Goal: Information Seeking & Learning: Check status

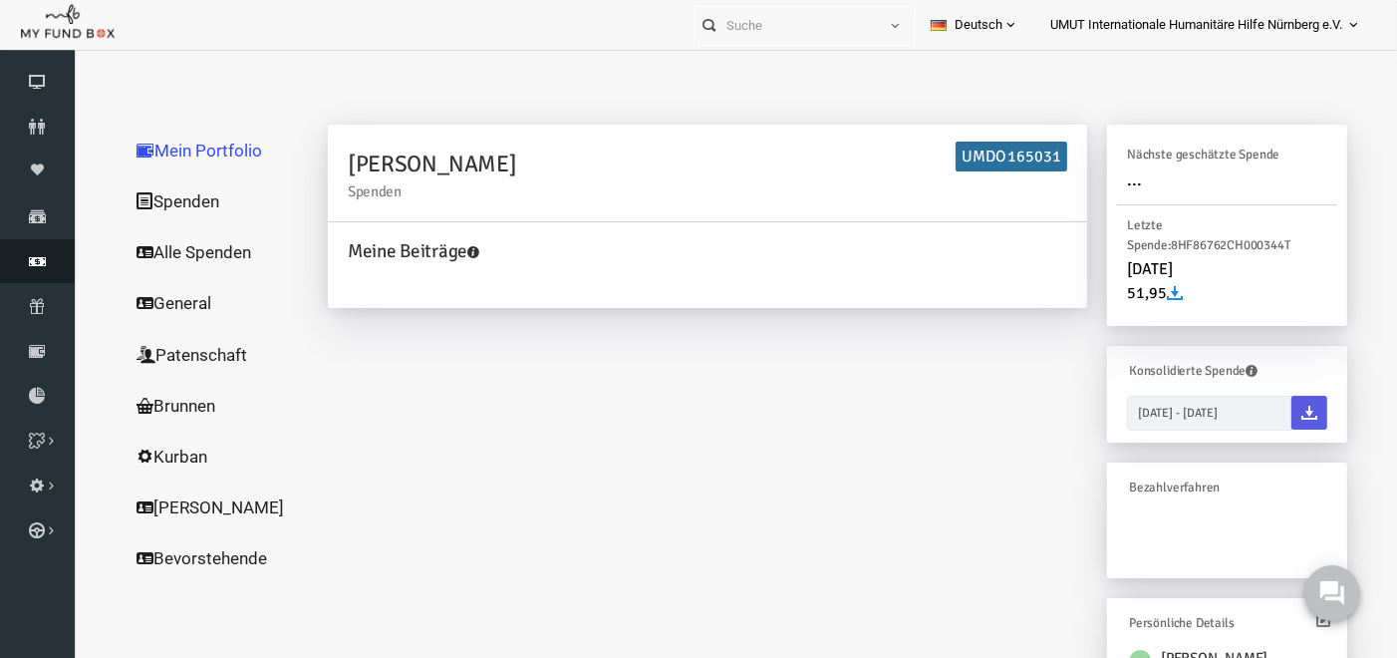
click at [38, 270] on link "Finanz" at bounding box center [37, 261] width 75 height 44
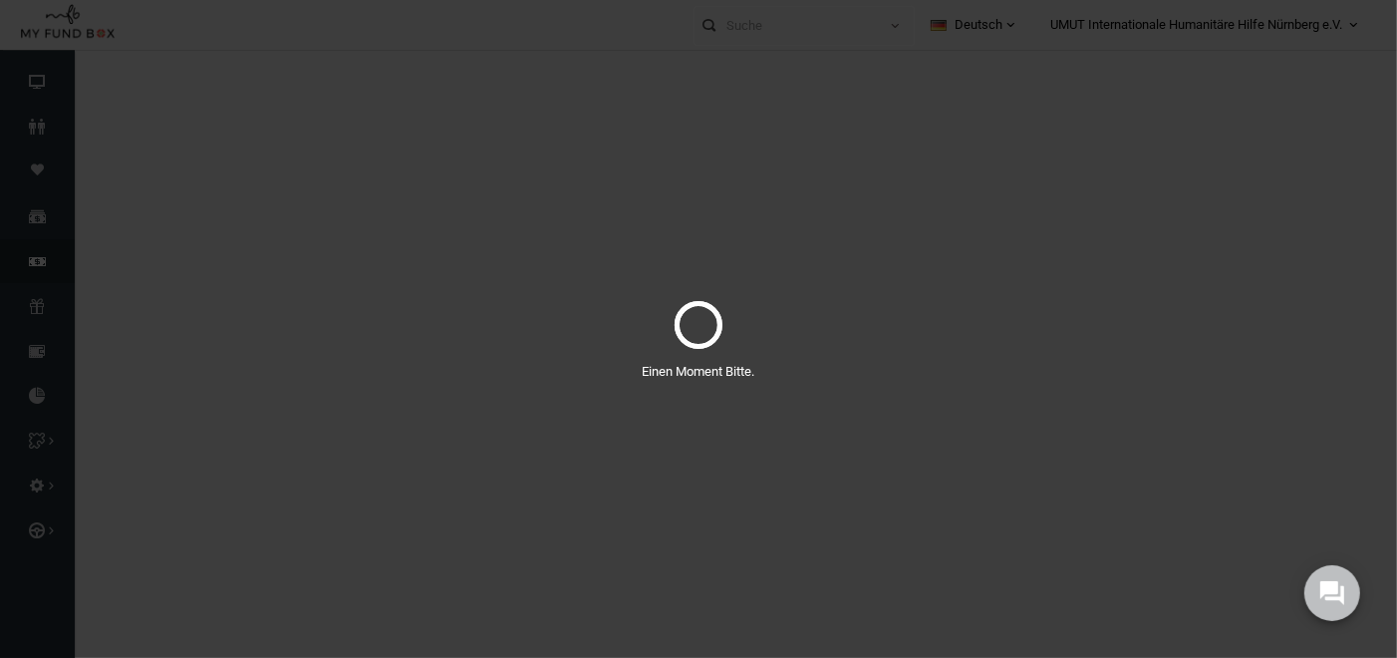
select select "100"
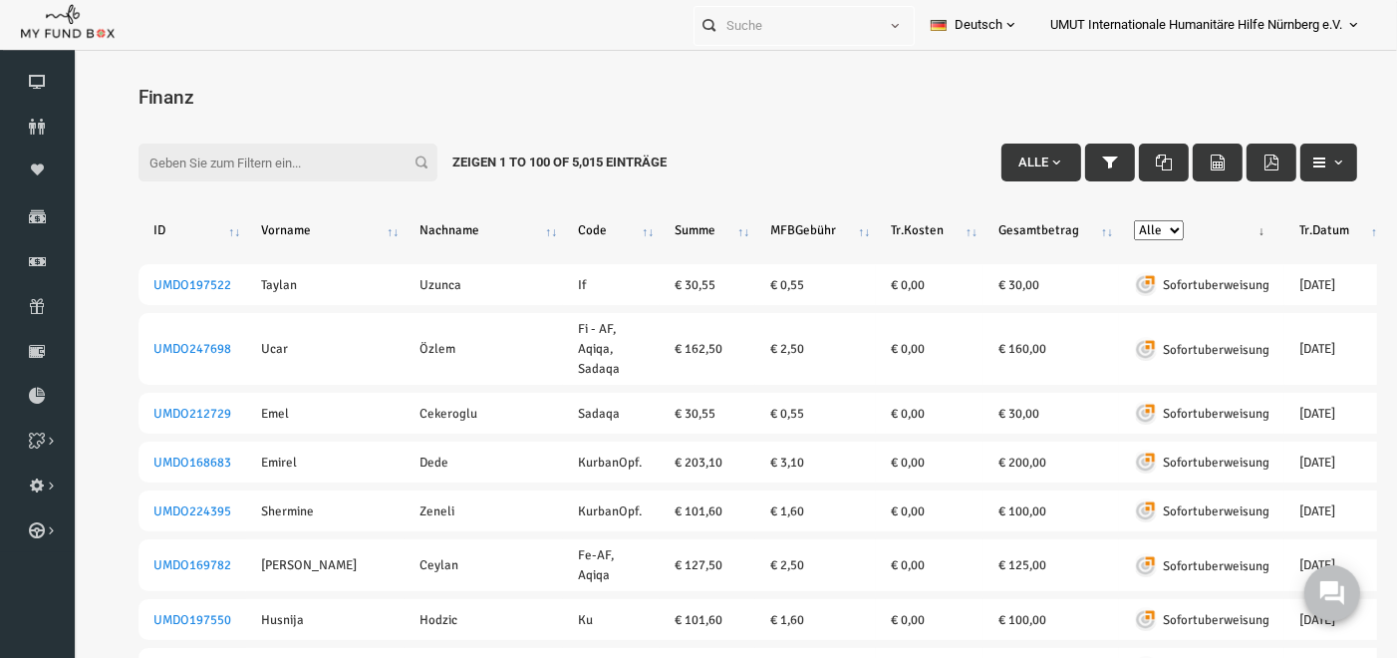
click at [221, 155] on input "Filter:" at bounding box center [261, 162] width 299 height 38
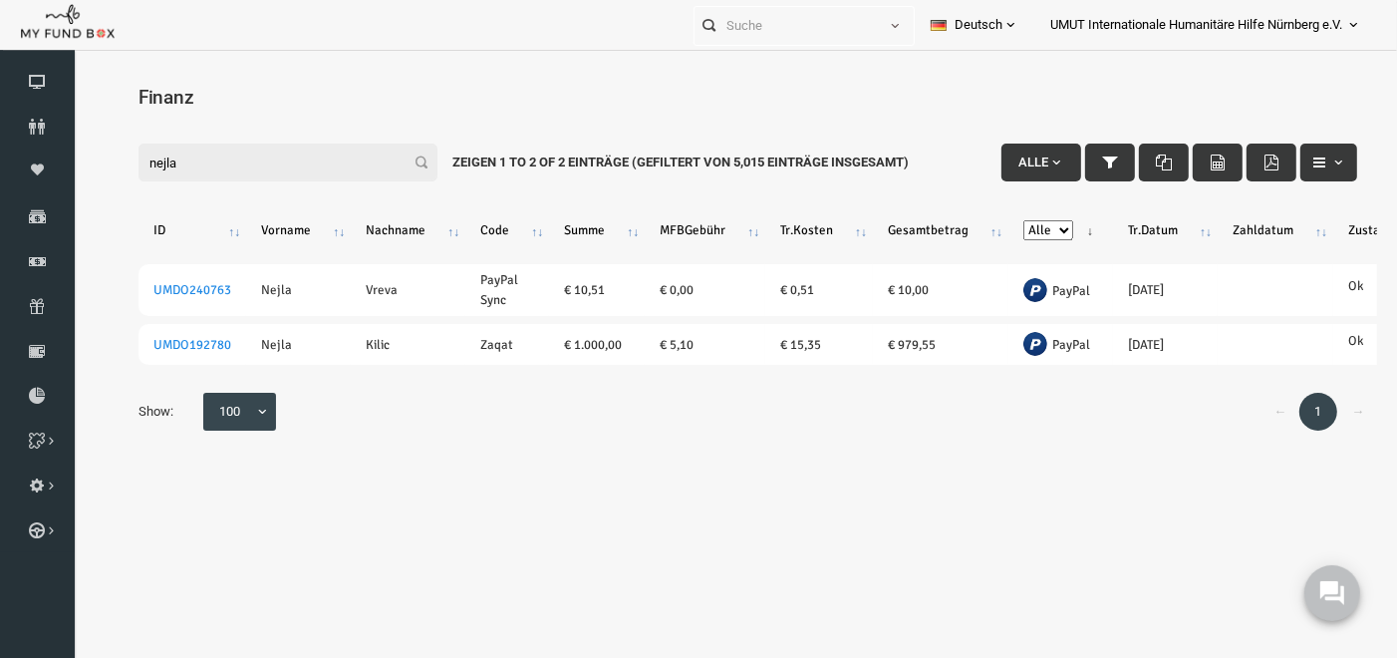
click at [268, 161] on input "nejla" at bounding box center [261, 162] width 299 height 38
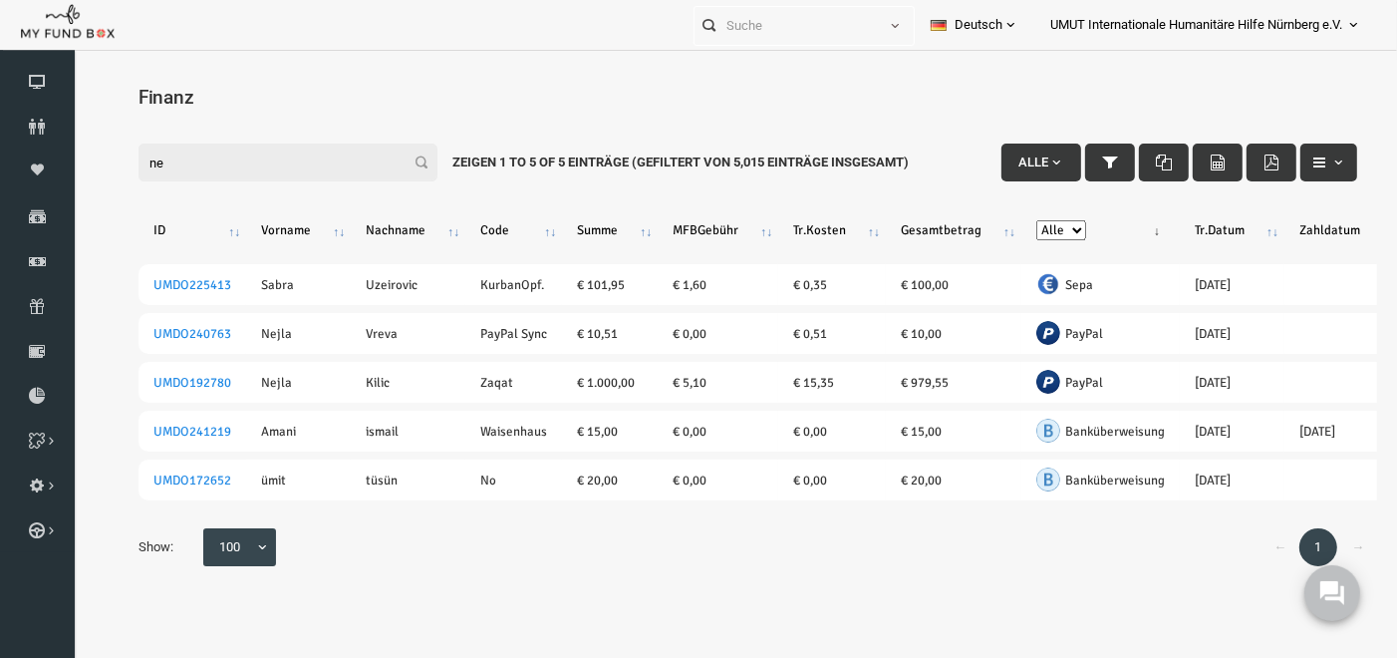
type input "n"
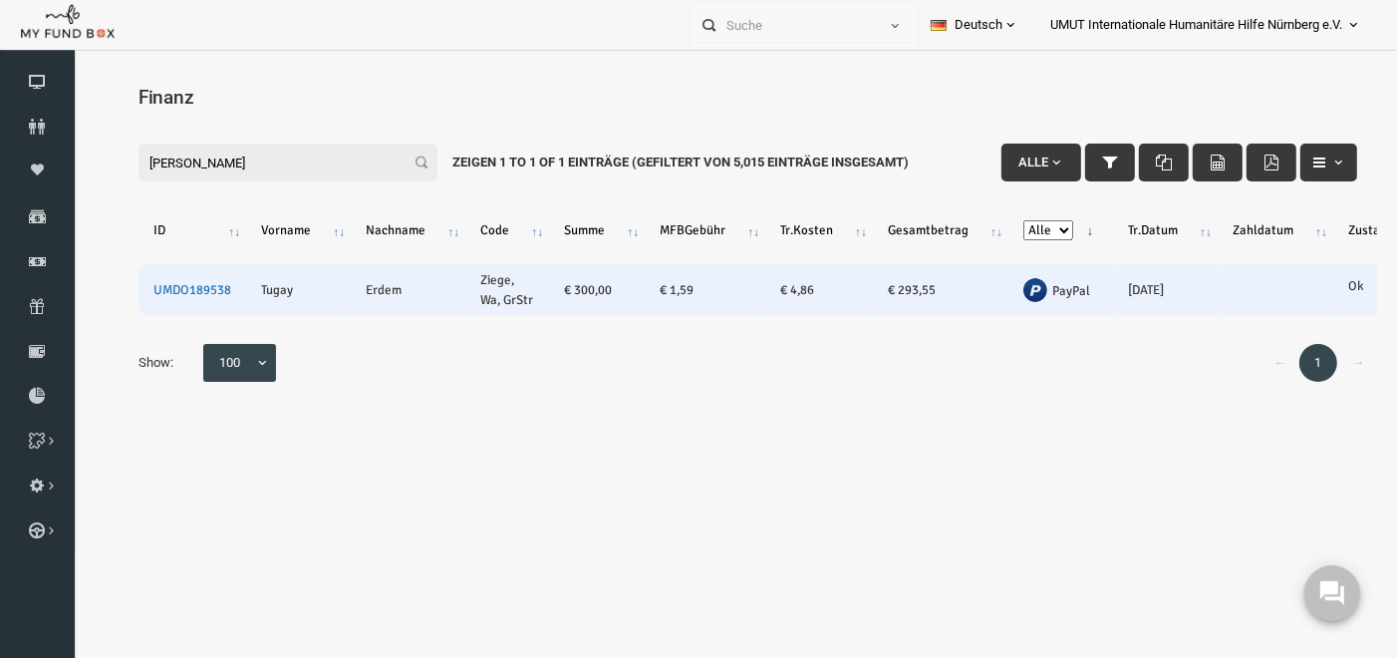
type input "[PERSON_NAME]"
click at [175, 287] on link "UMDO189538" at bounding box center [166, 289] width 78 height 16
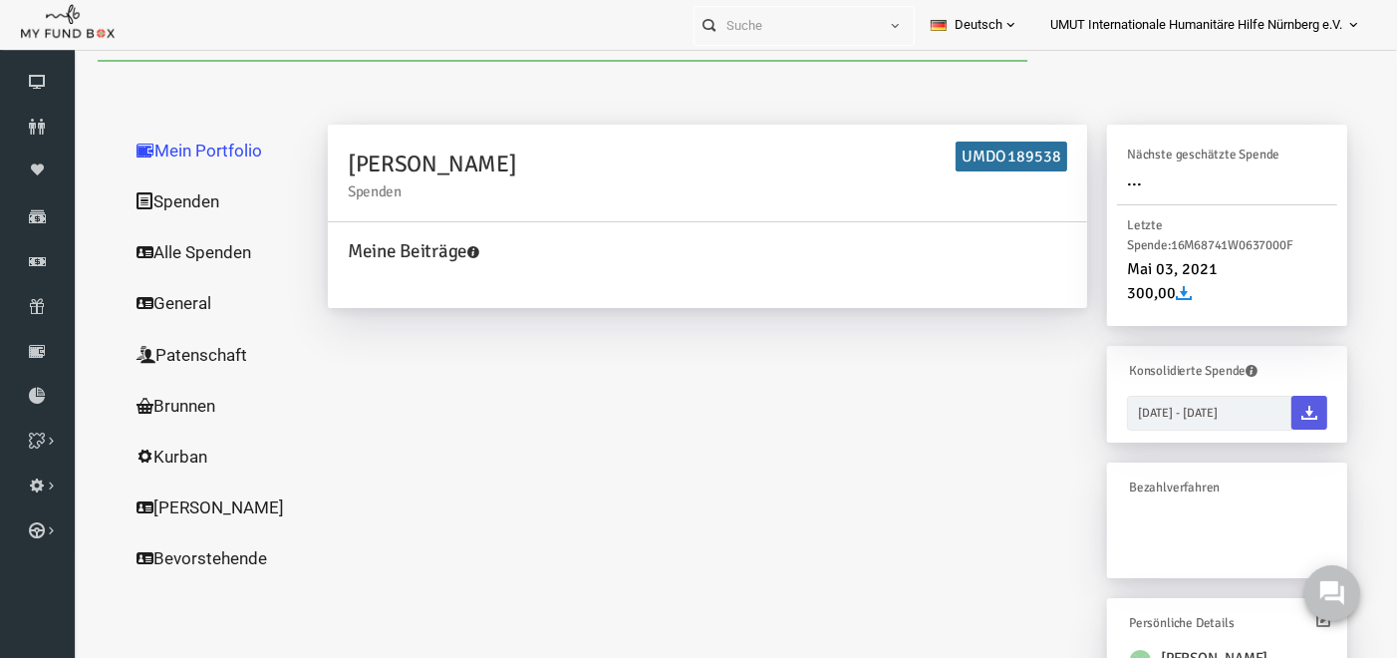
click at [161, 196] on link "Spenden" at bounding box center [191, 200] width 199 height 52
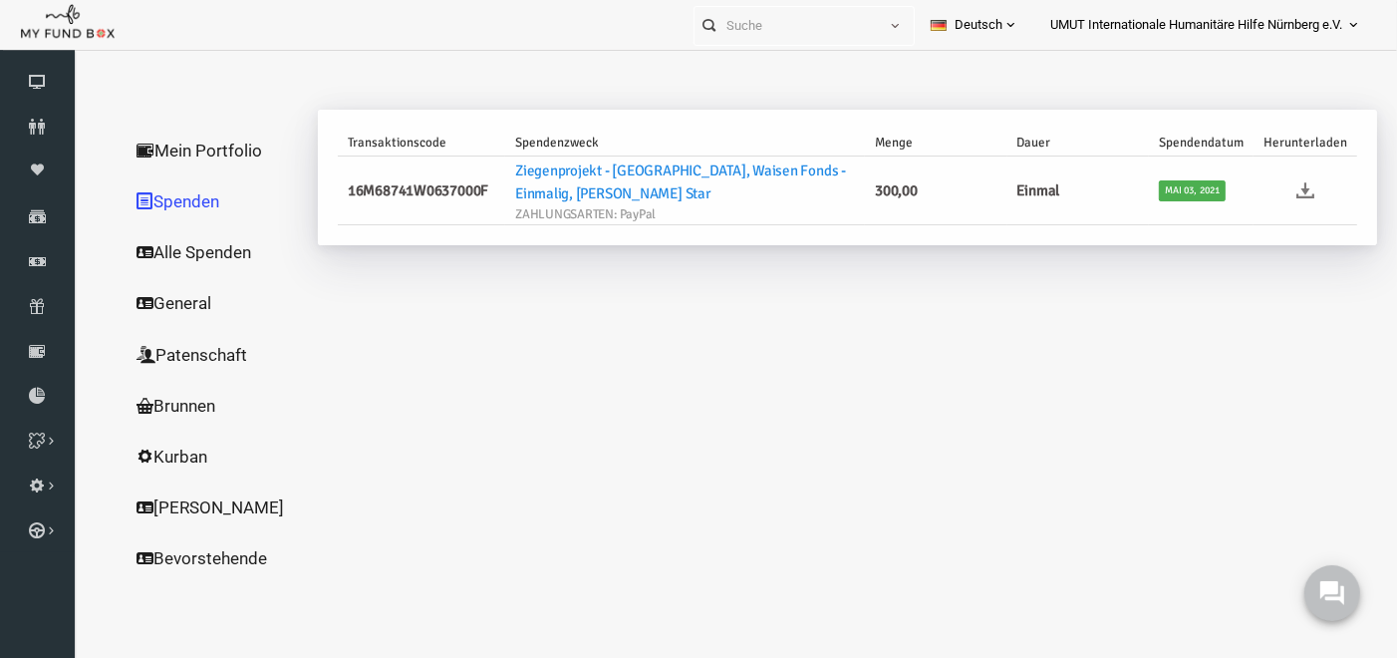
click at [1278, 194] on icon at bounding box center [1279, 189] width 18 height 18
click at [41, 267] on icon at bounding box center [37, 261] width 75 height 16
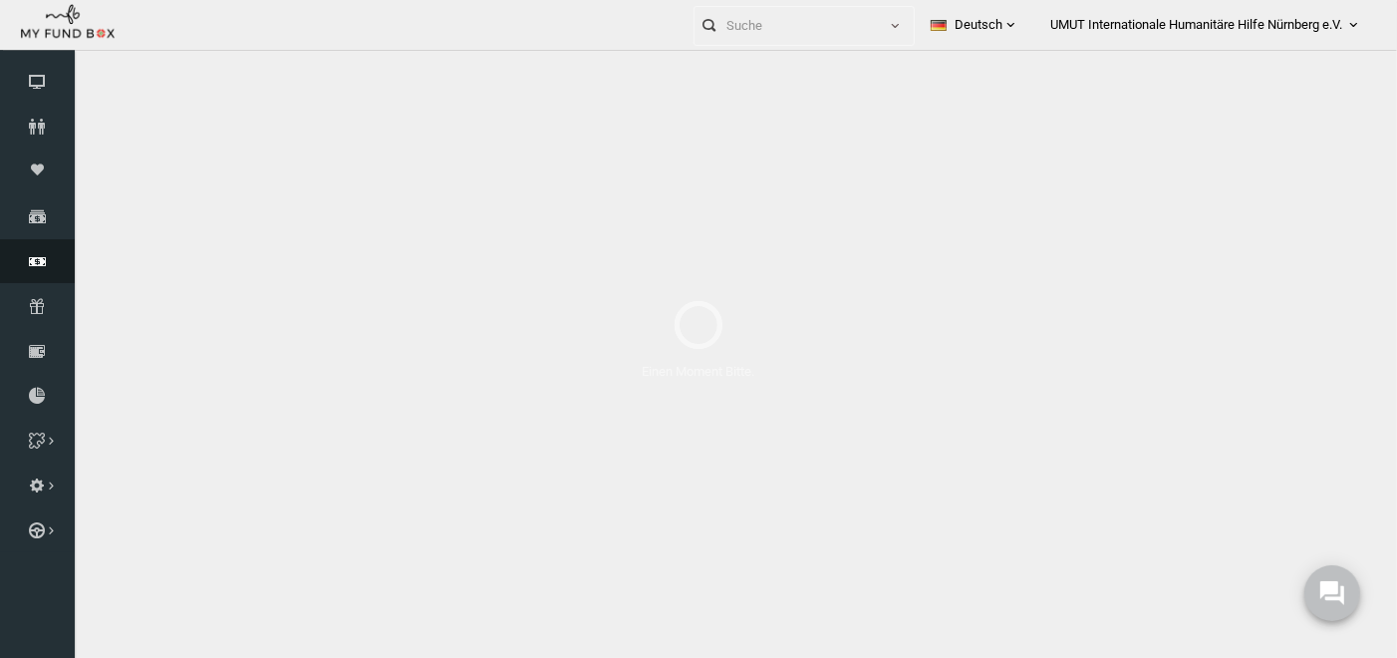
select select "100"
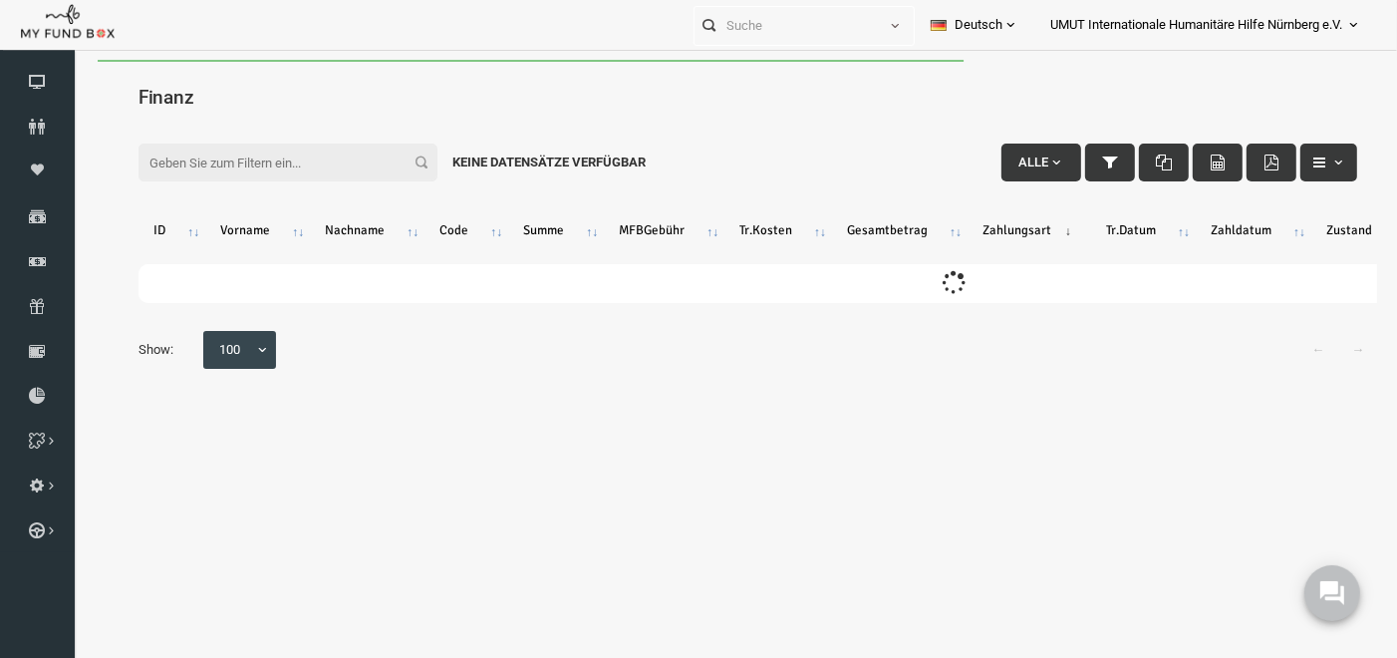
click at [218, 158] on input "Filter:" at bounding box center [261, 162] width 299 height 38
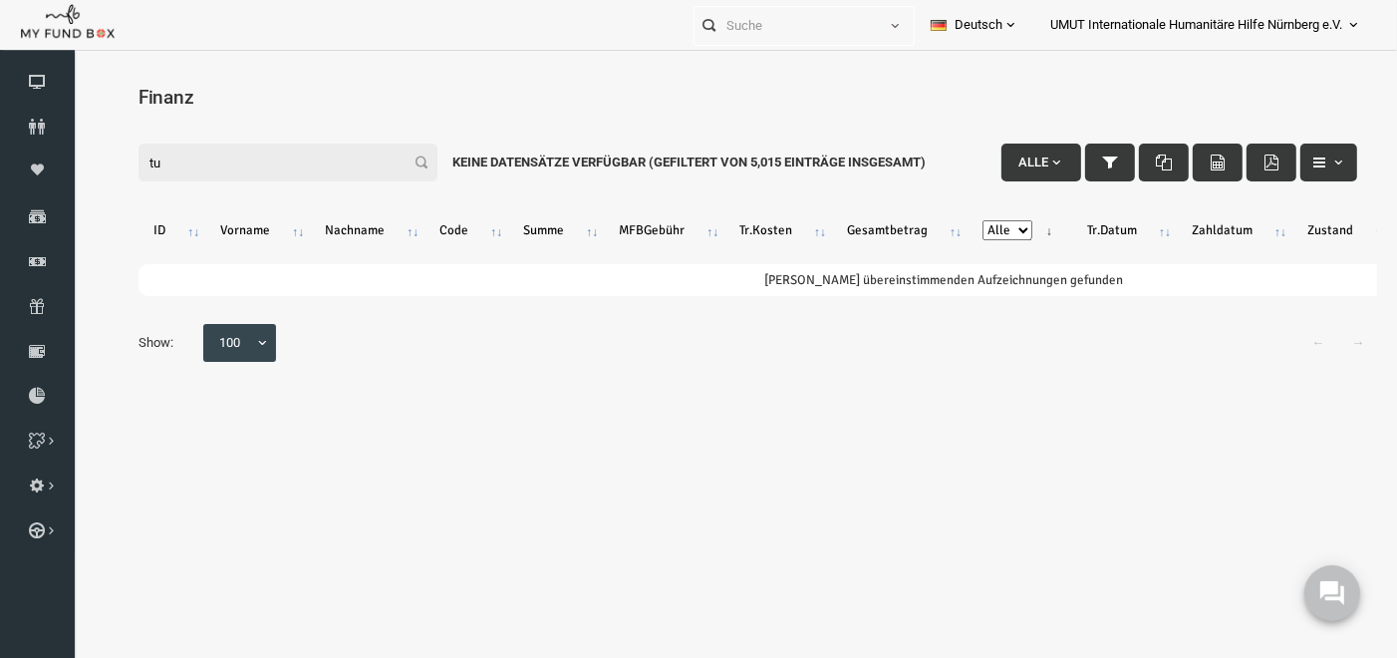
type input "t"
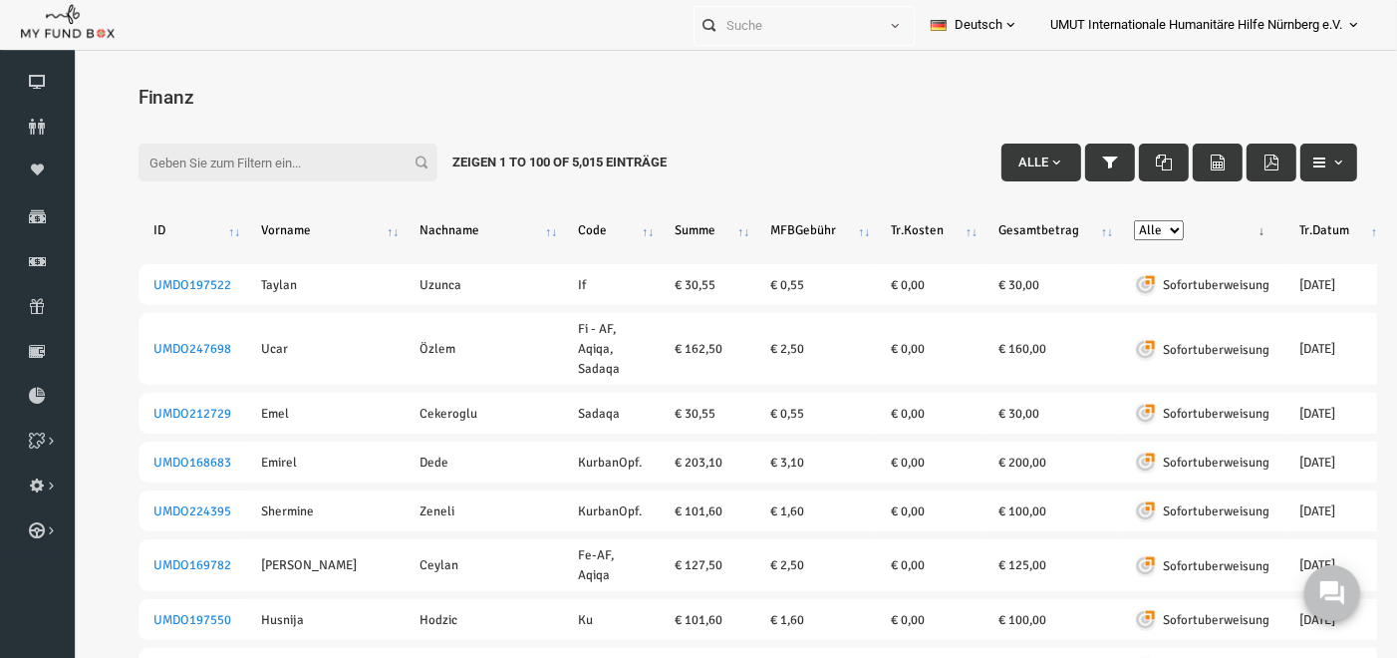
type input "i"
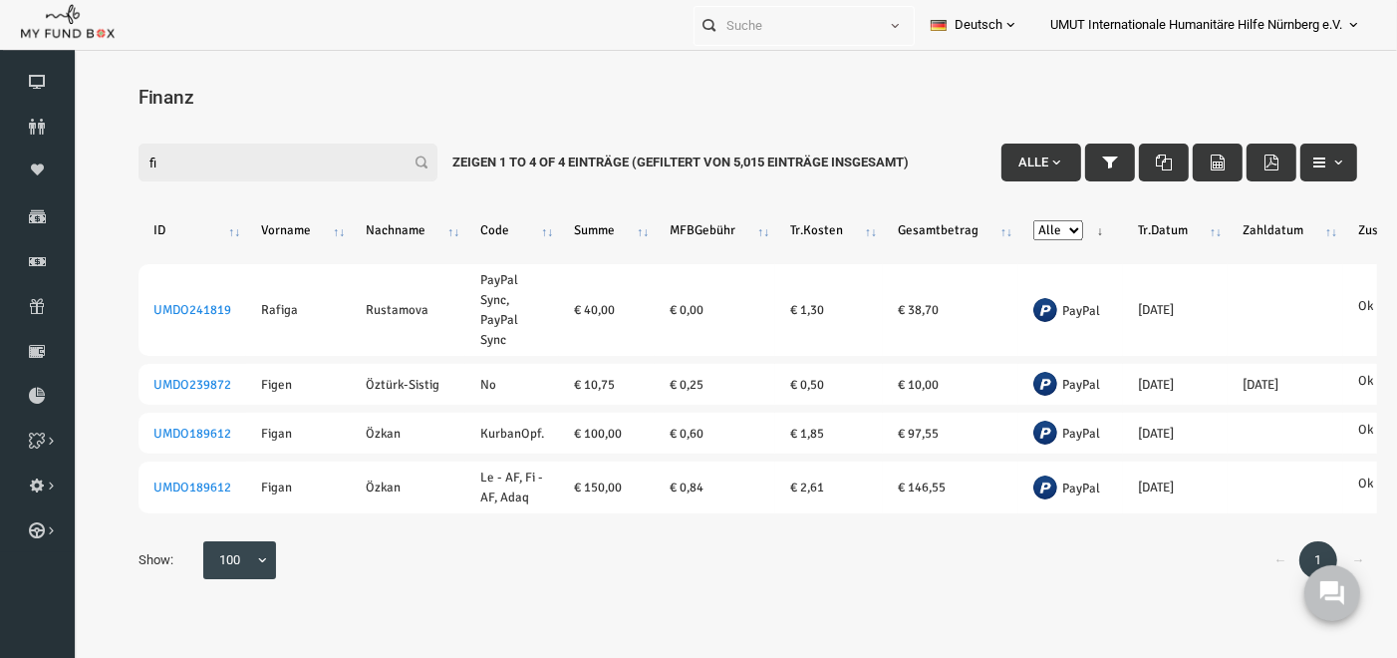
type input "f"
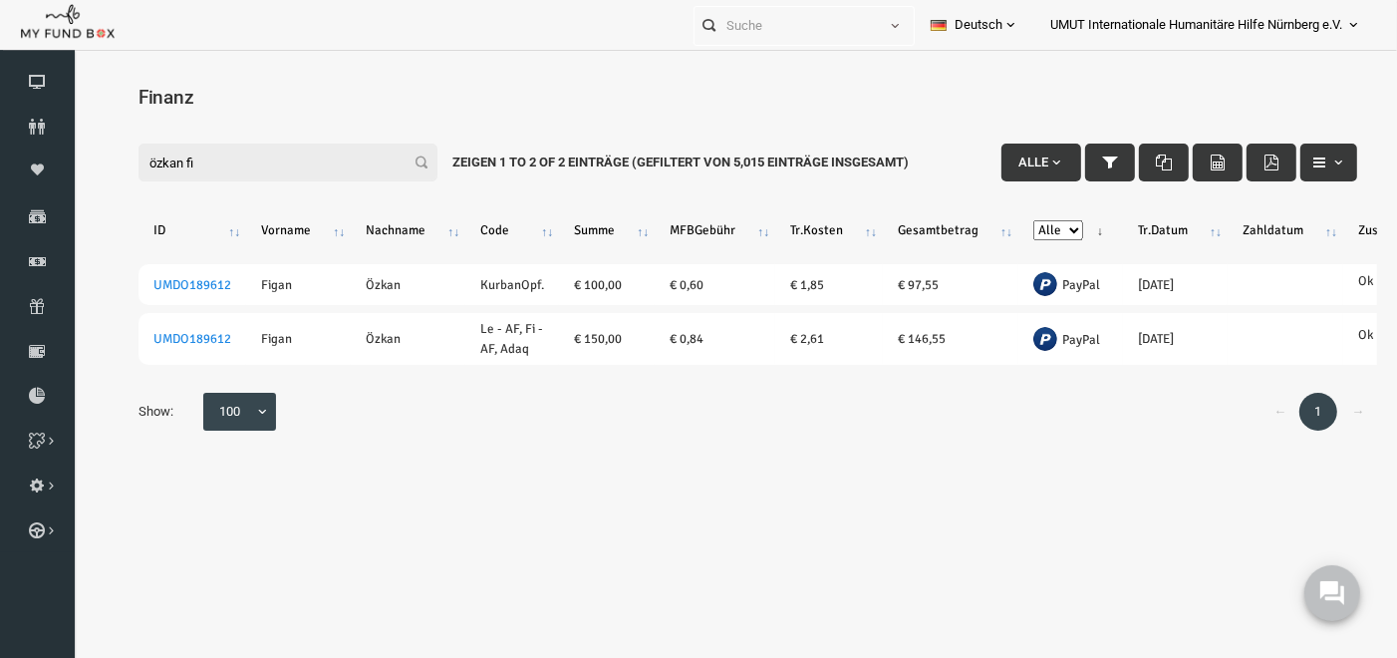
drag, startPoint x: 239, startPoint y: 167, endPoint x: 99, endPoint y: 135, distance: 144.3
click at [99, 135] on div "Filter: özkan fi Alle Zeigen 1 to 2 of 2 Einträge (Gefiltert von 5,015 Einträge…" at bounding box center [721, 130] width 1259 height 54
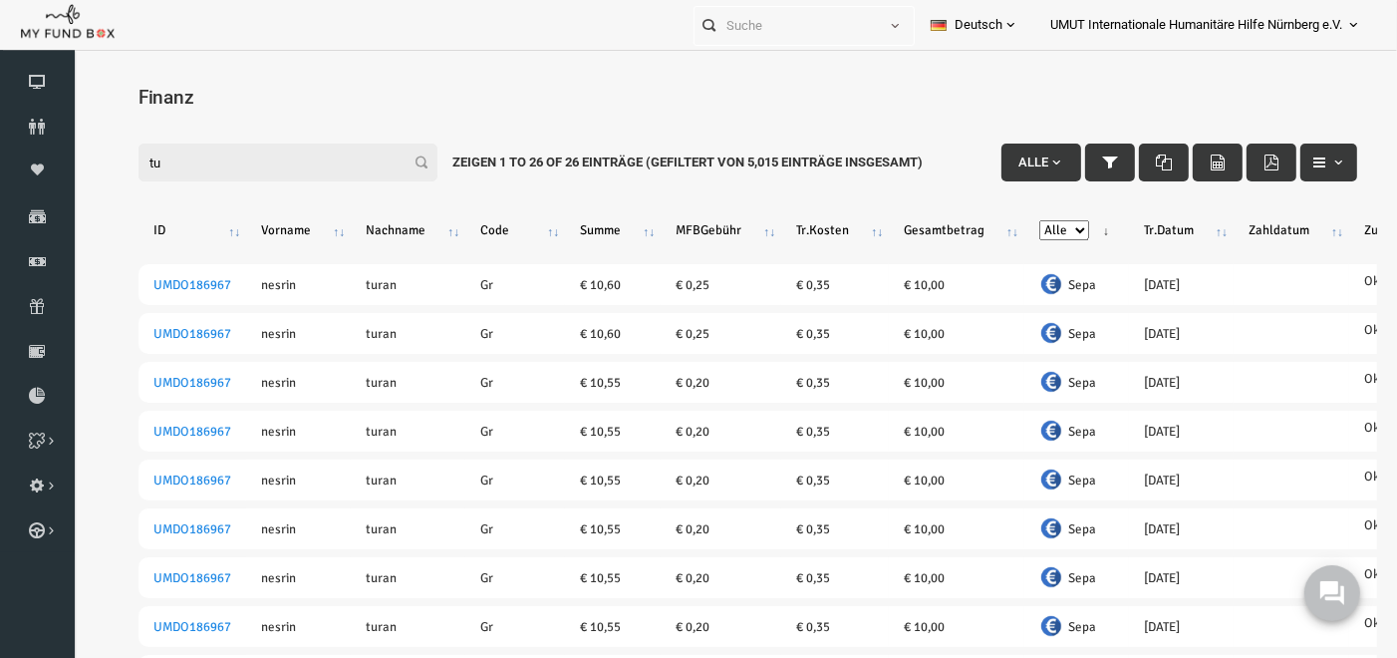
type input "t"
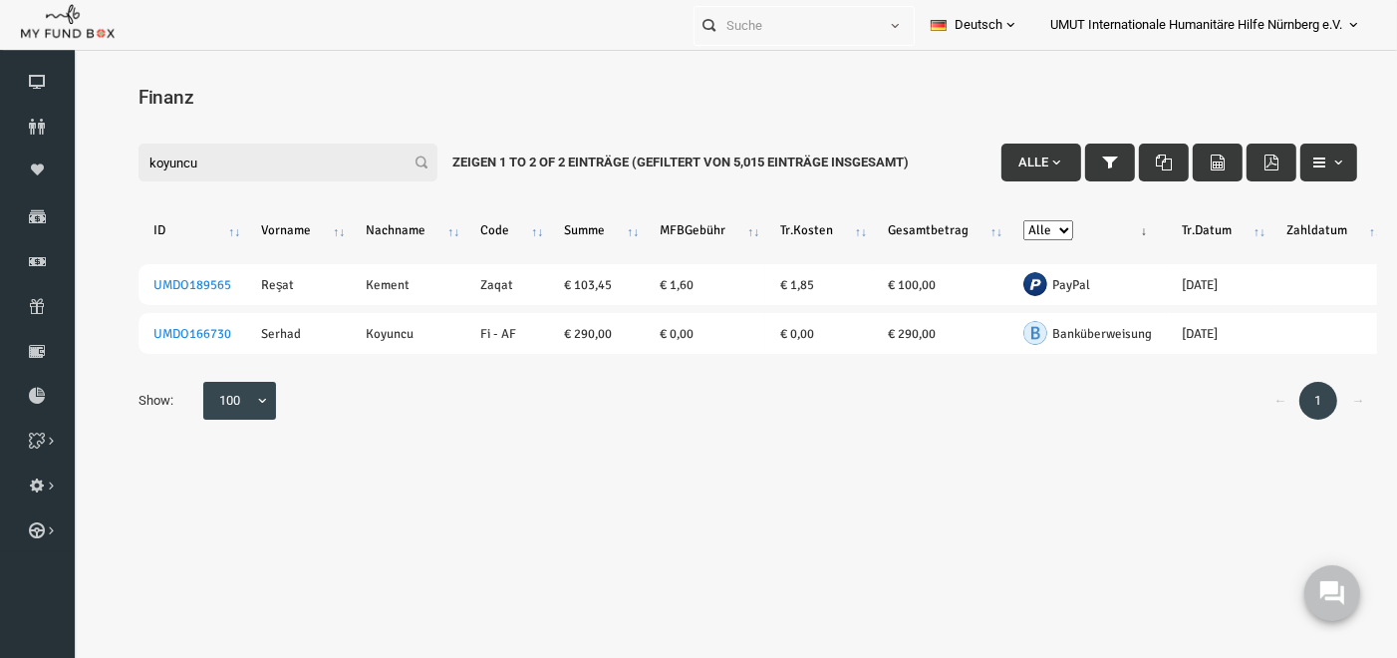
drag, startPoint x: 258, startPoint y: 163, endPoint x: 72, endPoint y: 168, distance: 186.4
click at [72, 109] on html "Spender nicht gefunden Patenschaft nicht gefunden Partner nicht gefunden !!!! B…" at bounding box center [721, 388] width 1299 height 658
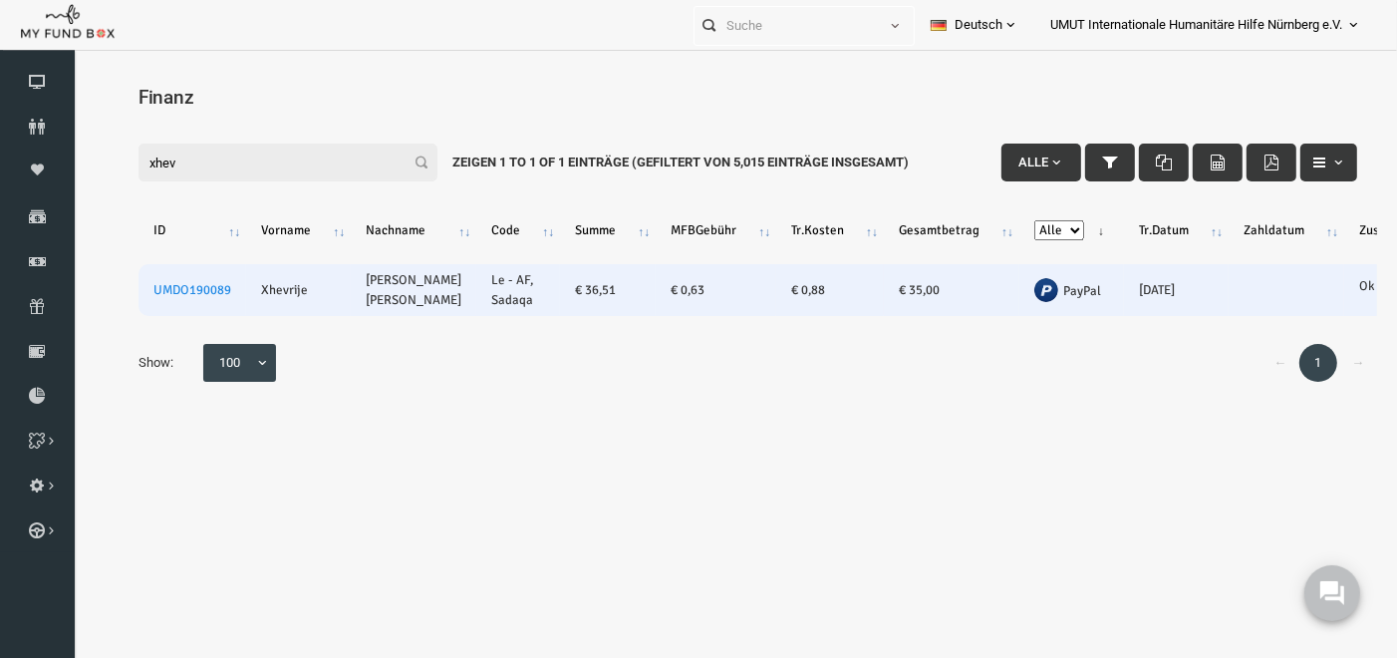
type input "xhev"
click at [199, 277] on td "UMDO190089" at bounding box center [166, 289] width 108 height 52
click at [184, 282] on link "UMDO190089" at bounding box center [166, 289] width 78 height 16
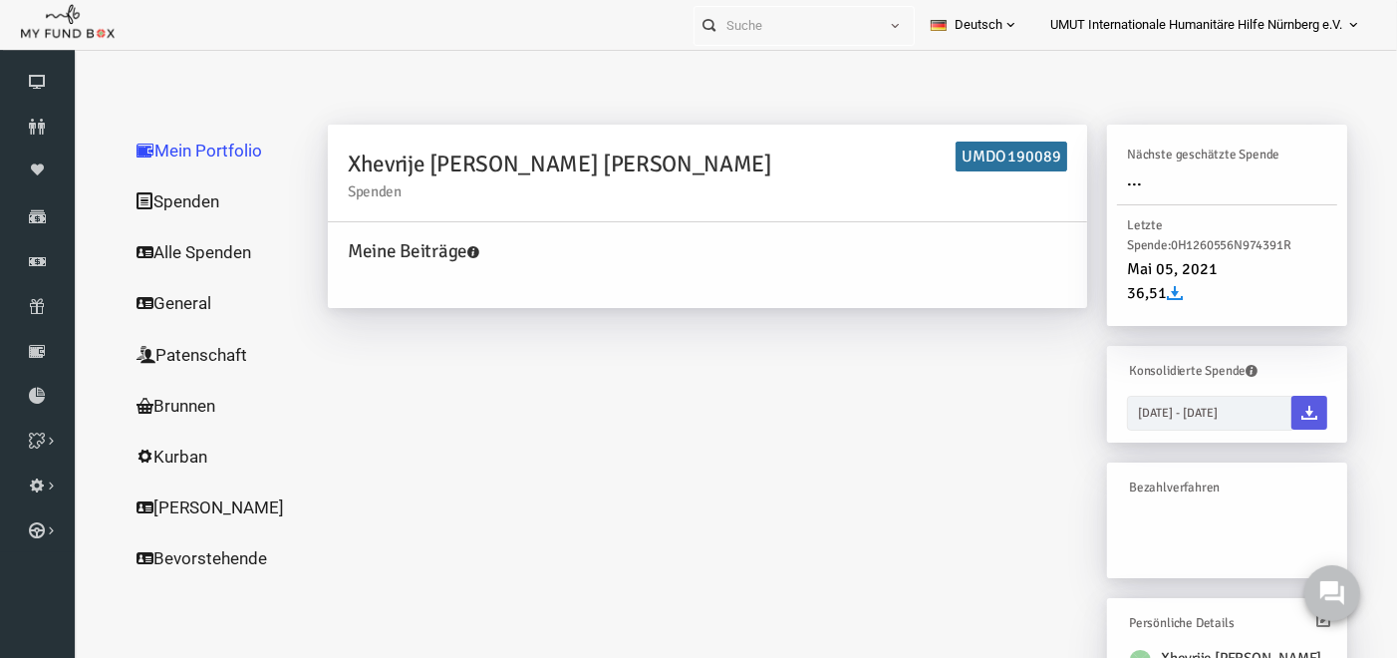
click at [175, 187] on link "Spenden" at bounding box center [191, 200] width 199 height 52
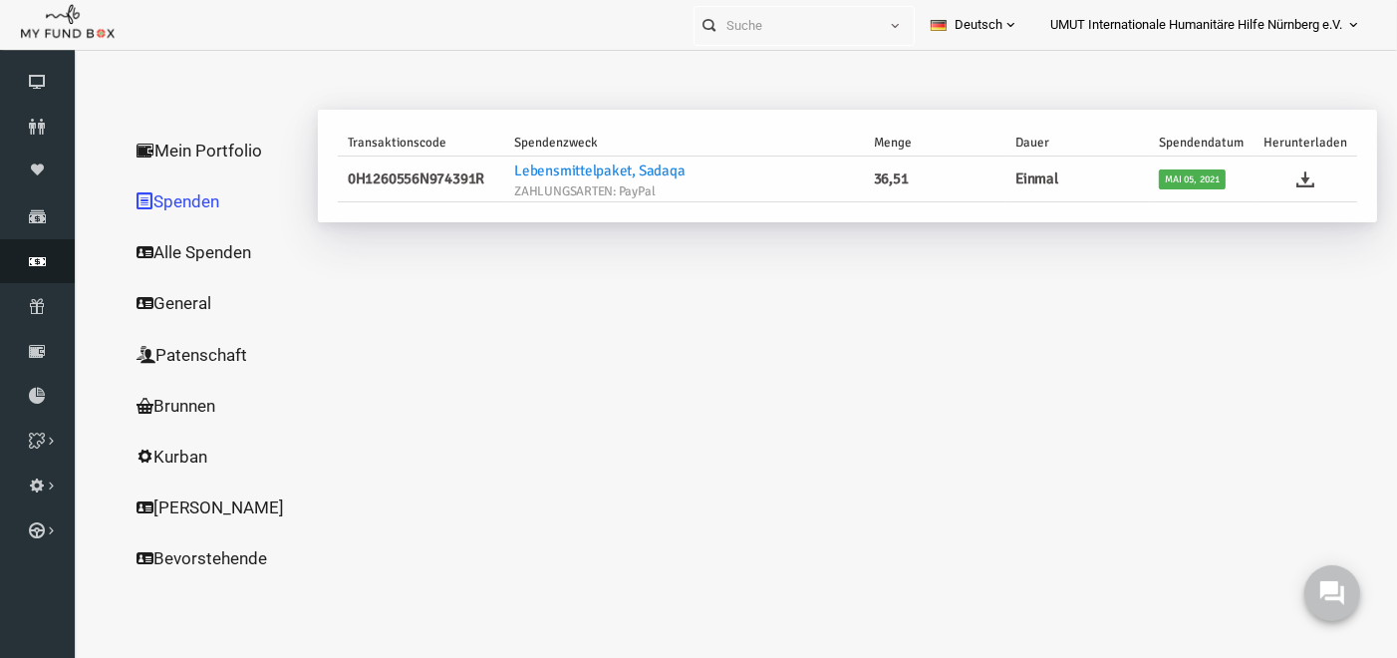
click at [33, 261] on icon at bounding box center [37, 261] width 75 height 16
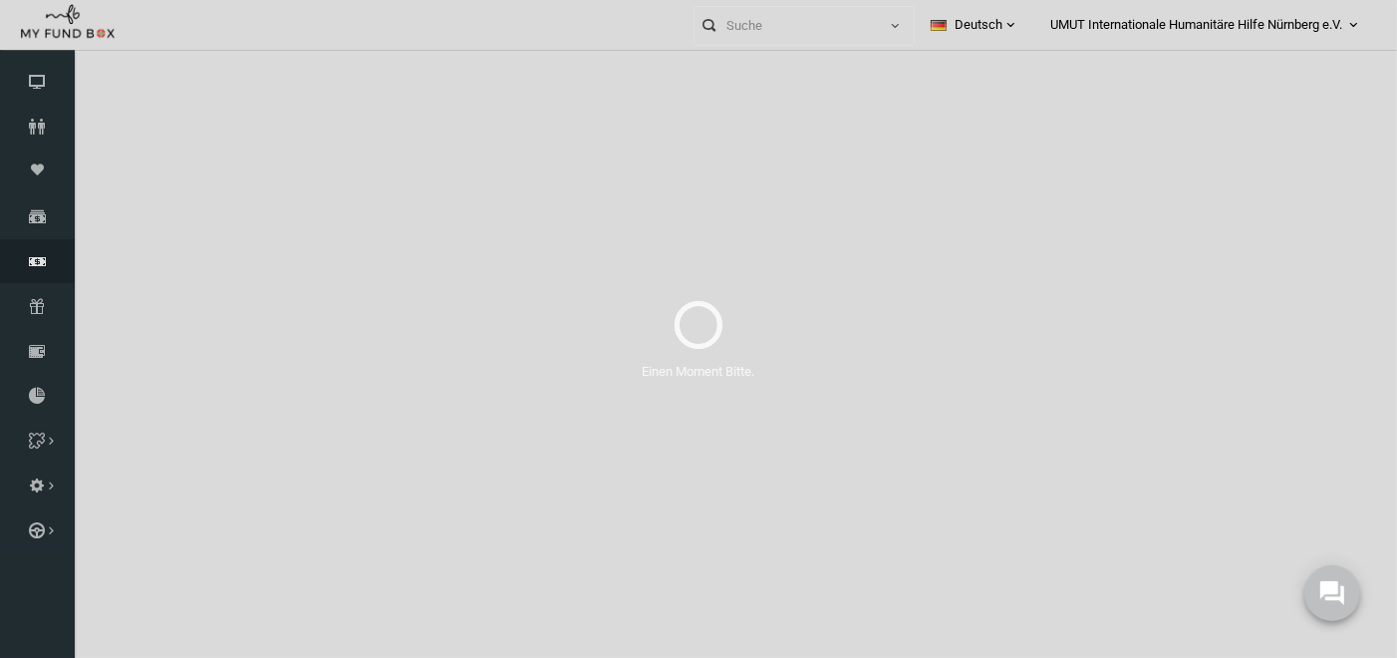
select select "100"
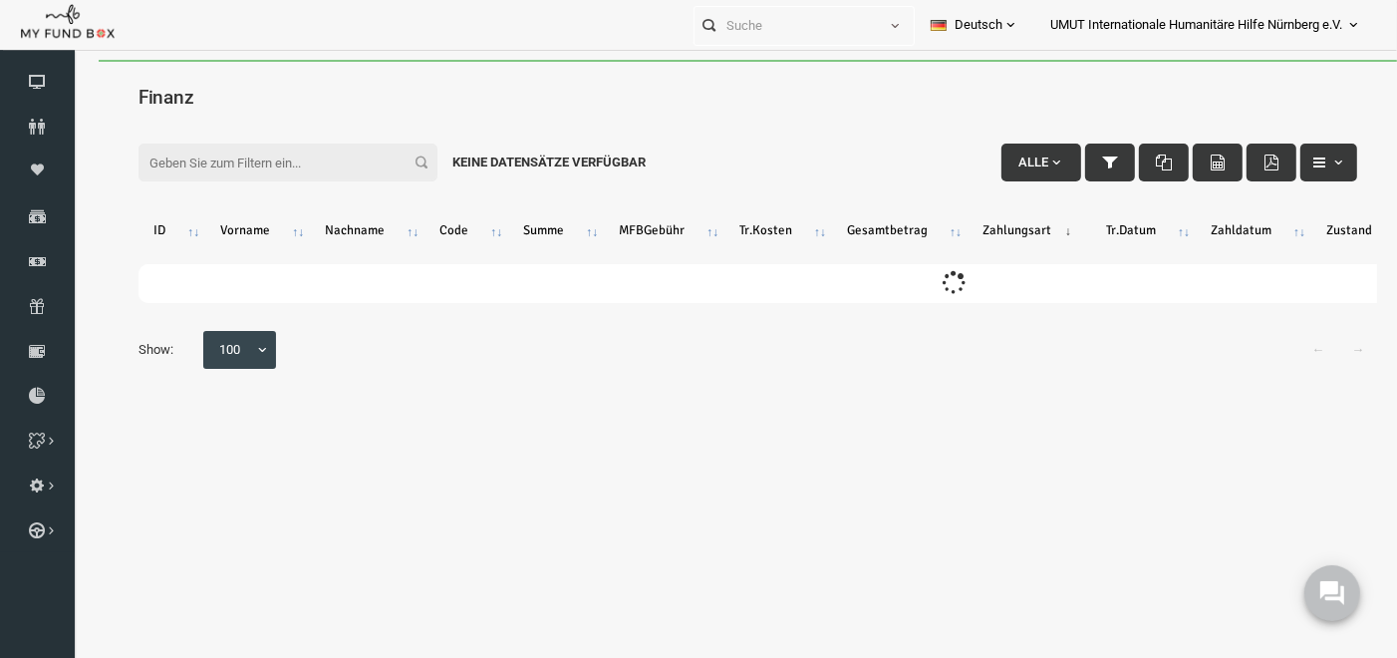
click at [247, 168] on input "Filter:" at bounding box center [261, 162] width 299 height 38
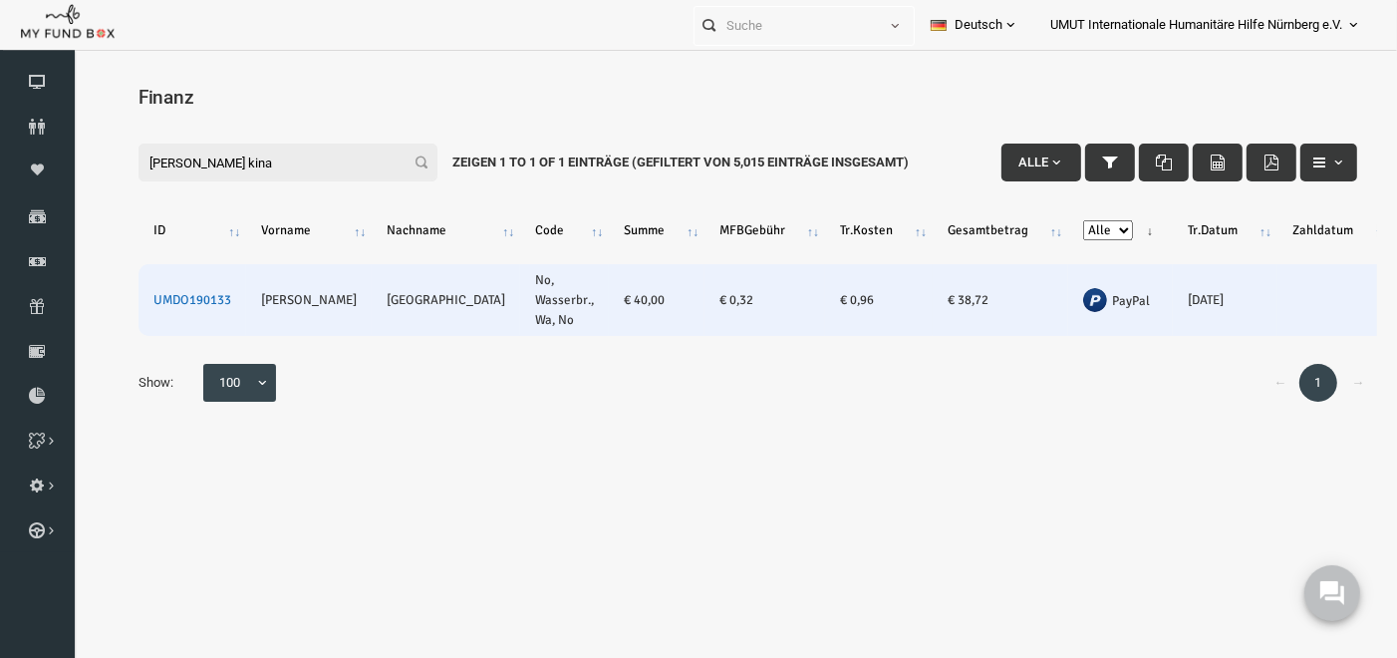
type input "[PERSON_NAME] kina"
click at [181, 301] on link "UMDO190133" at bounding box center [166, 299] width 78 height 16
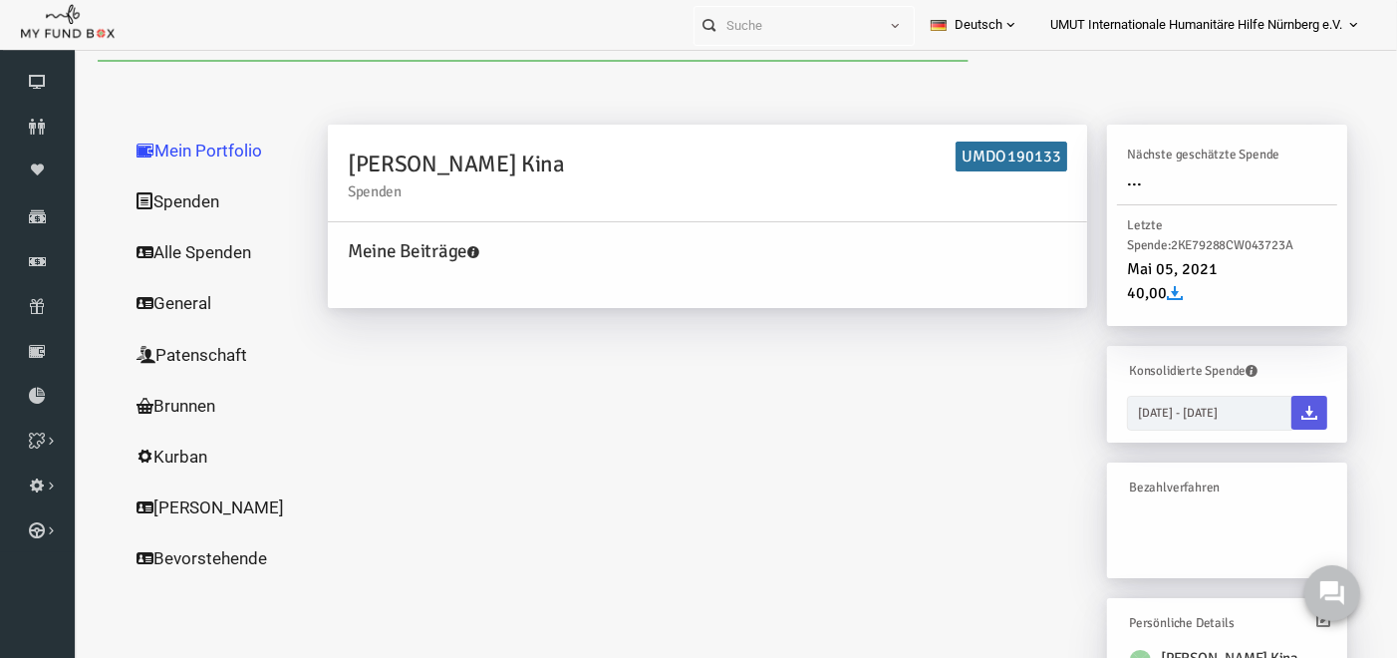
click at [156, 201] on link "Spenden" at bounding box center [191, 200] width 199 height 52
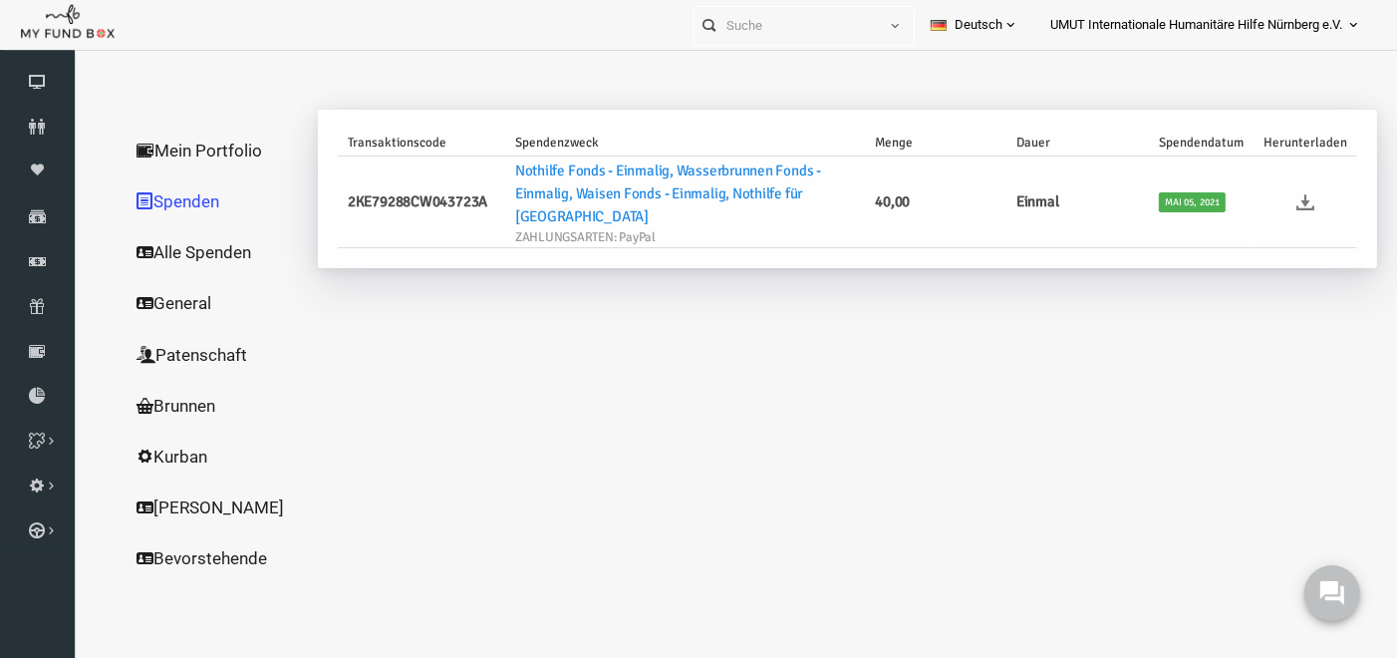
click at [1286, 192] on icon at bounding box center [1279, 201] width 18 height 18
click at [51, 263] on icon at bounding box center [37, 261] width 75 height 16
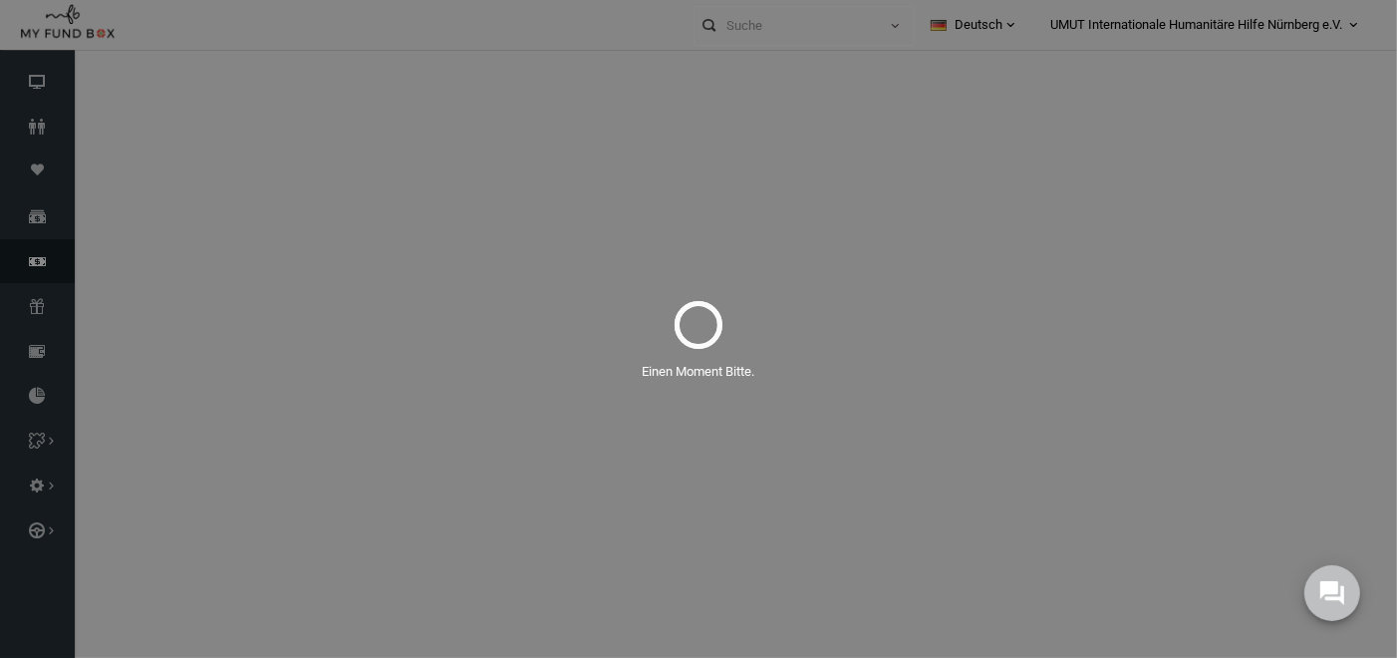
select select "100"
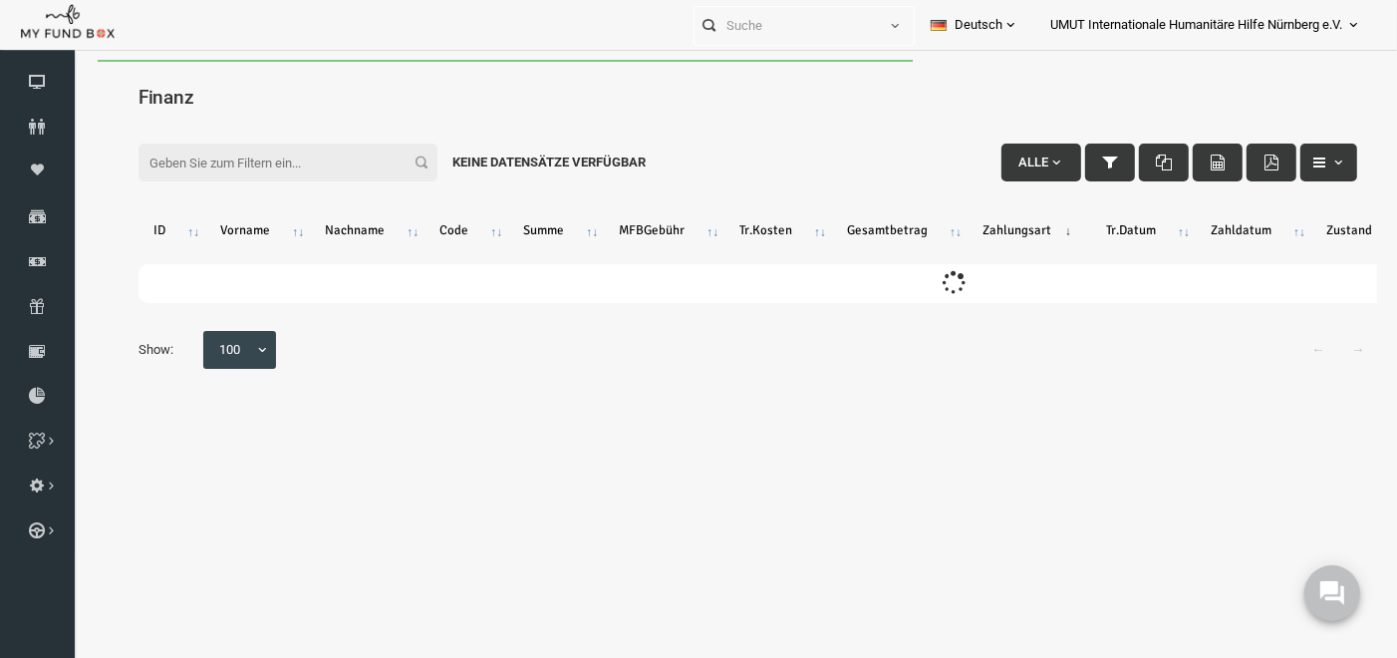
click at [258, 172] on input "Filter:" at bounding box center [261, 162] width 299 height 38
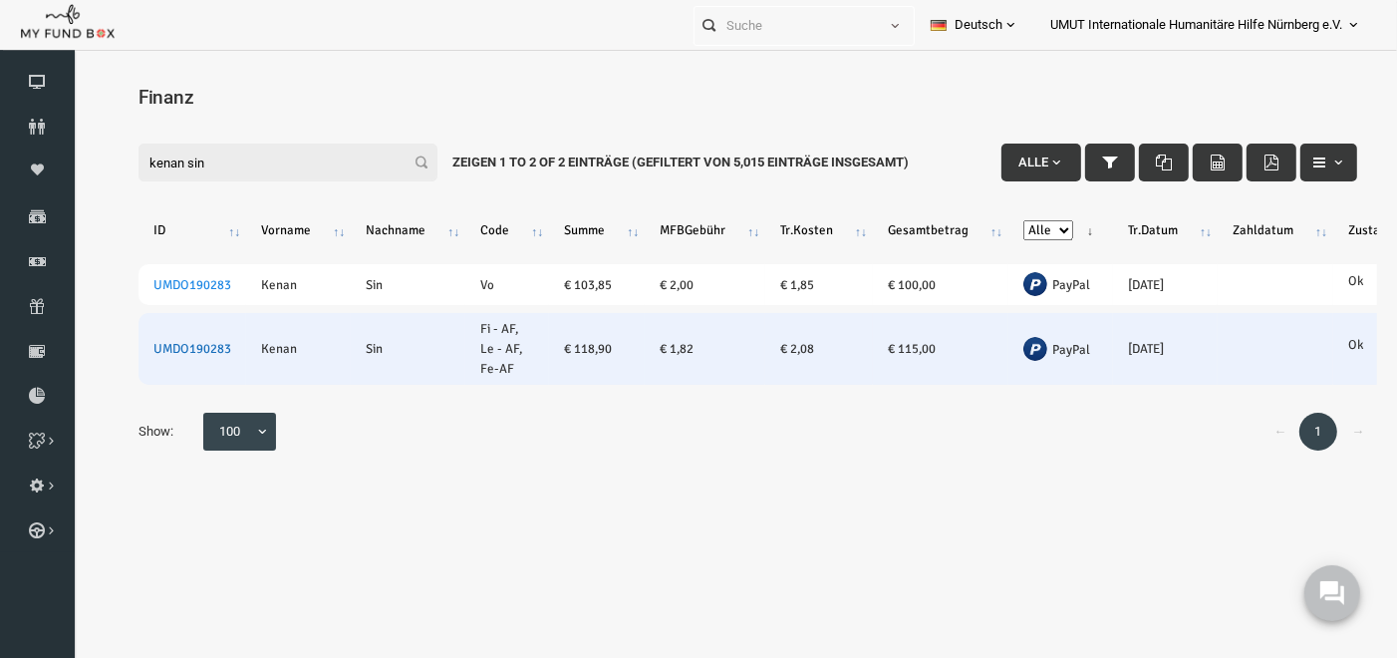
type input "kenan sin"
click at [173, 343] on link "UMDO190283" at bounding box center [166, 348] width 78 height 16
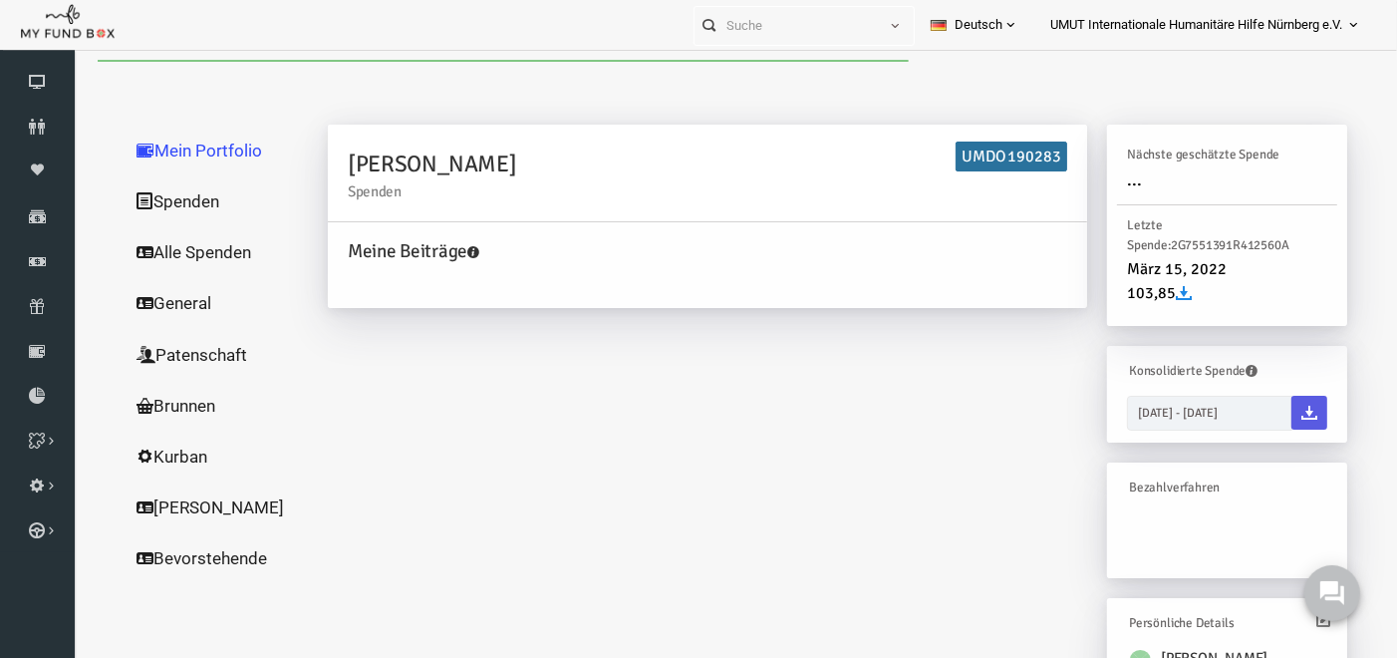
click at [158, 209] on link "Spenden" at bounding box center [191, 200] width 199 height 52
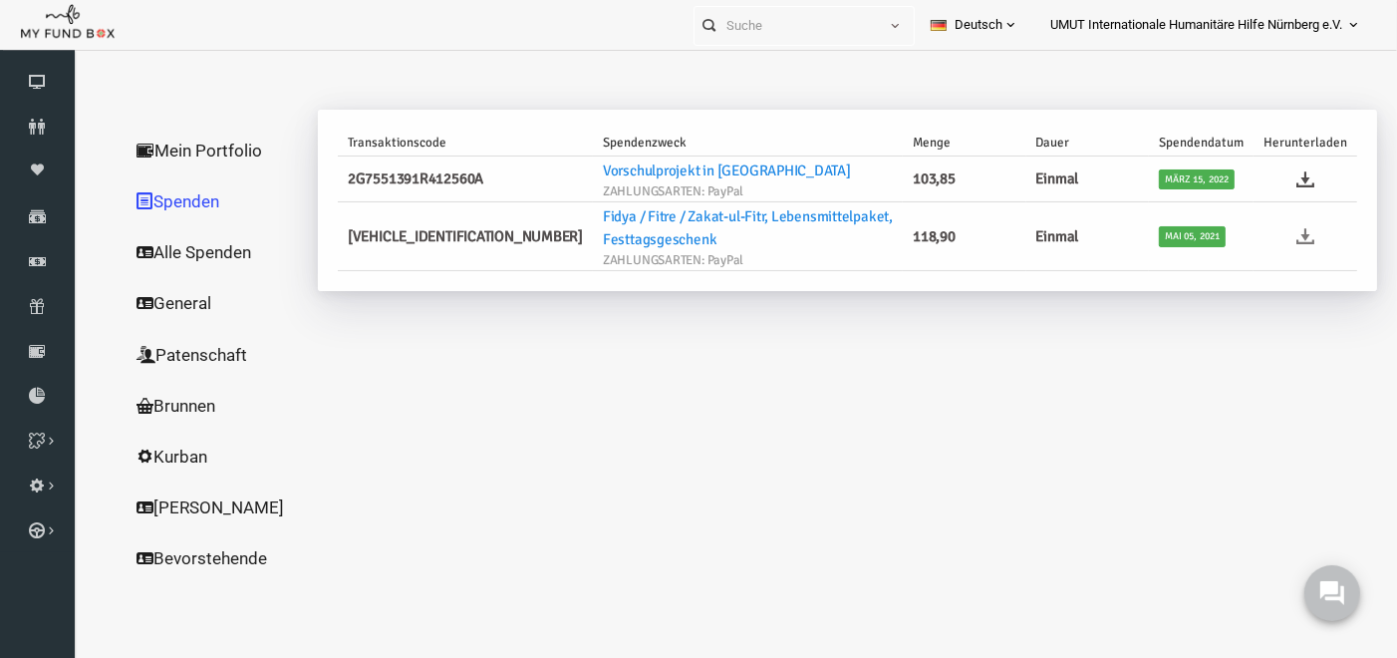
click at [1279, 233] on icon at bounding box center [1279, 235] width 18 height 18
click at [45, 253] on icon at bounding box center [37, 261] width 75 height 16
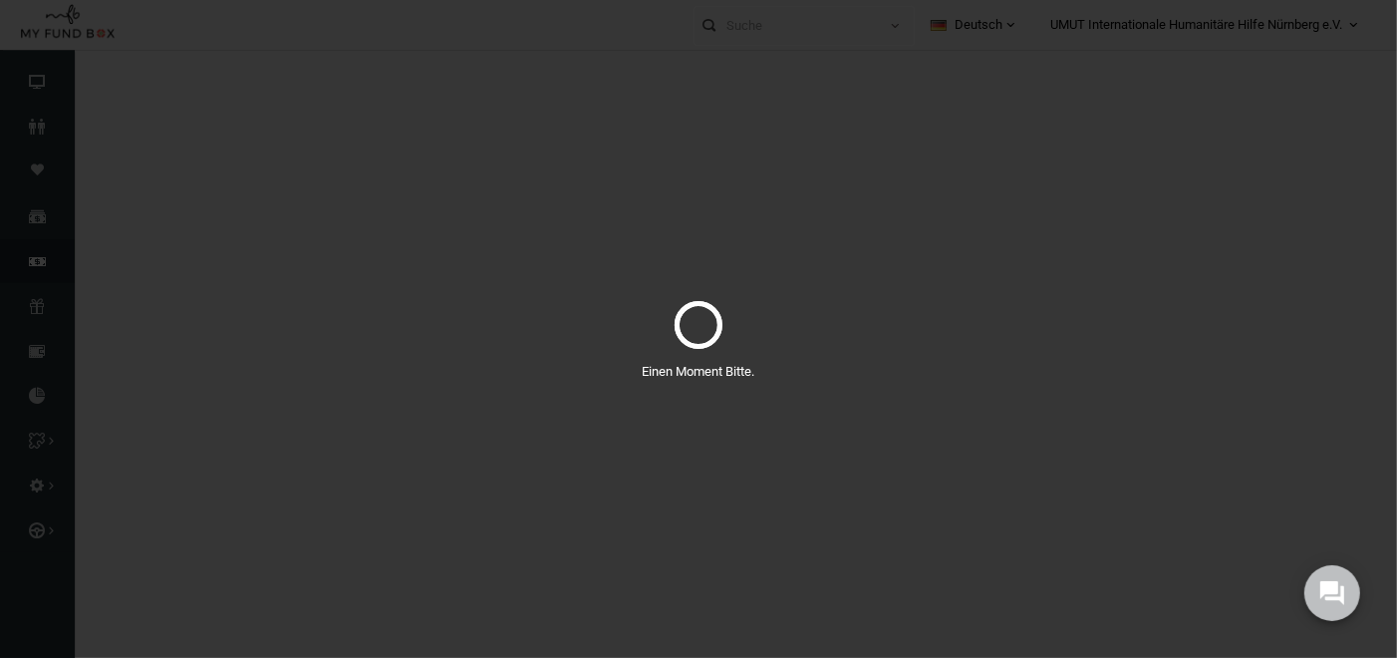
select select "100"
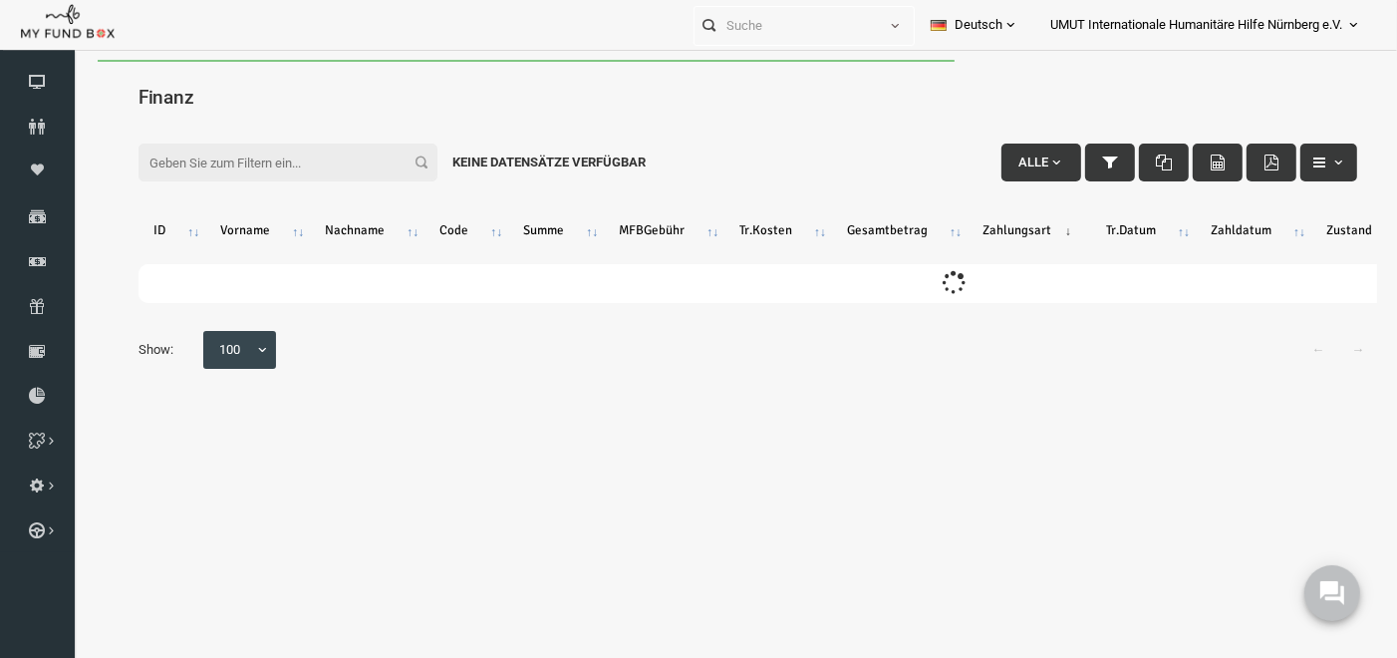
click at [174, 157] on input "Filter:" at bounding box center [261, 162] width 299 height 38
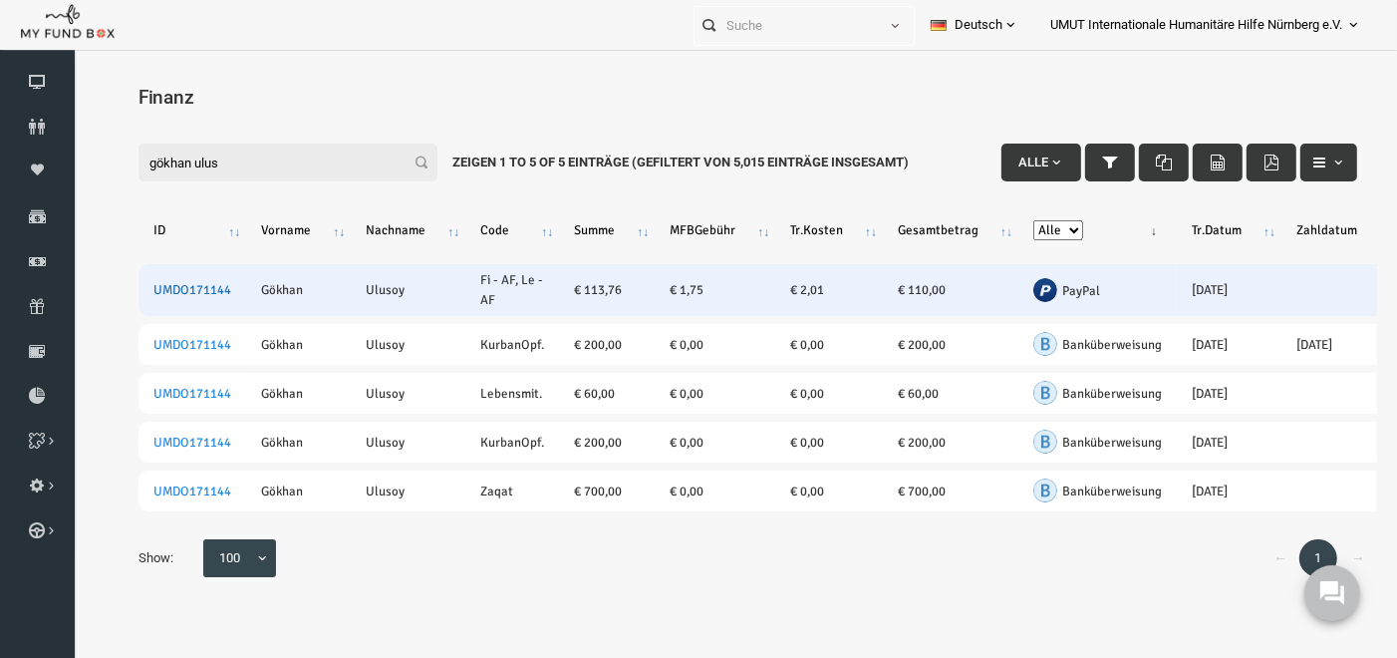
type input "gökhan ulus"
click at [179, 285] on link "UMDO171144" at bounding box center [166, 289] width 78 height 16
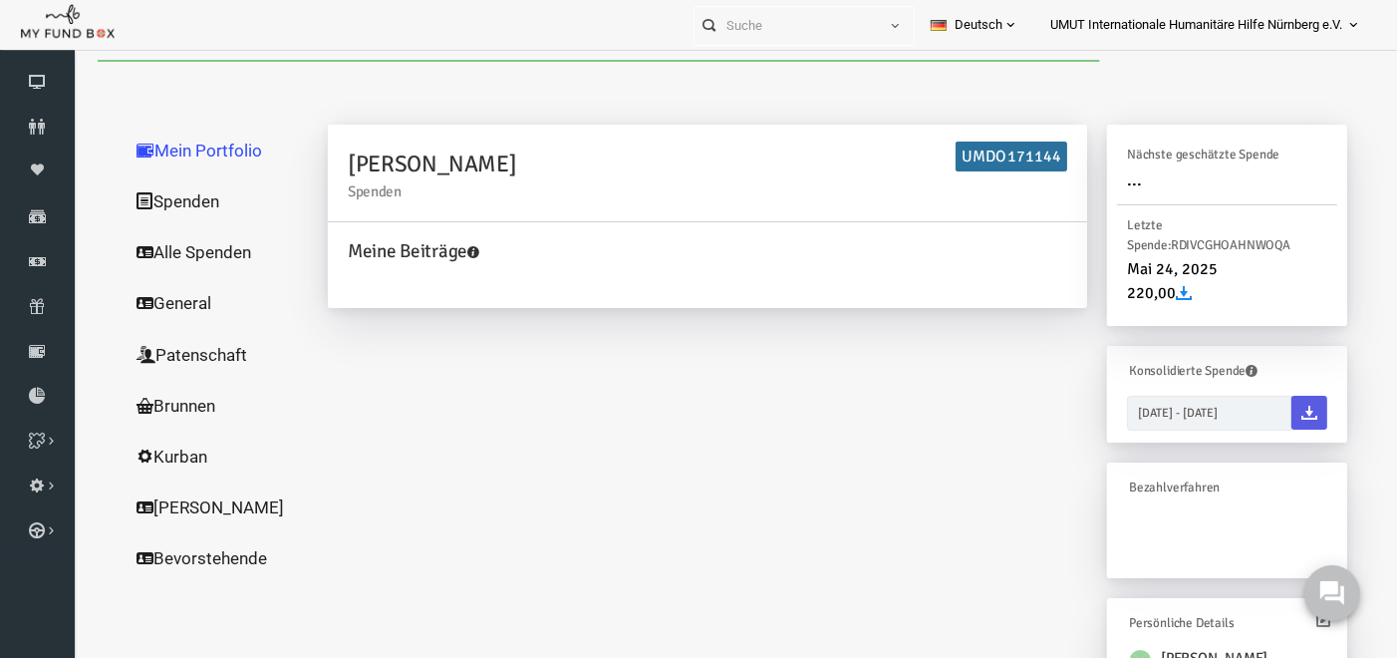
click at [153, 202] on link "Spenden" at bounding box center [191, 200] width 199 height 52
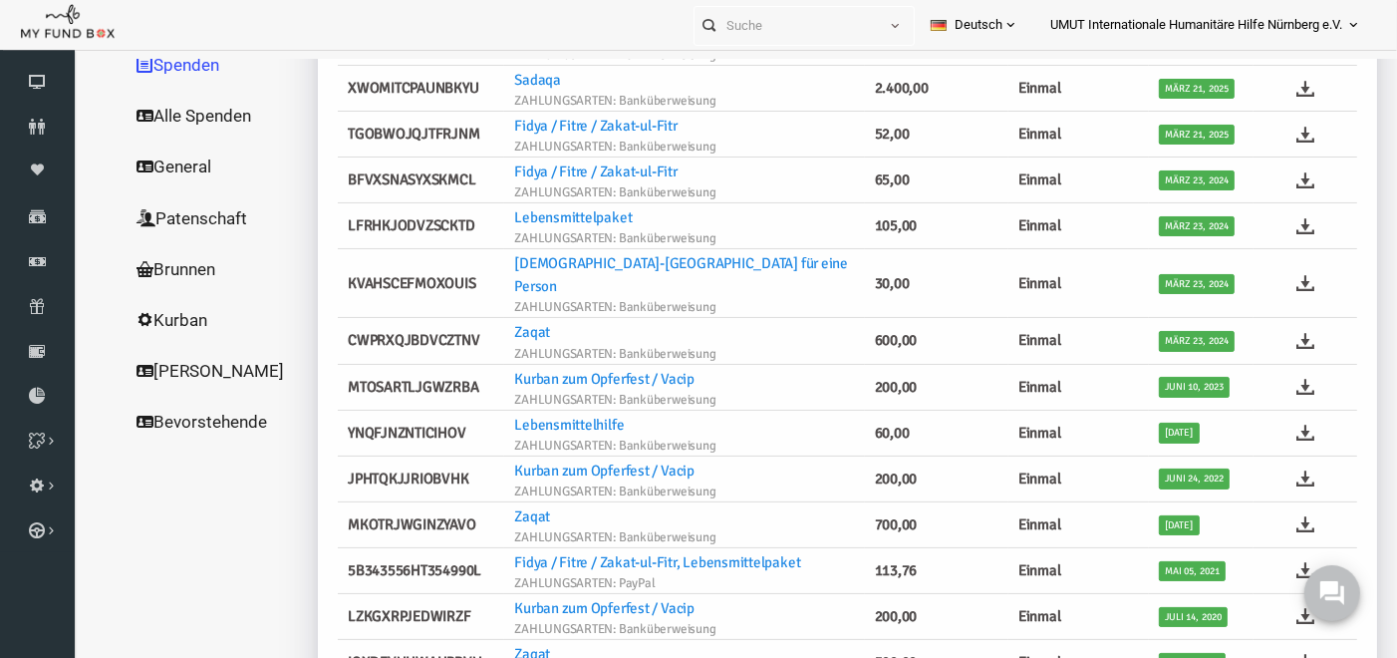
drag, startPoint x: 1355, startPoint y: 213, endPoint x: 1369, endPoint y: 168, distance: 47.0
click at [1369, 168] on html "Spender nicht gefunden Patenschaft nicht gefunden Partner nicht gefunden !!!! B…" at bounding box center [721, 251] width 1299 height 658
click at [1270, 560] on icon at bounding box center [1279, 569] width 18 height 18
click at [31, 249] on link "Finanz" at bounding box center [37, 261] width 75 height 44
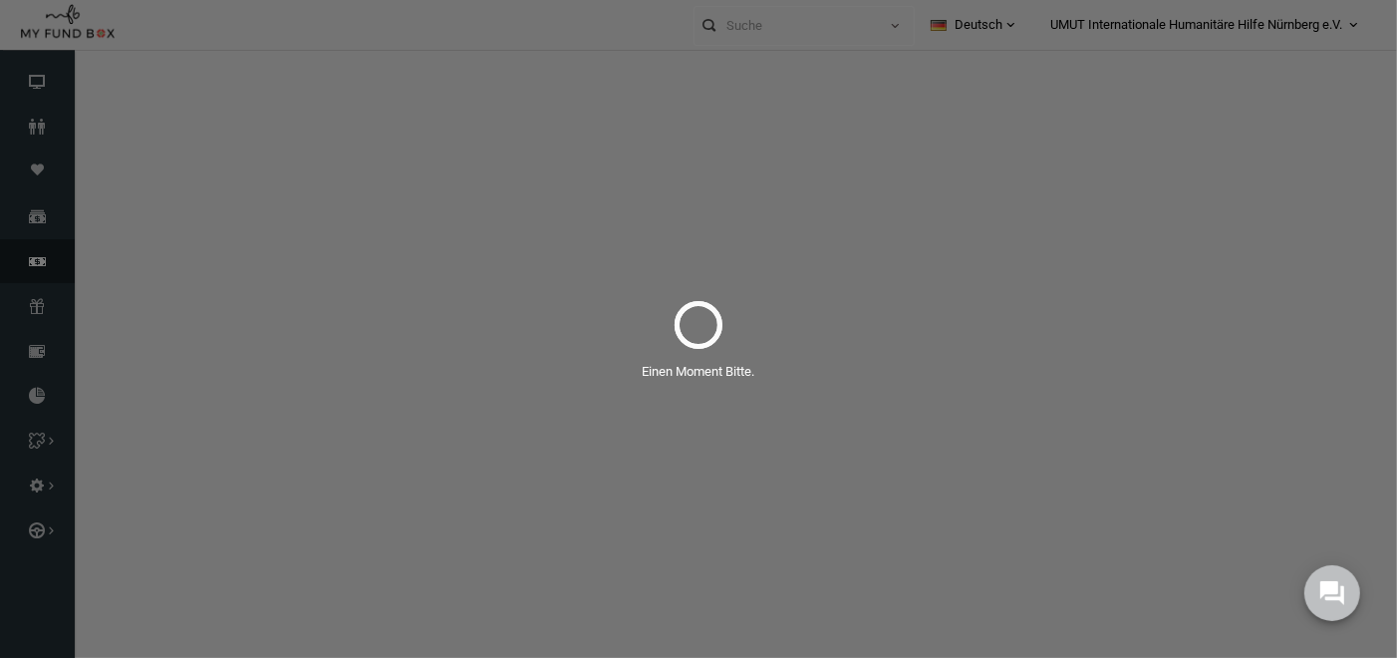
select select "100"
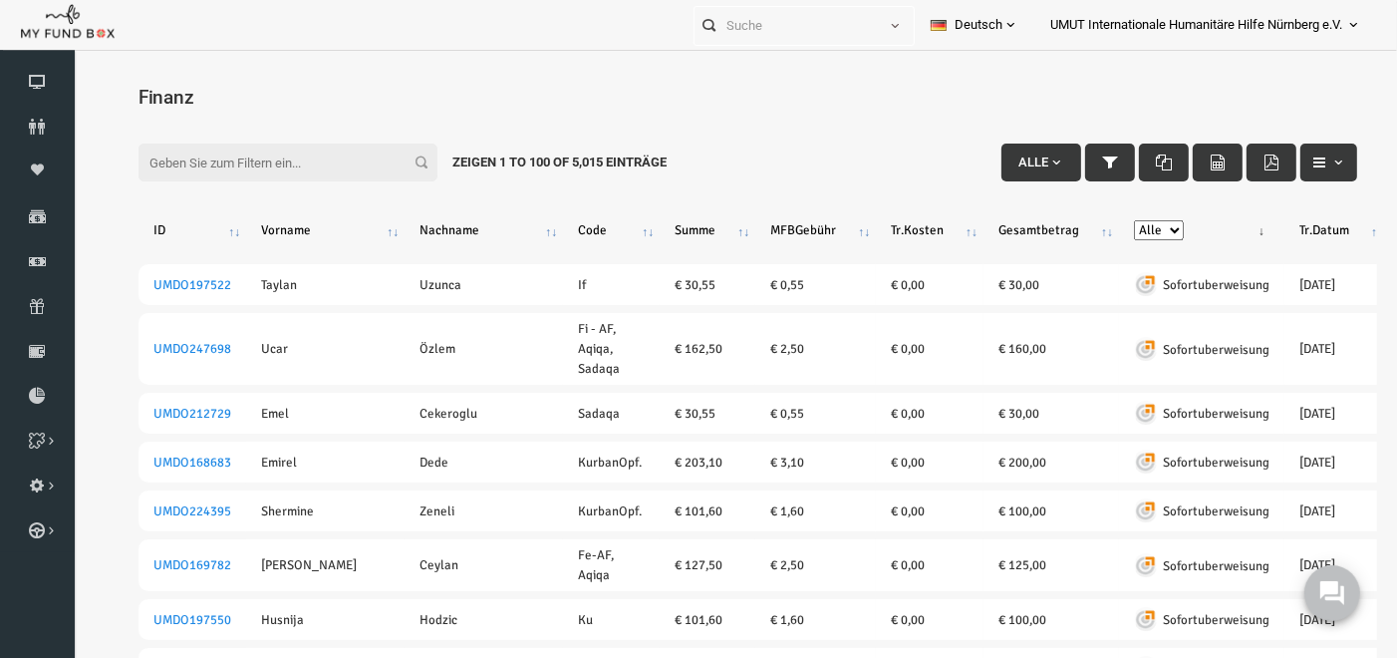
click at [189, 170] on input "Filter:" at bounding box center [261, 162] width 299 height 38
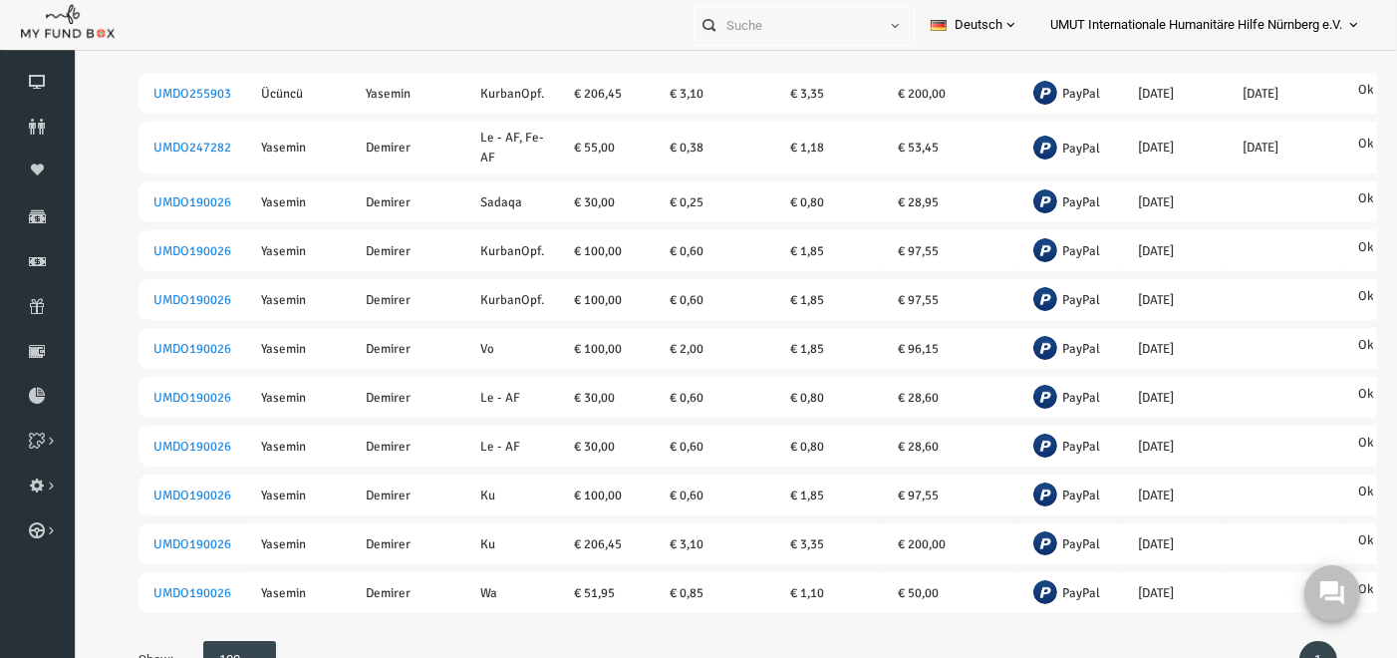
scroll to position [199, 0]
drag, startPoint x: 1365, startPoint y: 139, endPoint x: 1474, endPoint y: 388, distance: 271.8
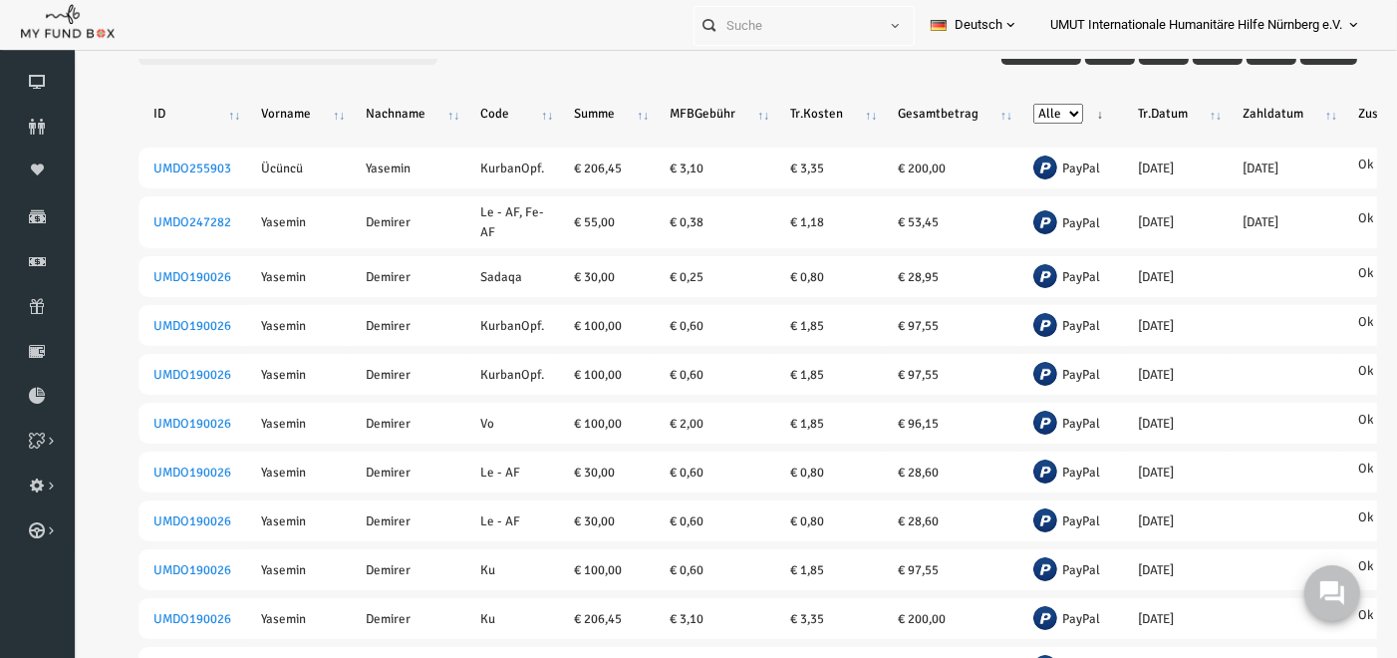
scroll to position [98, 0]
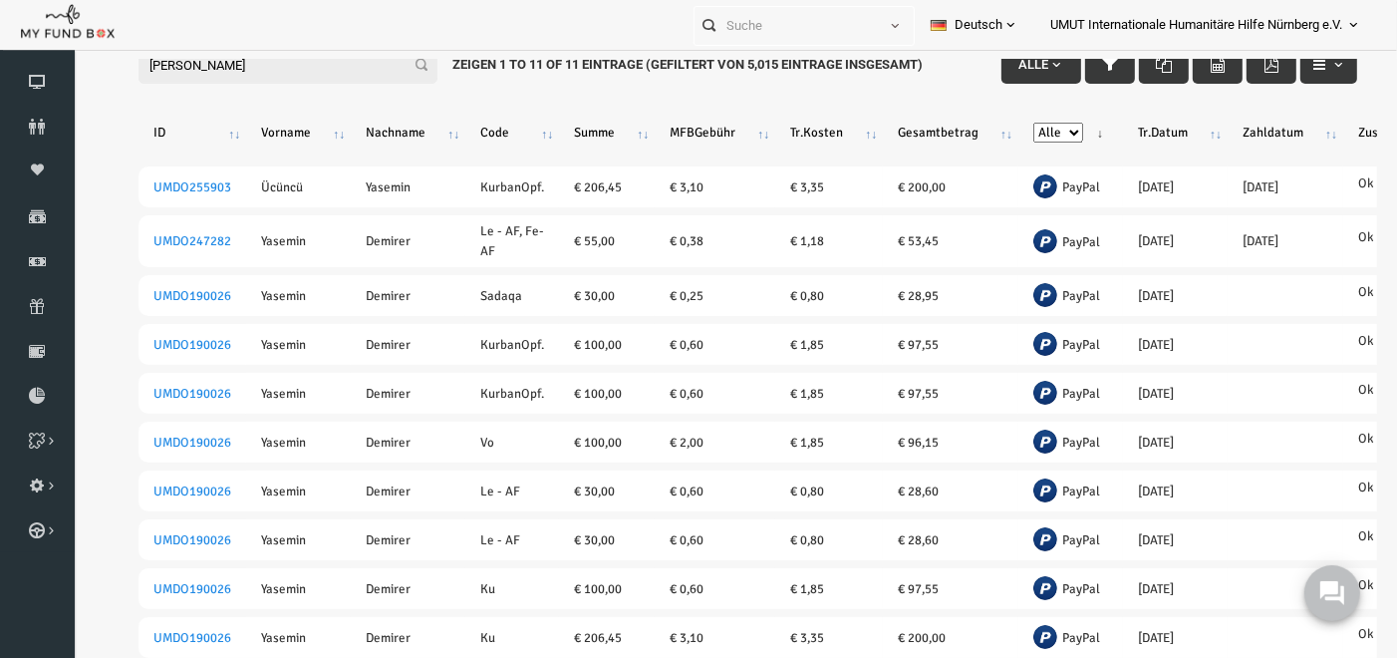
drag, startPoint x: 1360, startPoint y: 253, endPoint x: 1479, endPoint y: 239, distance: 119.4
drag, startPoint x: 306, startPoint y: 73, endPoint x: 80, endPoint y: 80, distance: 226.3
click at [80, 80] on div "Search: Mit ID: Hinweis :ID sollte mindestens 5 Ziffern sein Name: Hinweis :Nam…" at bounding box center [721, 408] width 1299 height 806
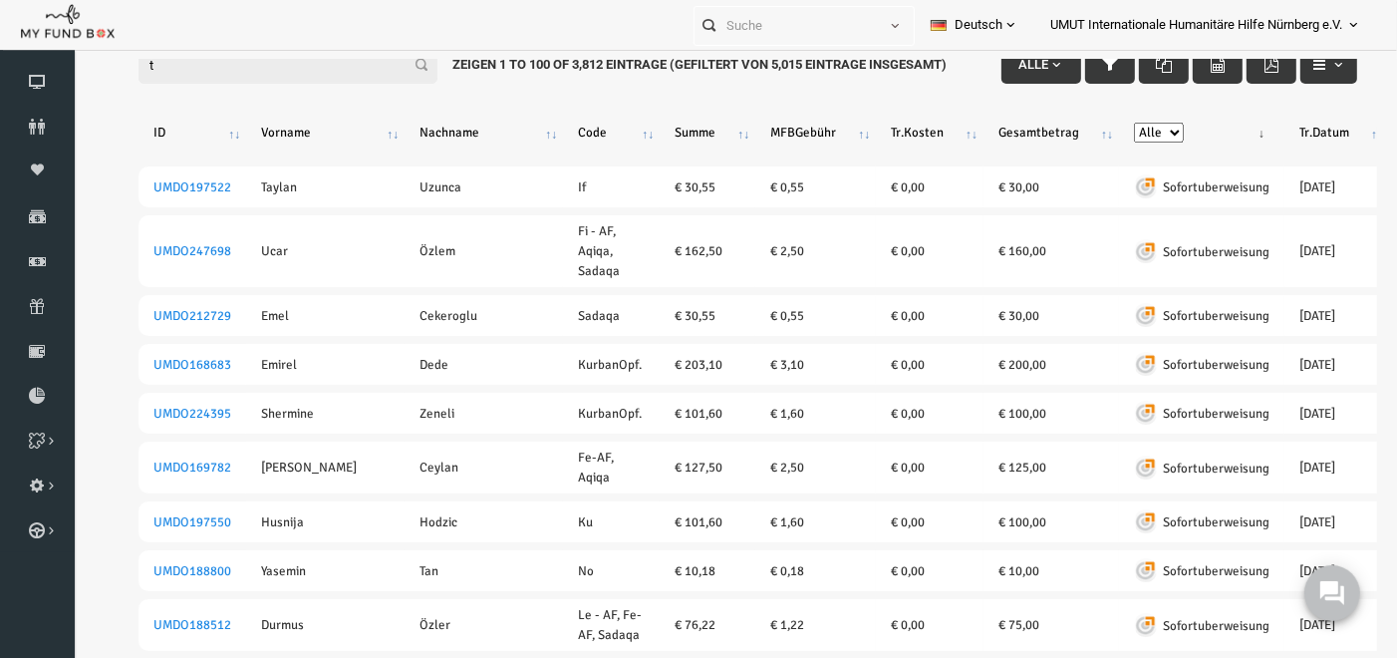
scroll to position [95, 0]
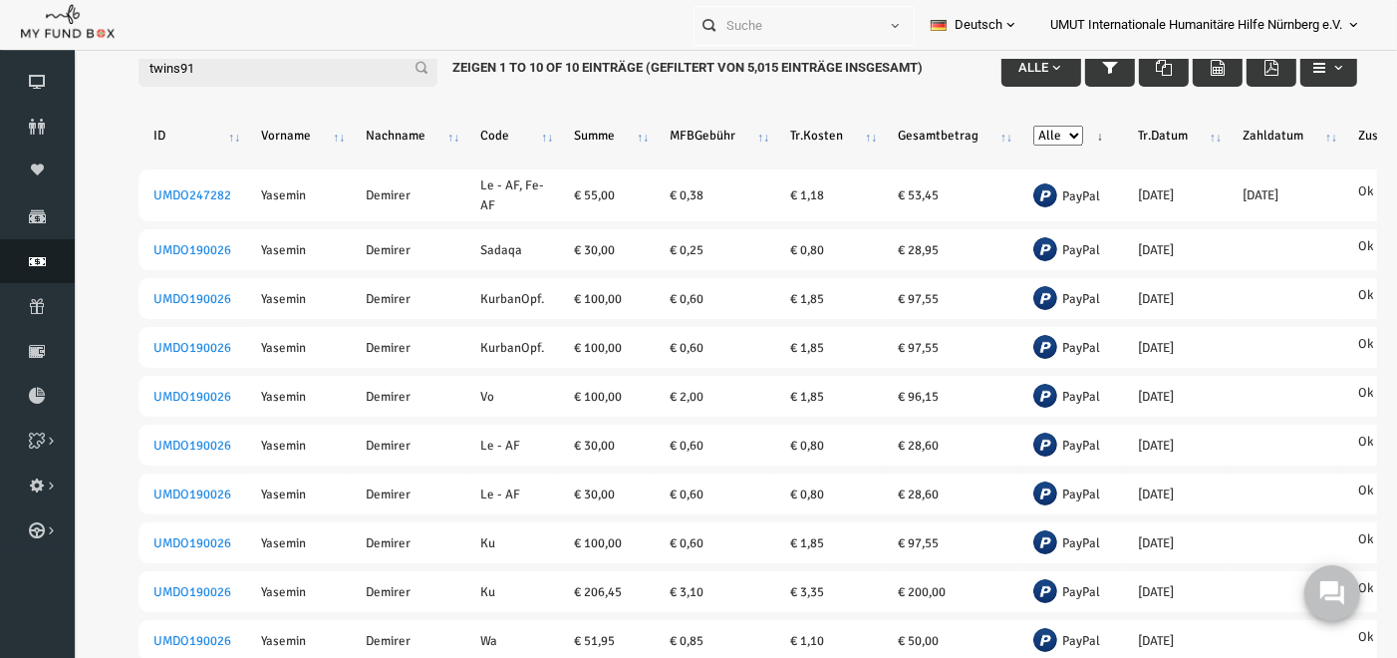
type input "twins91"
click at [36, 267] on icon at bounding box center [37, 261] width 75 height 16
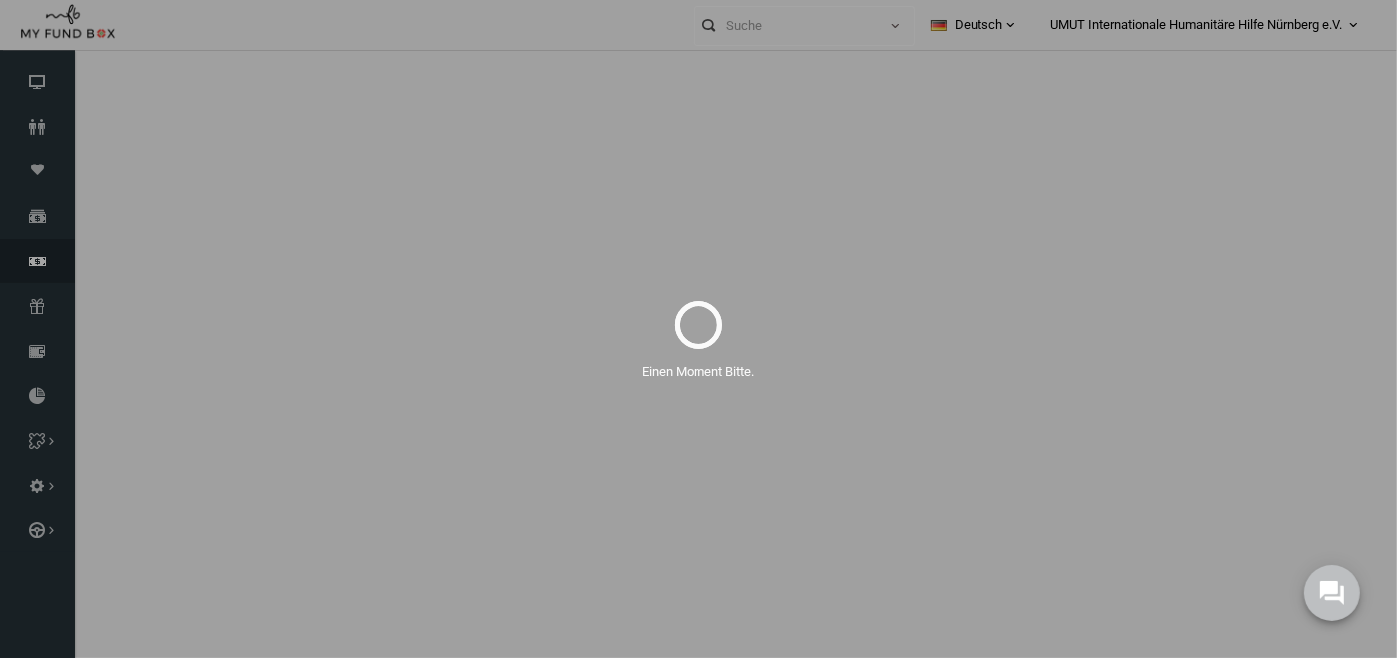
select select "100"
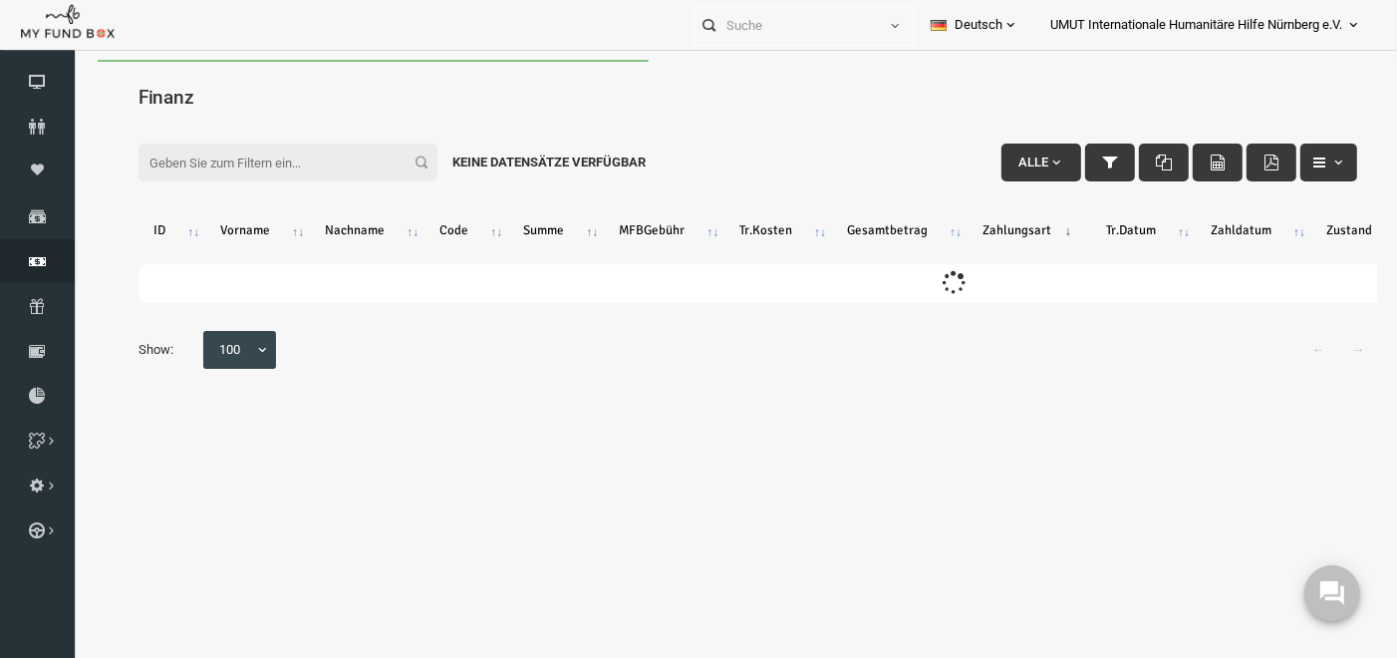
scroll to position [0, 0]
click at [221, 150] on input "Filter:" at bounding box center [261, 162] width 299 height 38
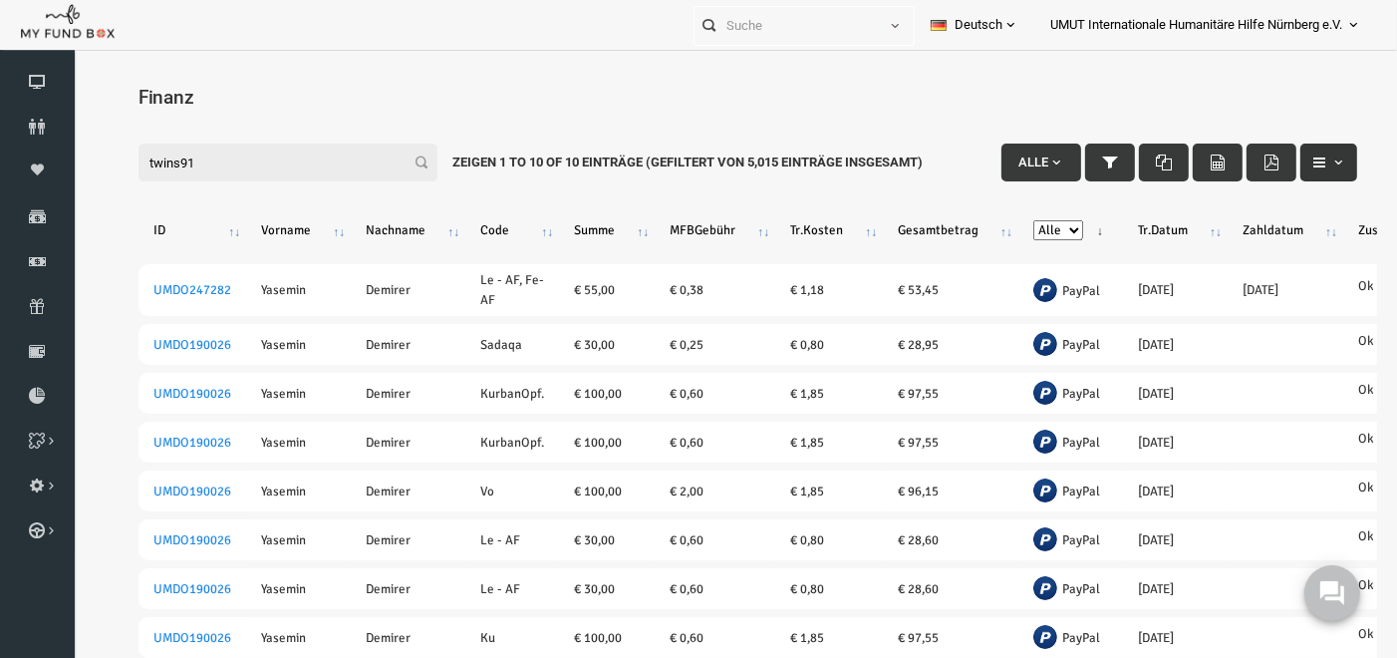
click at [1290, 160] on span "button" at bounding box center [1302, 160] width 35 height 15
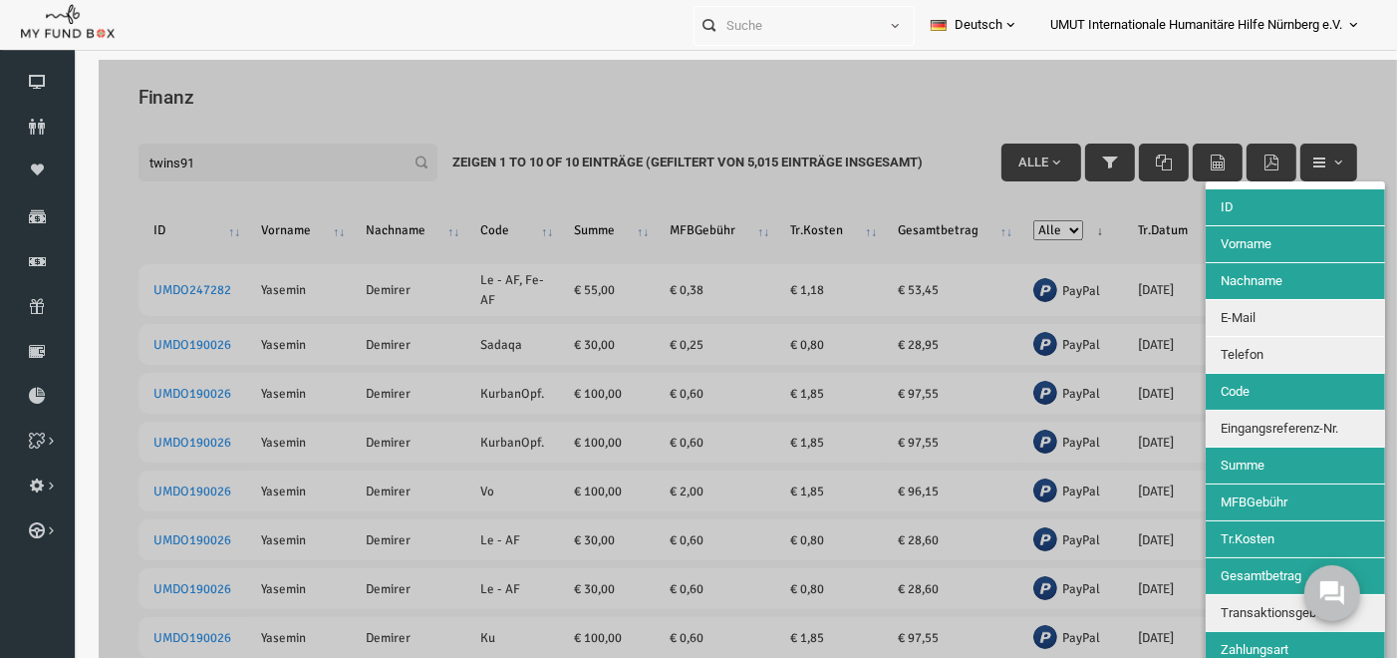
click at [1275, 303] on button "E-Mail" at bounding box center [1268, 317] width 179 height 36
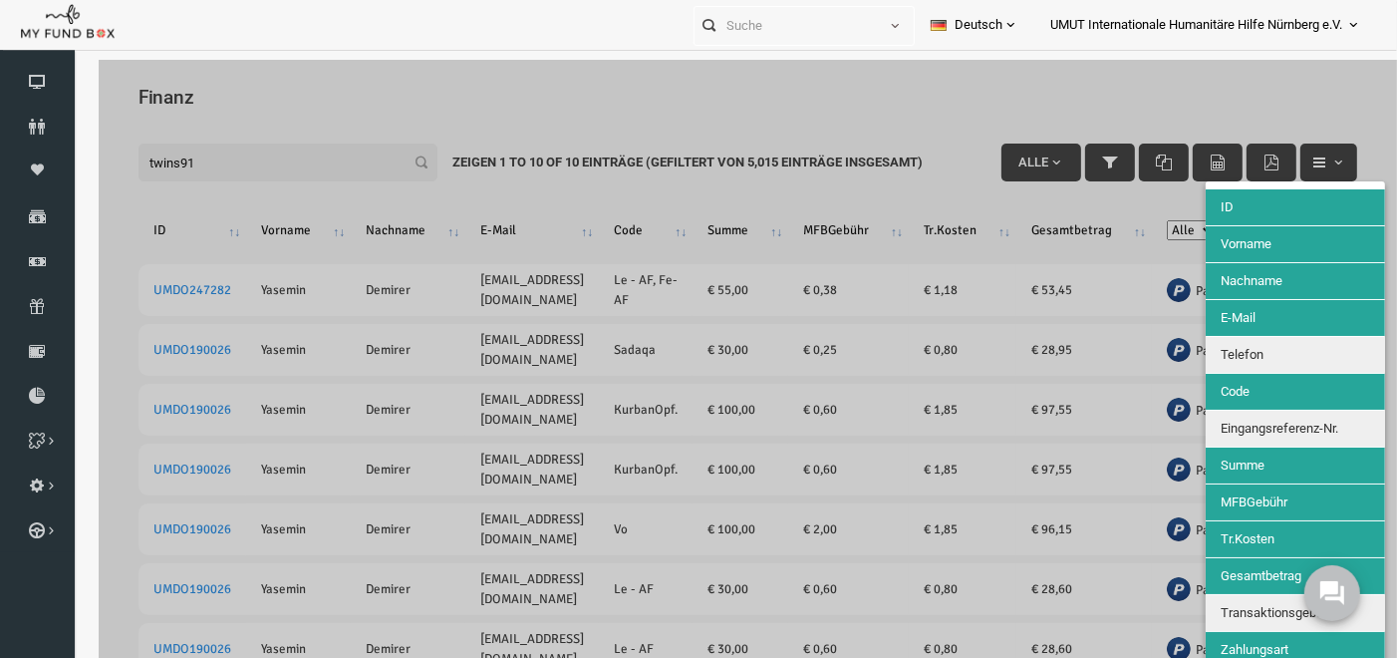
click at [517, 79] on div at bounding box center [721, 388] width 1299 height 658
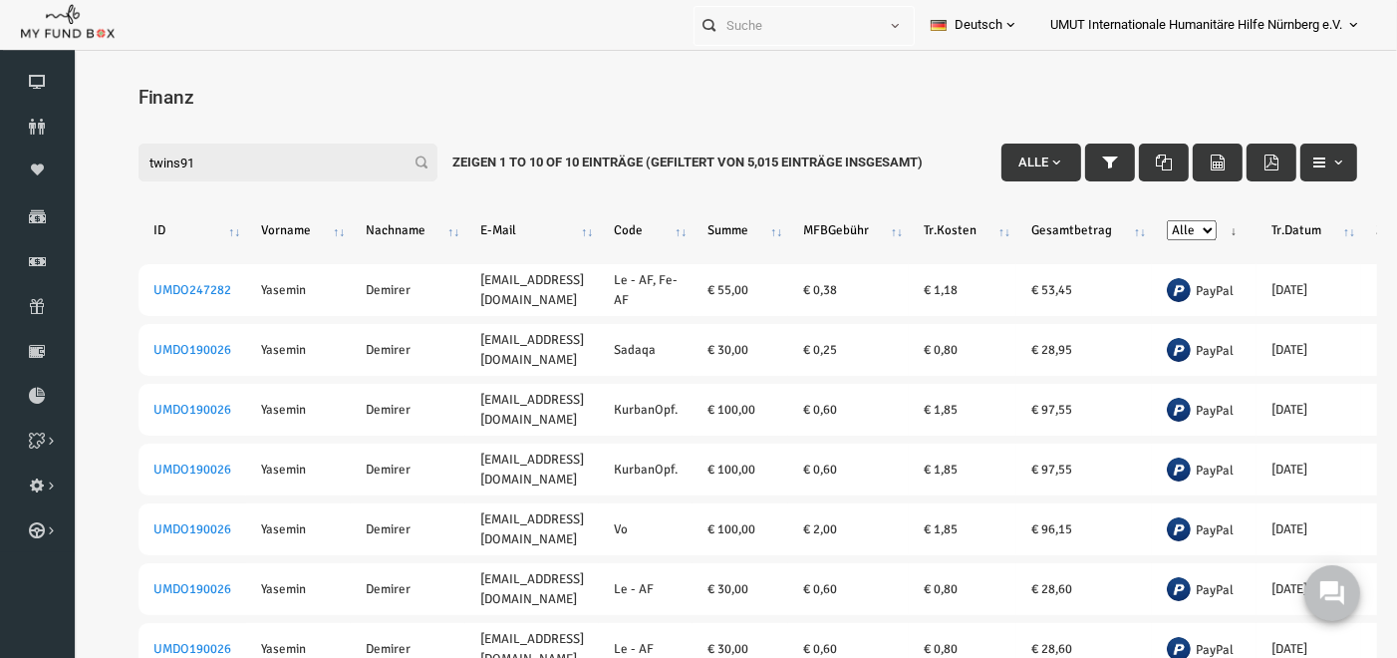
click at [277, 163] on input "twins91" at bounding box center [261, 162] width 299 height 38
type input "t"
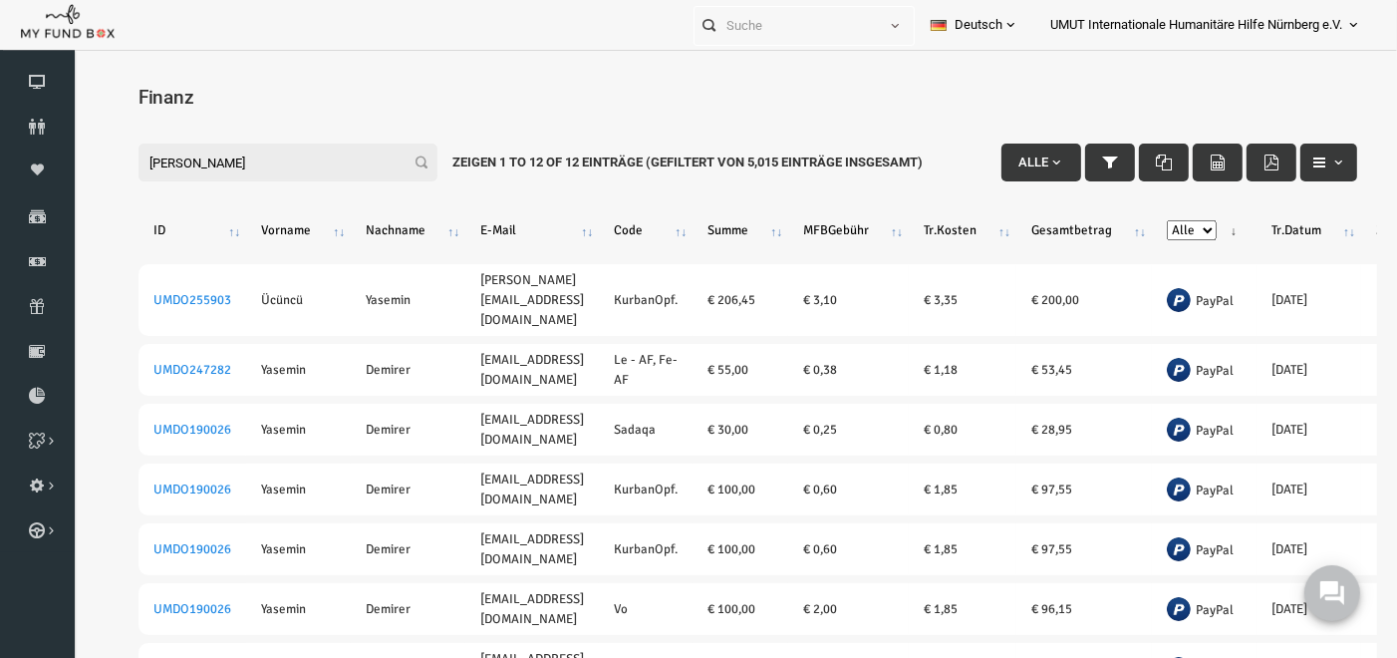
drag, startPoint x: 236, startPoint y: 169, endPoint x: 10, endPoint y: 129, distance: 229.9
click at [72, 129] on html "Spender nicht gefunden Patenschaft nicht gefunden Partner nicht gefunden !!!! B…" at bounding box center [721, 388] width 1299 height 658
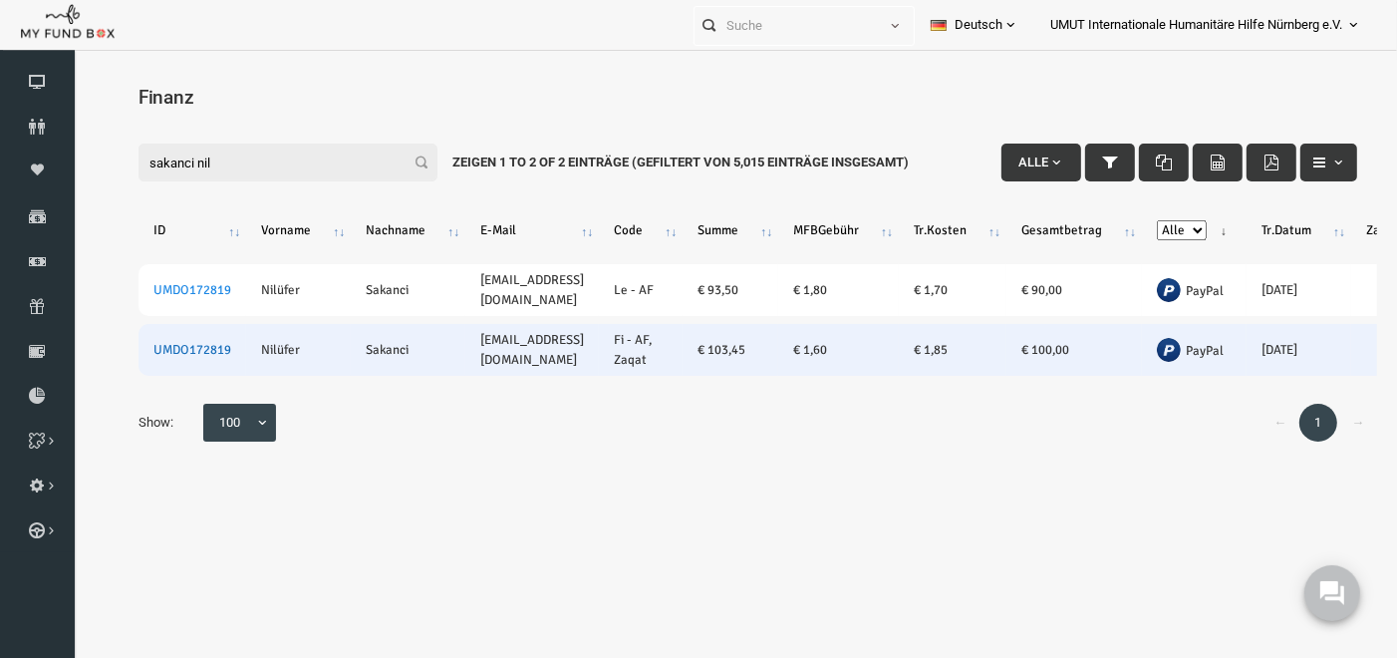
type input "sakanci nil"
click at [178, 341] on link "UMDO172819" at bounding box center [166, 349] width 78 height 16
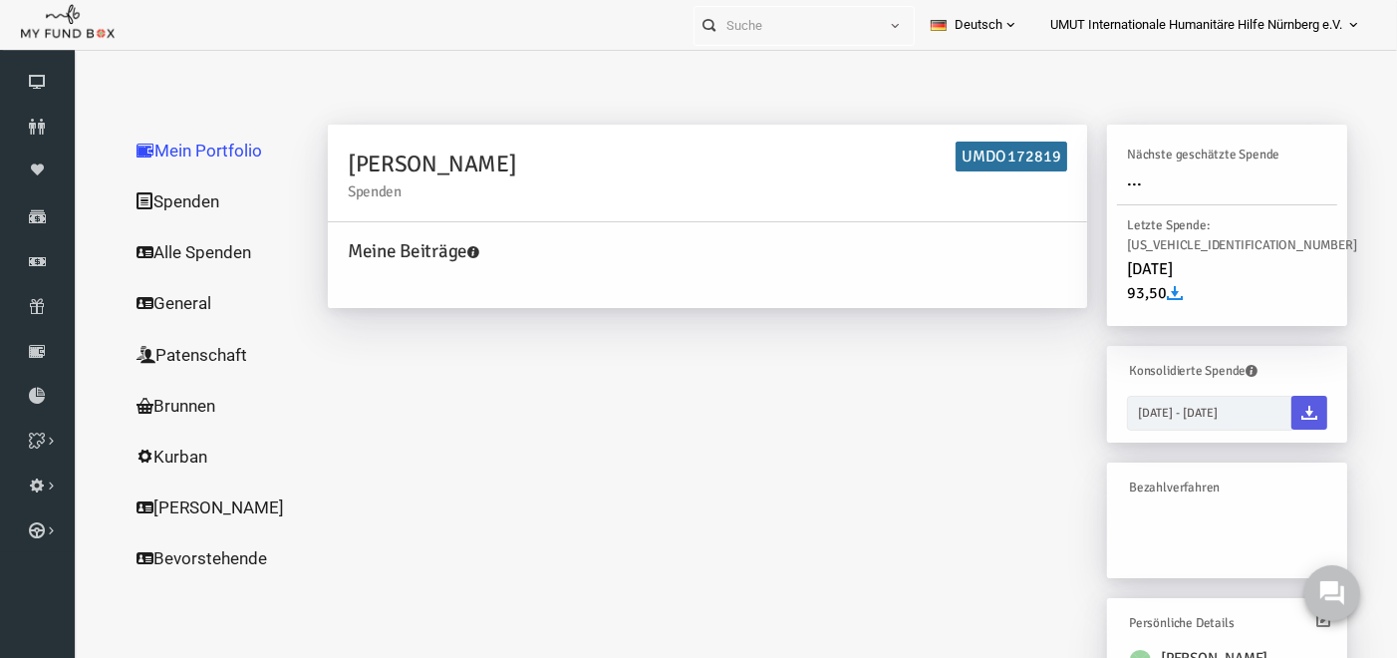
click at [158, 202] on link "Spenden" at bounding box center [191, 200] width 199 height 52
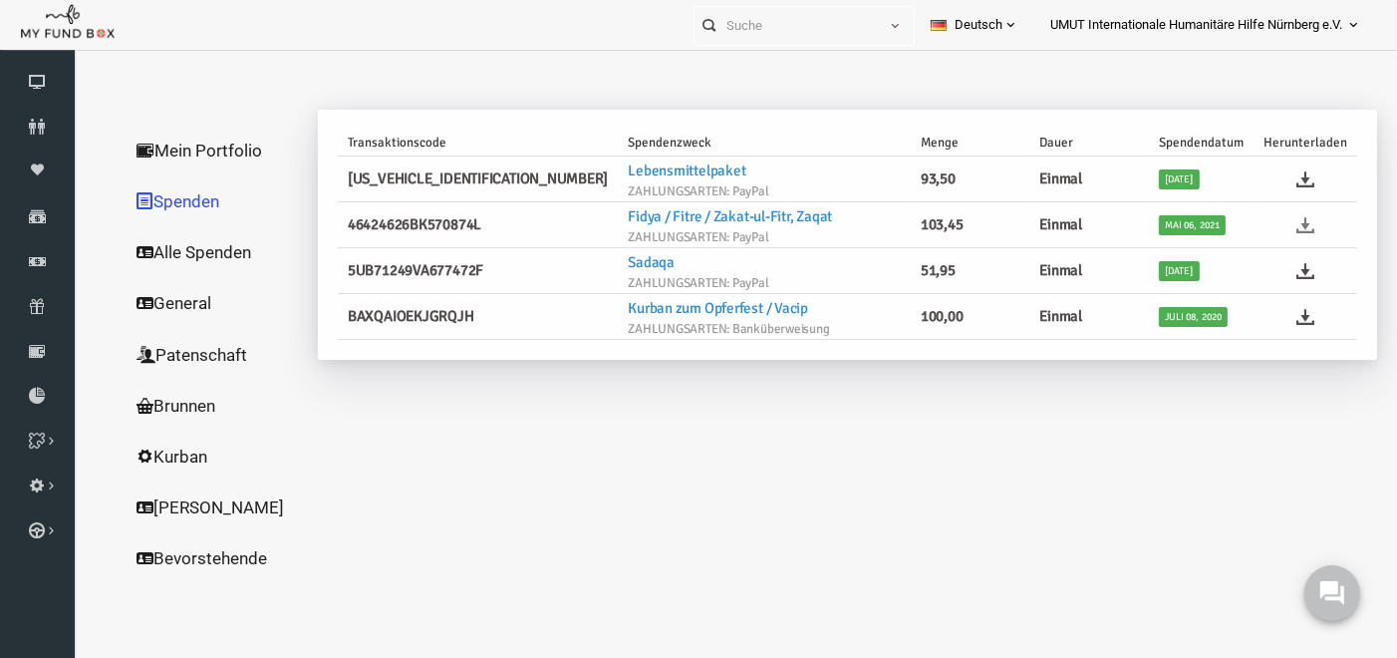
click at [1278, 224] on icon at bounding box center [1279, 224] width 18 height 18
click at [27, 266] on icon at bounding box center [37, 261] width 75 height 16
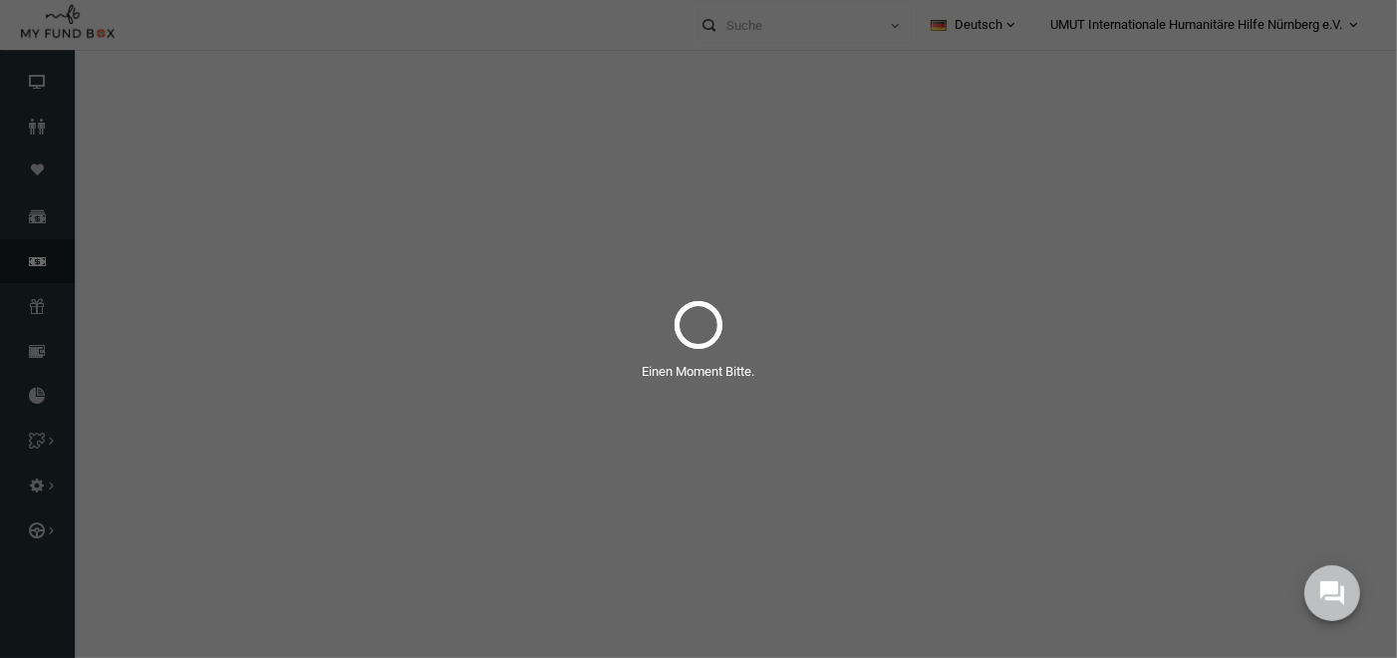
select select "100"
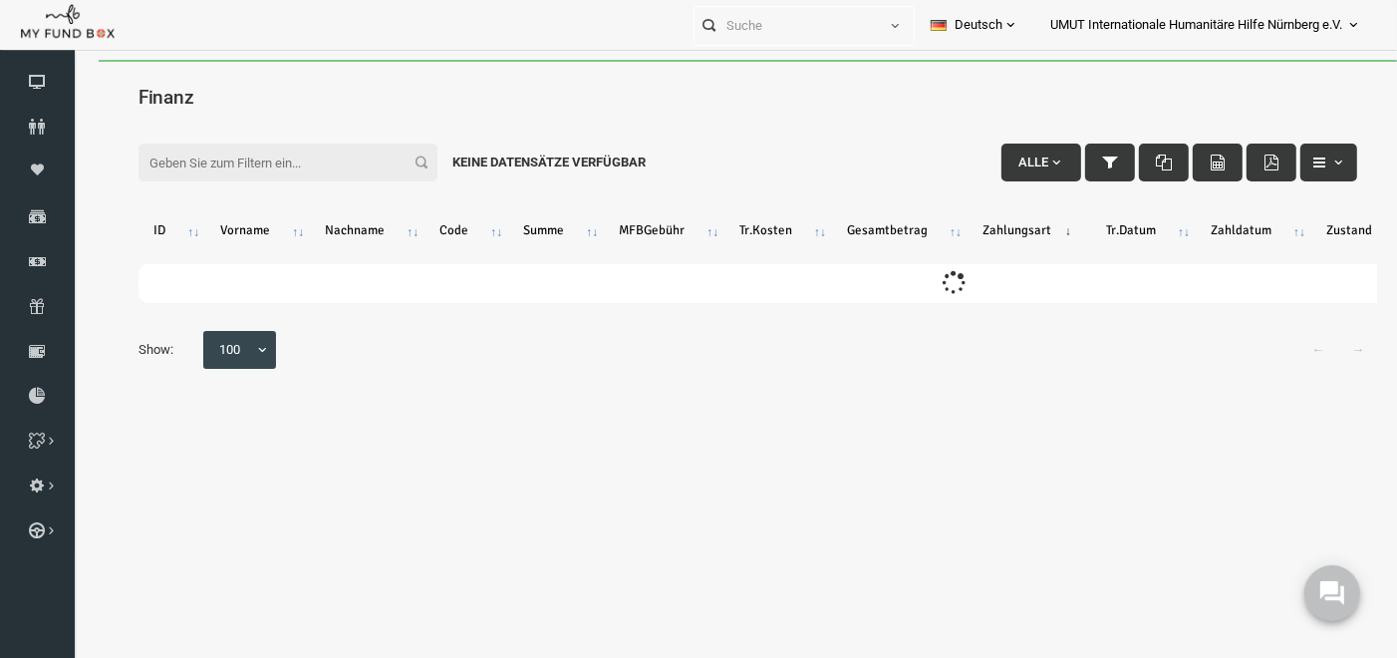
click at [257, 147] on input "Filter:" at bounding box center [261, 162] width 299 height 38
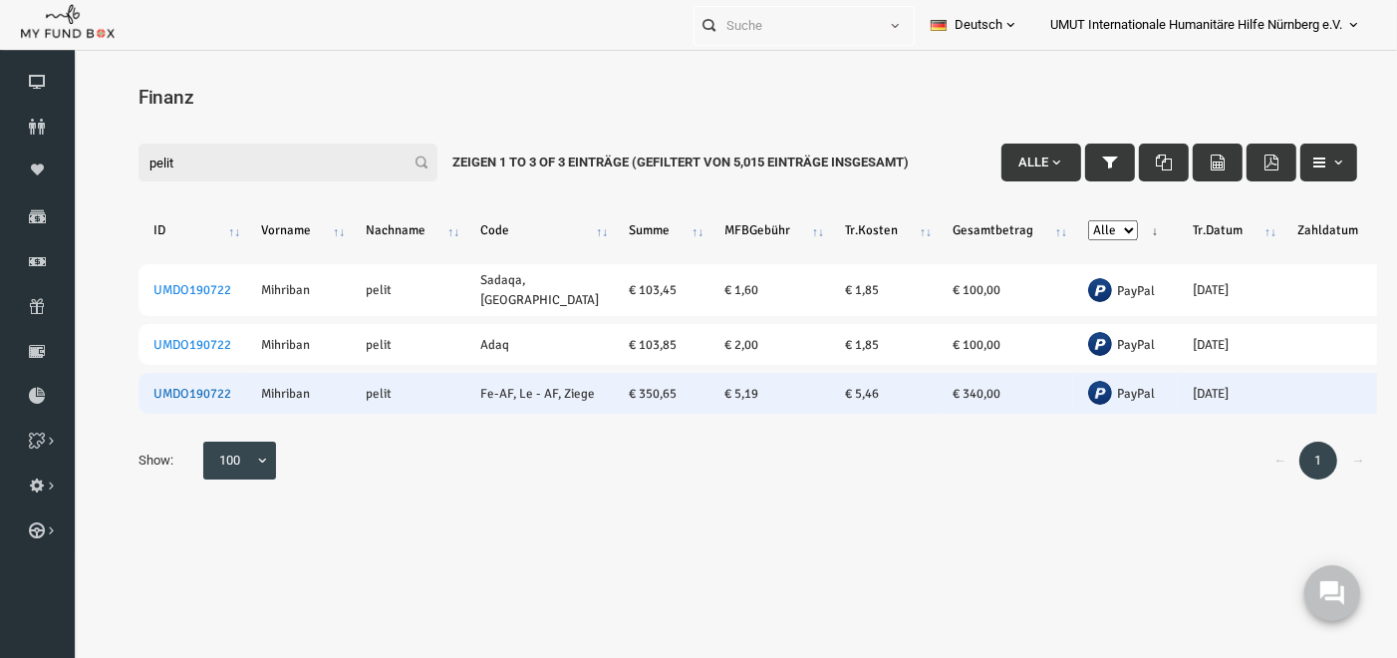
type input "pelit"
click at [176, 401] on link "UMDO190722" at bounding box center [166, 393] width 78 height 16
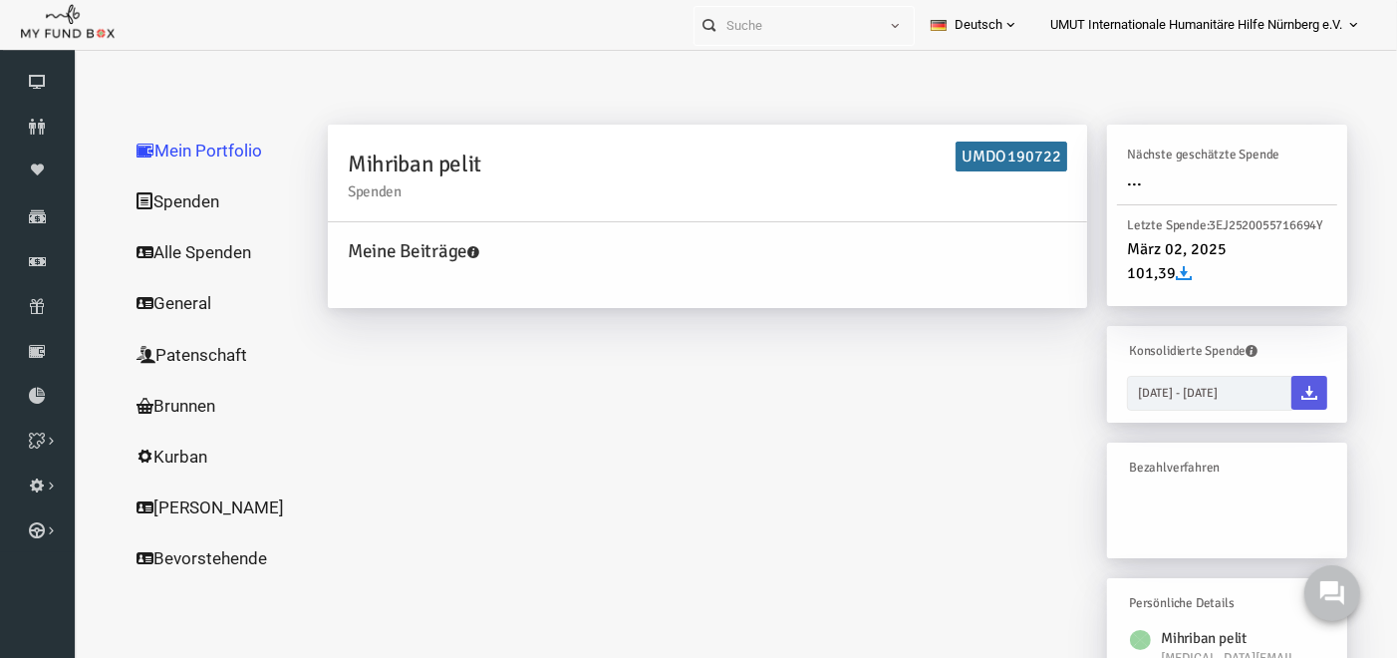
click at [132, 190] on link "Spenden" at bounding box center [191, 200] width 199 height 52
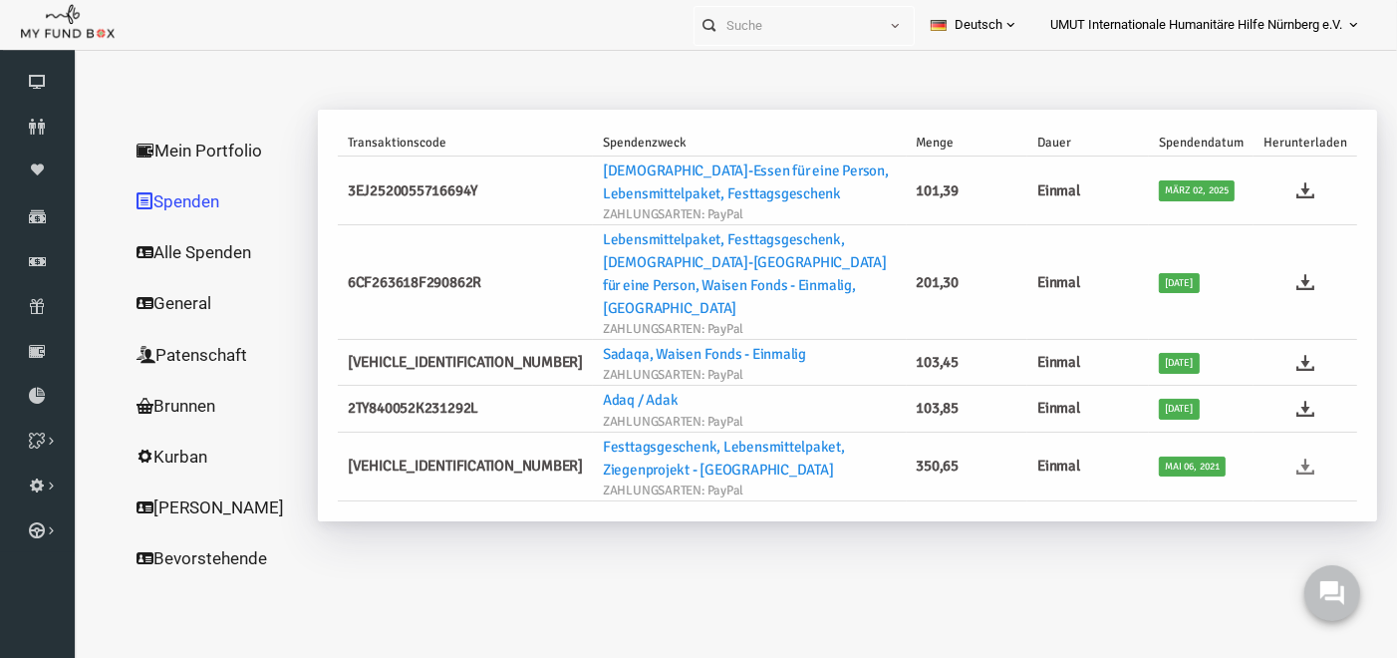
click at [1273, 456] on icon at bounding box center [1279, 465] width 18 height 18
click at [31, 253] on icon at bounding box center [37, 261] width 75 height 16
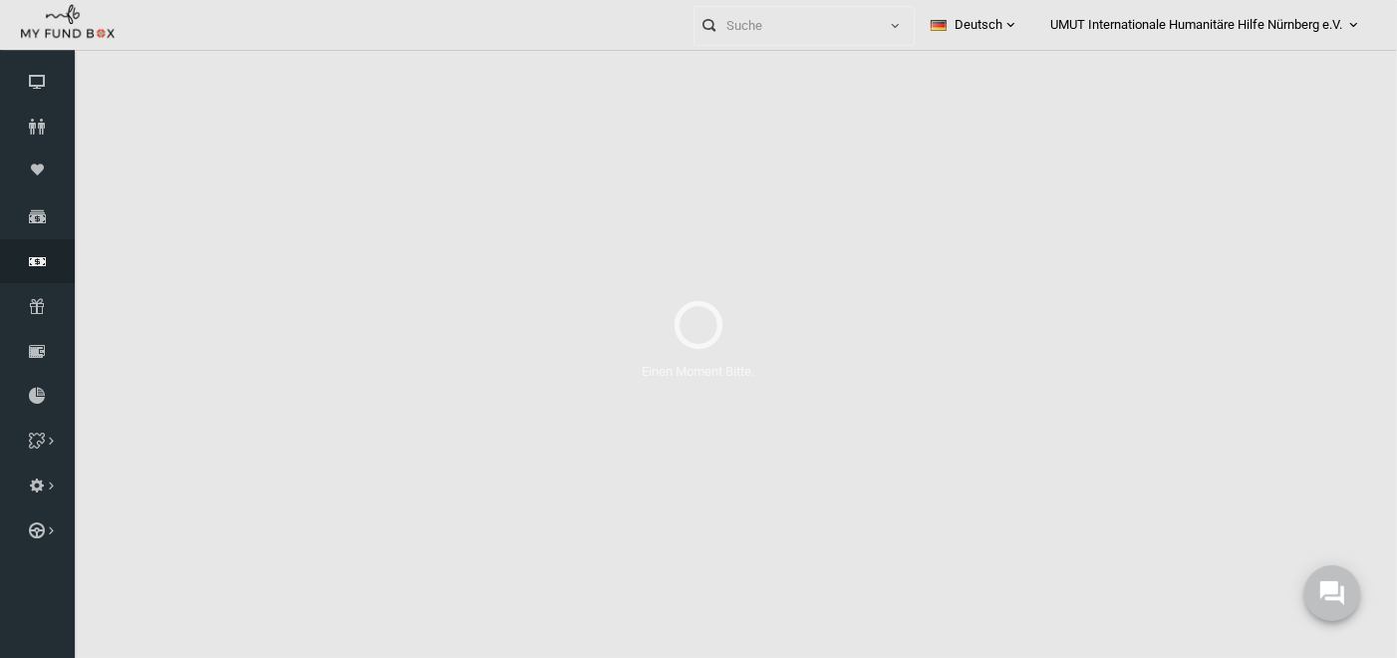
select select "100"
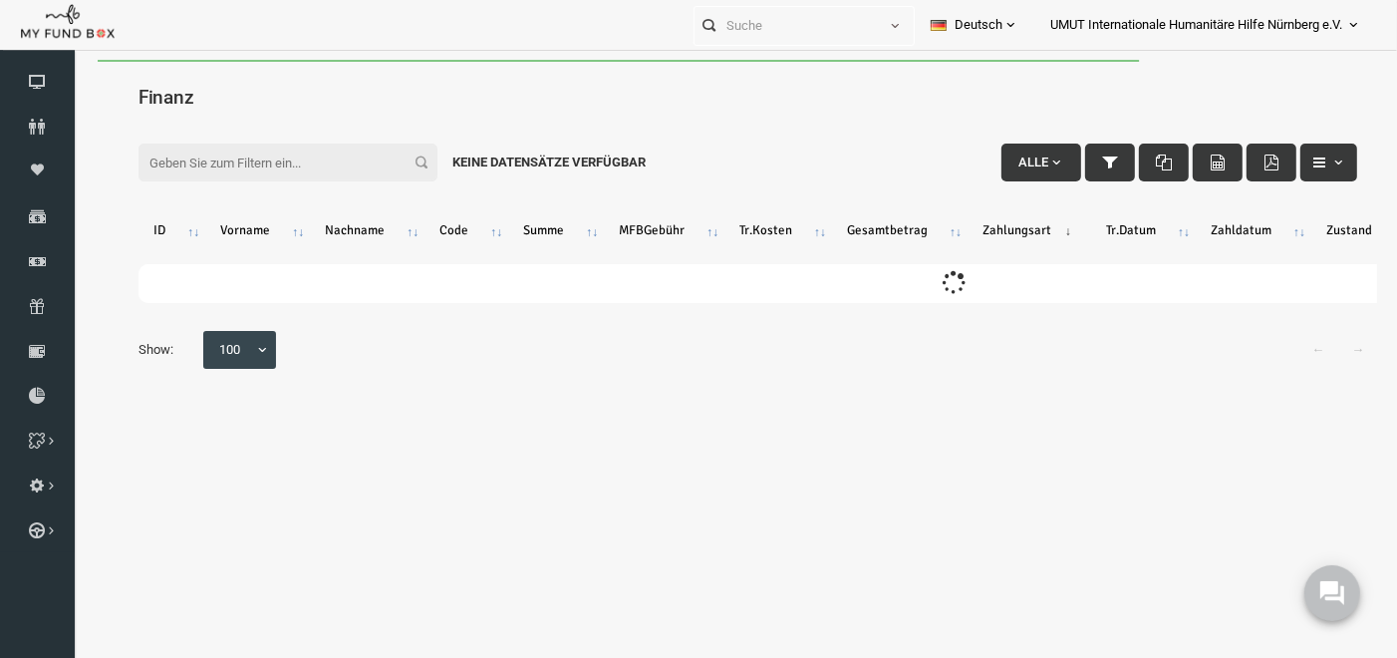
click at [240, 146] on input "Filter:" at bounding box center [261, 162] width 299 height 38
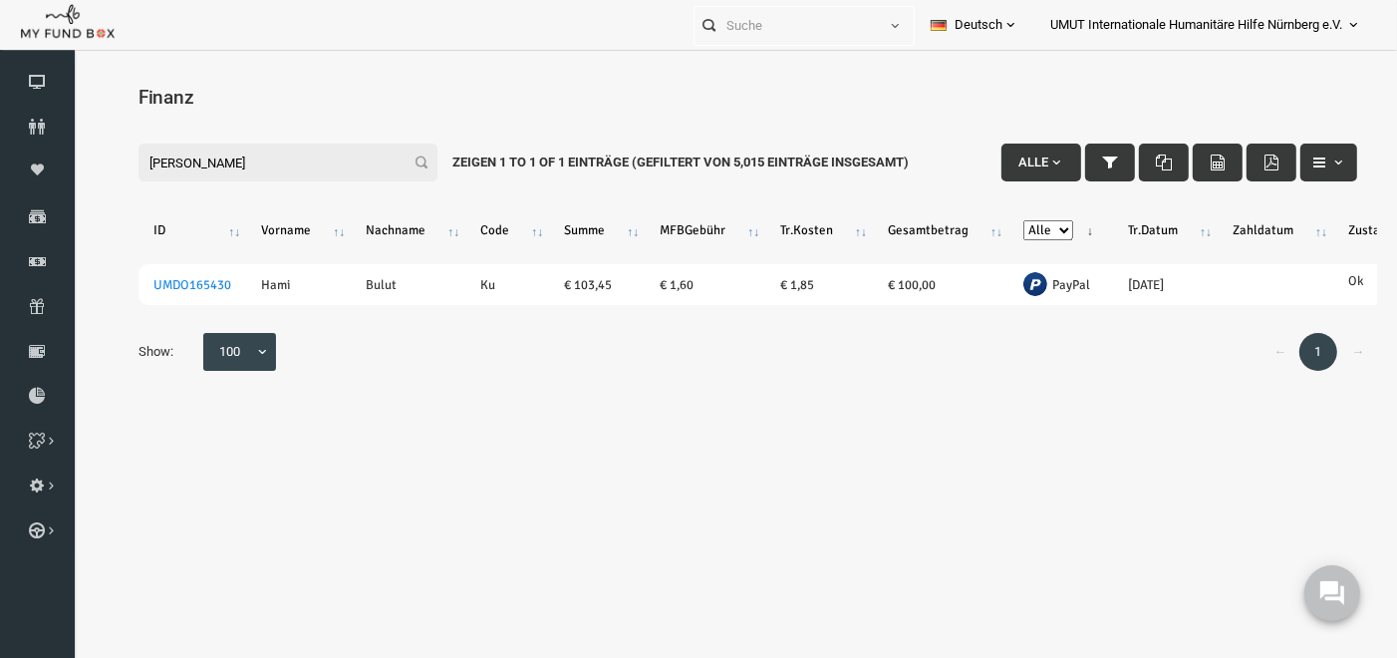
drag, startPoint x: 198, startPoint y: 172, endPoint x: 88, endPoint y: 158, distance: 111.5
click at [88, 158] on div "Search: Mit ID: Hinweis :ID sollte mindestens 5 Ziffern sein Name: Hinweis :Nam…" at bounding box center [721, 256] width 1299 height 307
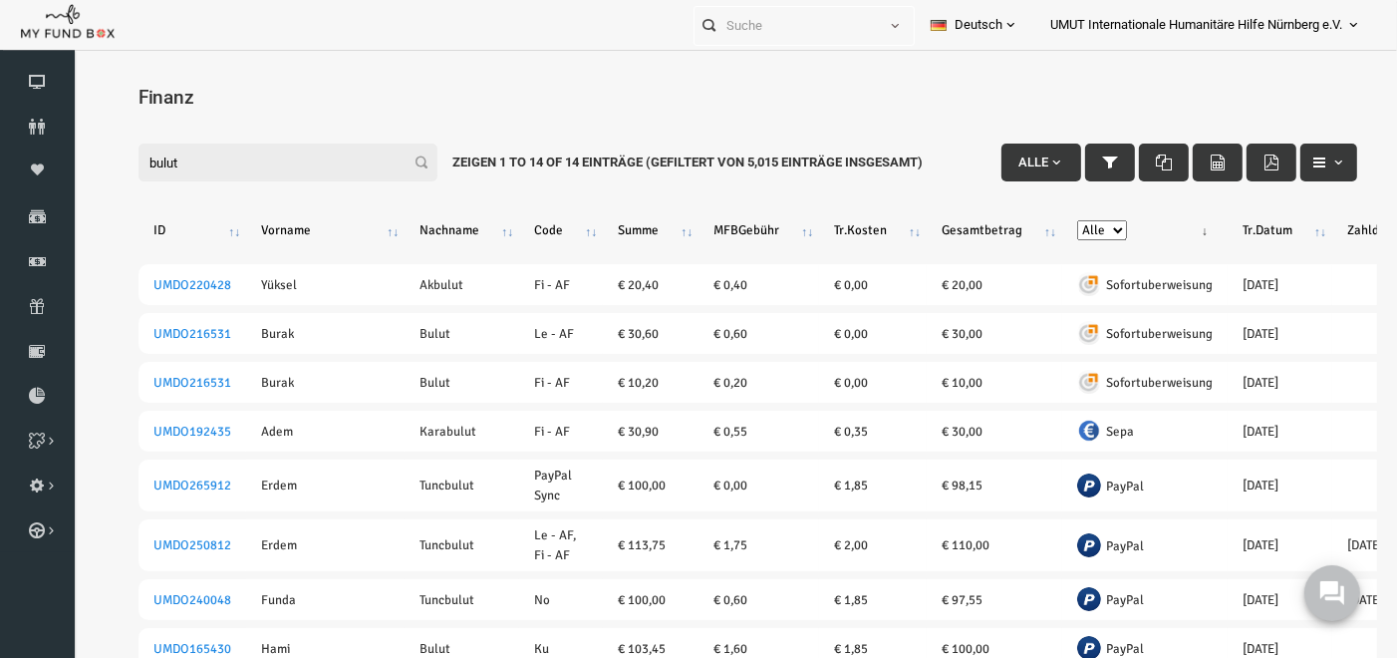
type input "bulut"
click at [1050, 222] on select "Alle Banküberweisung KreditKarte Bargeld Kreditkarte (Offline) PayPal Sepa Sofo…" at bounding box center [1075, 229] width 50 height 20
select select "PayPal"
click at [1050, 219] on select "Alle Banküberweisung KreditKarte Bargeld Kreditkarte (Offline) PayPal Sepa Sofo…" at bounding box center [1075, 229] width 50 height 20
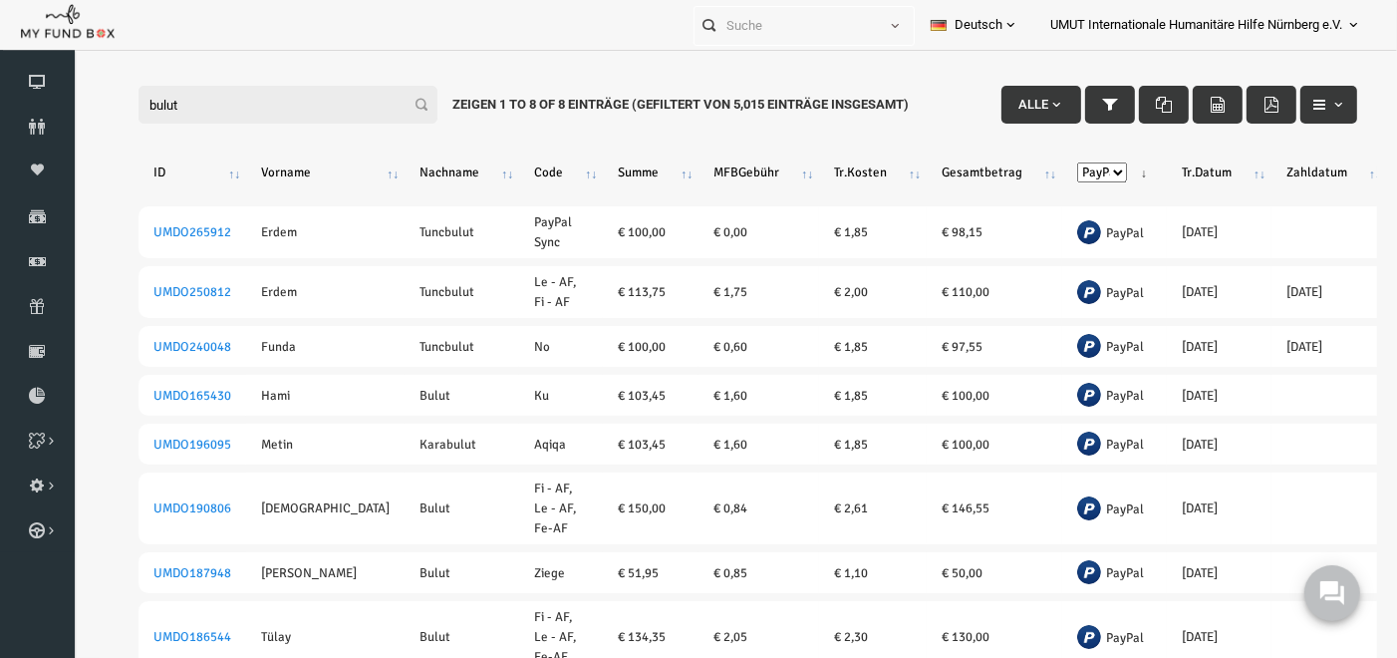
scroll to position [65, 0]
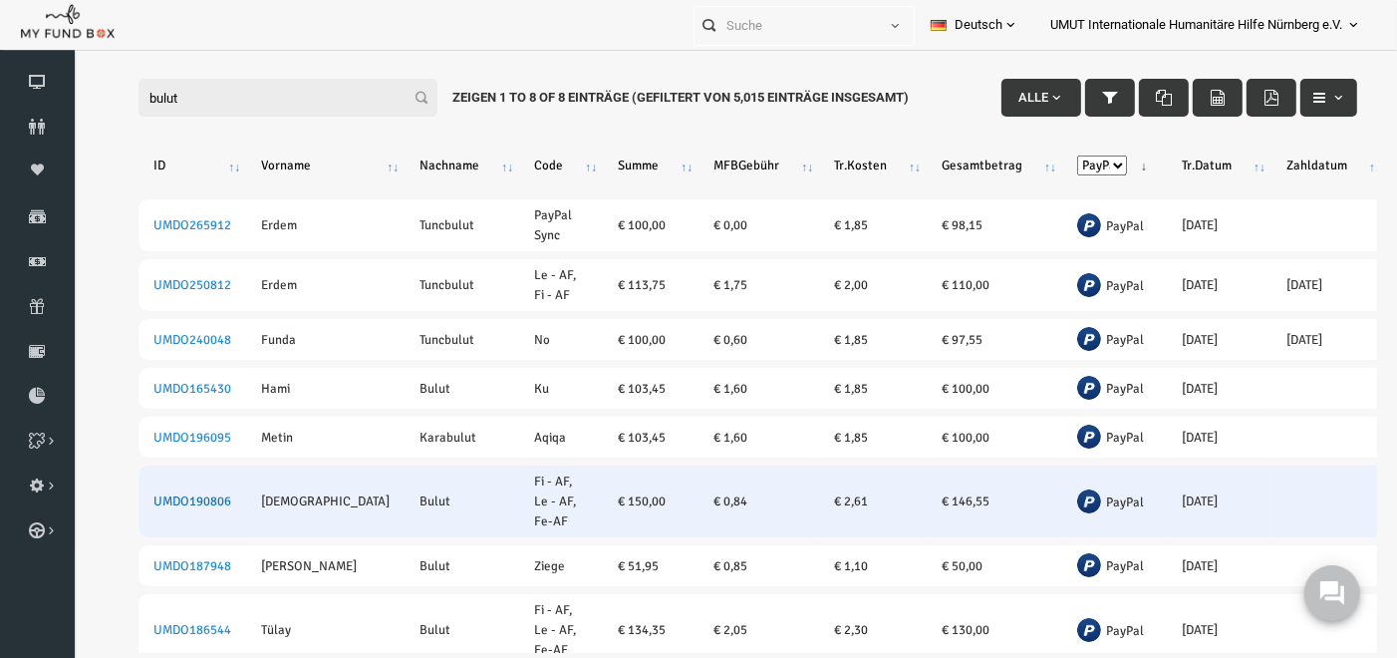
click at [186, 495] on link "UMDO190806" at bounding box center [166, 501] width 78 height 16
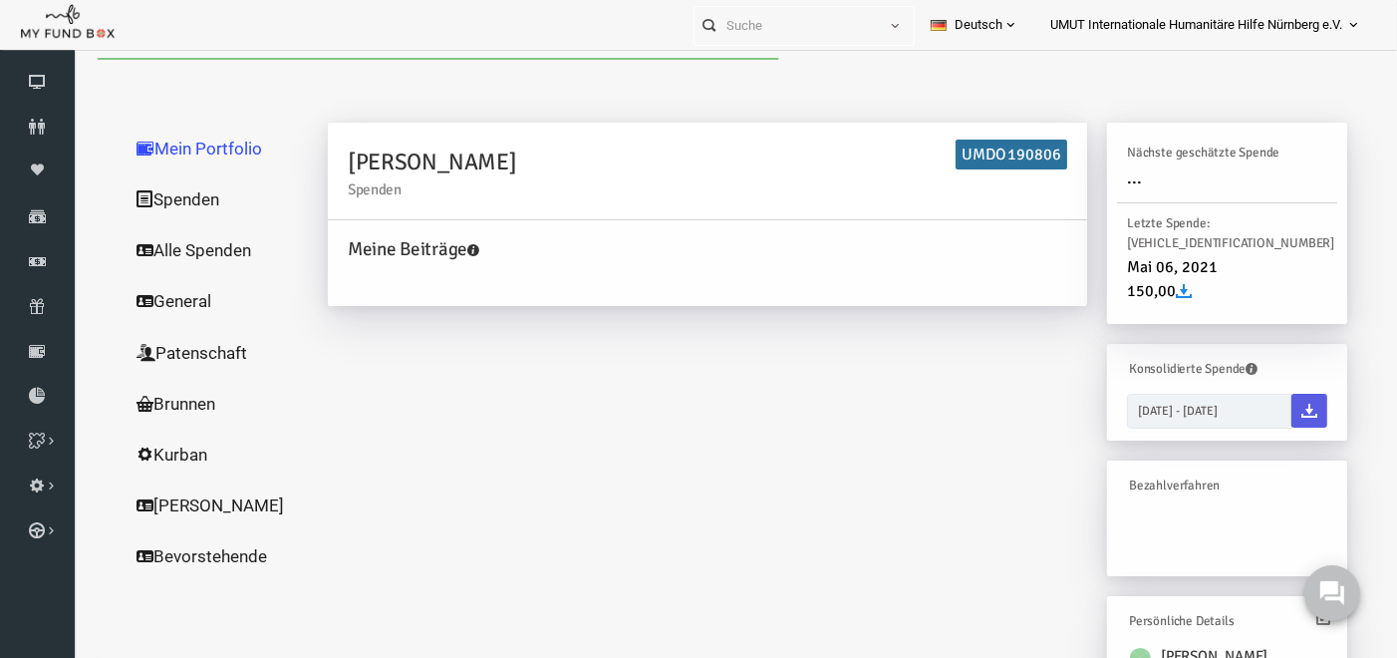
scroll to position [0, 0]
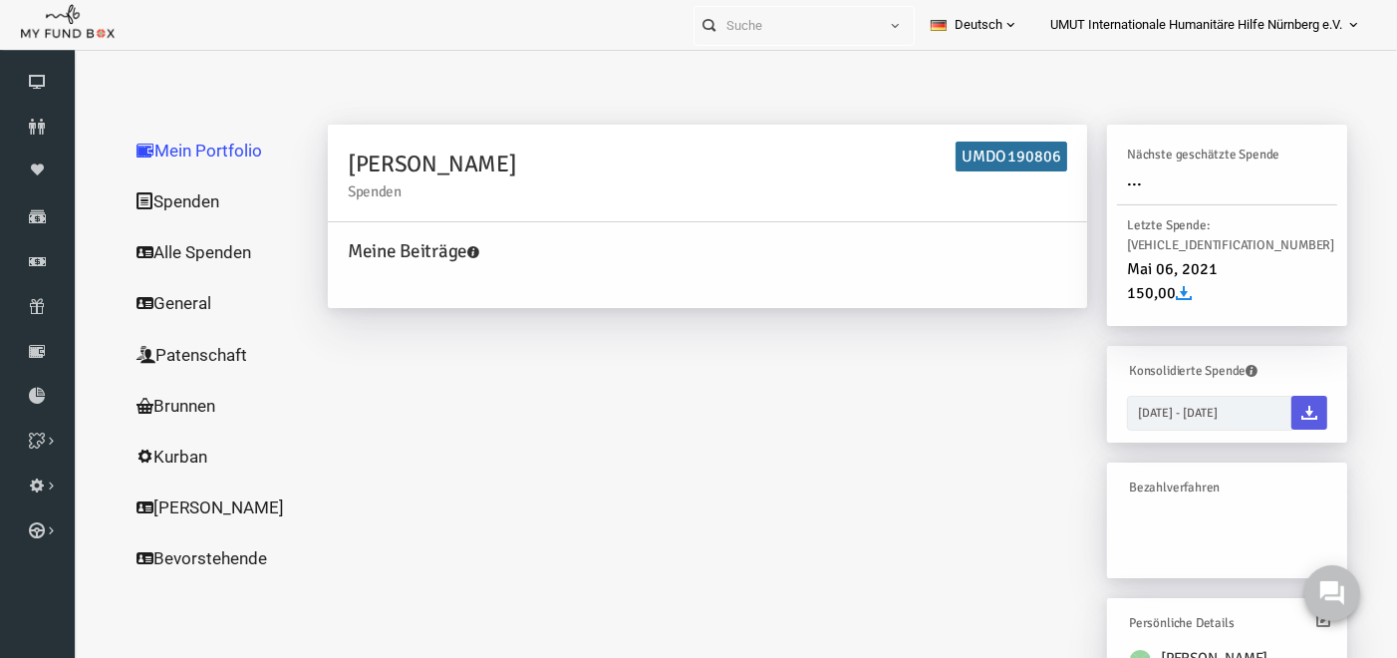
click at [150, 183] on link "Spenden" at bounding box center [191, 200] width 199 height 52
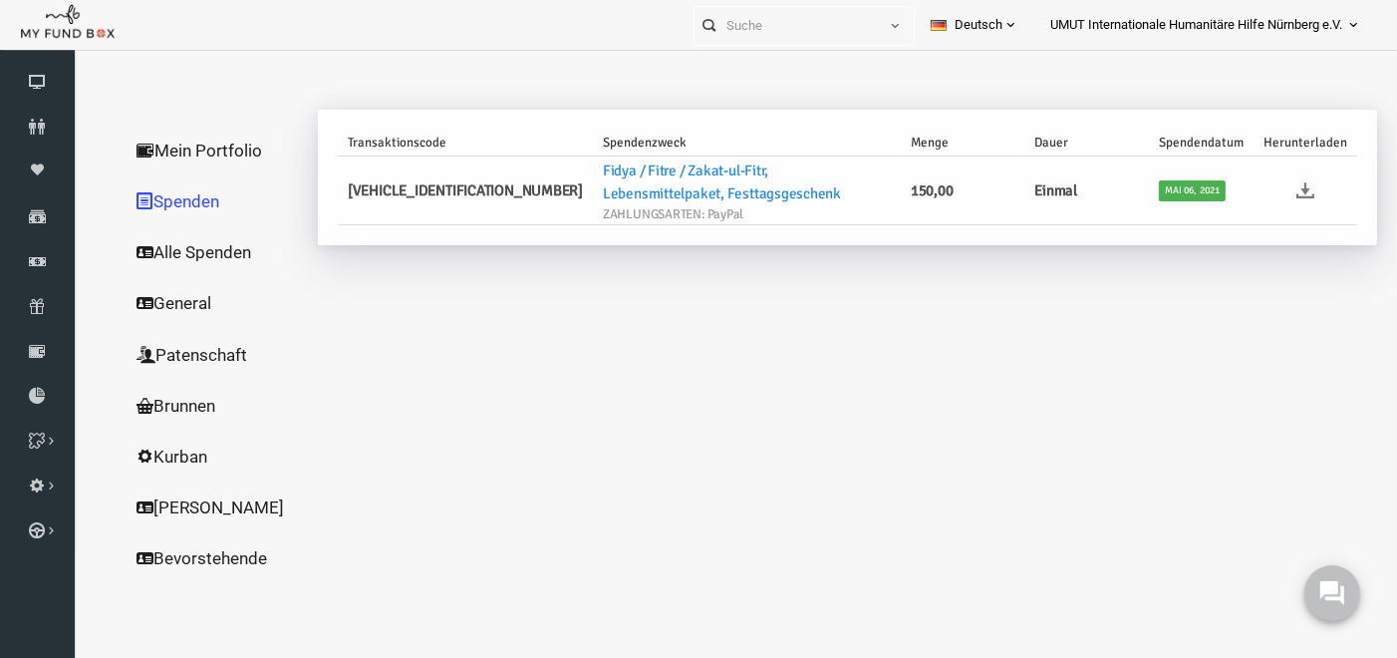
click at [1276, 187] on icon at bounding box center [1279, 189] width 18 height 18
click at [34, 257] on icon at bounding box center [37, 261] width 75 height 16
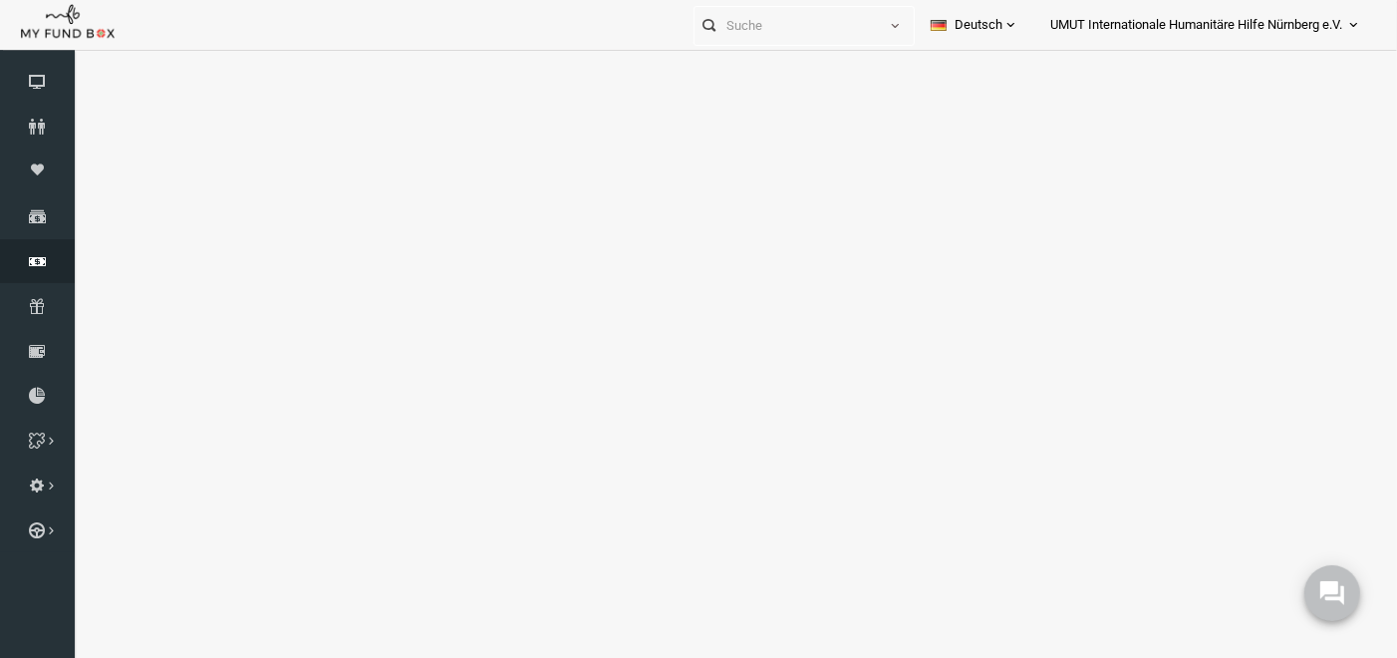
select select "100"
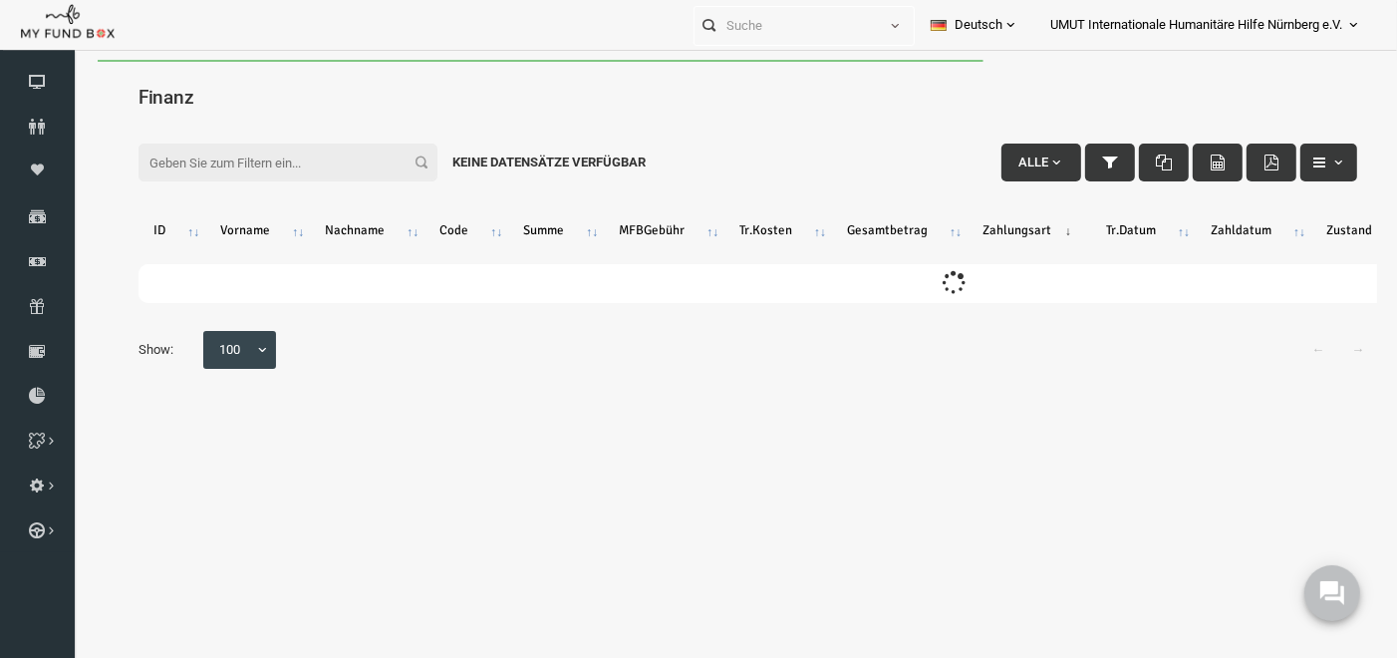
click at [283, 146] on input "Filter:" at bounding box center [261, 162] width 299 height 38
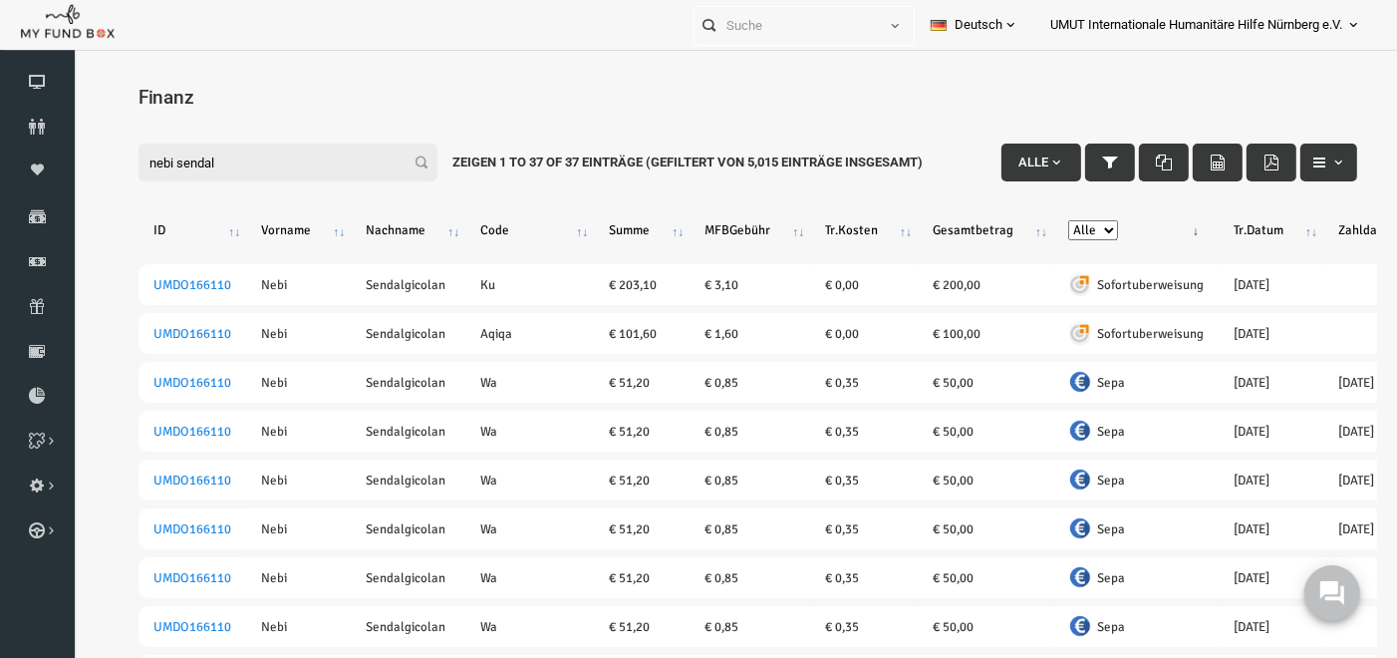
type input "nebi sendal"
click at [1041, 233] on select "Alle Banküberweisung KreditKarte Bargeld Kreditkarte (Offline) PayPal Sepa Sofo…" at bounding box center [1066, 229] width 50 height 20
select select "PayPal"
click at [1041, 219] on select "Alle Banküberweisung KreditKarte Bargeld Kreditkarte (Offline) PayPal Sepa Sofo…" at bounding box center [1066, 229] width 50 height 20
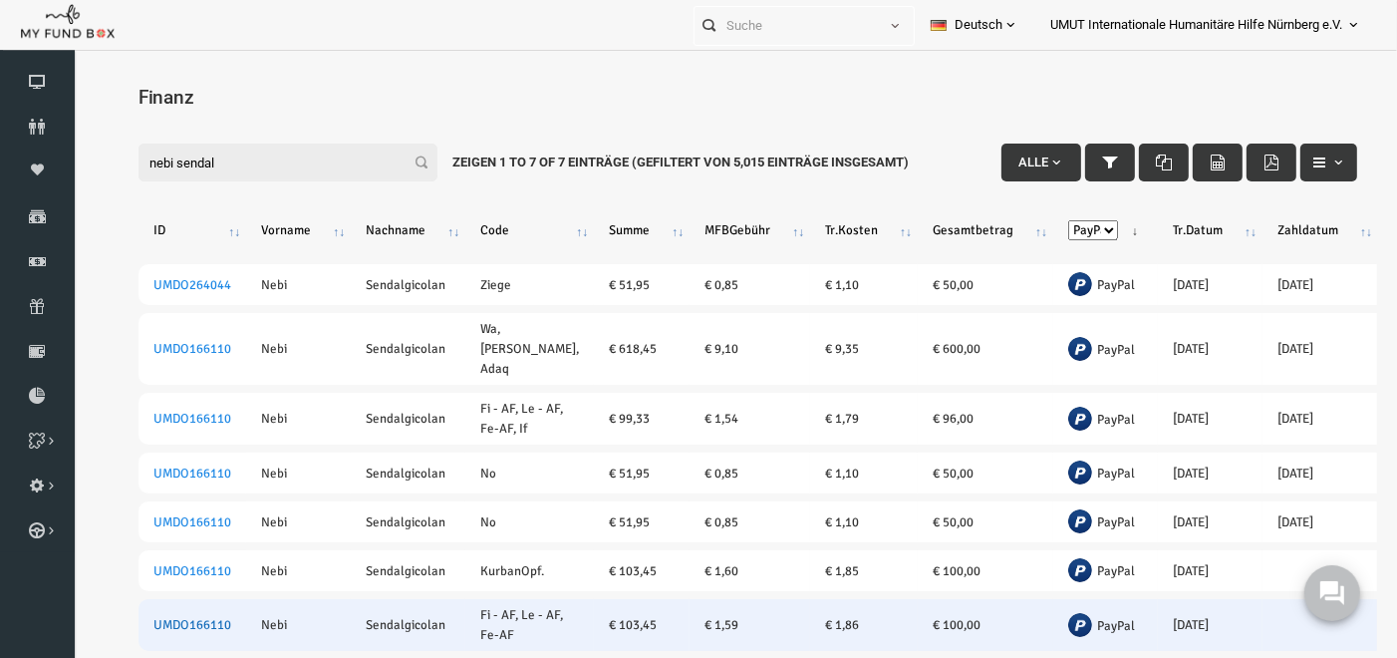
click at [163, 621] on link "UMDO166110" at bounding box center [166, 624] width 78 height 16
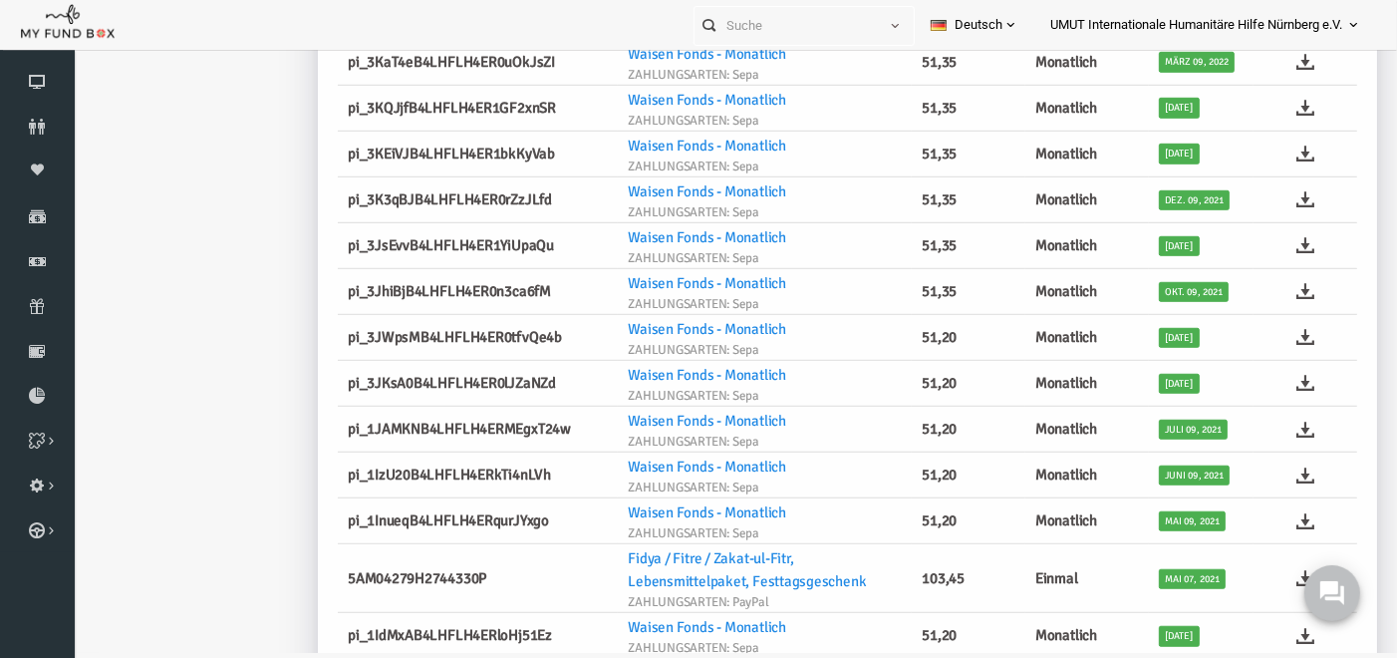
scroll to position [1041, 0]
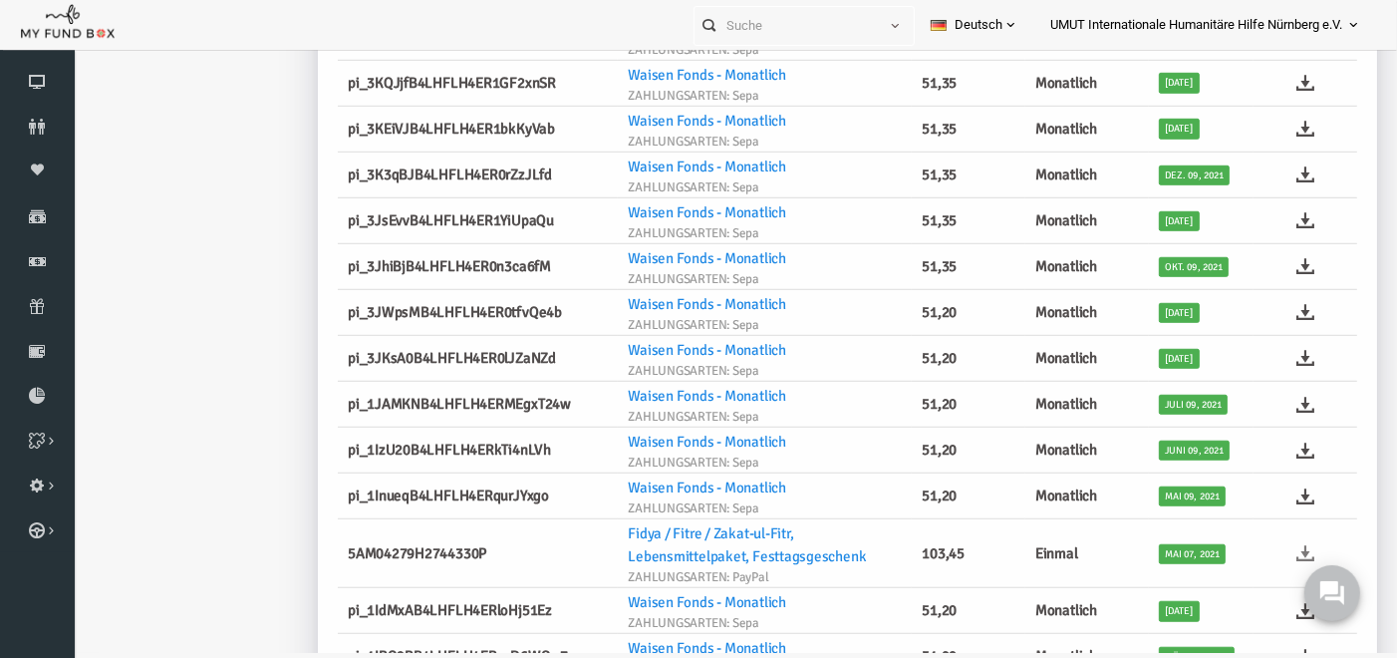
click at [1274, 544] on icon at bounding box center [1279, 553] width 18 height 18
click at [25, 261] on icon at bounding box center [37, 261] width 75 height 16
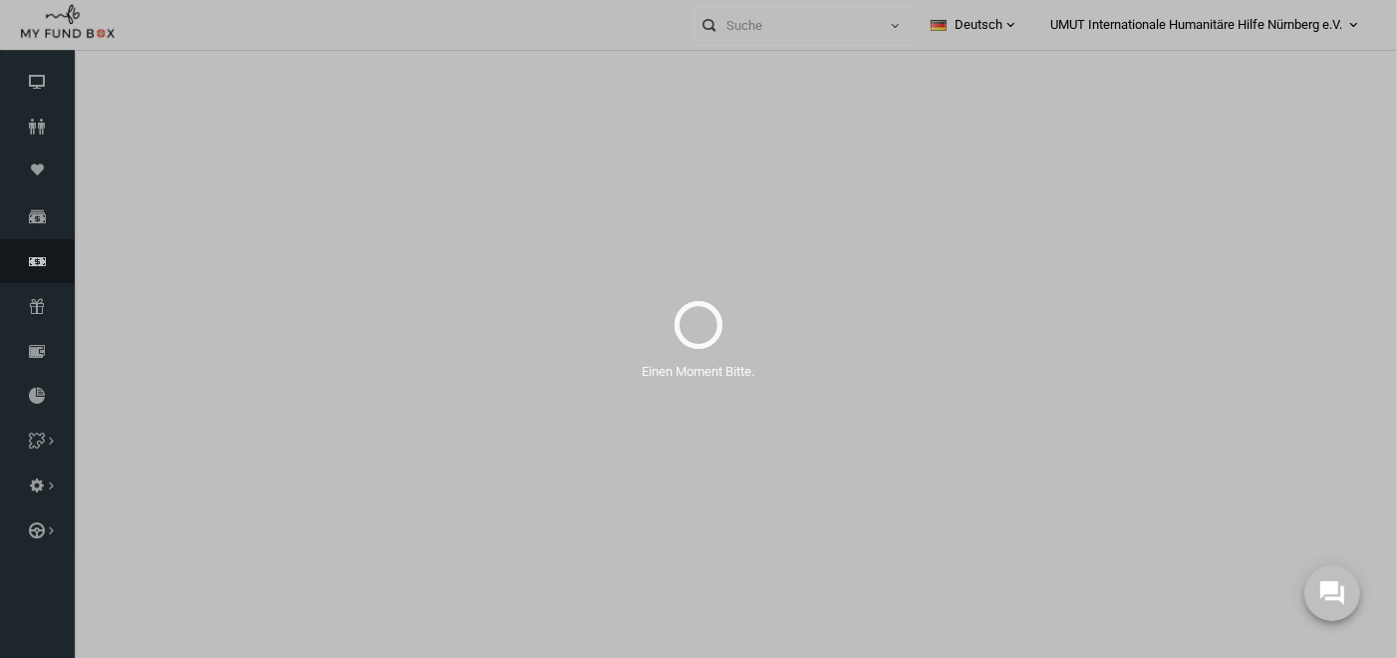
select select "100"
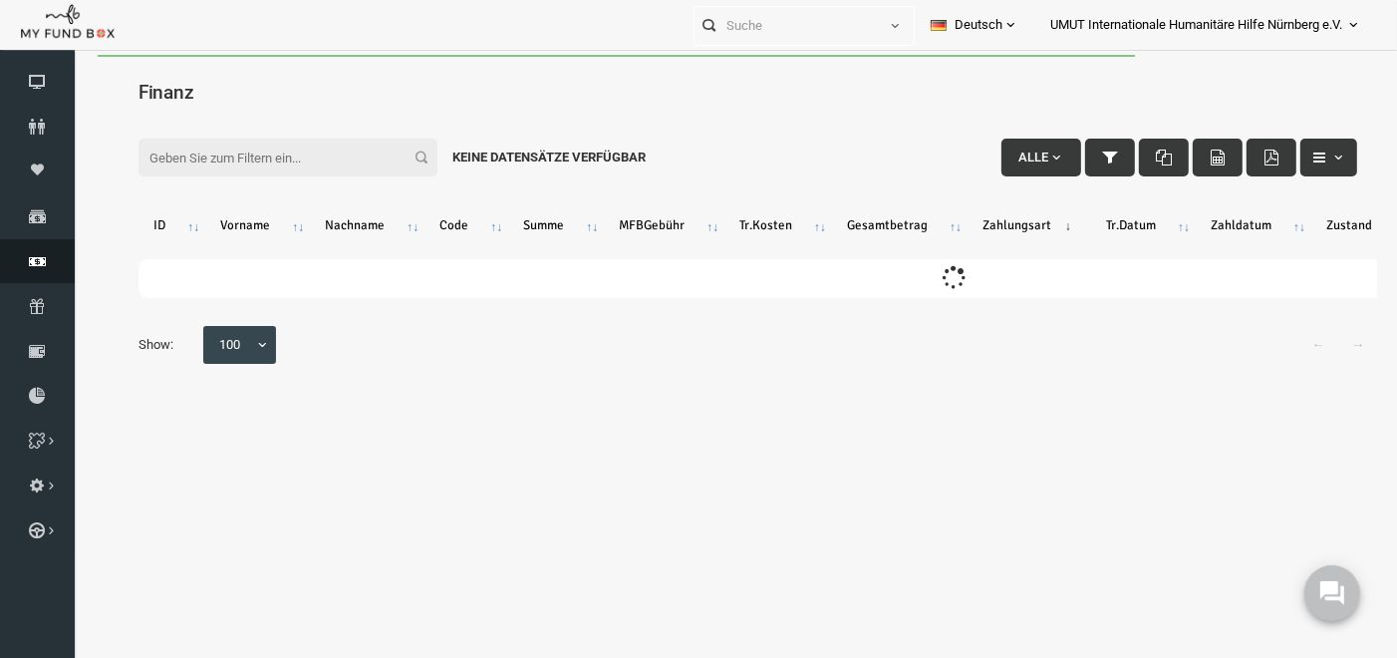
scroll to position [0, 0]
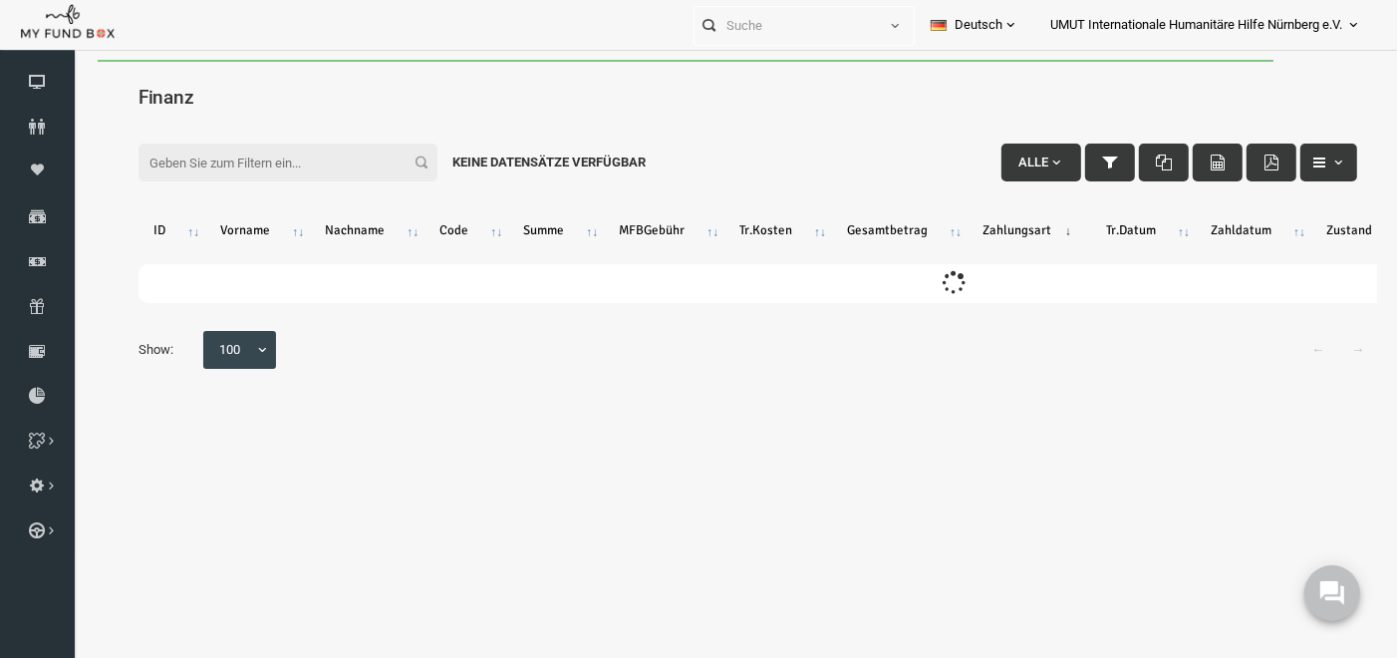
click at [265, 149] on input "Filter:" at bounding box center [261, 162] width 299 height 38
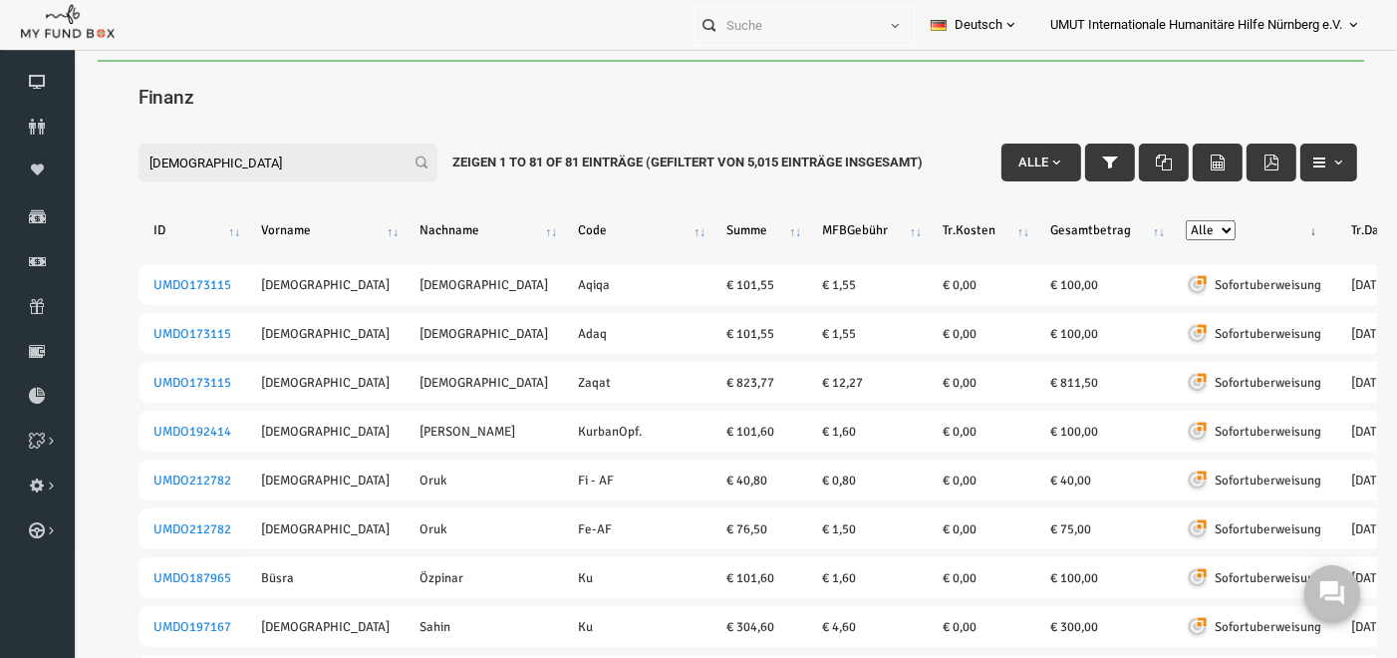
click at [265, 149] on input "[DEMOGRAPHIC_DATA]" at bounding box center [261, 162] width 299 height 38
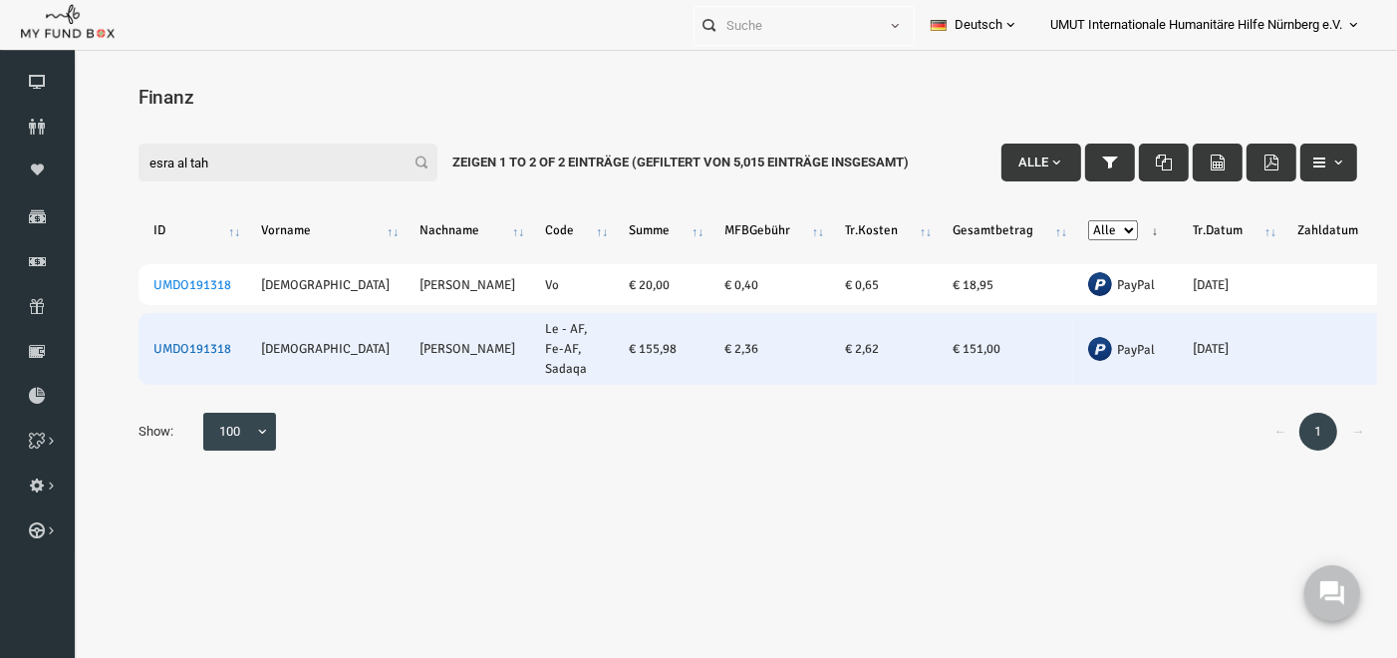
type input "esra al tah"
click at [161, 340] on link "UMDO191318" at bounding box center [166, 348] width 78 height 16
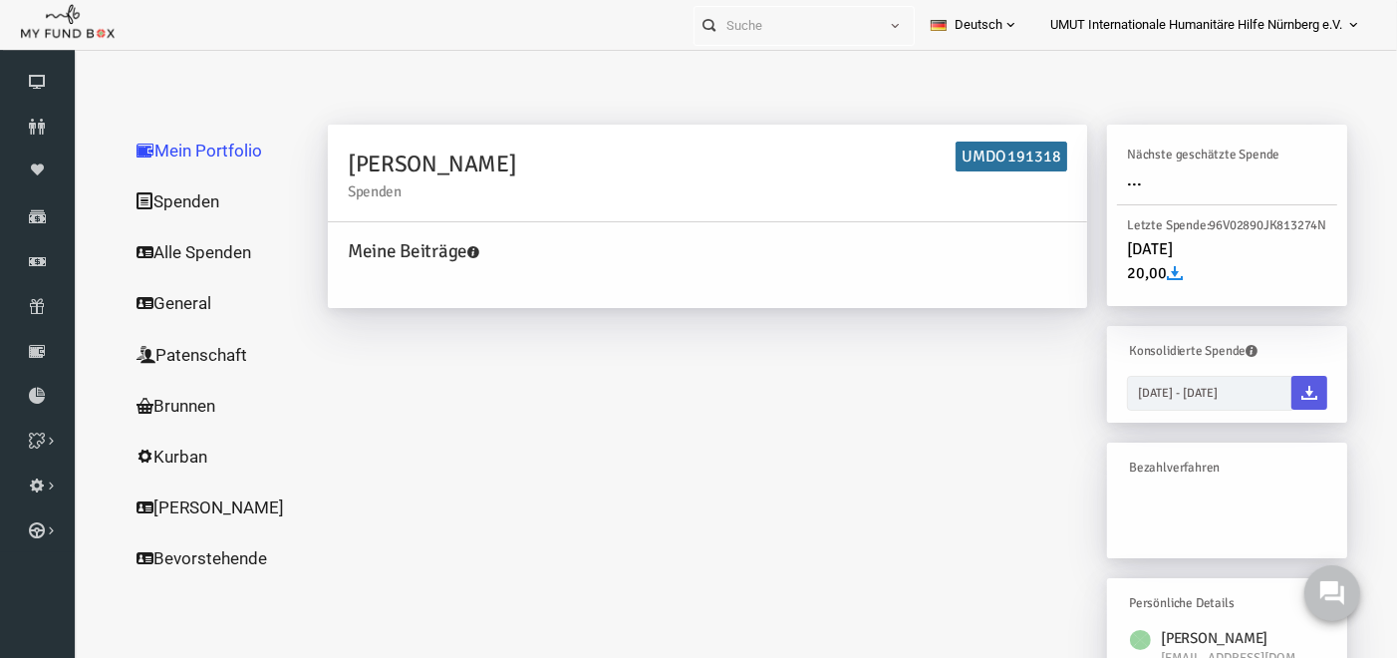
click at [162, 206] on link "Spenden" at bounding box center [191, 200] width 199 height 52
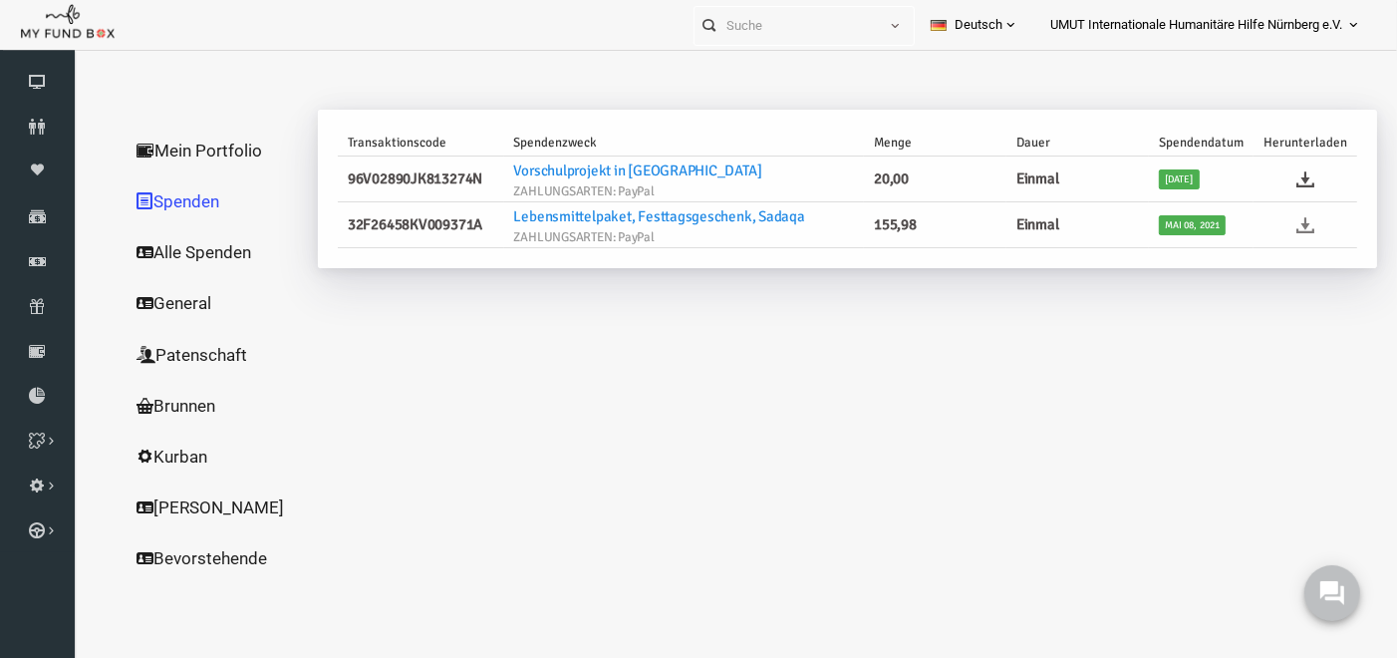
click at [1284, 226] on icon at bounding box center [1279, 224] width 18 height 18
click at [35, 259] on icon at bounding box center [37, 261] width 75 height 16
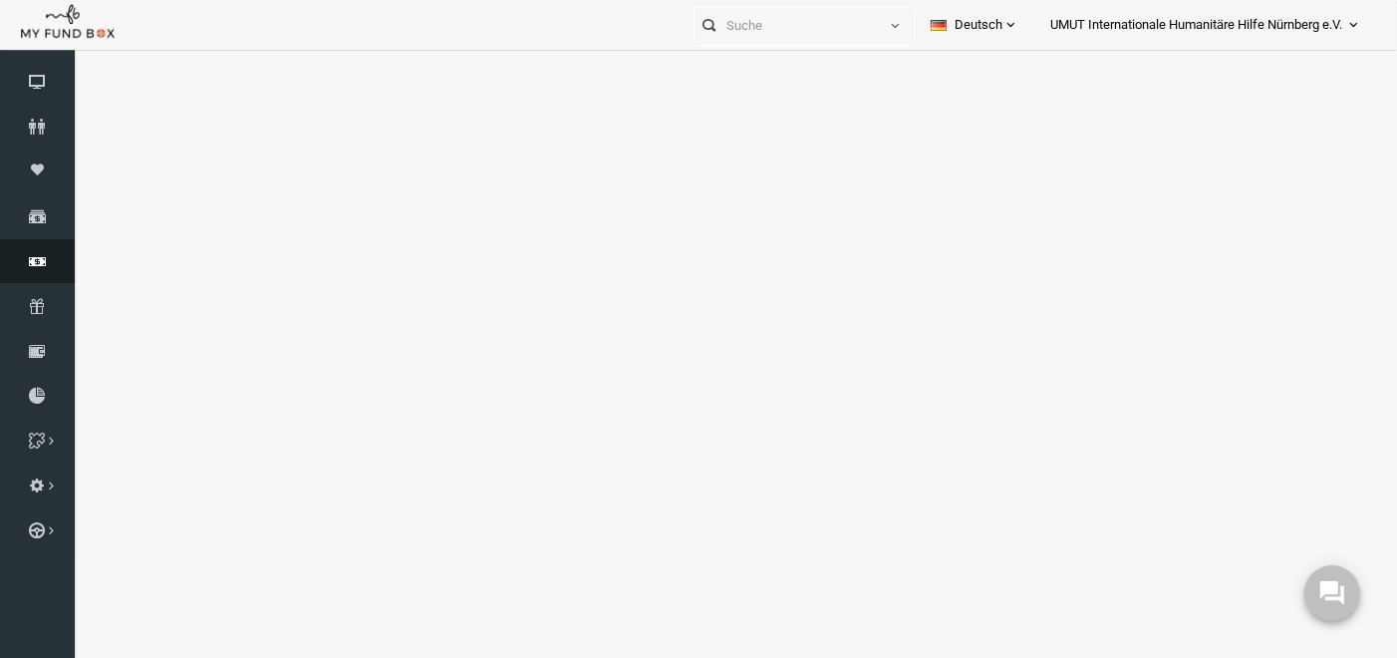
select select "100"
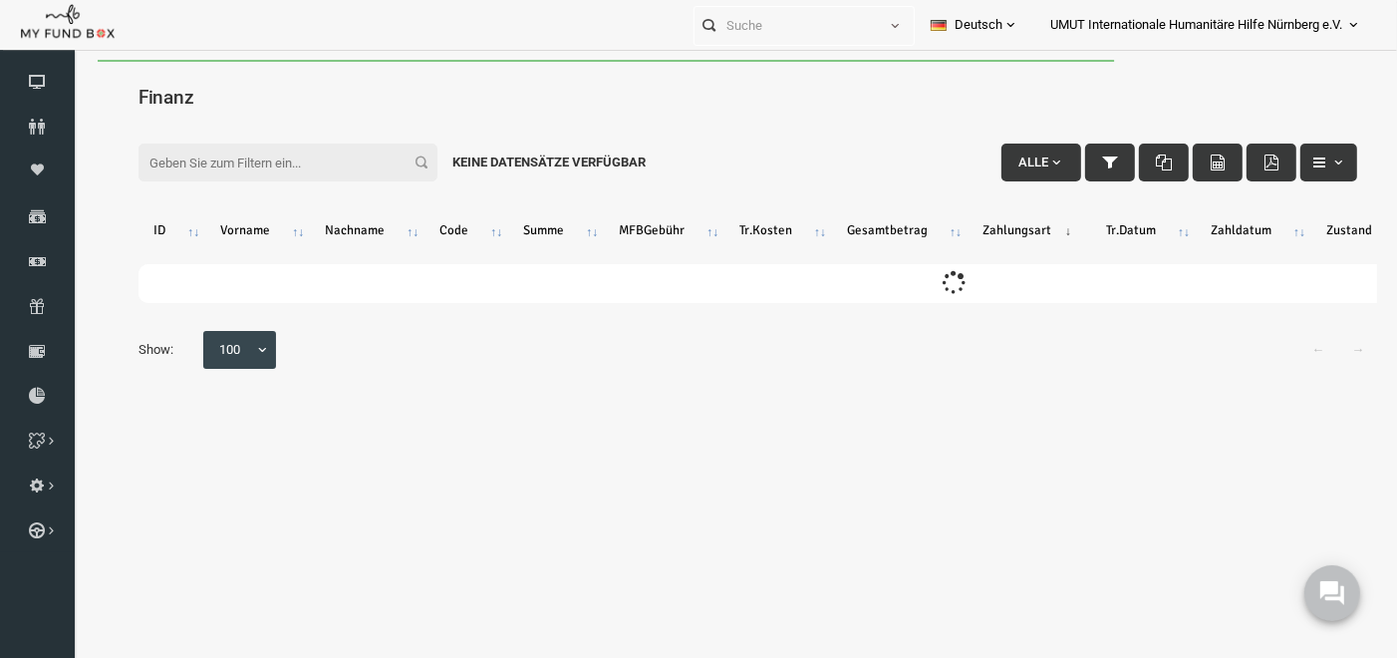
click at [187, 155] on input "Filter:" at bounding box center [261, 162] width 299 height 38
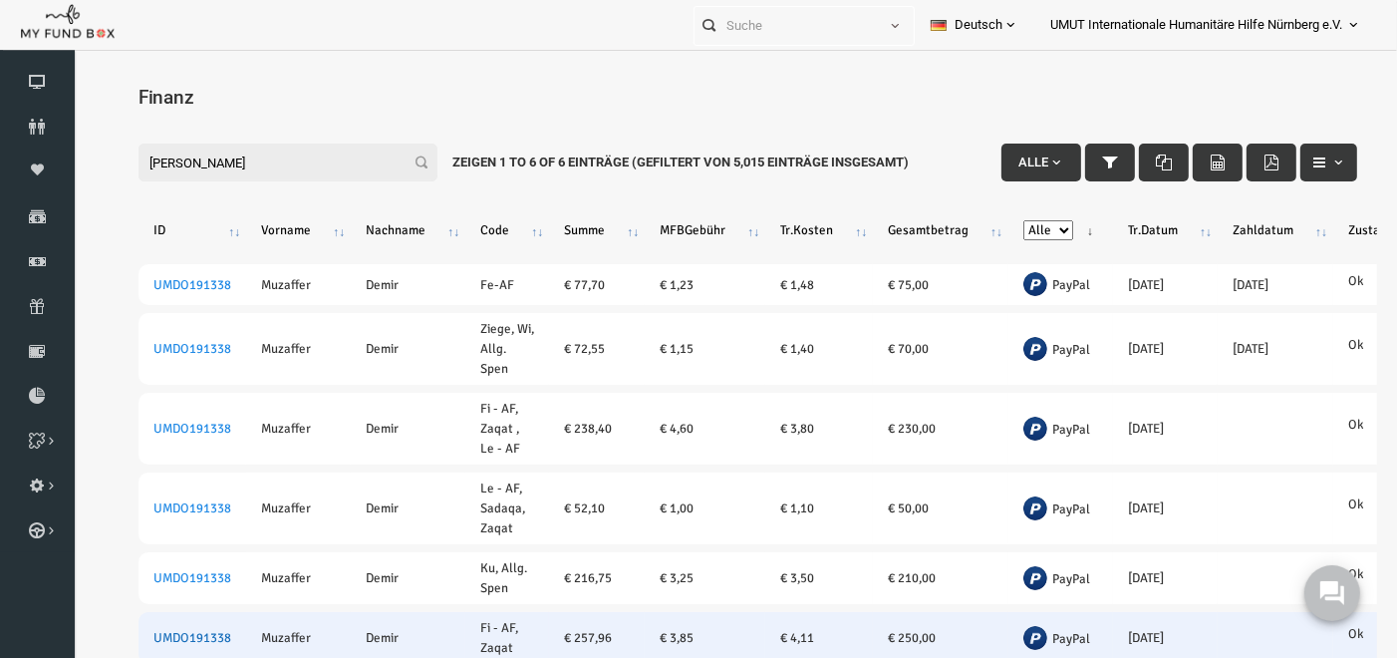
type input "[PERSON_NAME]"
click at [185, 640] on link "UMDO191338" at bounding box center [166, 637] width 78 height 16
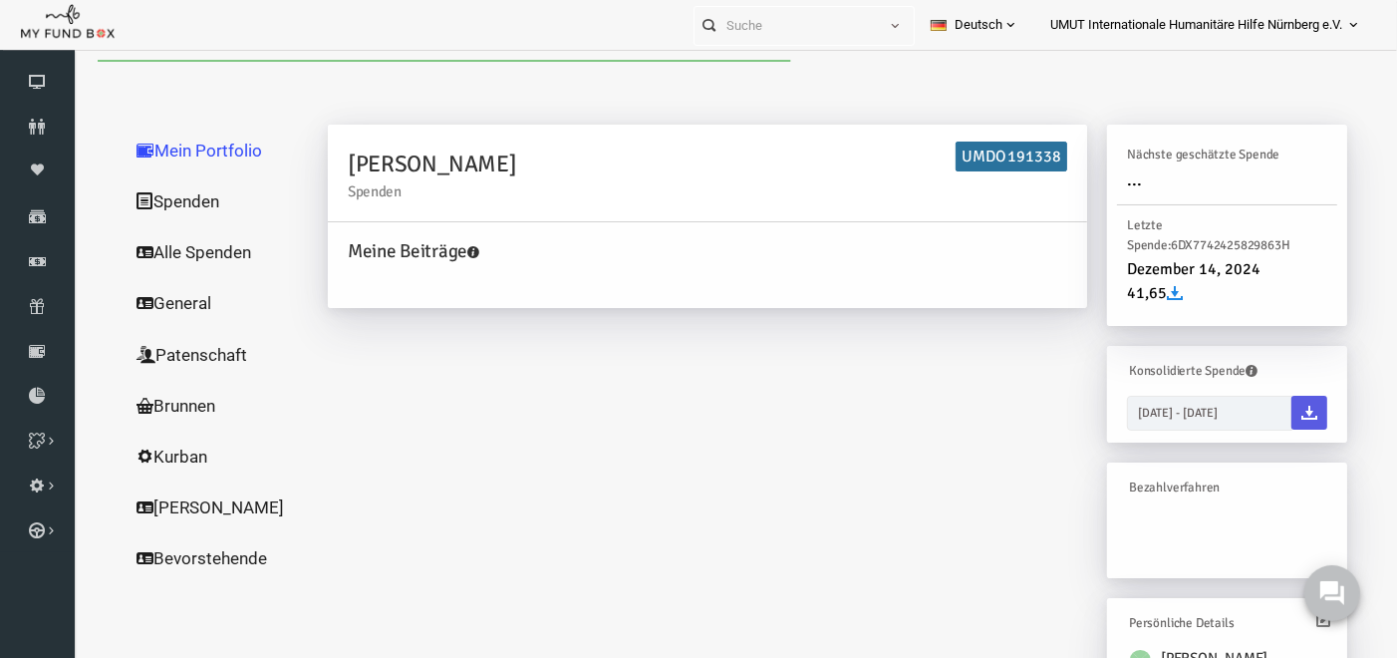
click at [142, 198] on link "Spenden" at bounding box center [191, 200] width 199 height 52
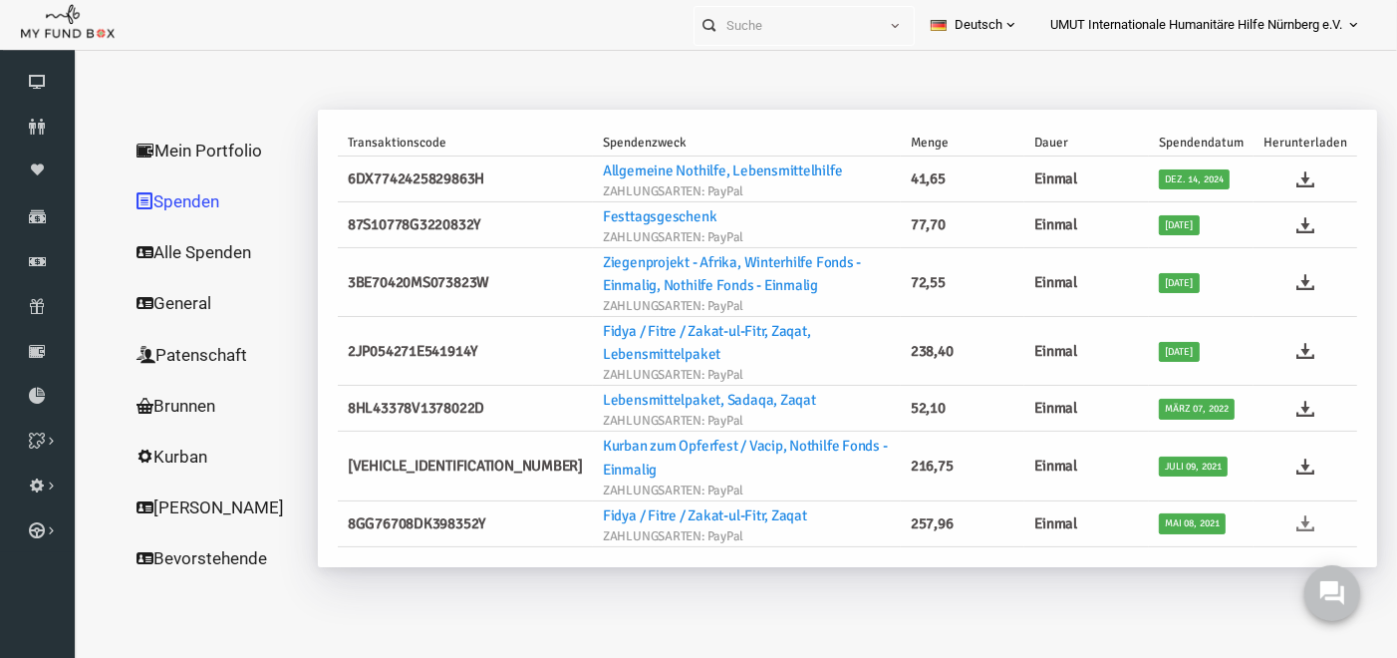
click at [1284, 513] on icon at bounding box center [1279, 522] width 18 height 18
click at [38, 268] on icon at bounding box center [37, 261] width 75 height 16
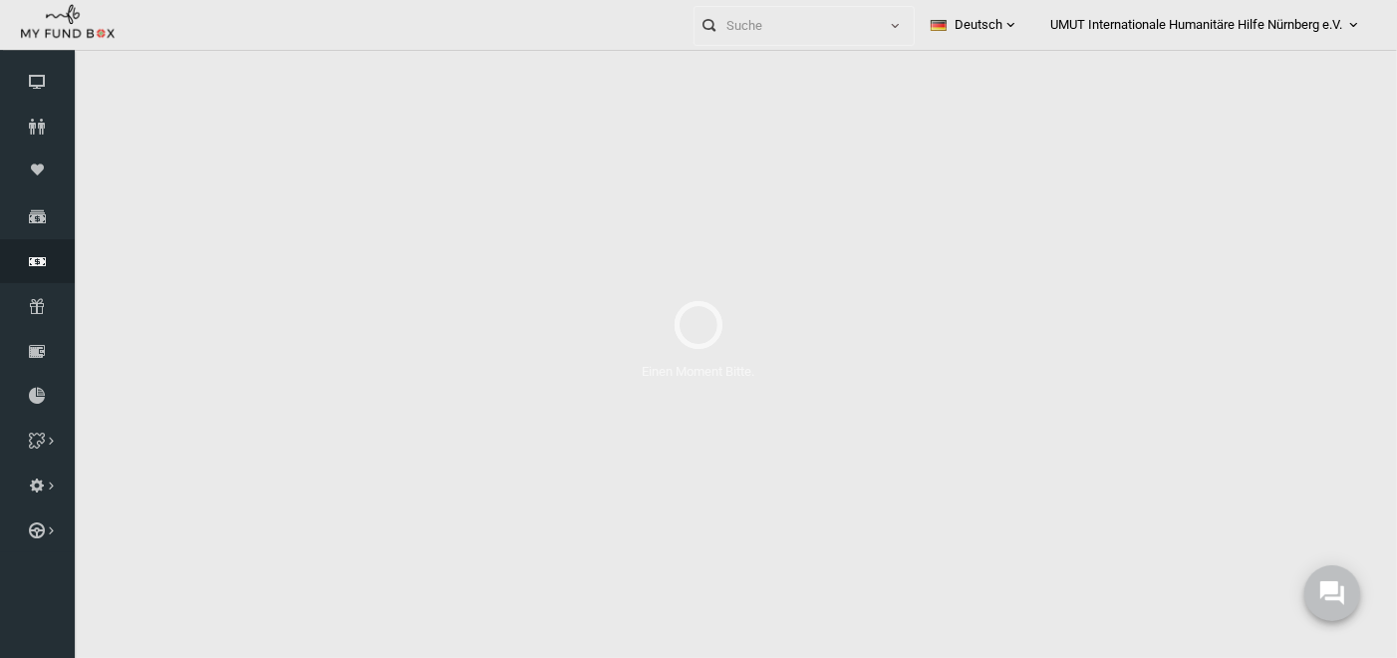
select select "100"
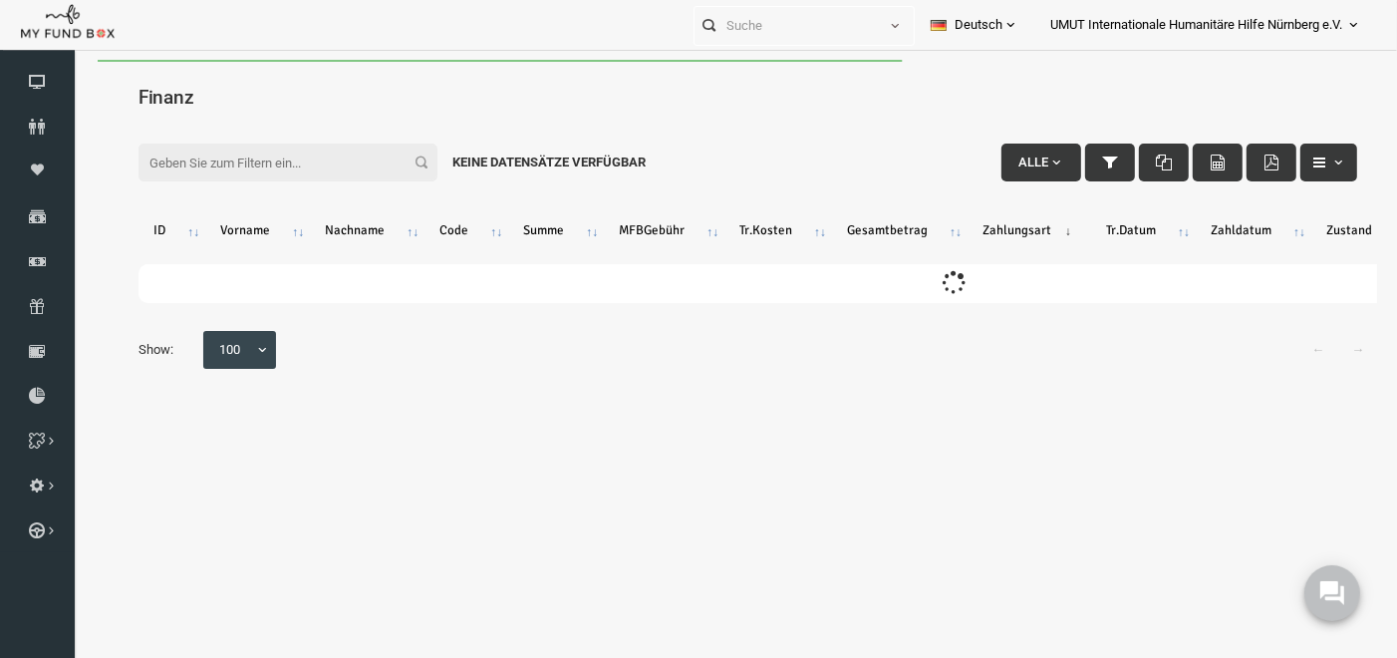
click at [220, 157] on input "Filter:" at bounding box center [261, 162] width 299 height 38
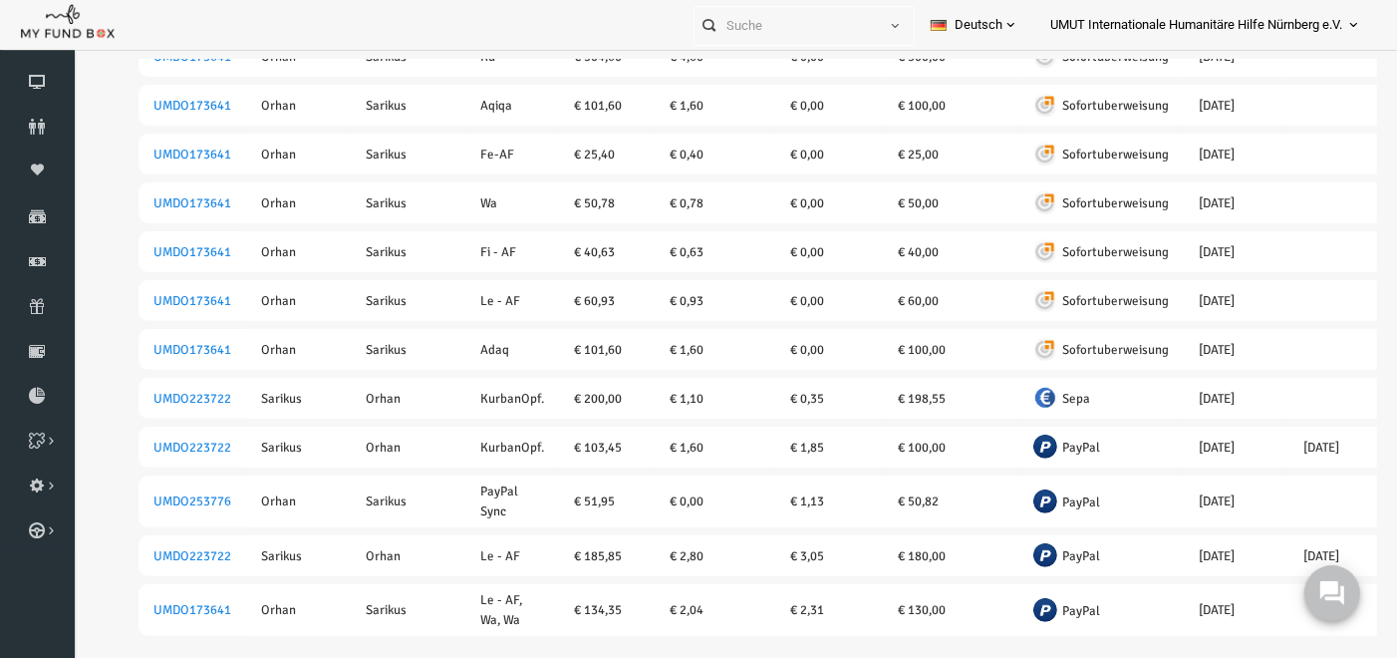
scroll to position [580, 0]
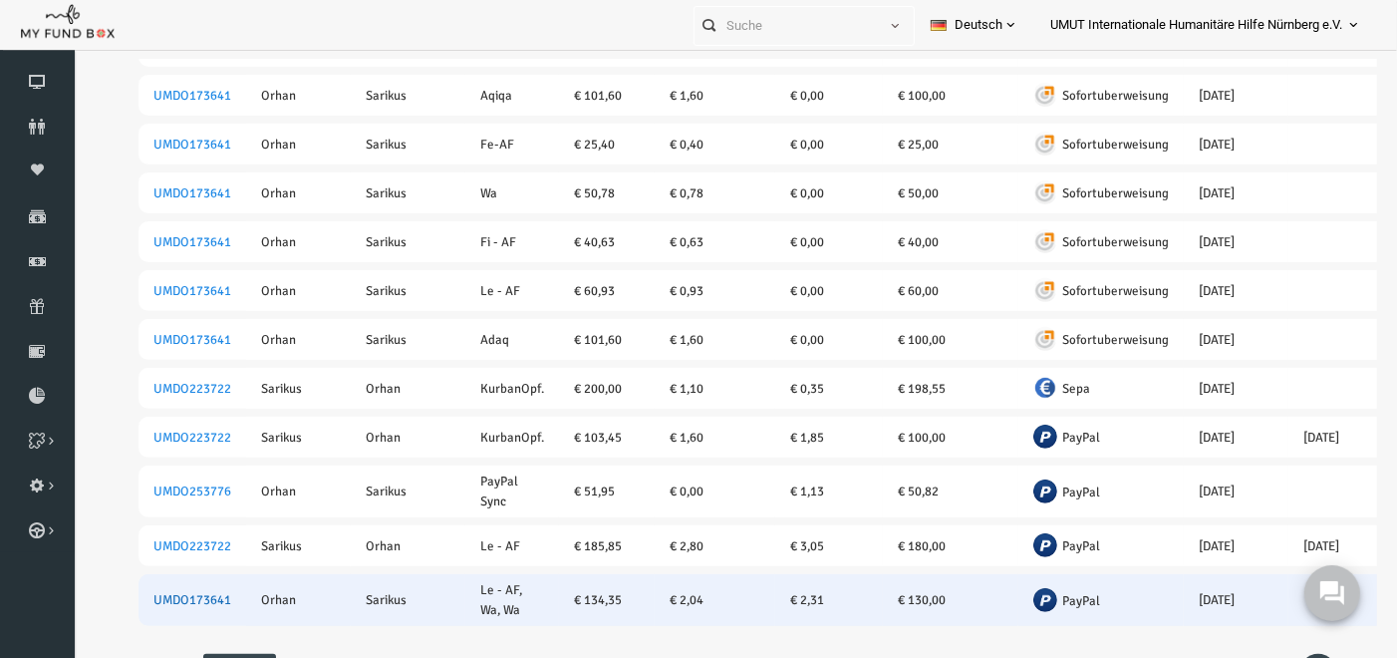
type input "[PERSON_NAME]"
click at [133, 591] on link "UMDO173641" at bounding box center [166, 599] width 78 height 16
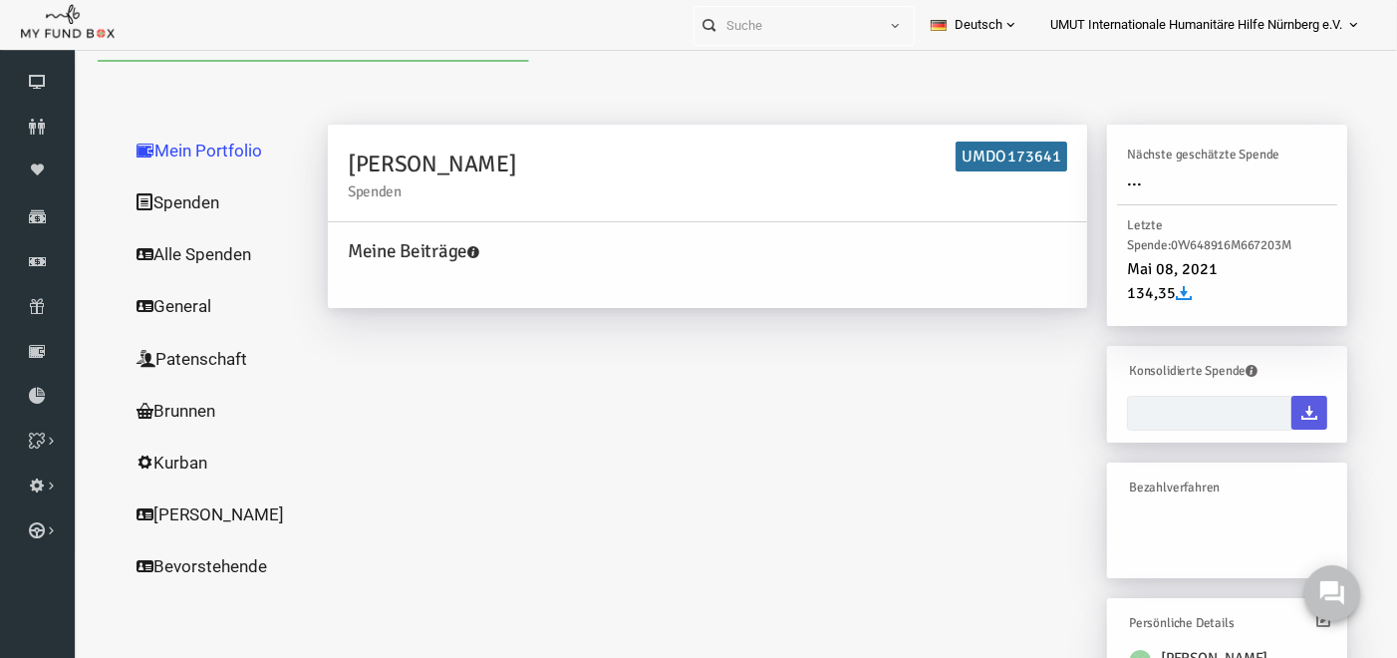
type input "[DATE] - [DATE]"
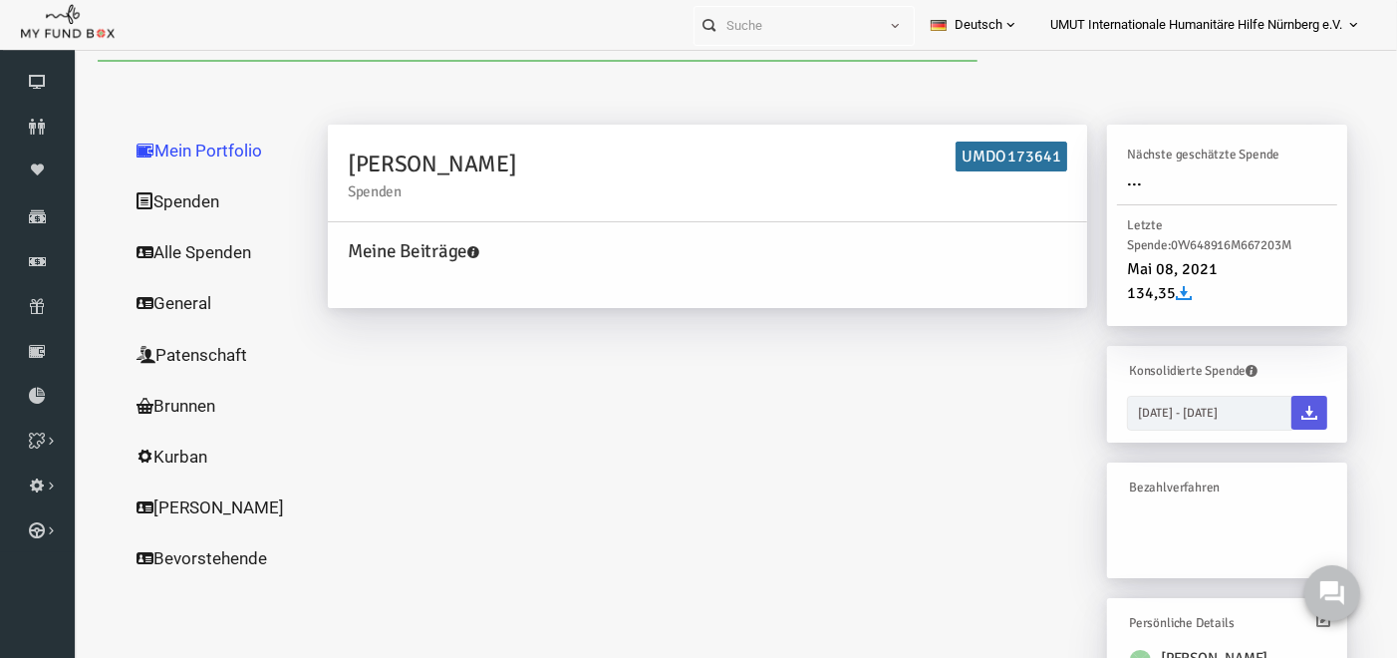
click at [161, 201] on link "Spenden" at bounding box center [191, 200] width 199 height 52
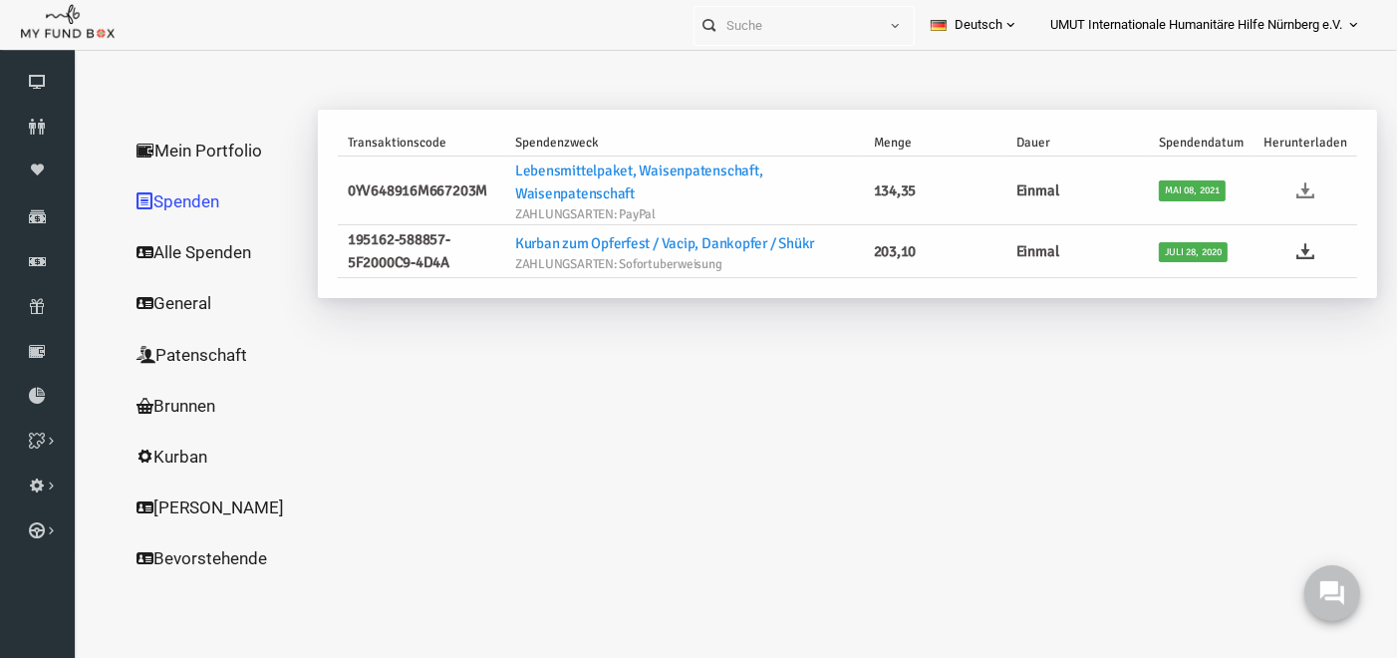
click at [1284, 184] on icon at bounding box center [1279, 189] width 18 height 18
click at [51, 261] on icon at bounding box center [37, 261] width 75 height 16
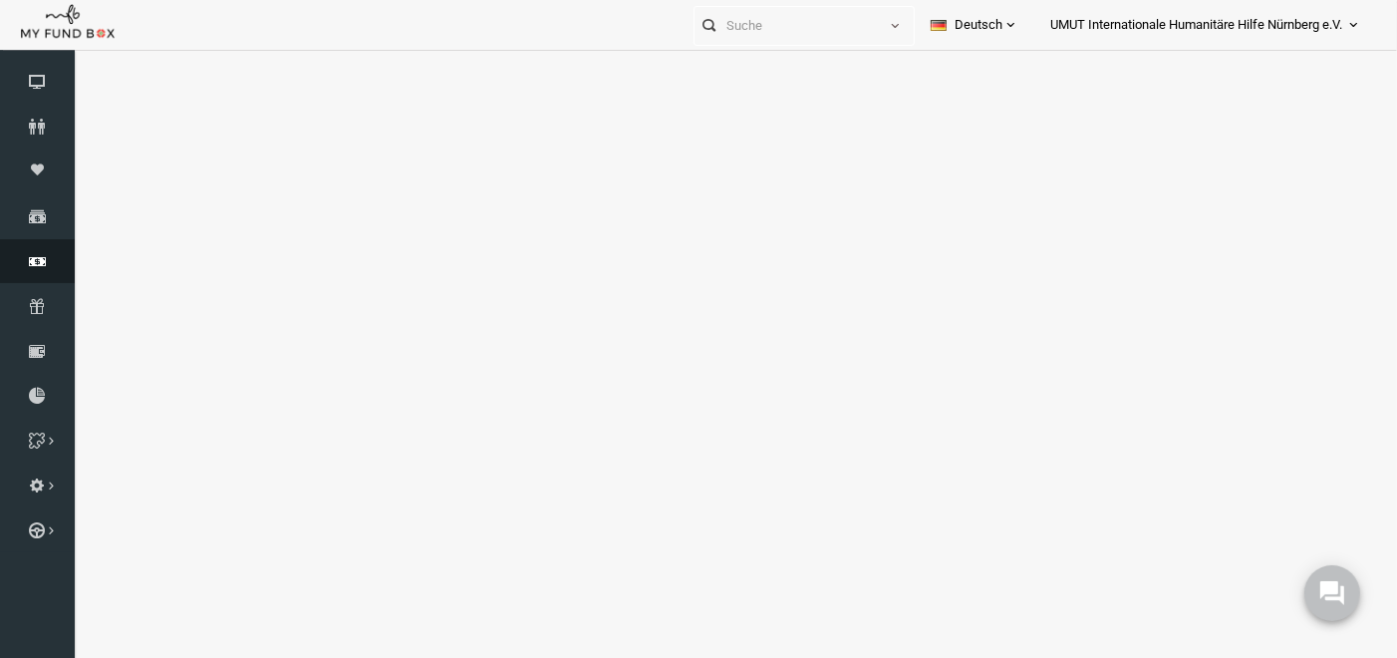
select select "100"
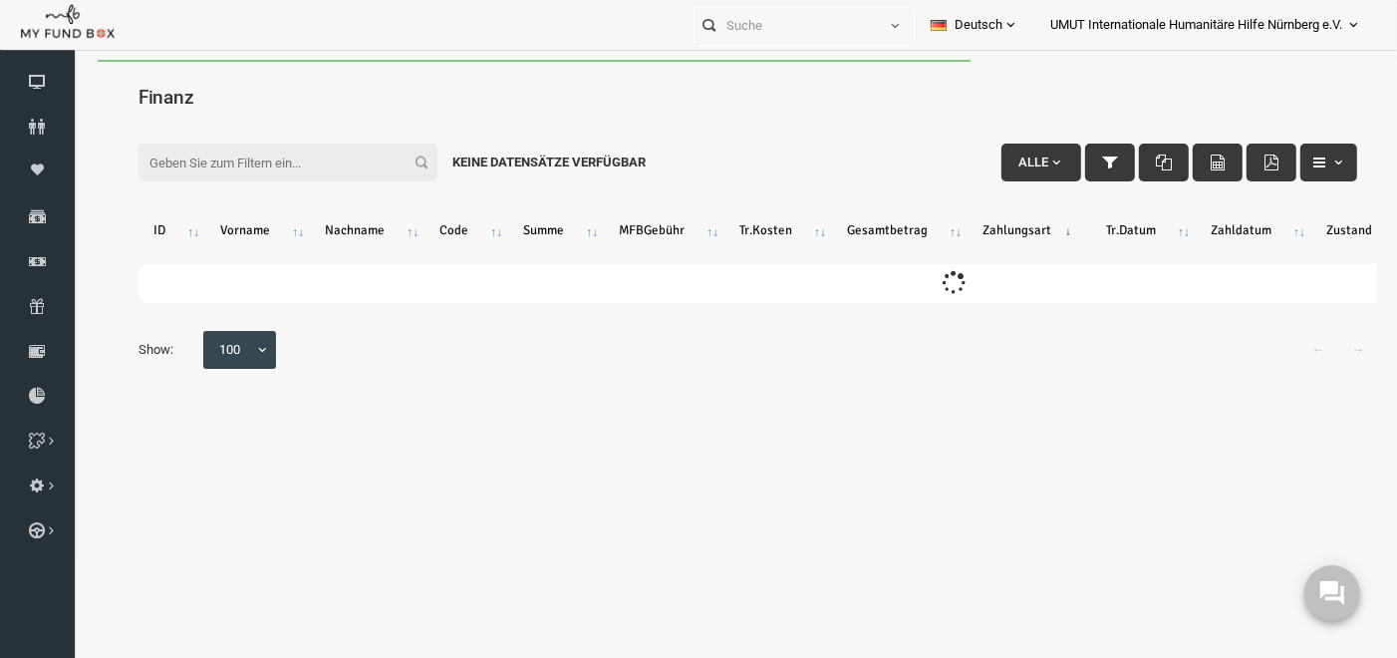
click at [216, 173] on input "Filter:" at bounding box center [261, 162] width 299 height 38
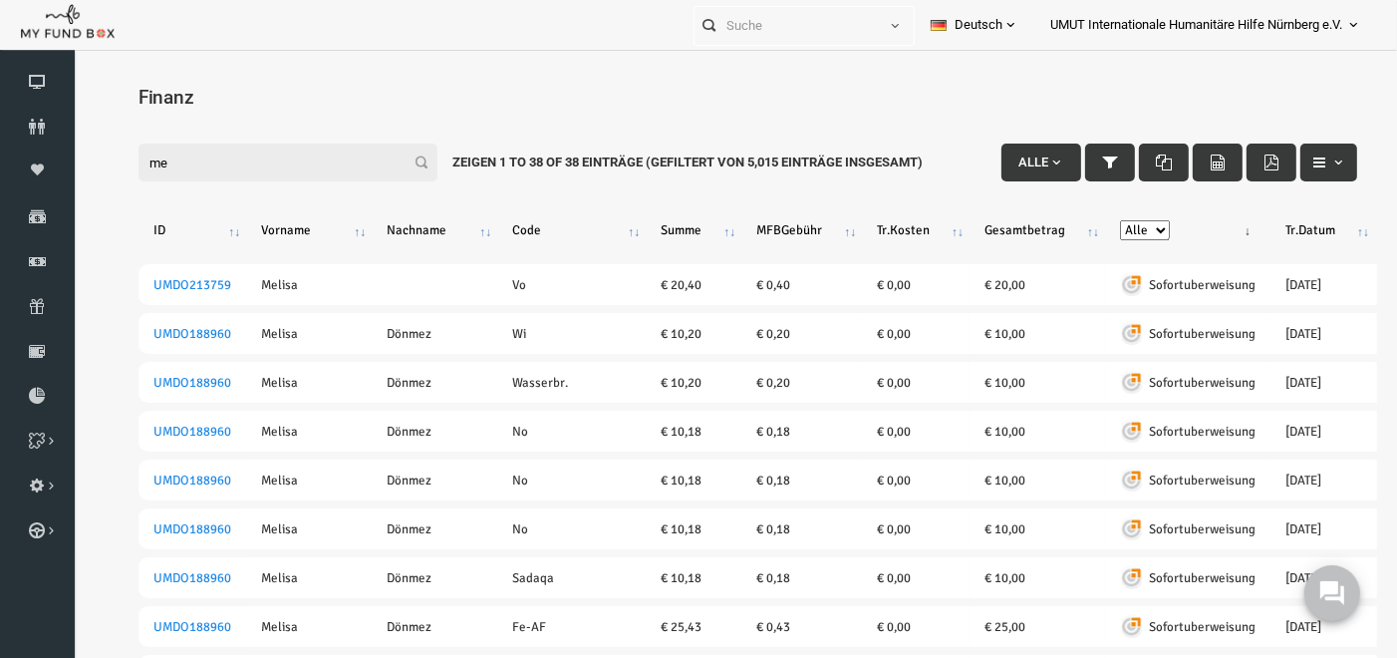
type input "m"
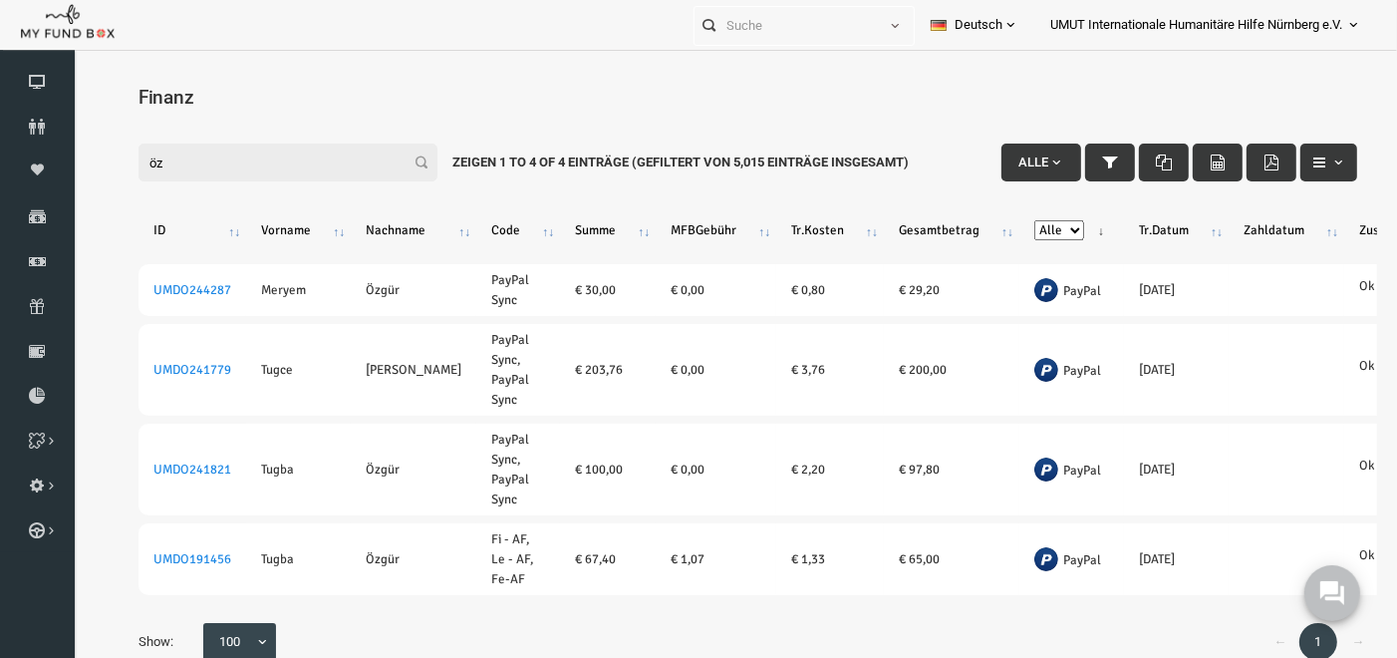
type input "ö"
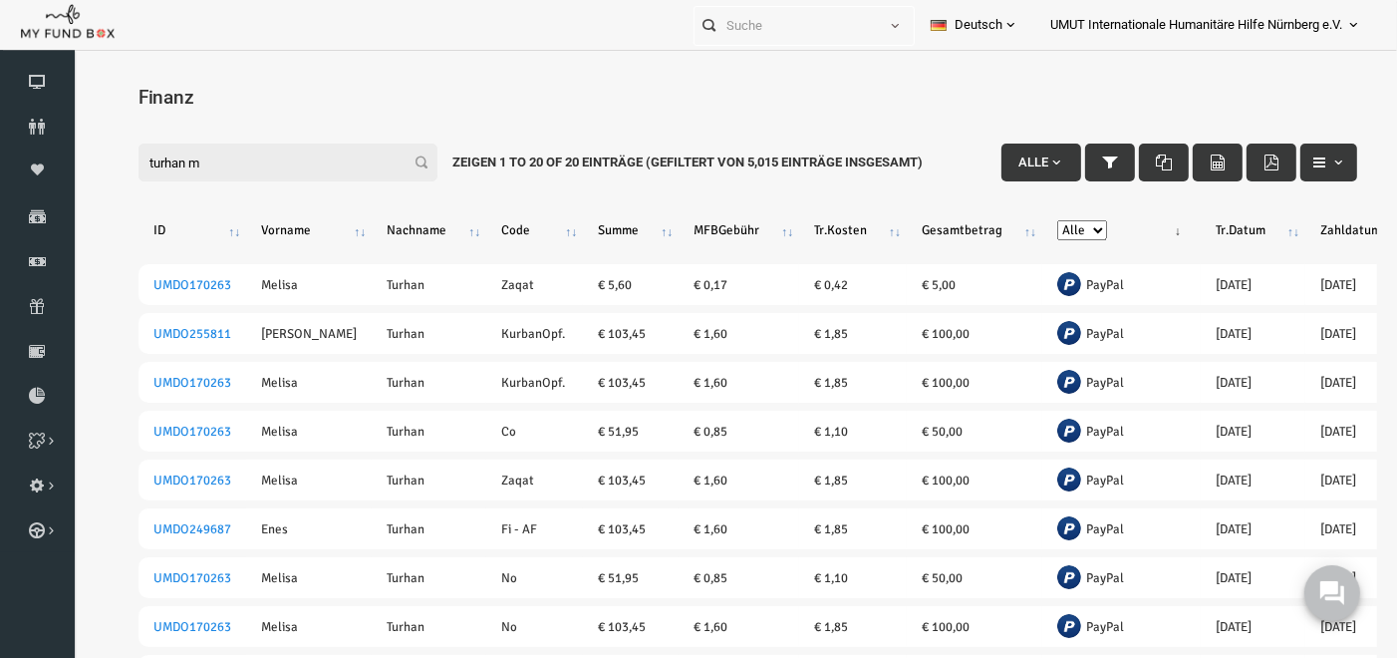
drag, startPoint x: 217, startPoint y: 151, endPoint x: 111, endPoint y: 146, distance: 106.7
click at [111, 146] on div "Filter: turhan m Alle Zeigen 1 to 20 of 20 Einträge (Gefiltert von 5,015 Einträ…" at bounding box center [721, 130] width 1259 height 54
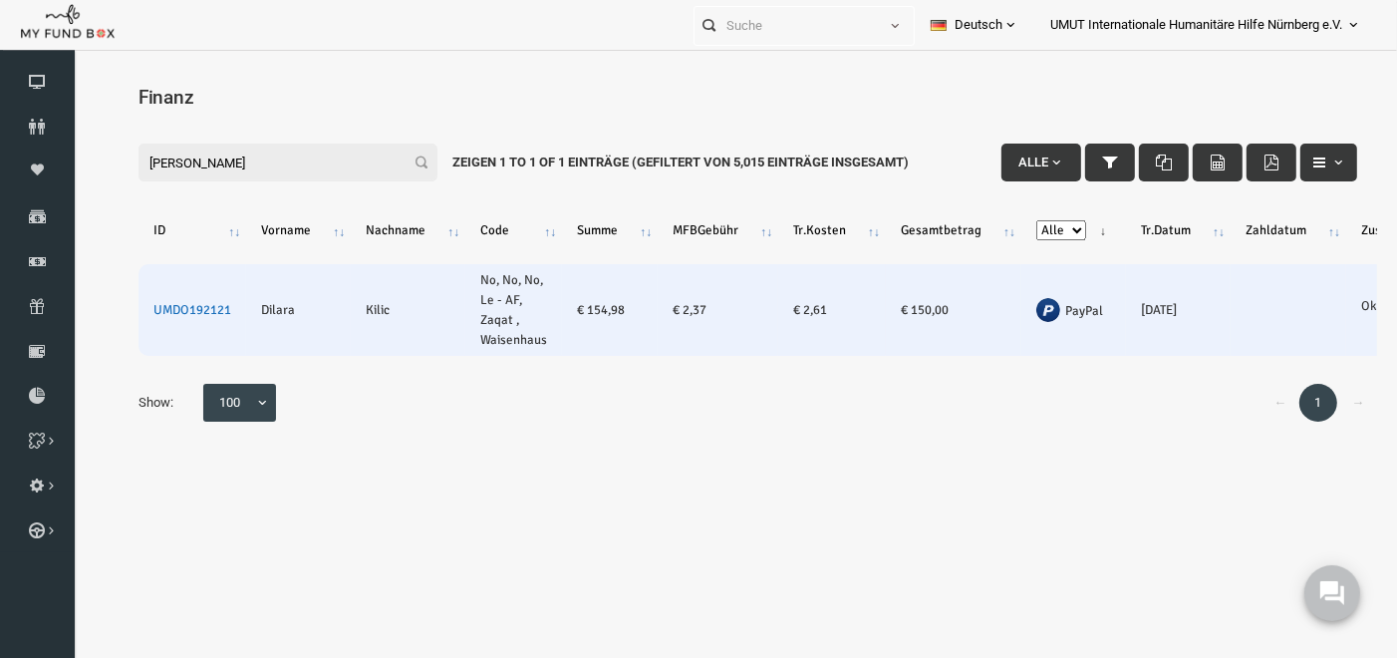
type input "[PERSON_NAME]"
click at [157, 306] on link "UMDO192121" at bounding box center [166, 309] width 78 height 16
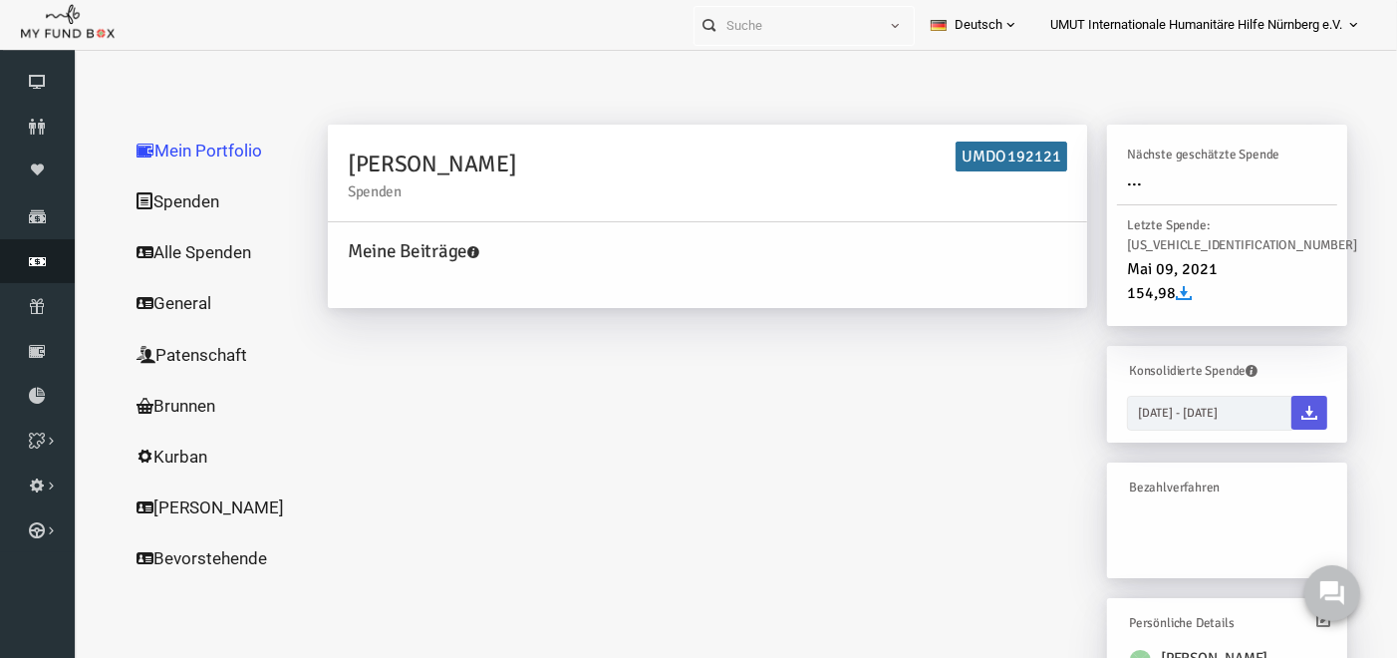
click at [38, 264] on icon at bounding box center [37, 261] width 75 height 16
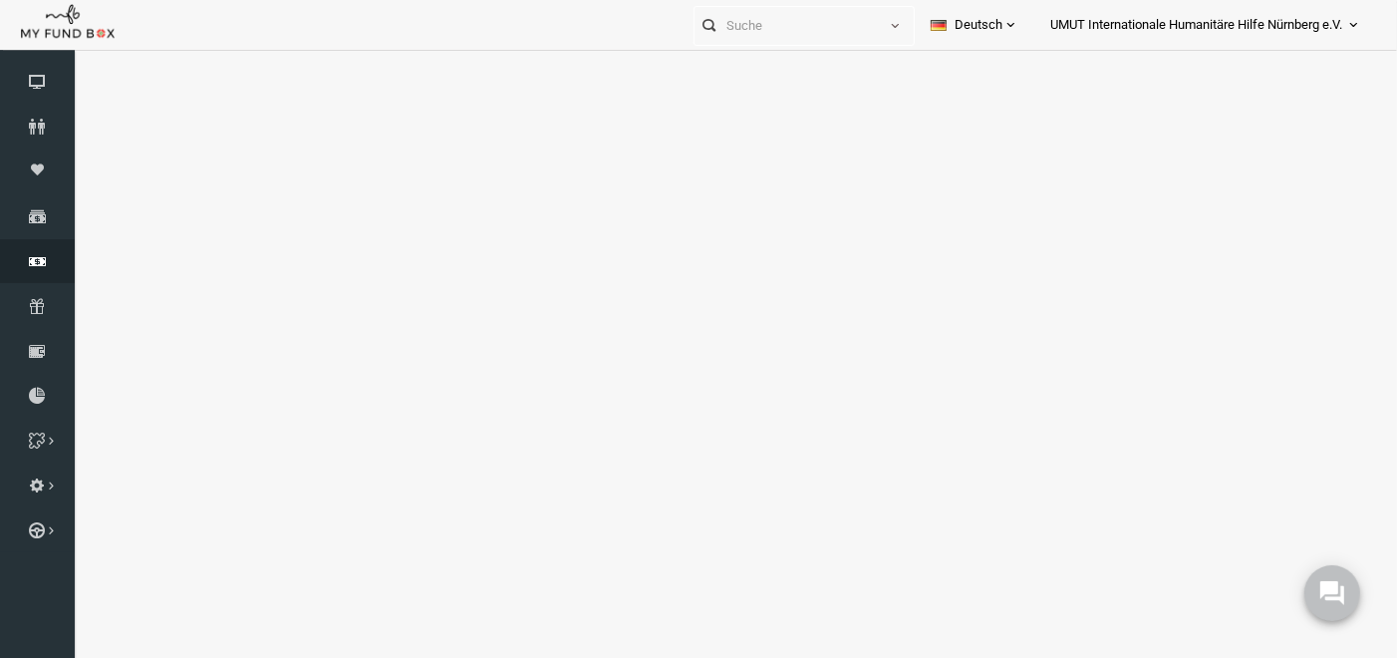
select select "100"
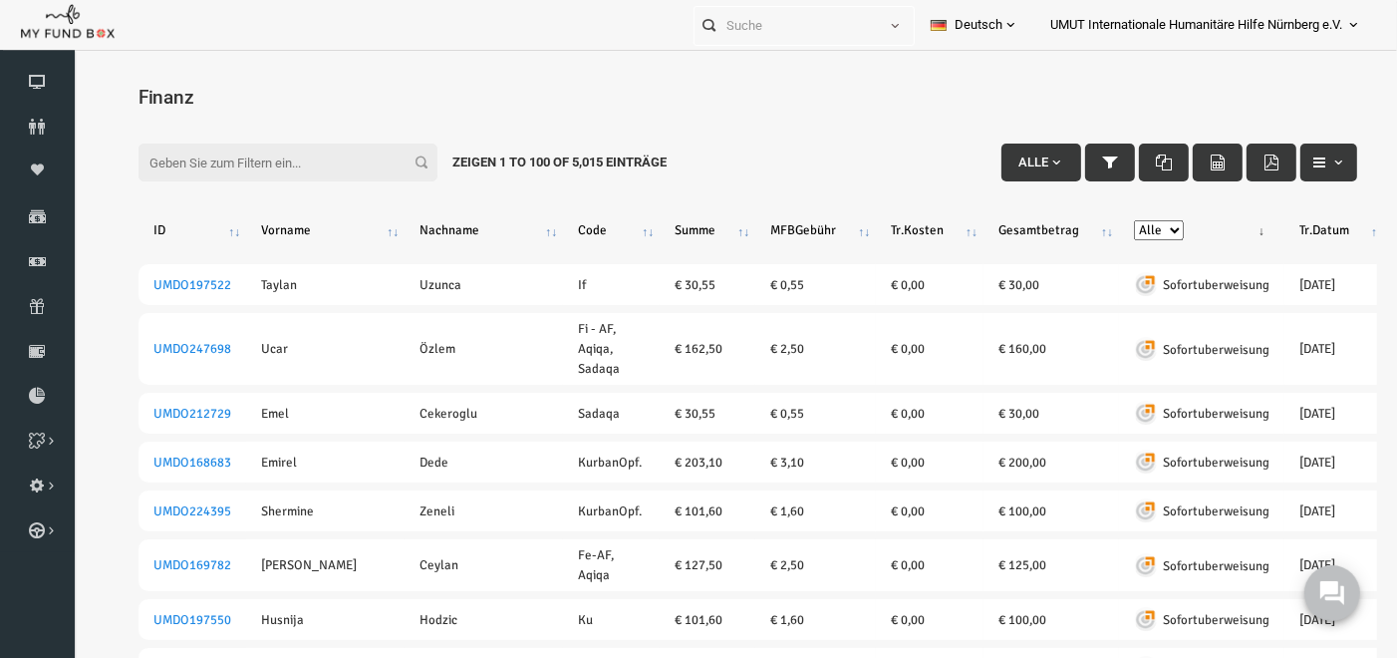
click at [241, 165] on input "Filter:" at bounding box center [261, 162] width 299 height 38
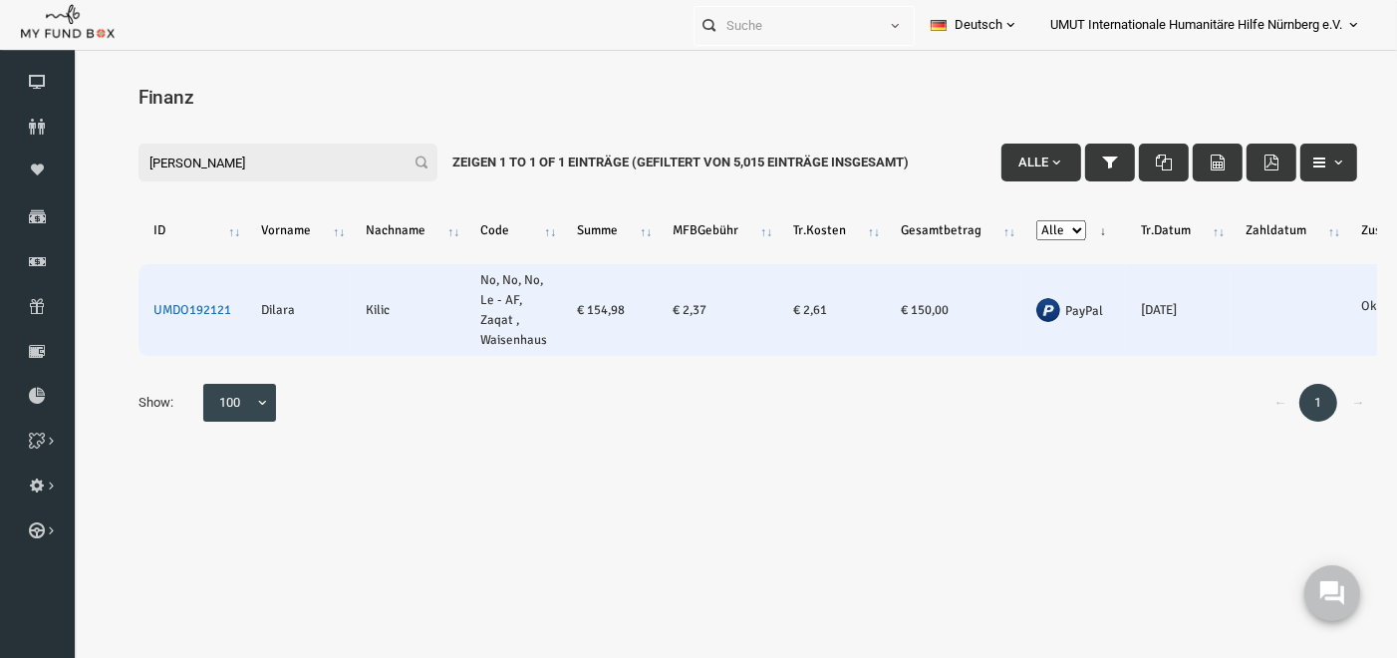
type input "[PERSON_NAME]"
click at [159, 310] on link "UMDO192121" at bounding box center [166, 309] width 78 height 16
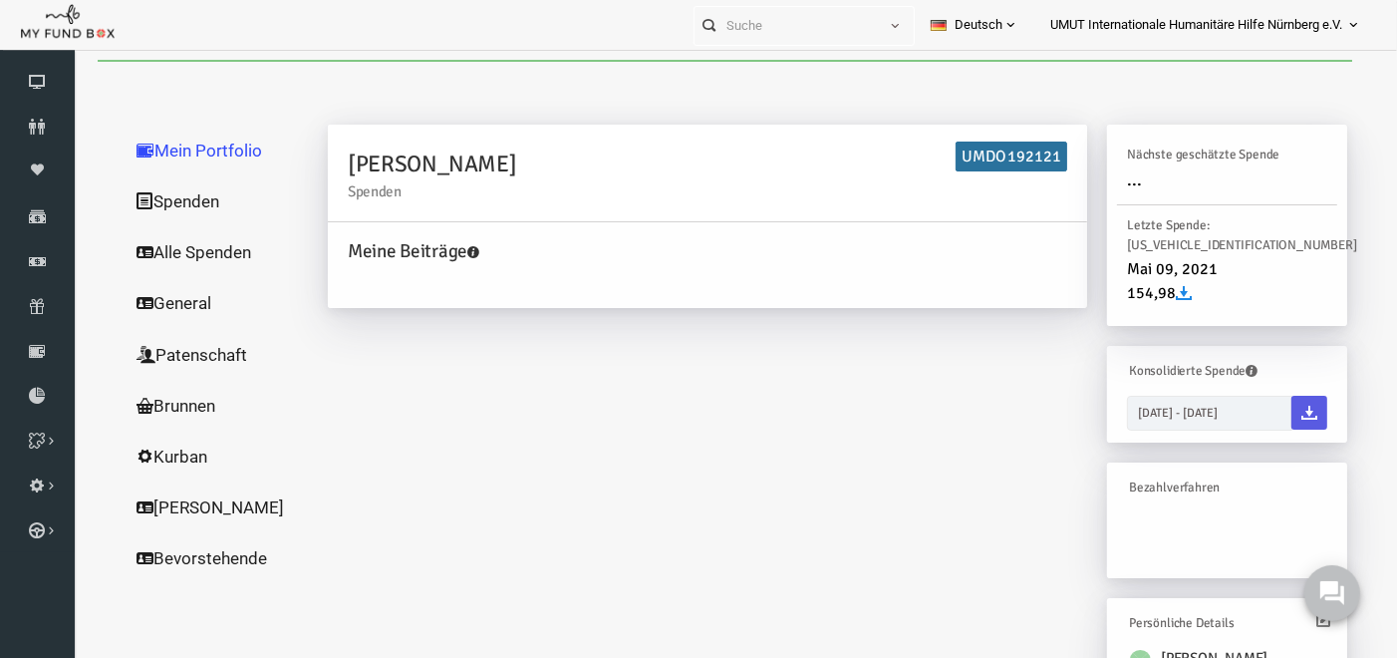
click at [169, 195] on link "Spenden" at bounding box center [191, 200] width 199 height 52
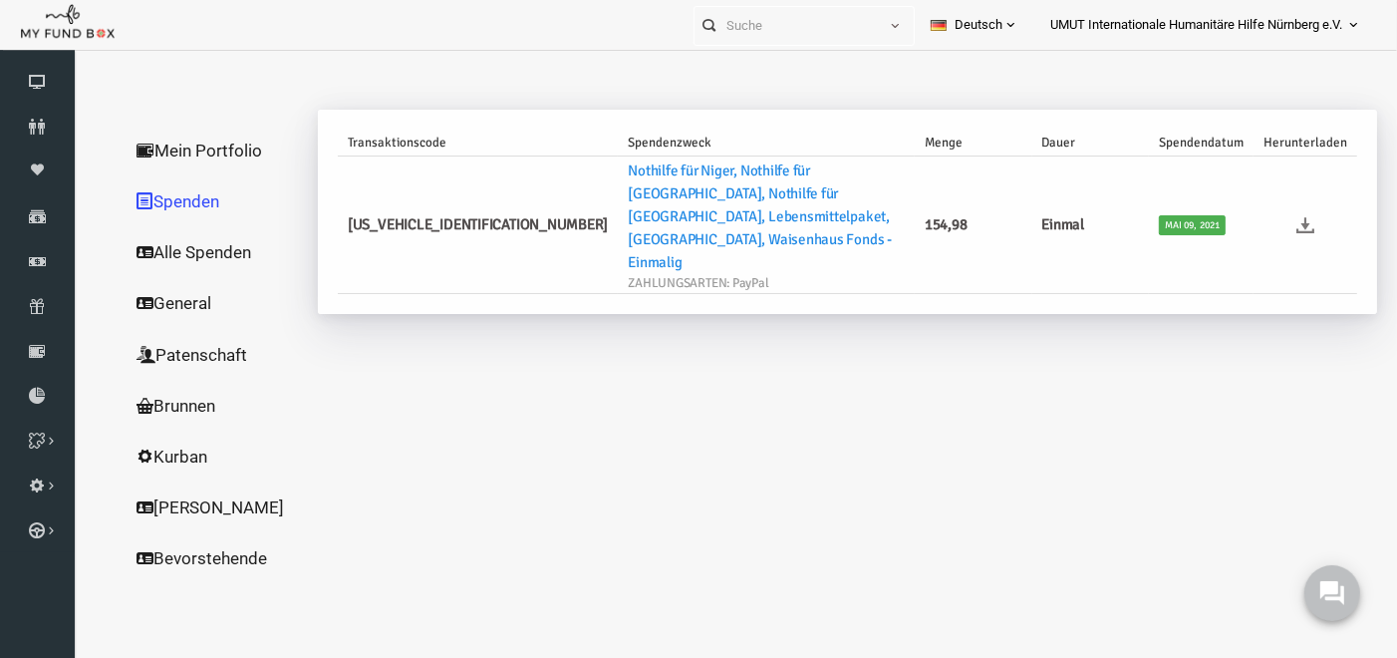
click at [1284, 215] on icon at bounding box center [1279, 224] width 18 height 18
click at [34, 264] on icon at bounding box center [37, 261] width 75 height 16
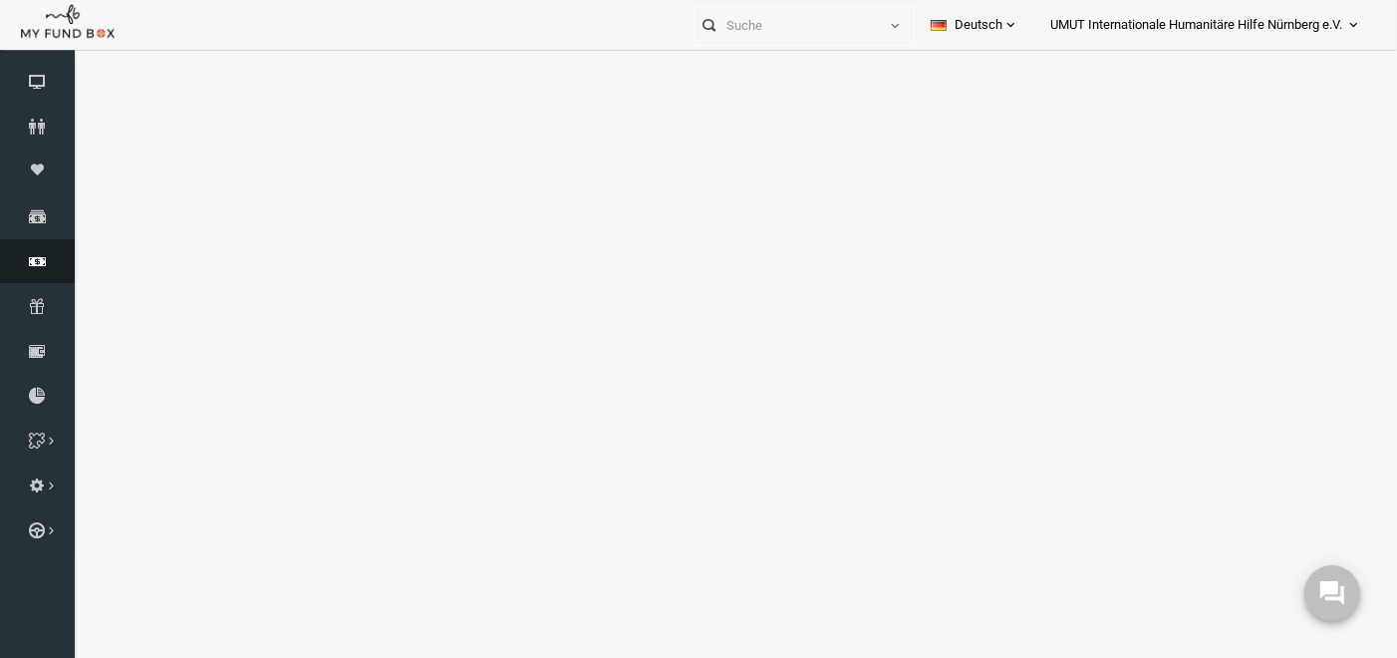
select select "100"
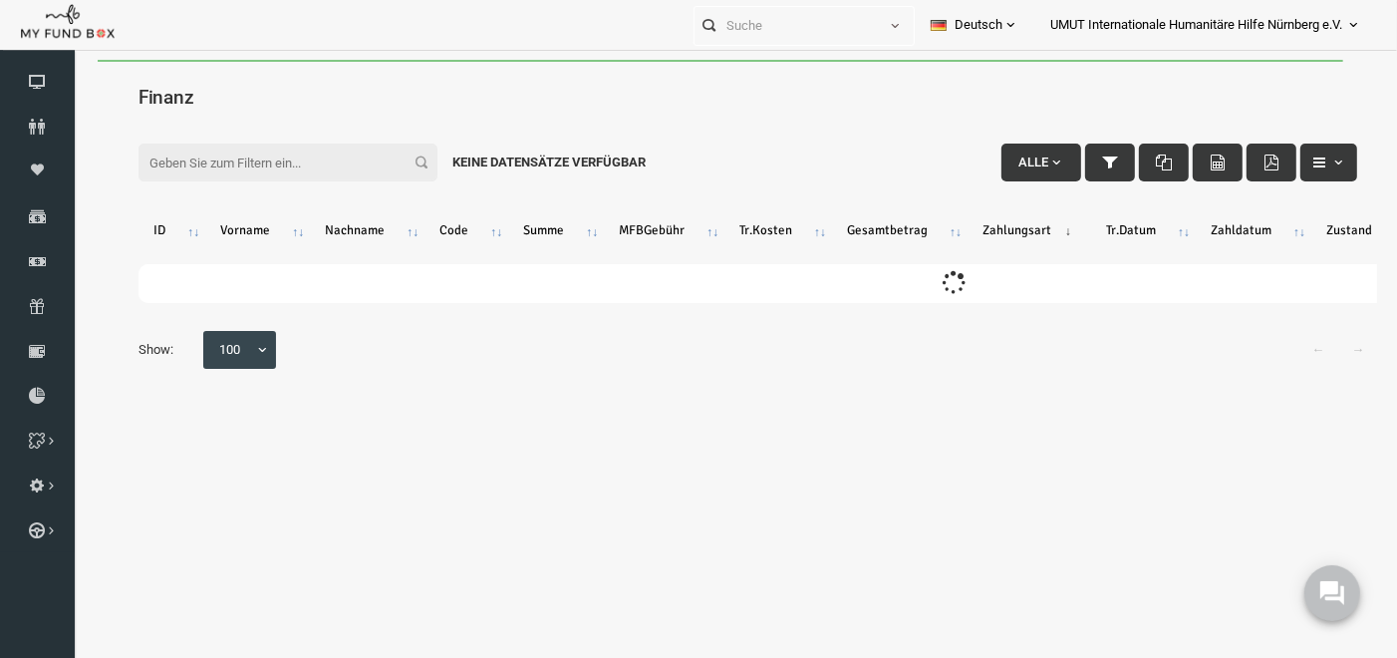
click at [209, 162] on input "Filter:" at bounding box center [261, 162] width 299 height 38
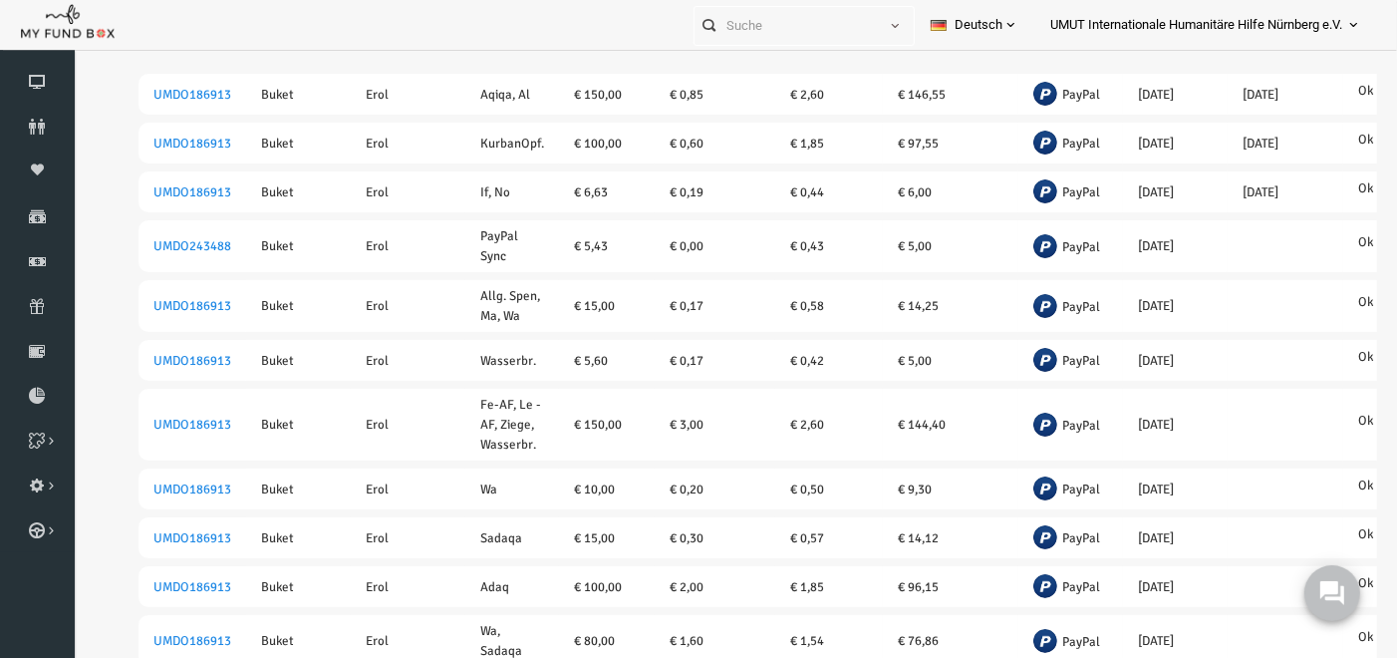
scroll to position [191, 0]
drag, startPoint x: 1363, startPoint y: 234, endPoint x: 1479, endPoint y: 358, distance: 169.2
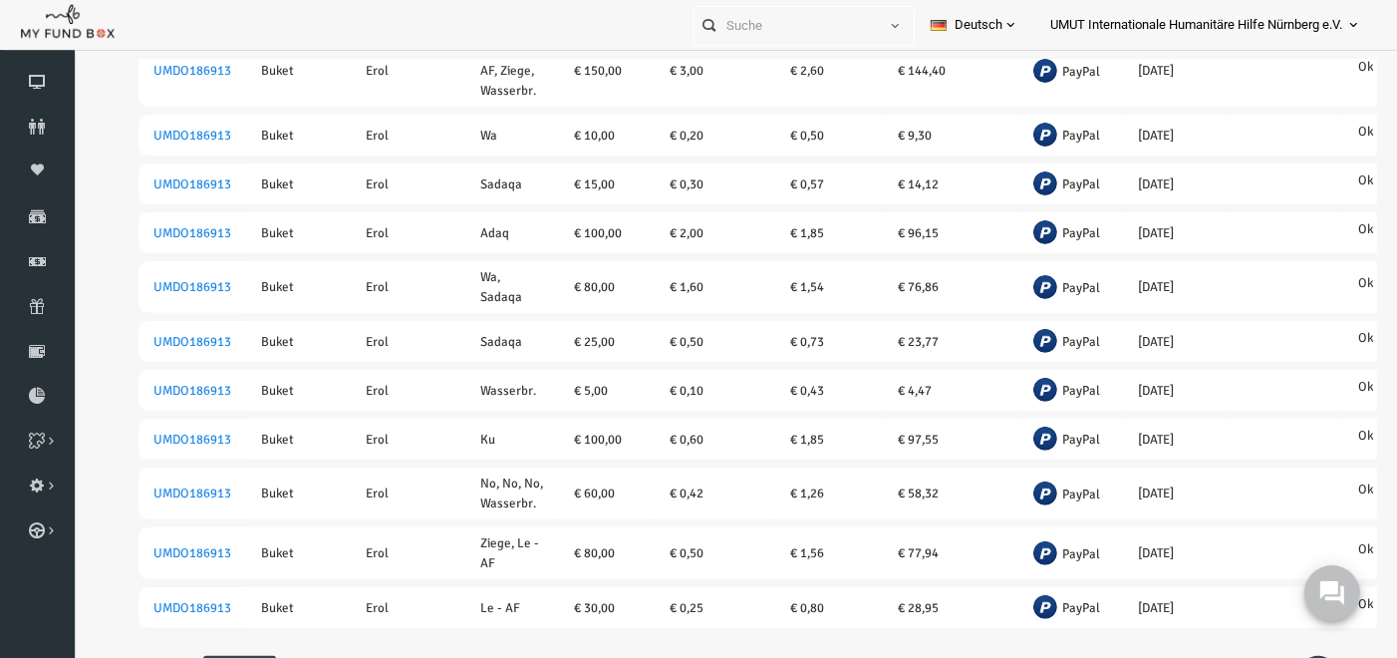
scroll to position [567, 0]
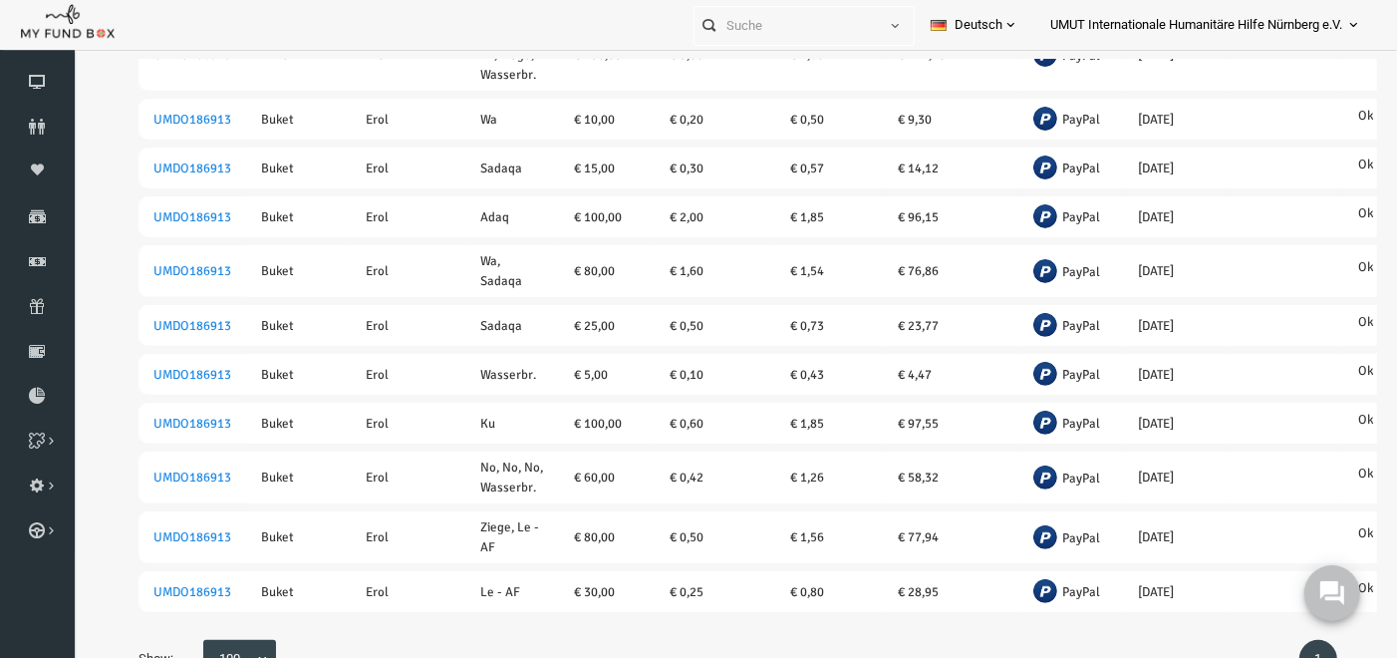
drag, startPoint x: 1363, startPoint y: 358, endPoint x: 1479, endPoint y: 581, distance: 251.4
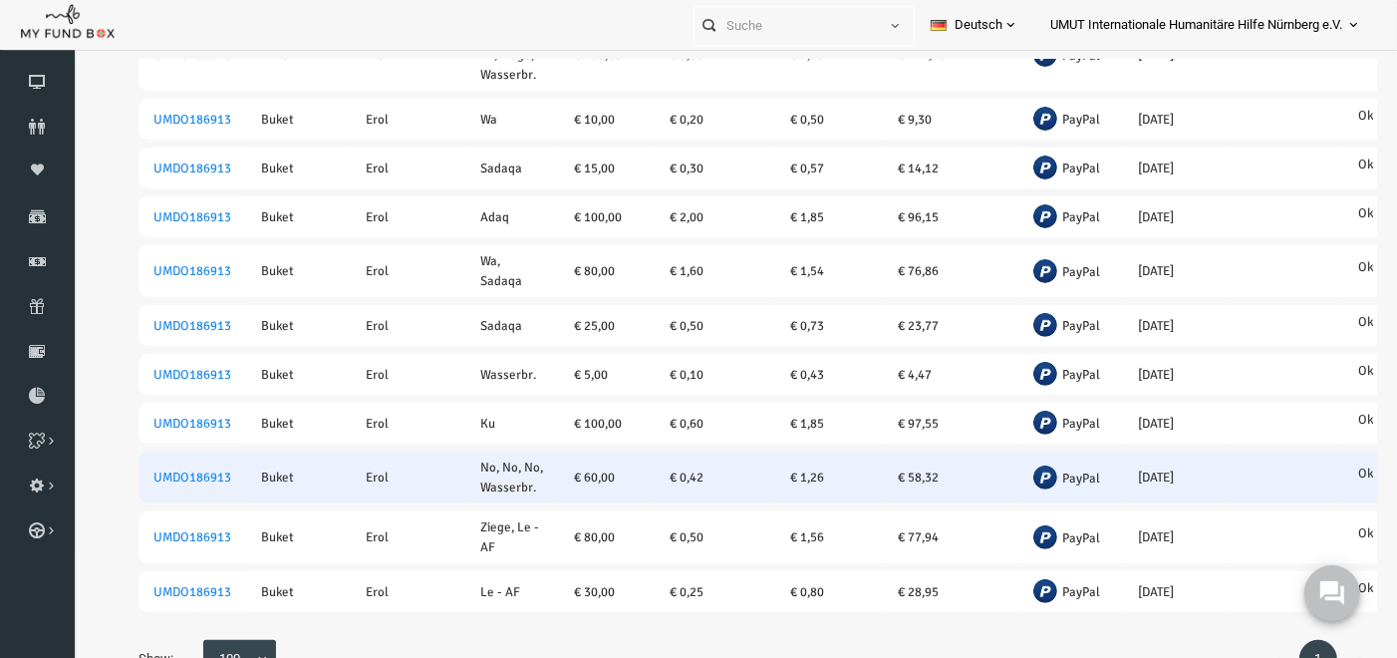
type input "buket erol"
click at [161, 453] on td "UMDO186913" at bounding box center [166, 476] width 108 height 52
click at [161, 454] on td "UMDO186913" at bounding box center [166, 476] width 108 height 52
click at [170, 468] on link "UMDO186913" at bounding box center [166, 476] width 78 height 16
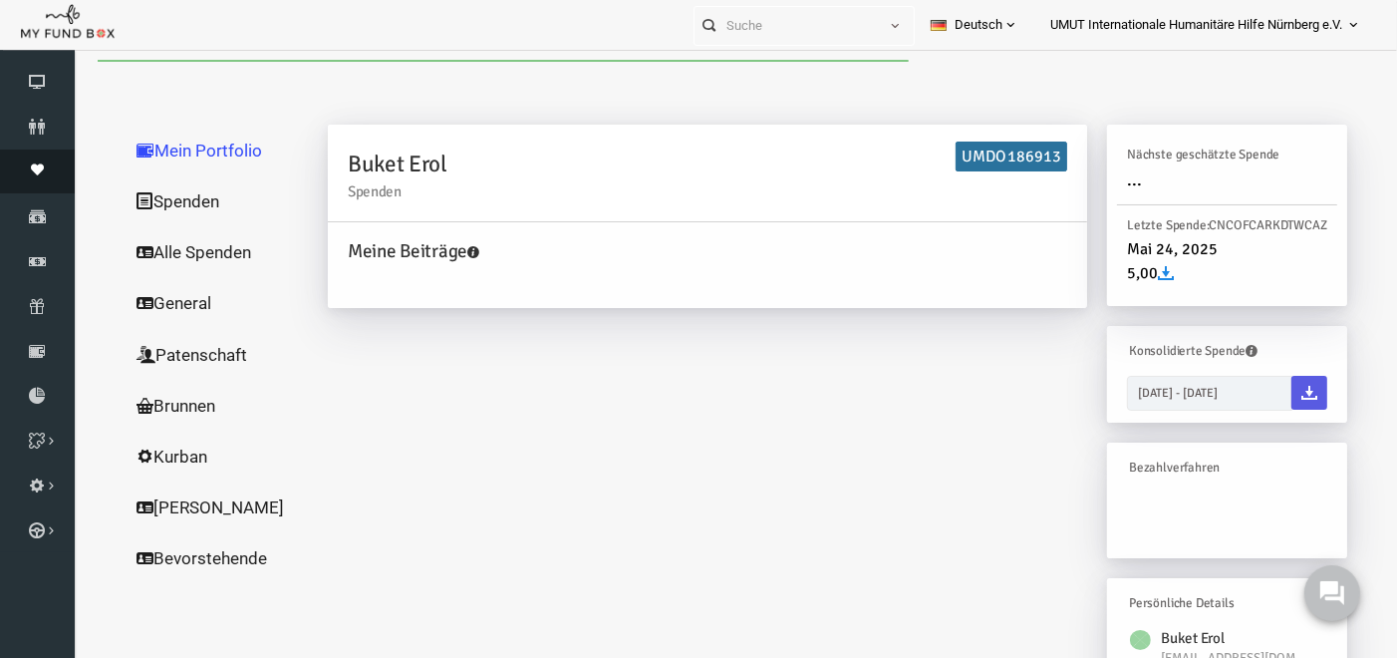
scroll to position [0, 0]
click at [155, 198] on link "Spenden" at bounding box center [191, 200] width 199 height 52
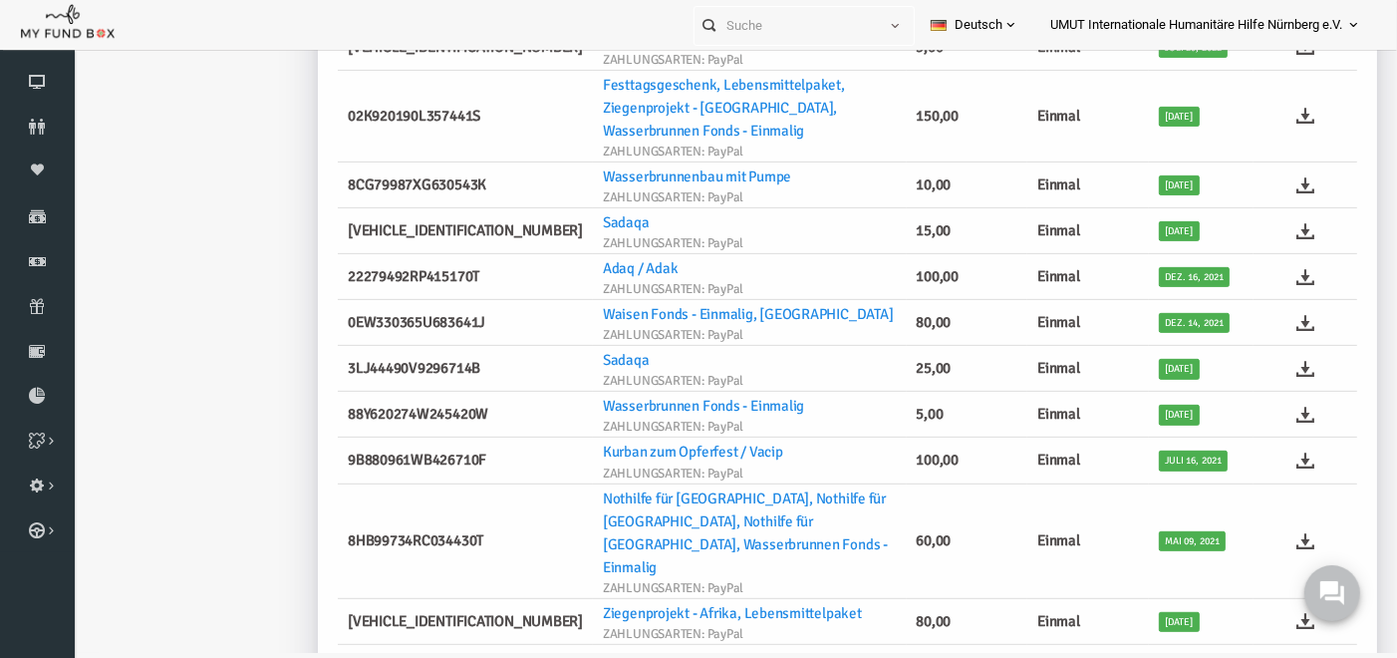
scroll to position [65, 0]
drag, startPoint x: 1397, startPoint y: 356, endPoint x: 1298, endPoint y: 404, distance: 110.5
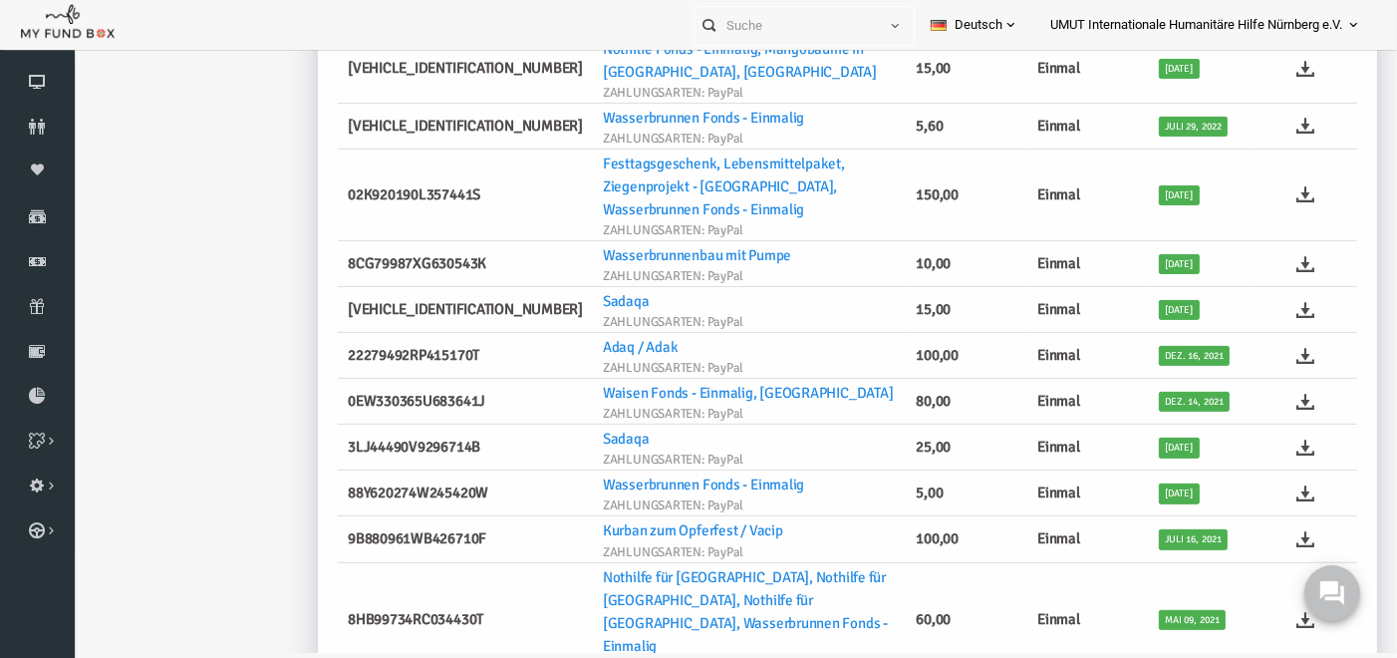
scroll to position [572, 0]
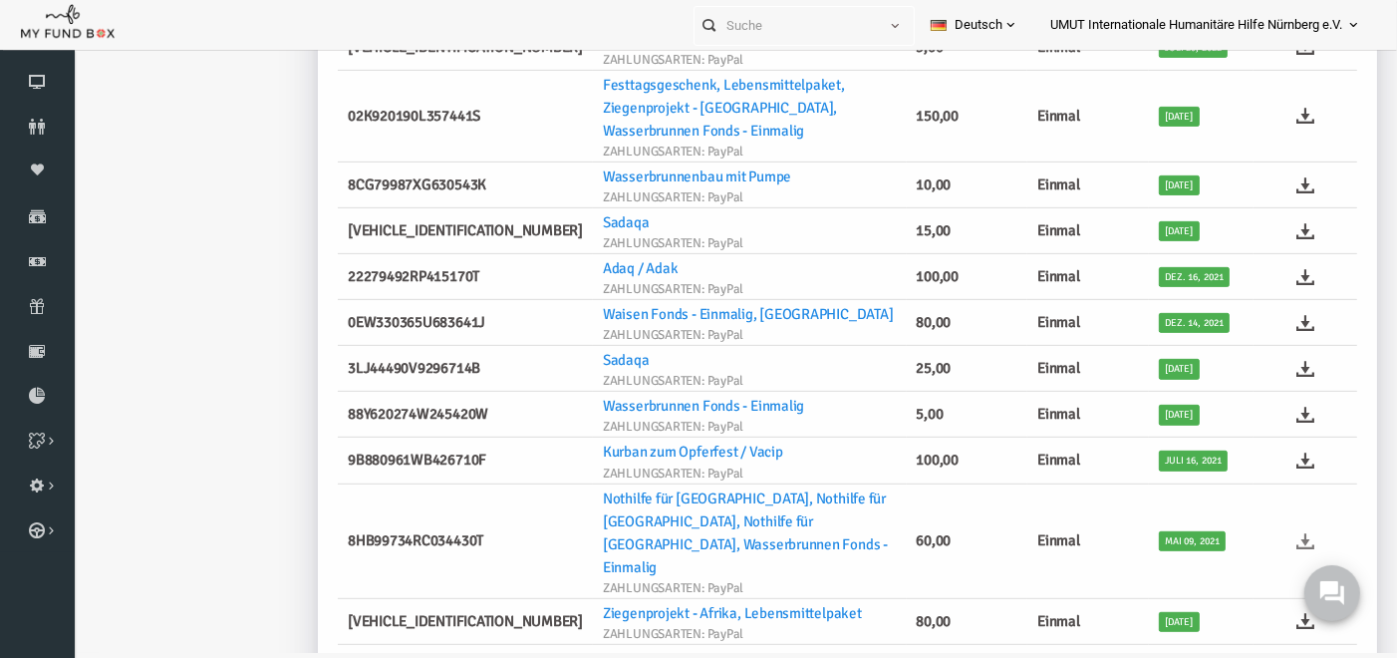
click at [1274, 532] on icon at bounding box center [1279, 541] width 18 height 18
click at [34, 272] on link "Finanz" at bounding box center [37, 261] width 75 height 44
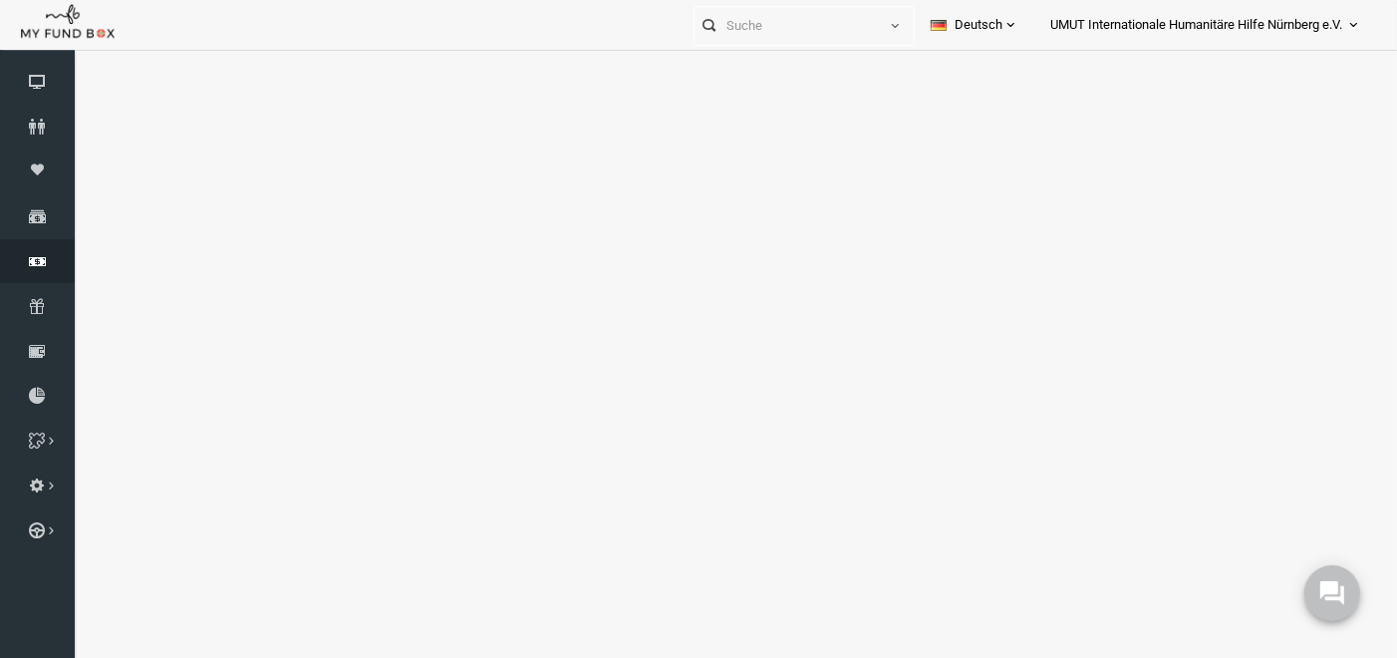
select select "100"
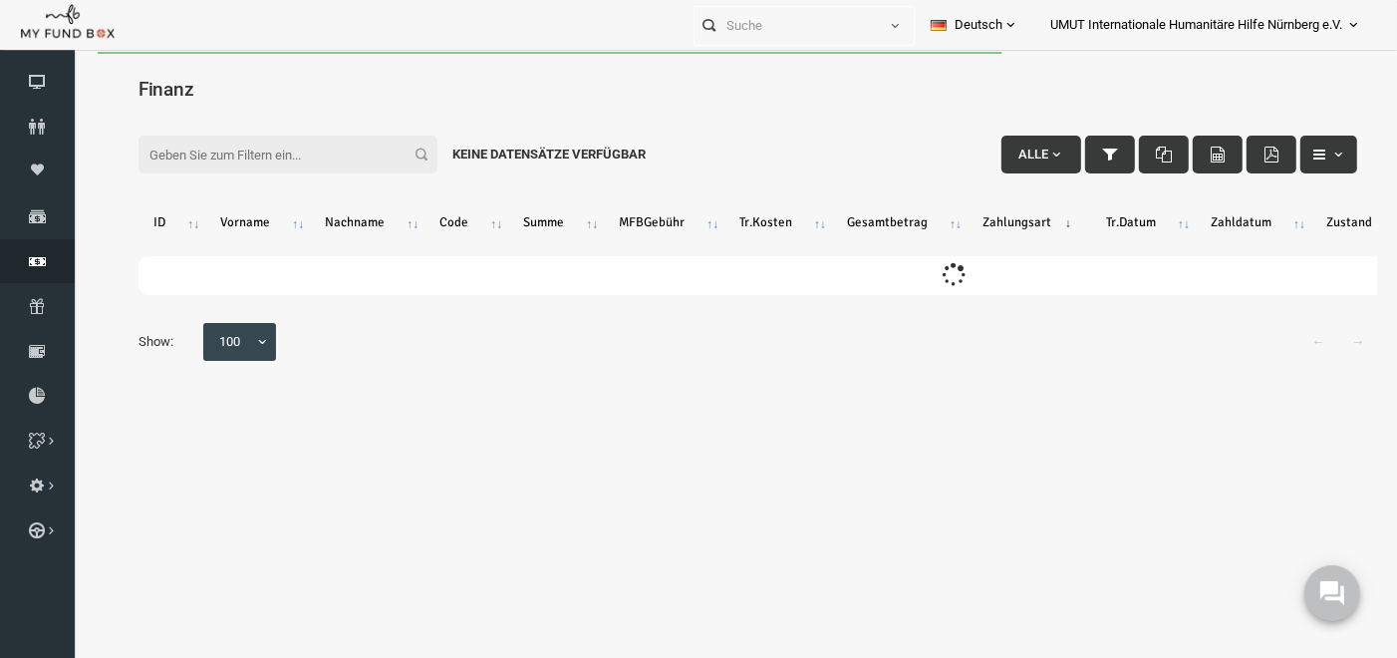
scroll to position [0, 0]
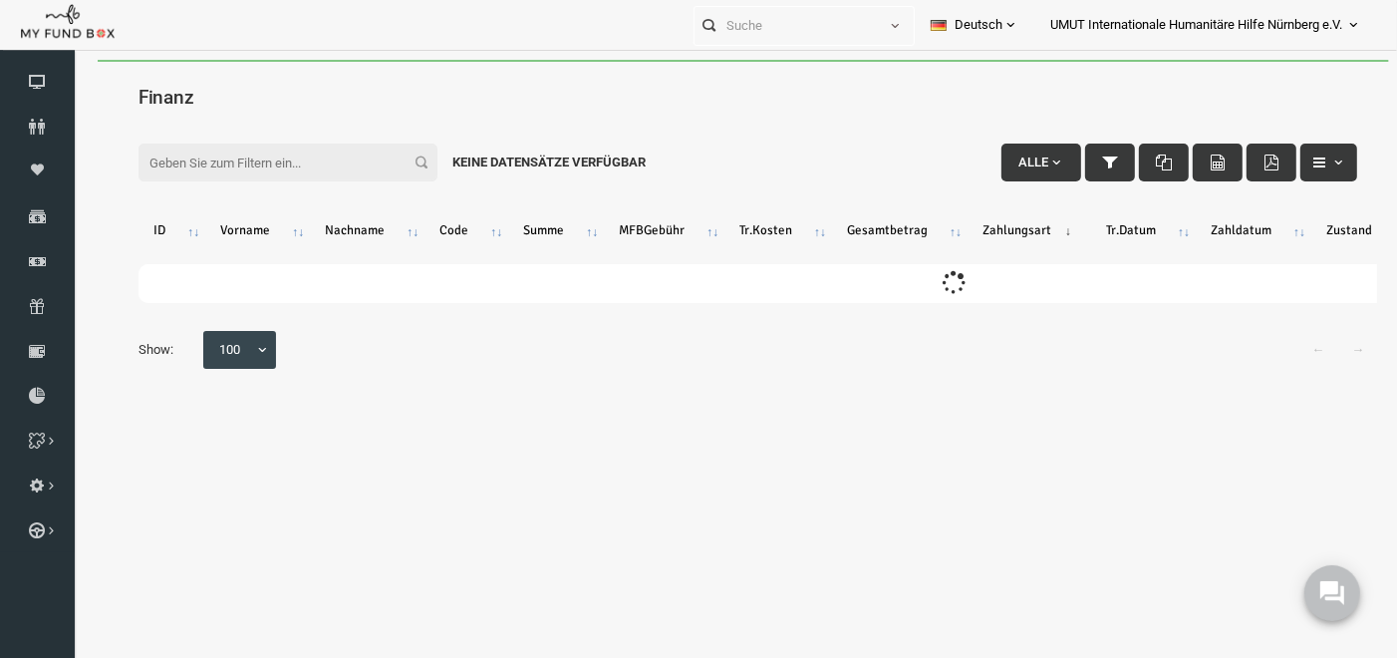
click at [247, 153] on input "Filter:" at bounding box center [261, 162] width 299 height 38
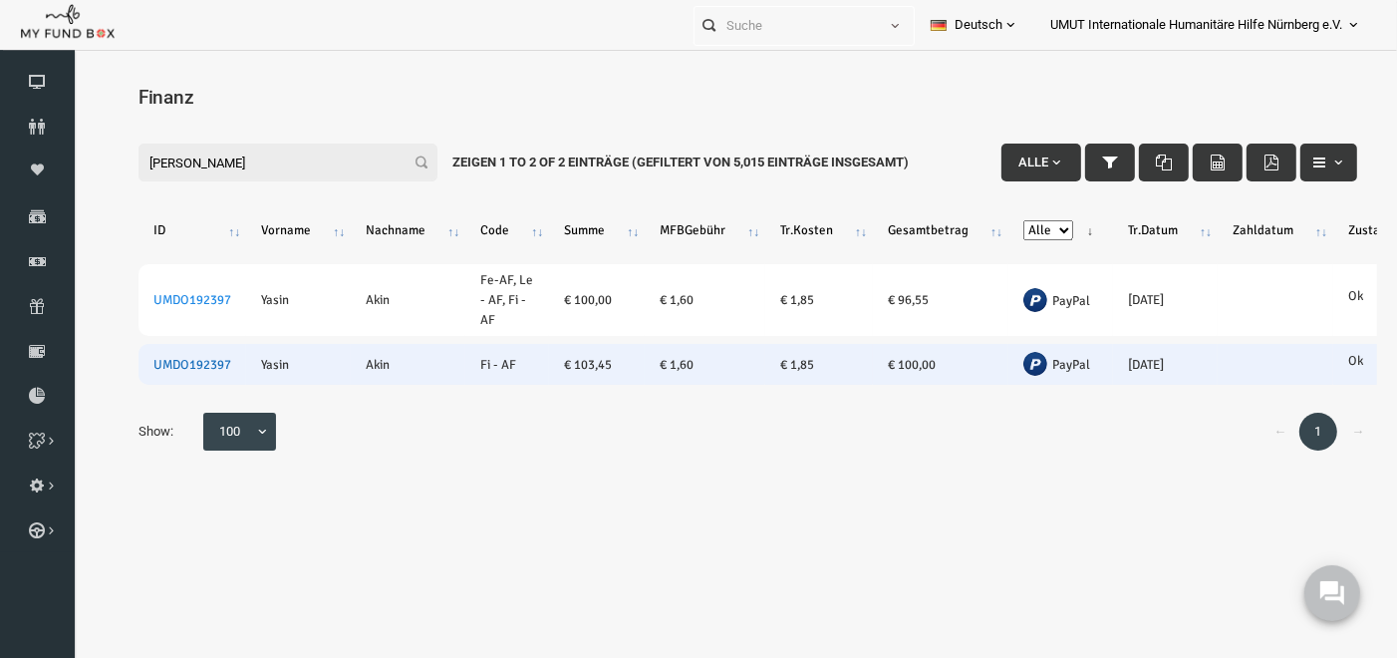
type input "[PERSON_NAME]"
click at [177, 356] on link "UMDO192397" at bounding box center [166, 364] width 78 height 16
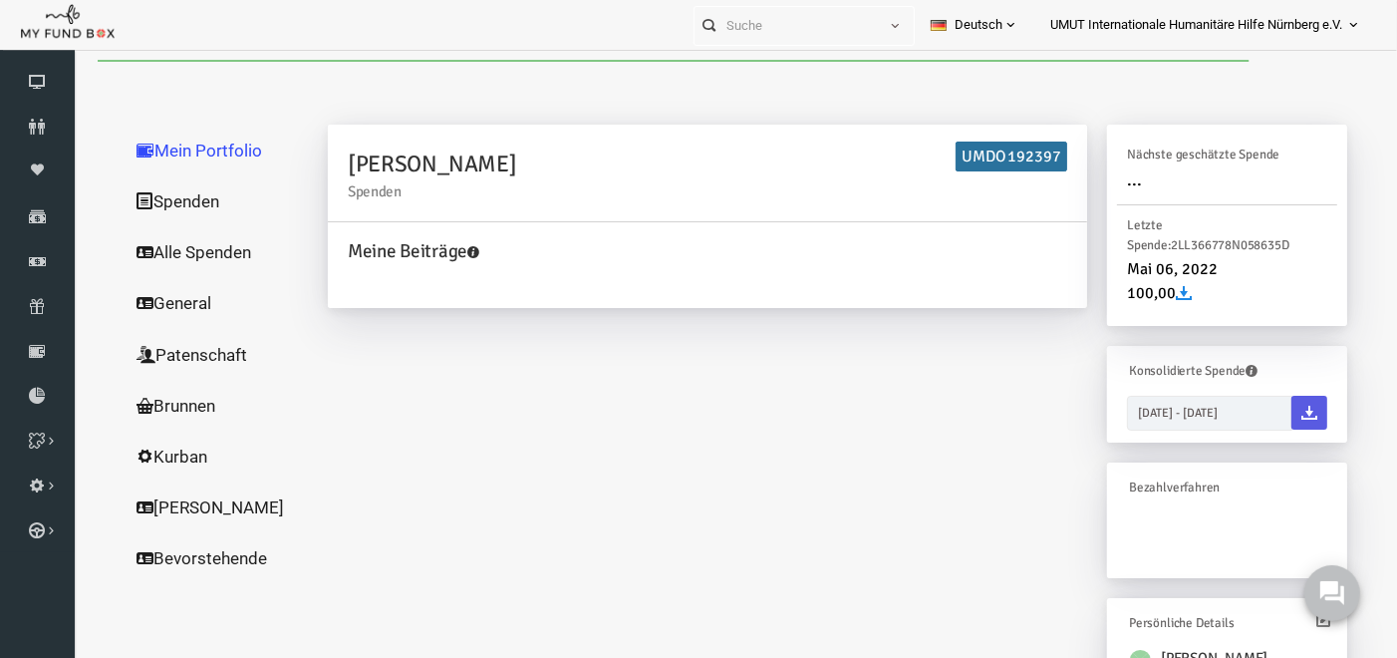
click at [142, 200] on link "Spenden" at bounding box center [191, 200] width 199 height 52
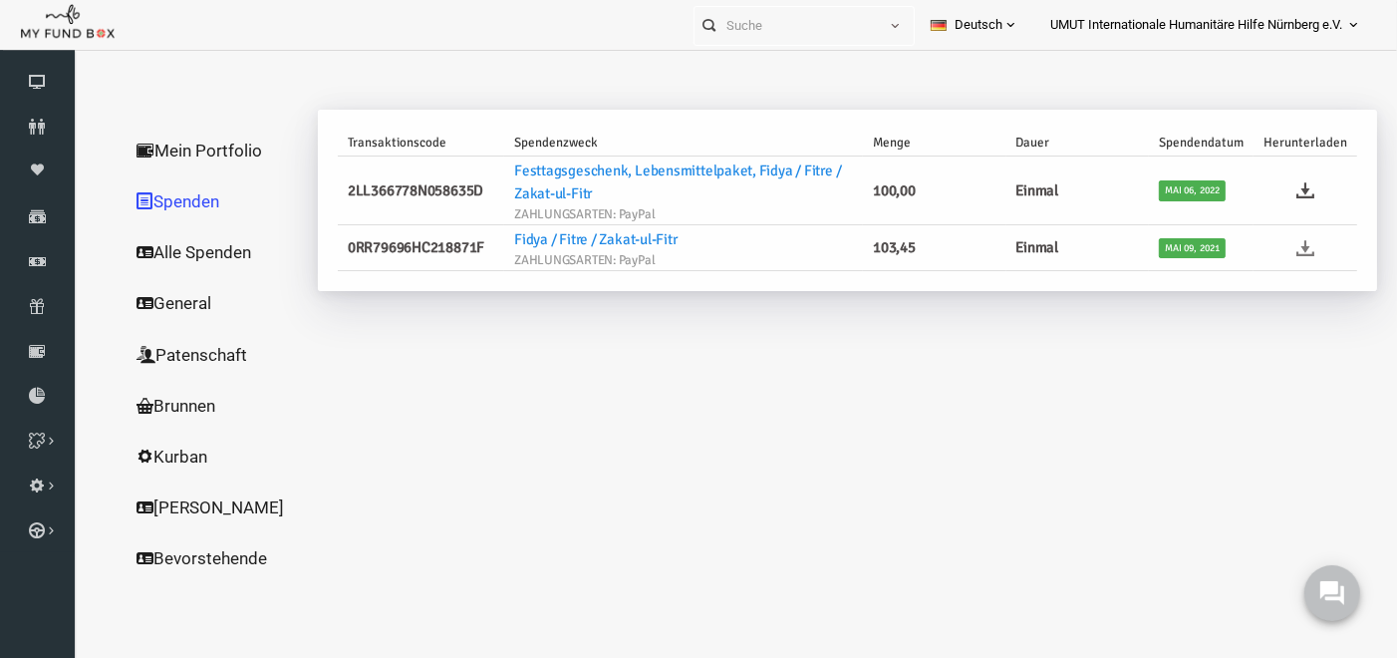
click at [1287, 244] on icon at bounding box center [1279, 247] width 18 height 18
click at [35, 268] on icon at bounding box center [37, 261] width 75 height 16
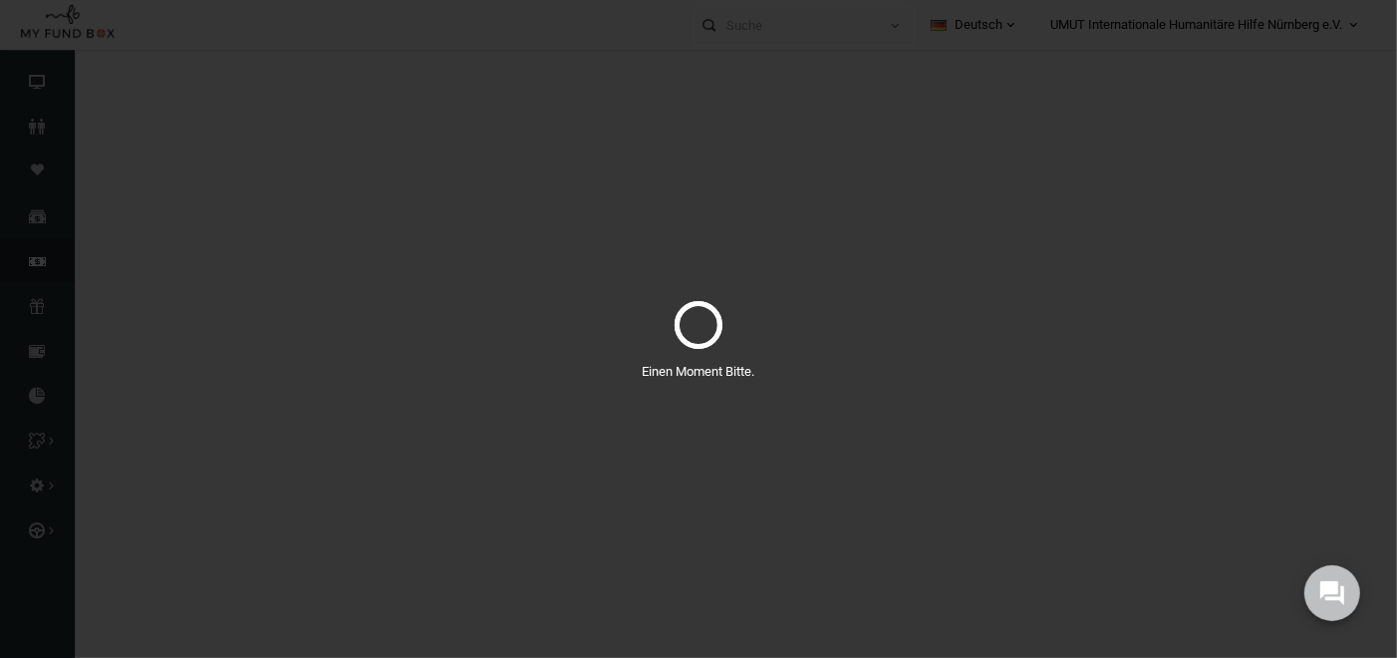
select select "100"
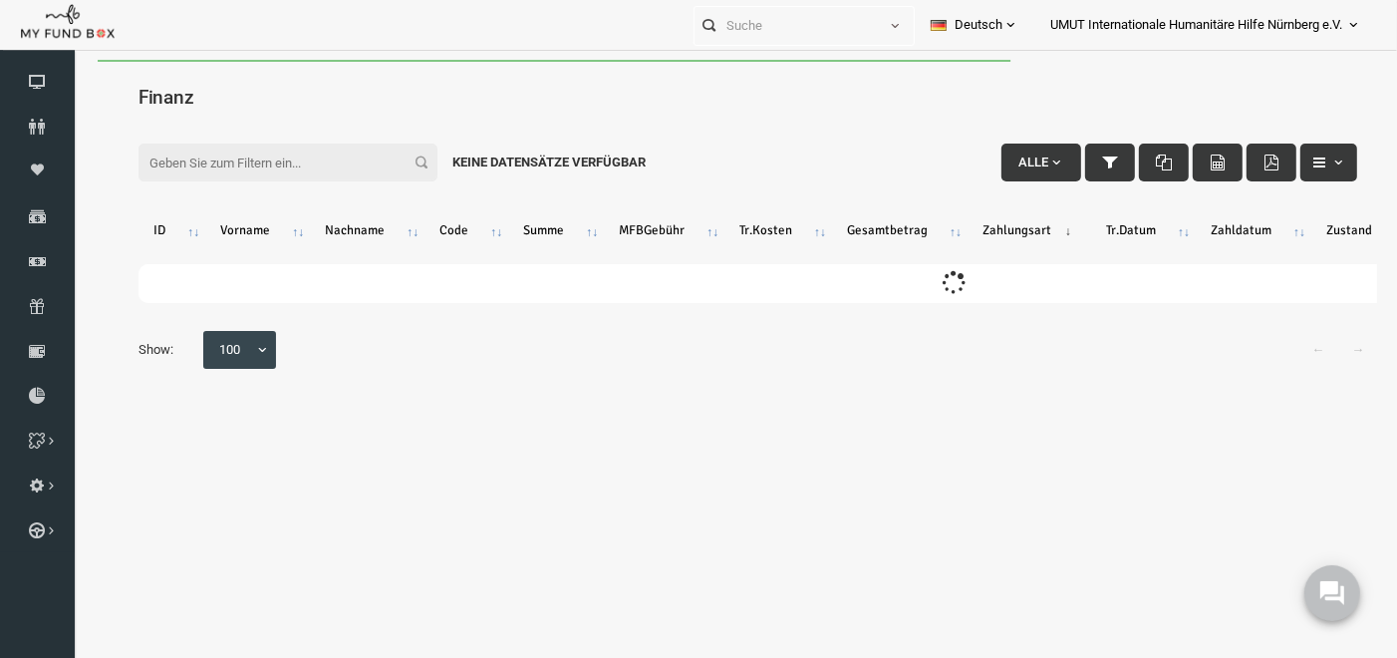
click at [281, 164] on input "Filter:" at bounding box center [261, 162] width 299 height 38
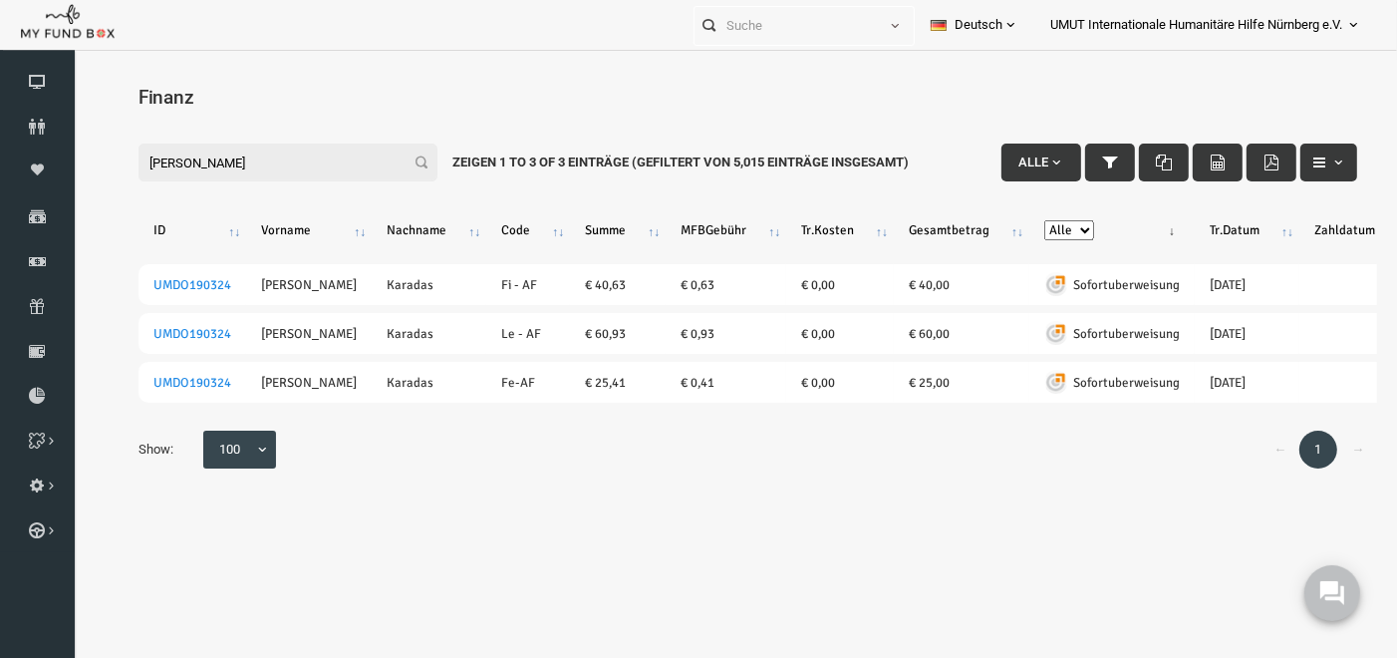
drag, startPoint x: 131, startPoint y: 155, endPoint x: 162, endPoint y: 203, distance: 57.5
click at [72, 144] on html "Spender nicht gefunden Patenschaft nicht gefunden Partner nicht gefunden !!!! B…" at bounding box center [721, 388] width 1299 height 658
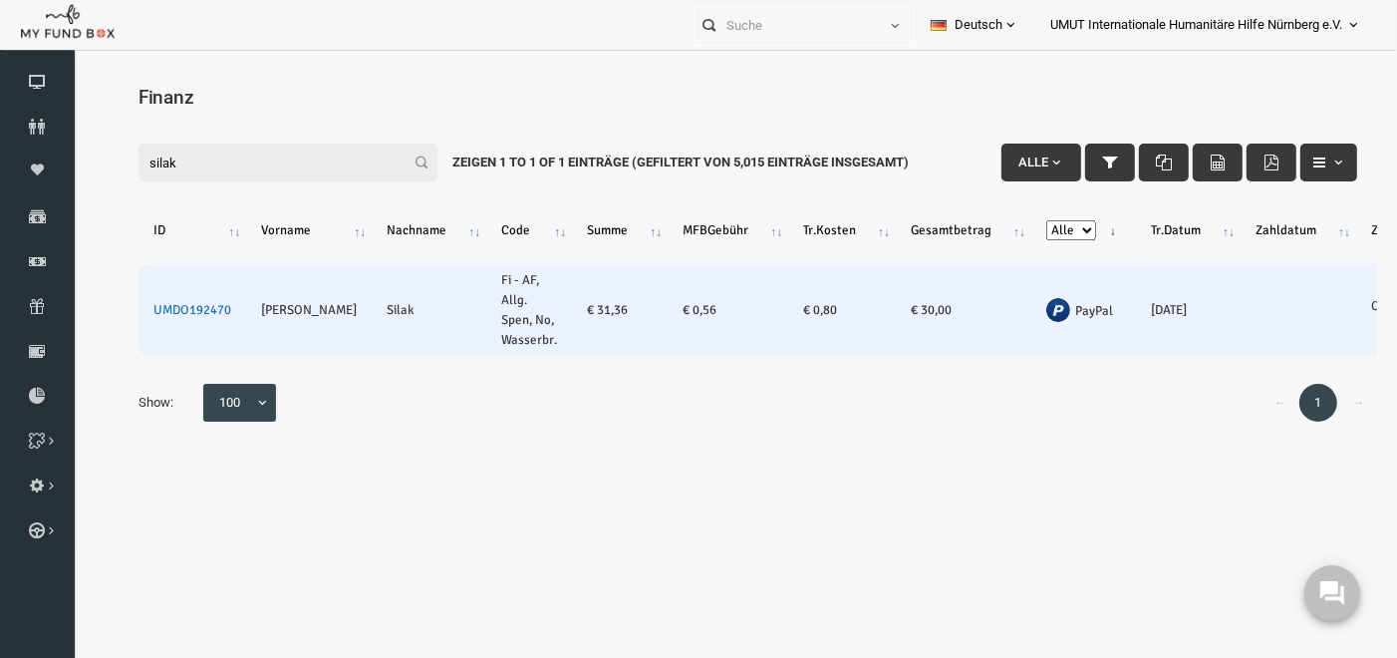
type input "silak"
click at [164, 308] on link "UMDO192470" at bounding box center [166, 309] width 78 height 16
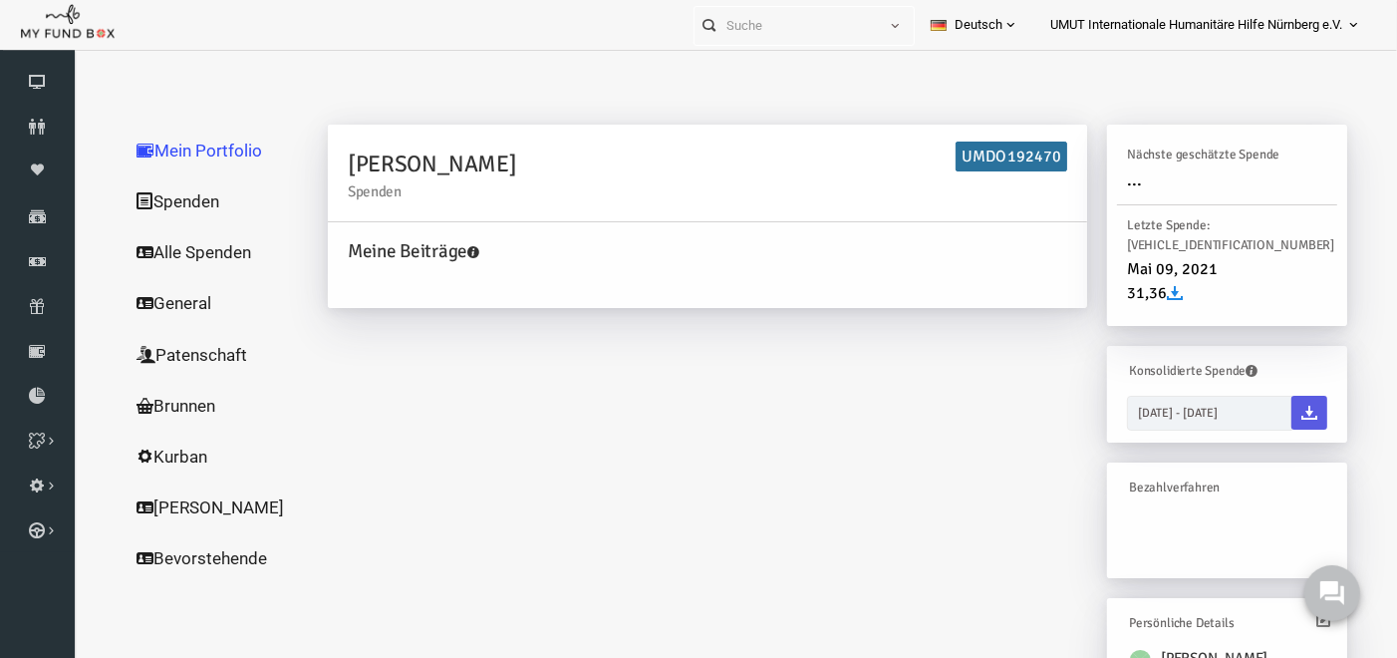
click at [162, 207] on link "Spenden" at bounding box center [191, 200] width 199 height 52
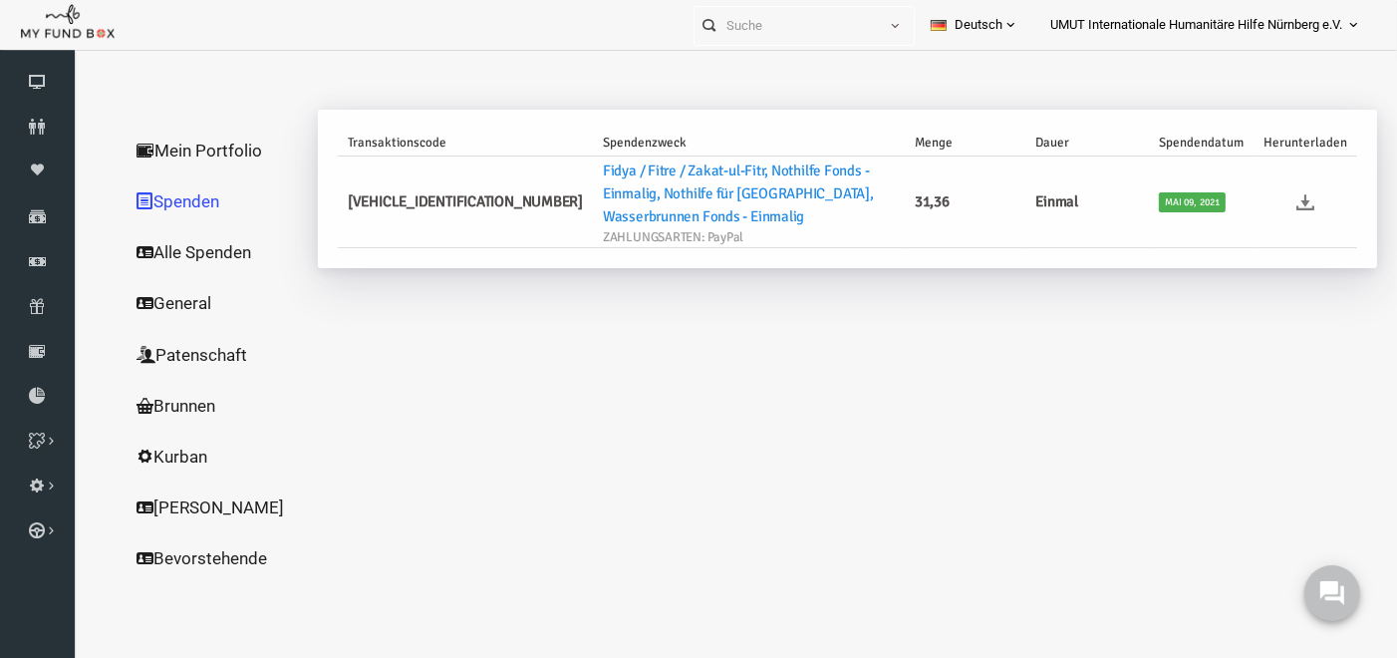
click at [1284, 192] on icon at bounding box center [1279, 201] width 18 height 18
click at [38, 256] on icon at bounding box center [37, 261] width 75 height 16
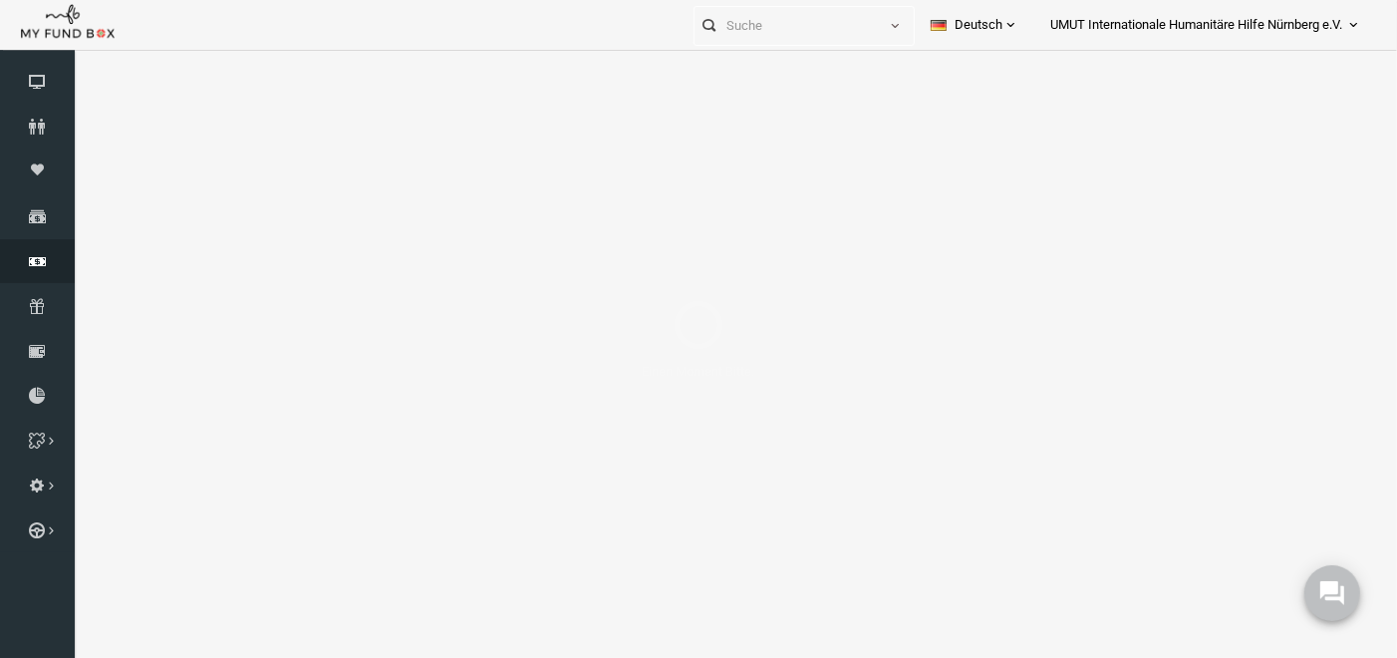
select select "100"
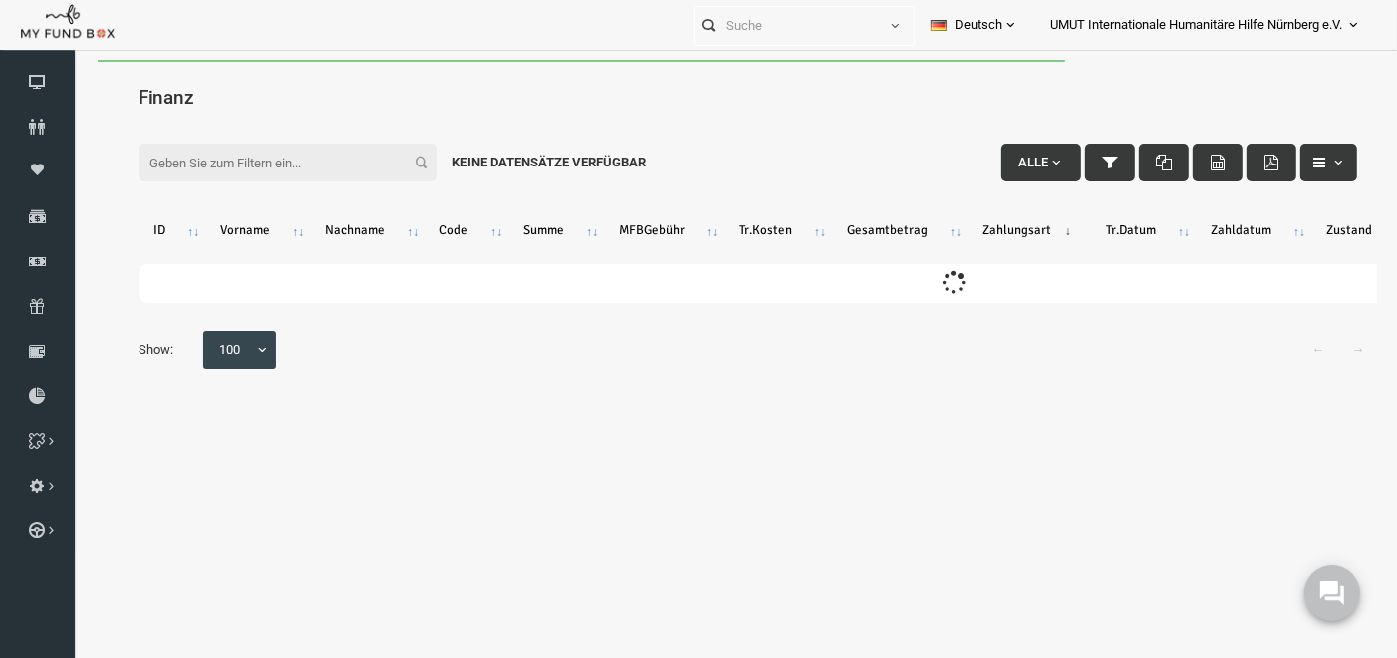
click at [273, 157] on input "Filter:" at bounding box center [261, 162] width 299 height 38
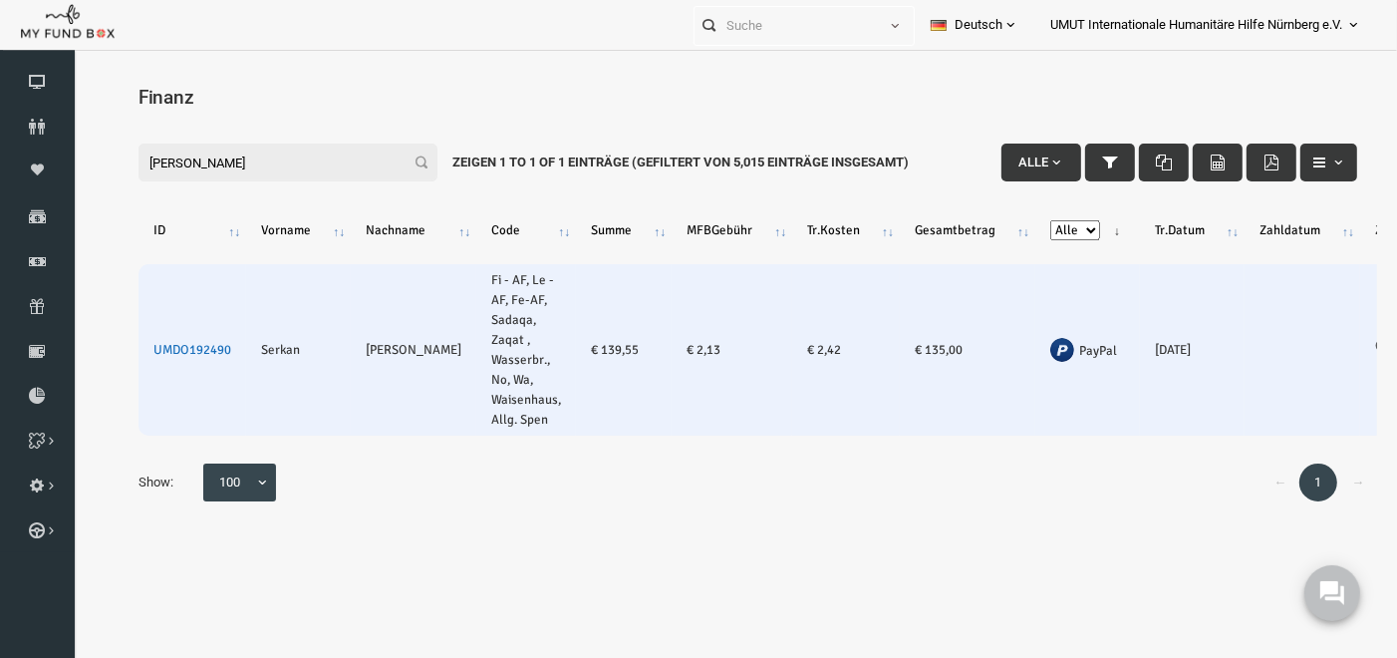
type input "[PERSON_NAME]"
click at [183, 349] on link "UMDO192490" at bounding box center [166, 349] width 78 height 16
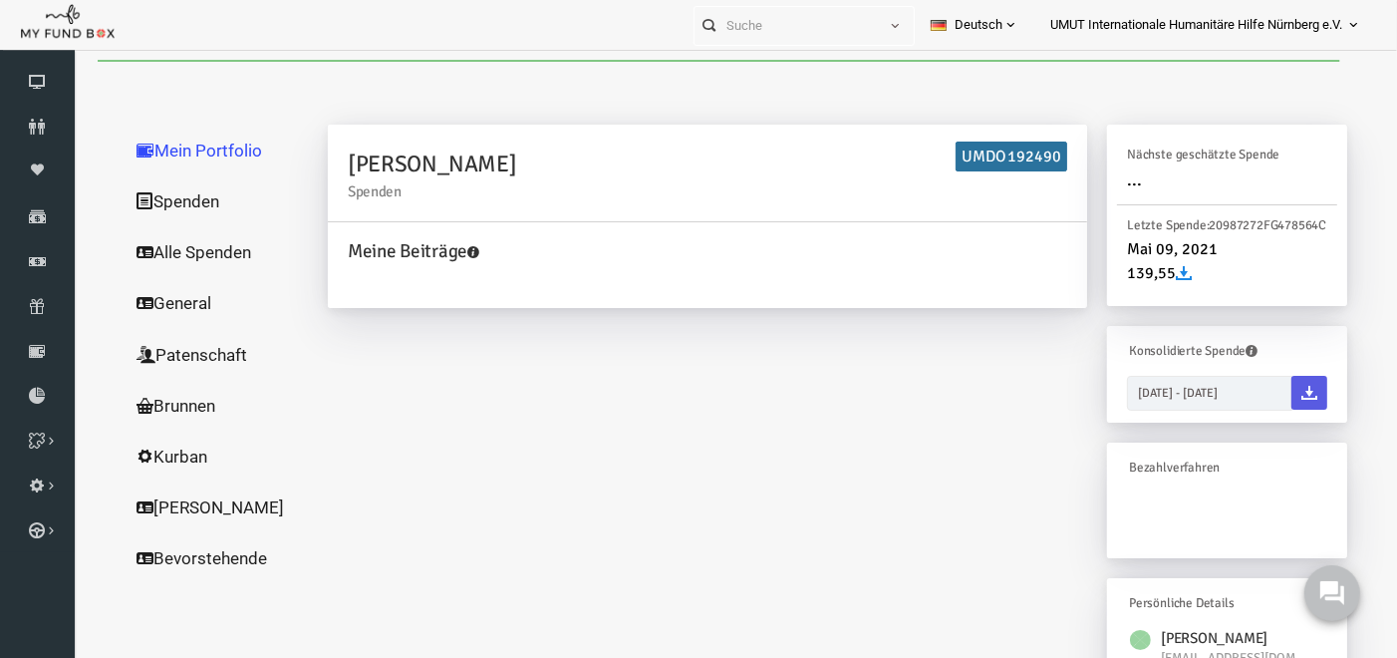
click at [168, 200] on link "Spenden" at bounding box center [191, 200] width 199 height 52
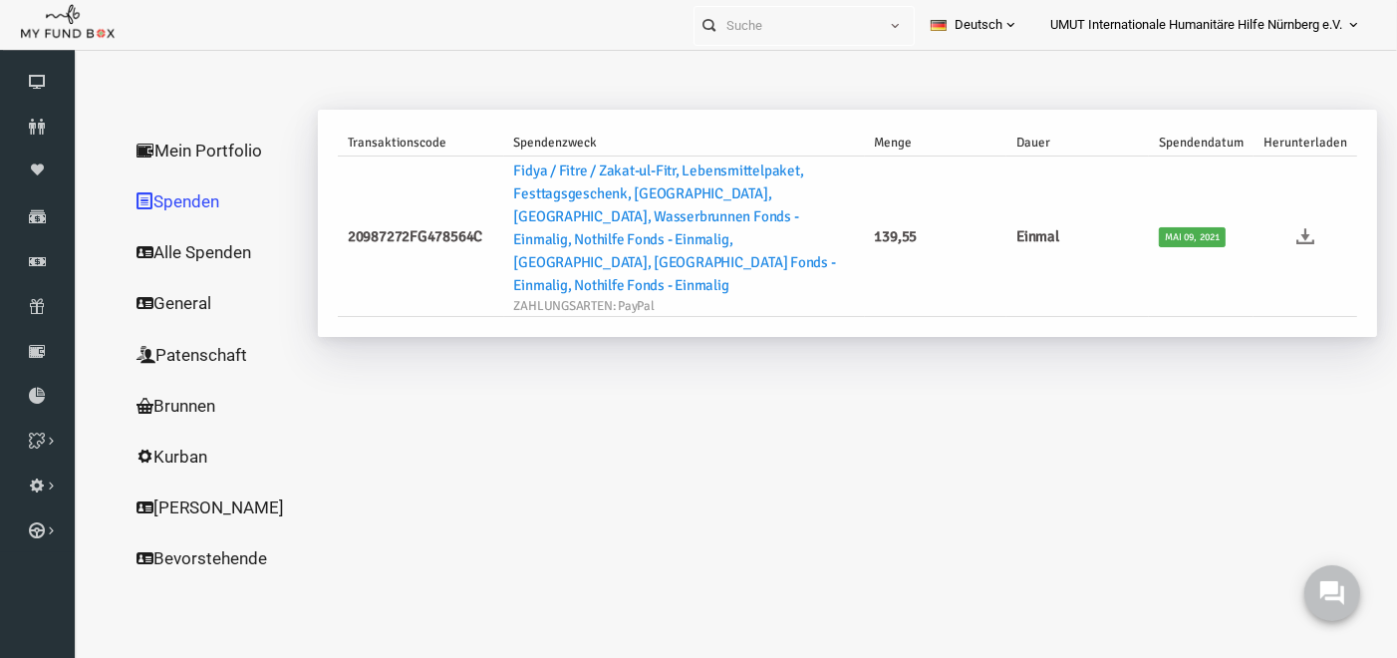
click at [1275, 226] on icon at bounding box center [1279, 235] width 18 height 18
click at [37, 259] on icon at bounding box center [37, 261] width 75 height 16
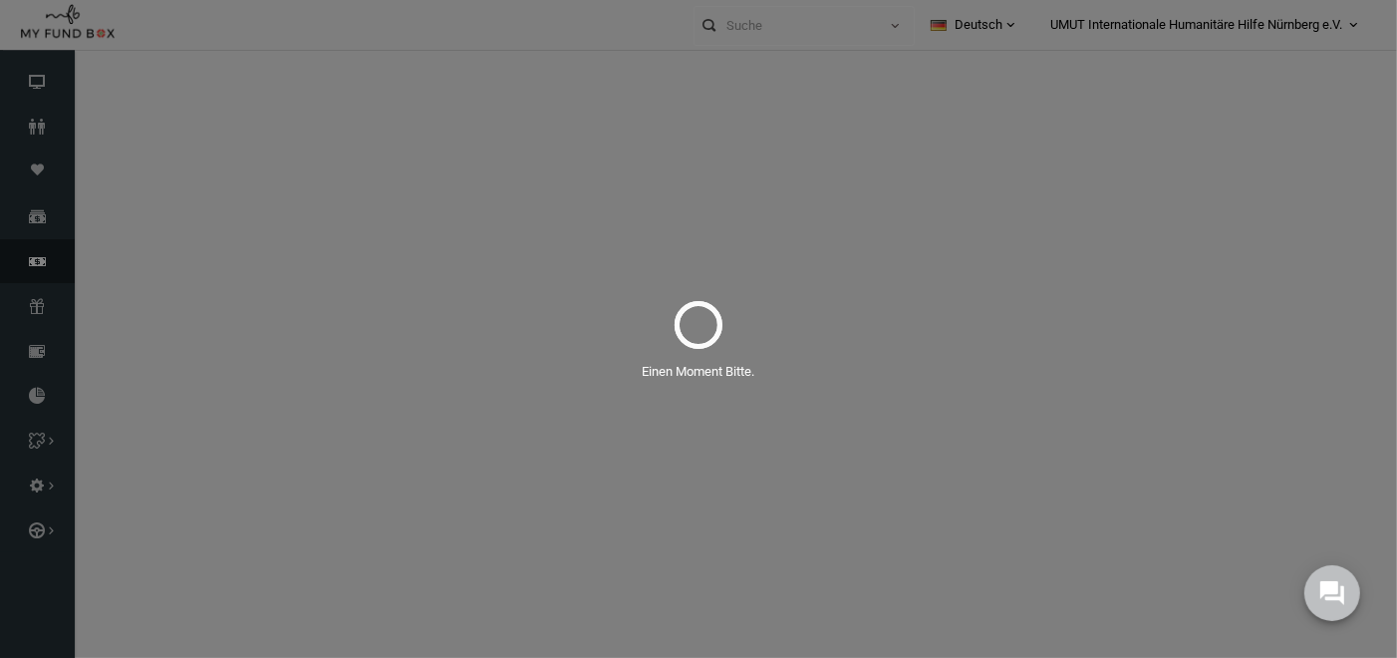
select select "100"
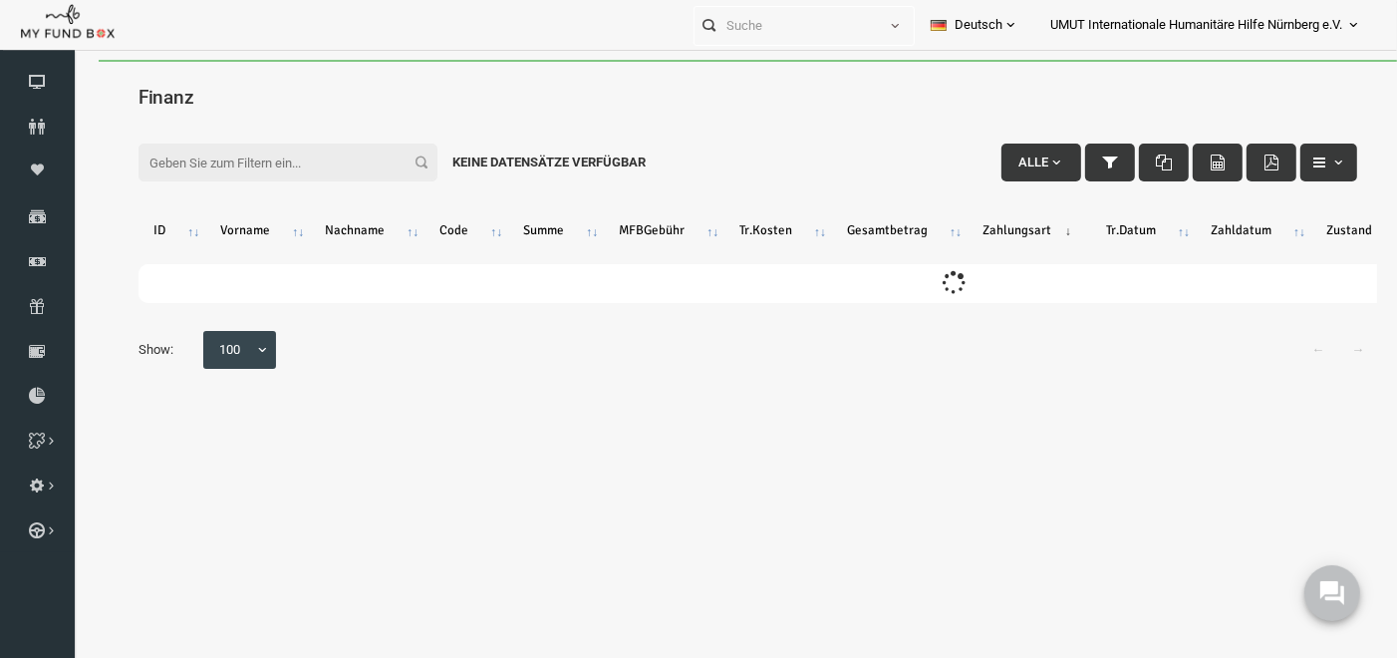
click at [316, 145] on input "Filter:" at bounding box center [261, 162] width 299 height 38
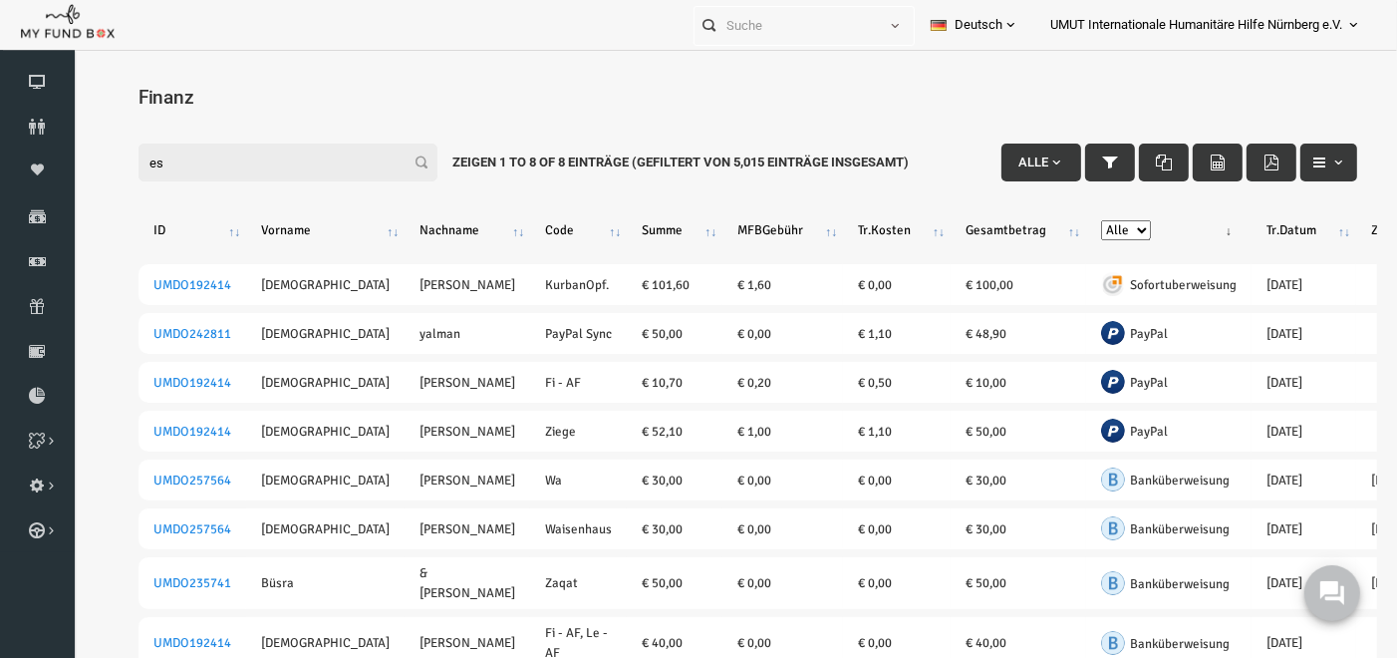
type input "e"
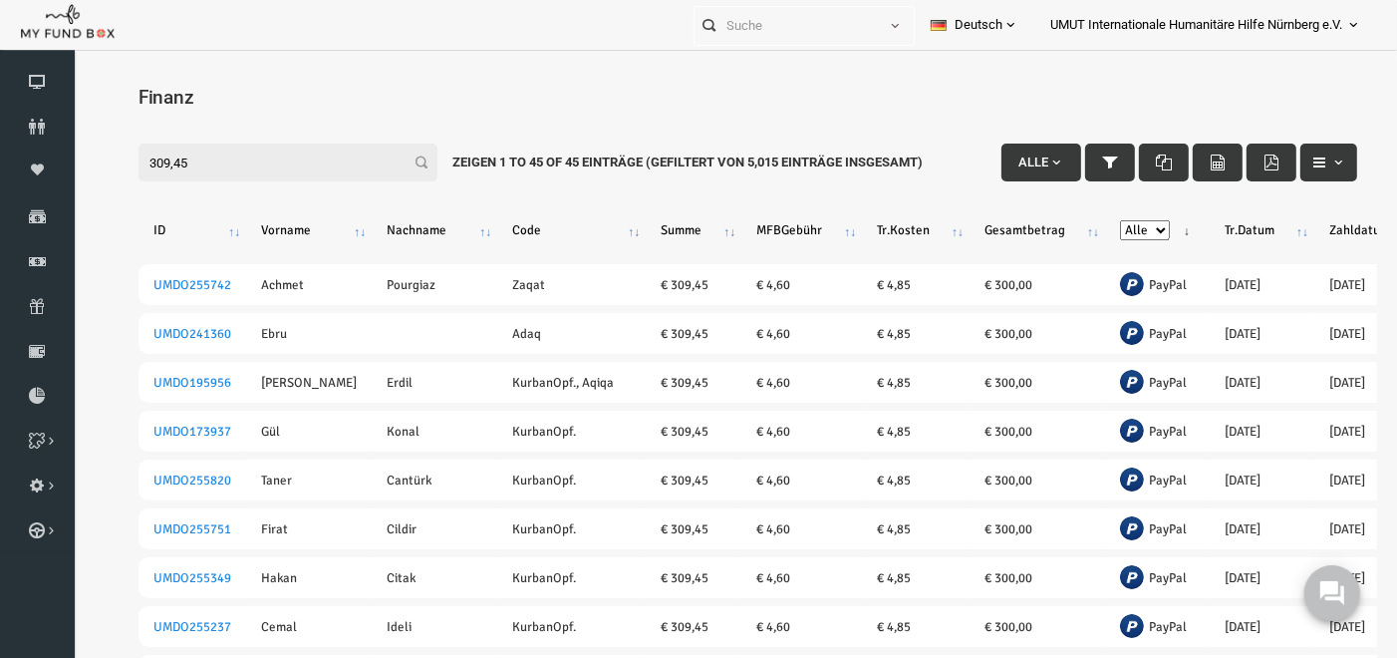
type input "309,45"
click at [1093, 224] on select "Alle Banküberweisung KreditKarte Bargeld Kreditkarte (Offline) PayPal Sepa Sofo…" at bounding box center [1118, 229] width 50 height 20
select select "PayPal"
click at [1093, 219] on select "Alle Banküberweisung KreditKarte Bargeld Kreditkarte (Offline) PayPal Sepa Sofo…" at bounding box center [1118, 229] width 50 height 20
click at [1288, 227] on th "Zahldatum" at bounding box center [1346, 229] width 116 height 52
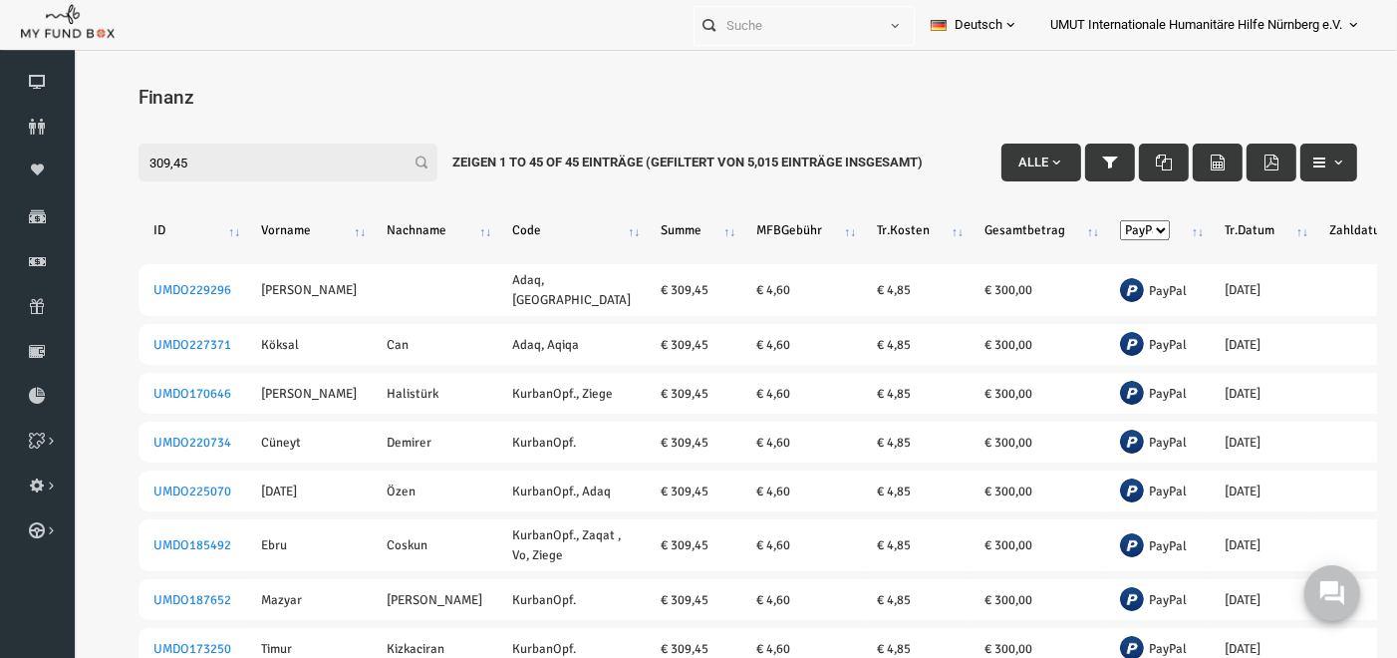
click at [1183, 231] on th "Tr.Datum" at bounding box center [1235, 229] width 105 height 52
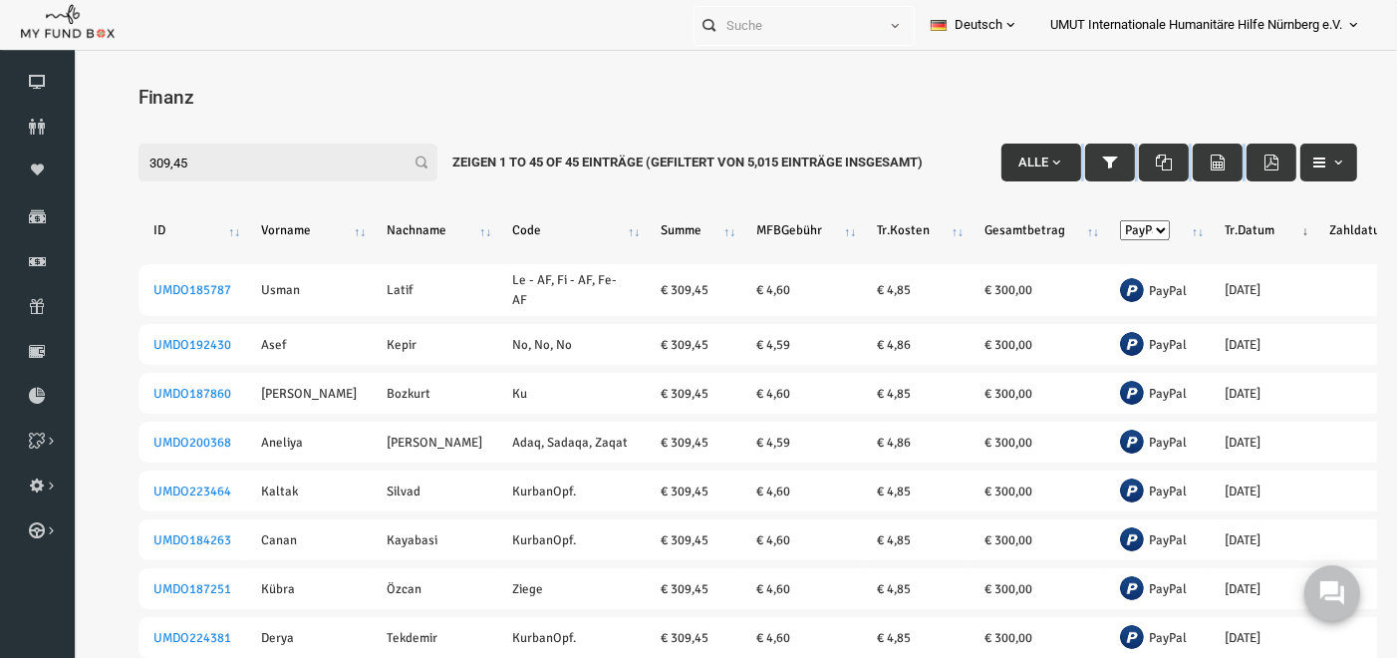
click at [1015, 151] on div "Filter: 309,45 Alle Zeigen 1 to 45 of 45 Einträge (Gefiltert von 5,015 Einträge…" at bounding box center [721, 130] width 1259 height 54
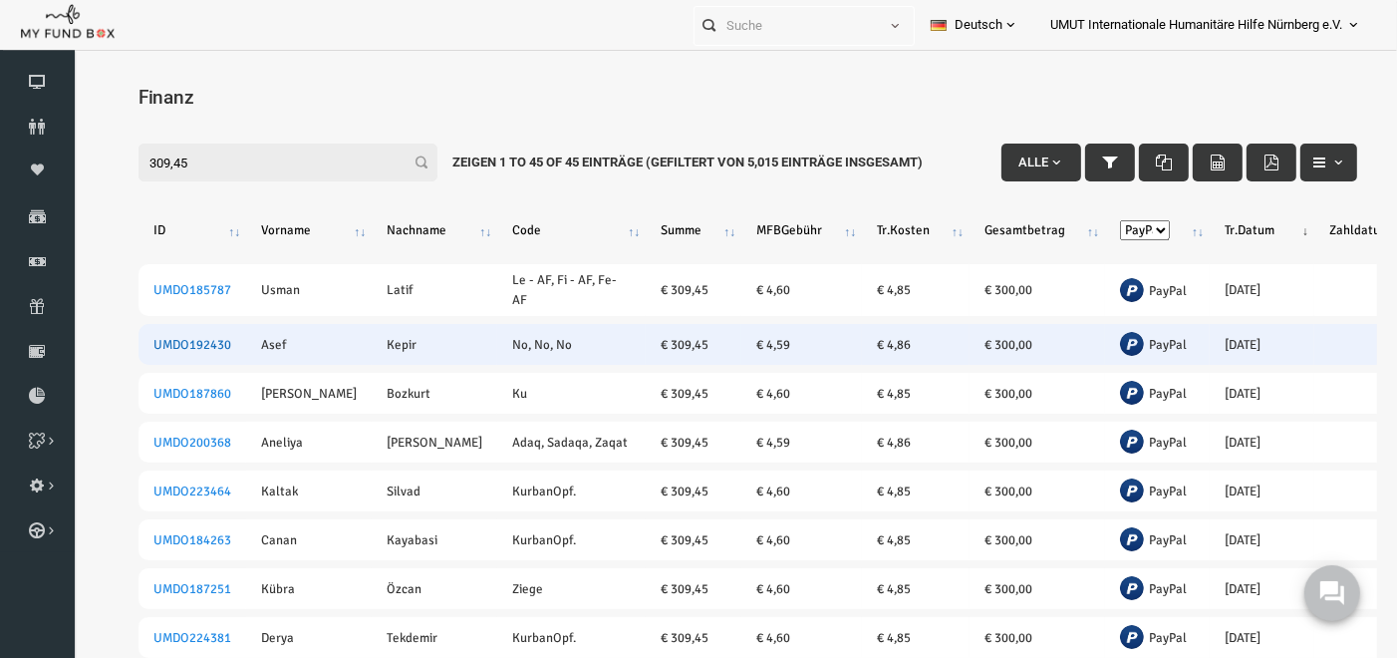
click at [147, 340] on link "UMDO192430" at bounding box center [166, 344] width 78 height 16
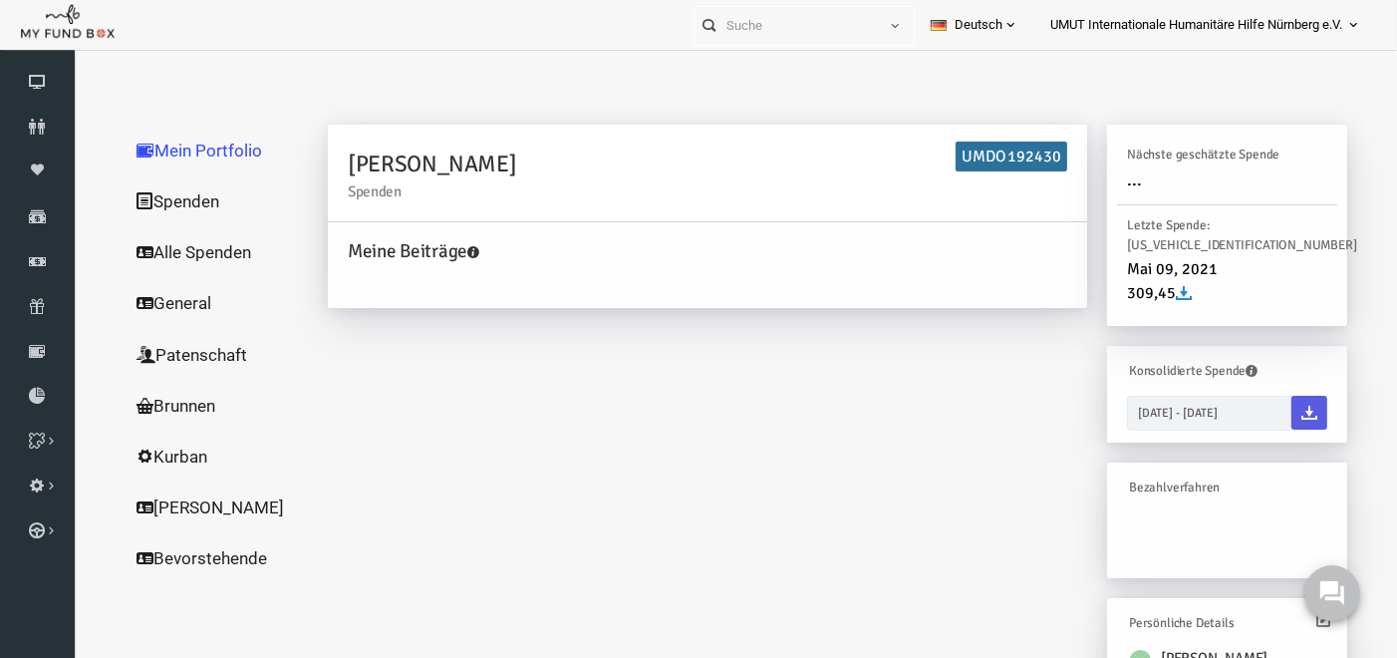
click at [185, 191] on link "Spenden" at bounding box center [191, 200] width 199 height 52
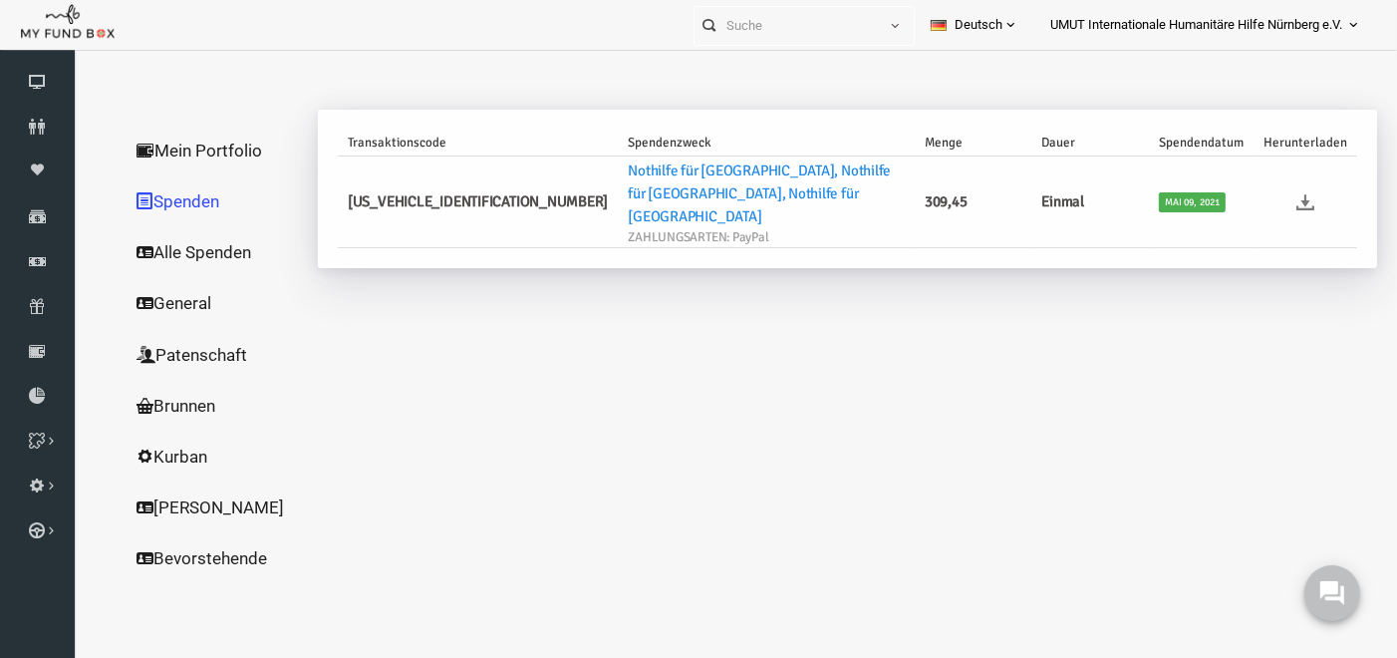
click at [1277, 192] on icon at bounding box center [1279, 201] width 18 height 18
click at [30, 253] on icon at bounding box center [37, 261] width 75 height 16
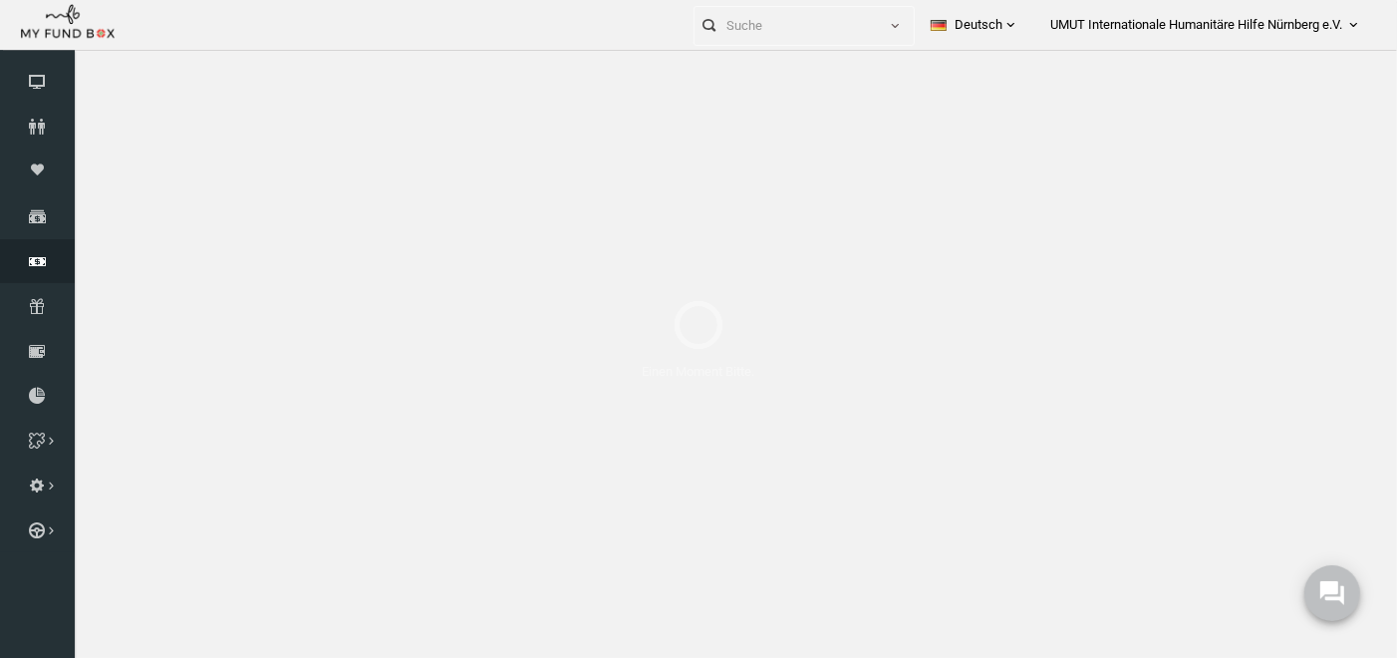
select select "100"
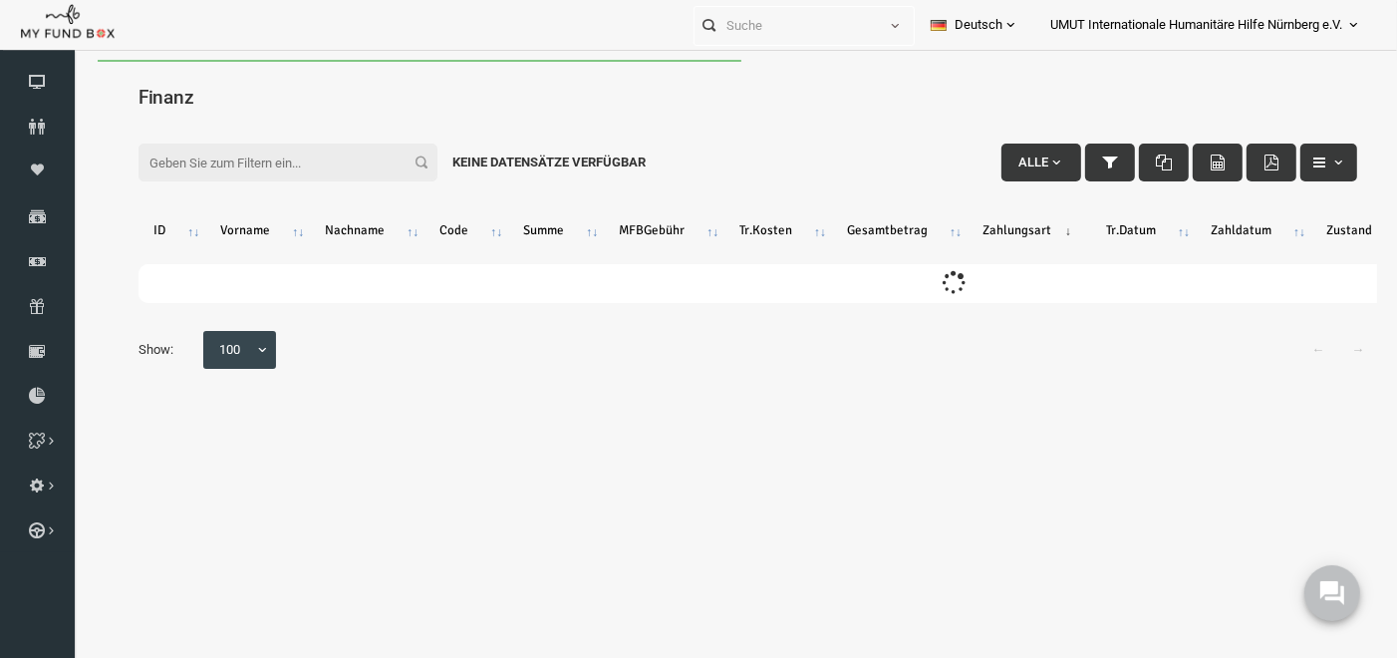
click at [241, 155] on input "Filter:" at bounding box center [261, 162] width 299 height 38
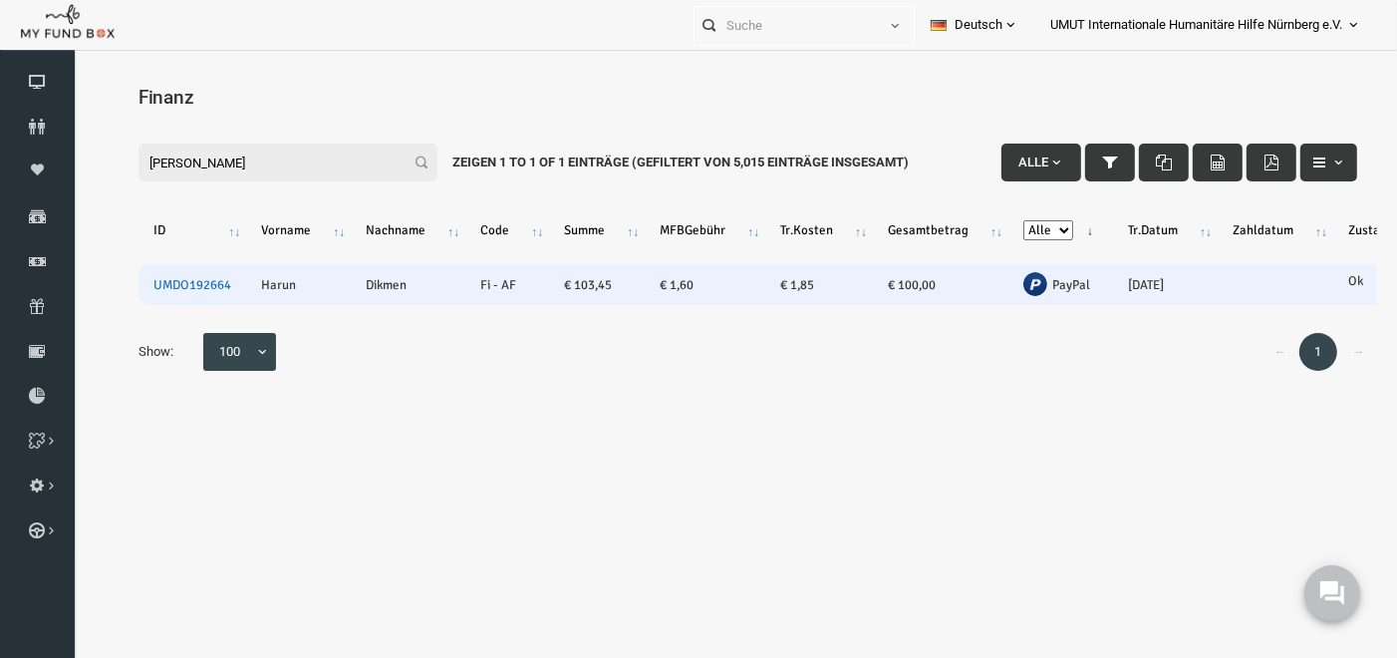
type input "[PERSON_NAME]"
click at [158, 278] on link "UMDO192664" at bounding box center [166, 284] width 78 height 16
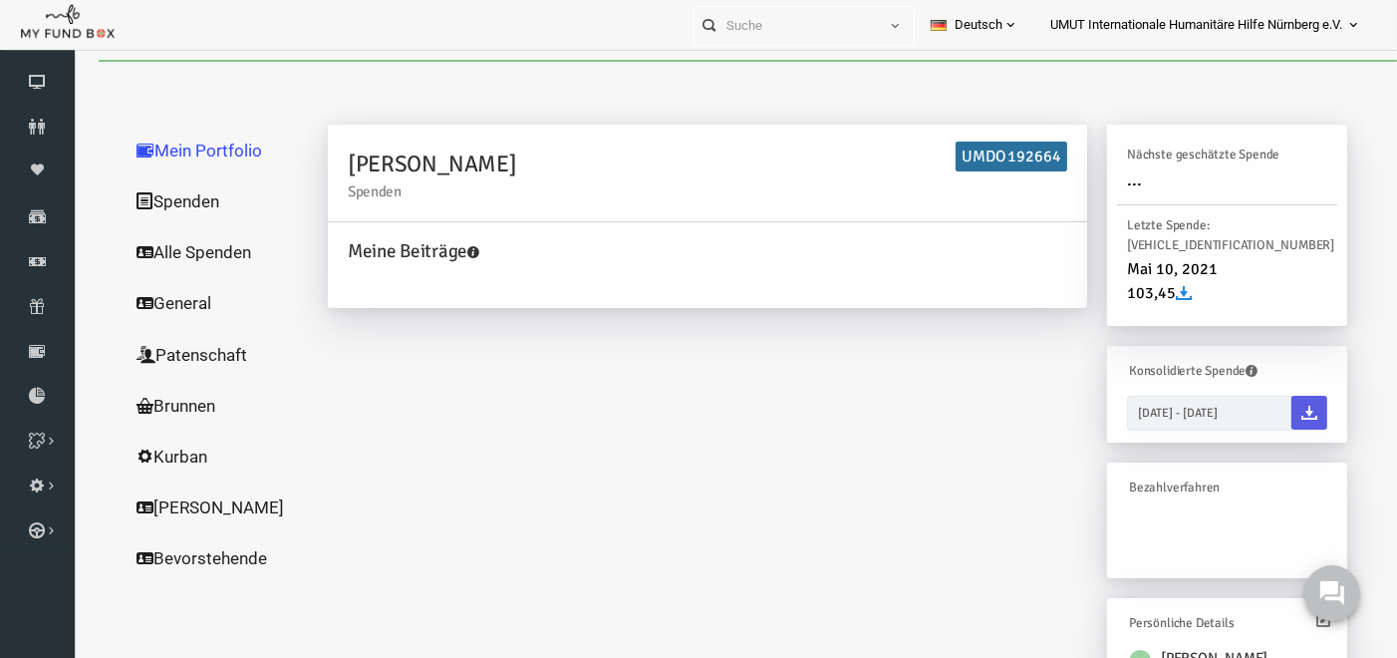
click at [146, 200] on link "Spenden" at bounding box center [191, 200] width 199 height 52
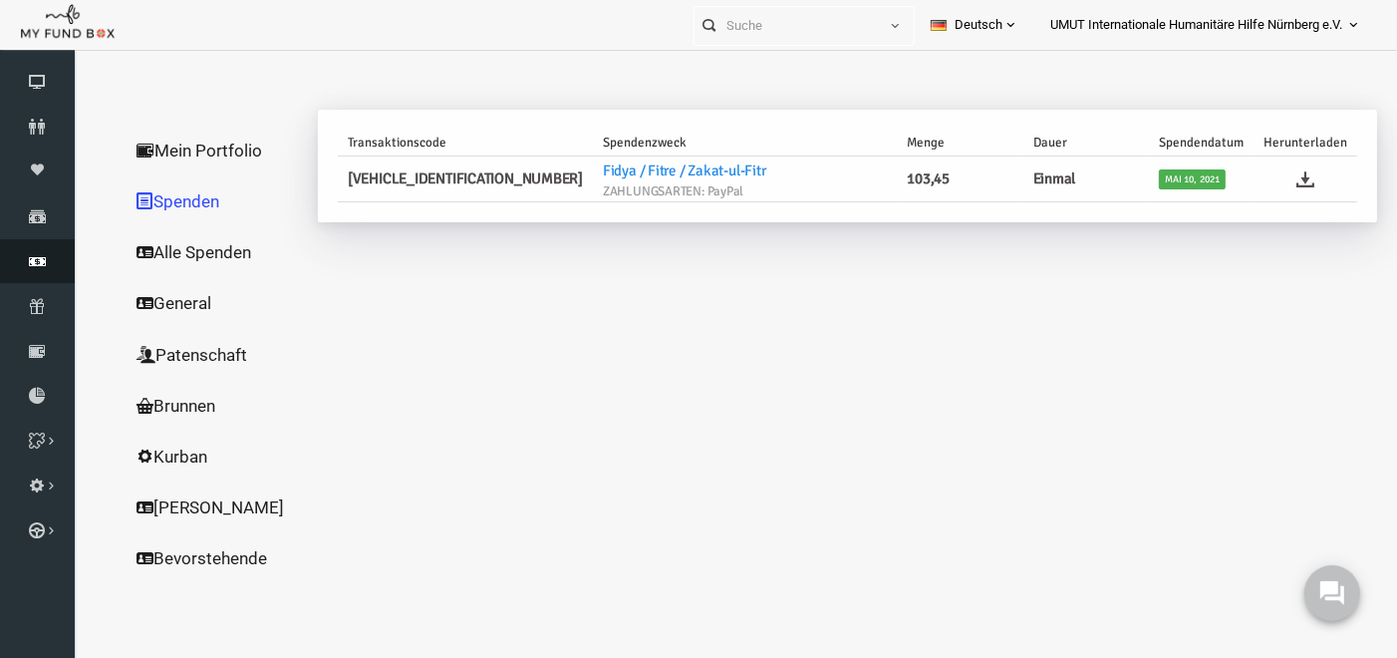
click at [47, 247] on link "Finanz" at bounding box center [37, 261] width 75 height 44
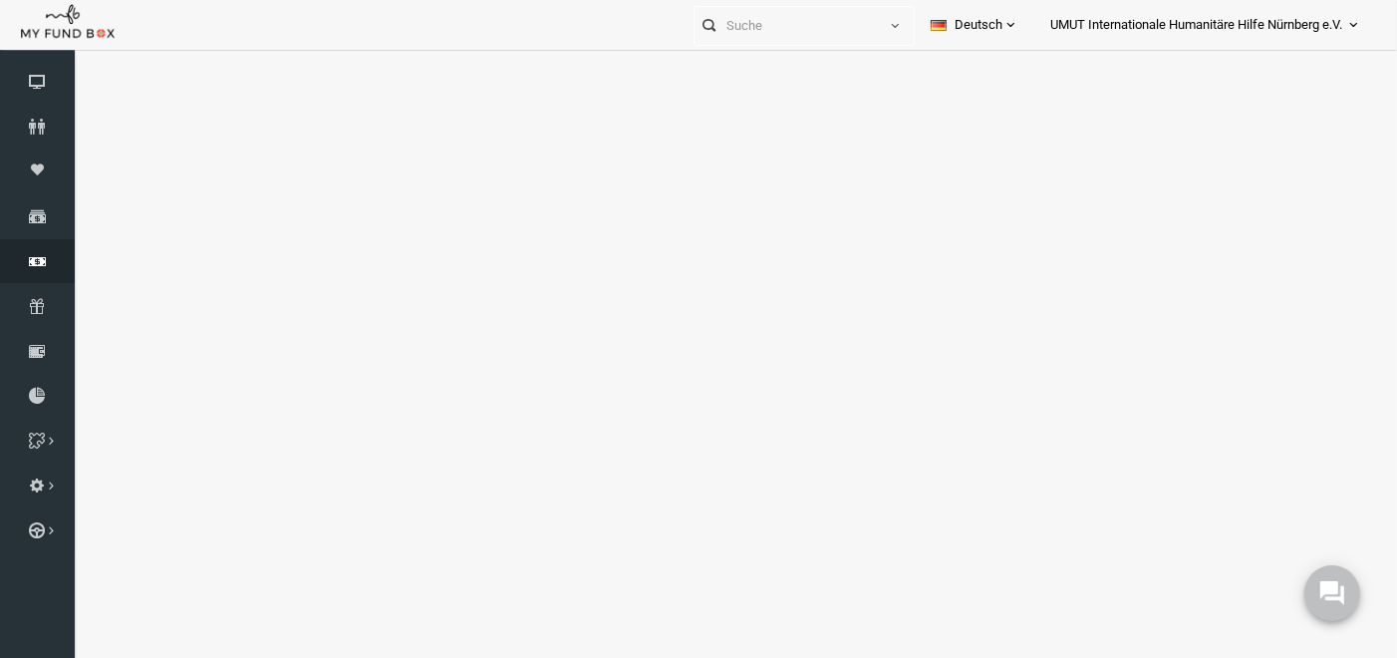
select select "100"
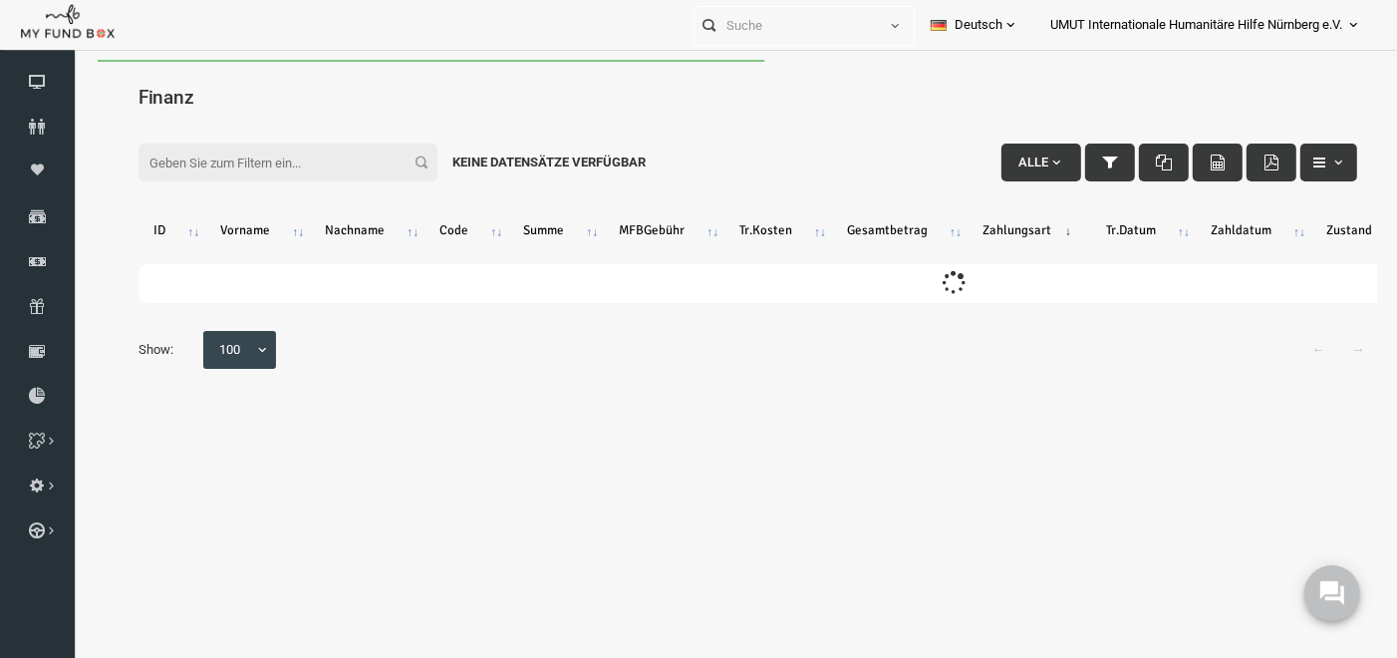
click at [296, 176] on input "Filter:" at bounding box center [261, 162] width 299 height 38
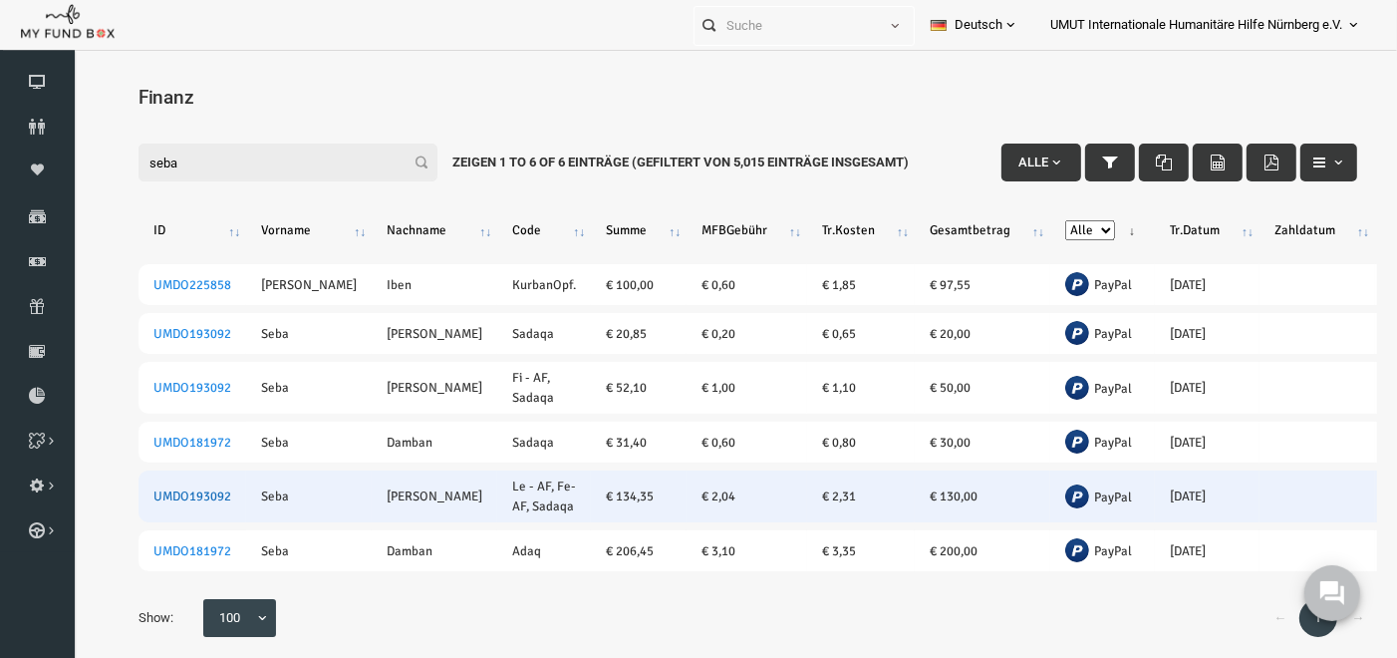
type input "seba"
click at [170, 500] on link "UMDO193092" at bounding box center [166, 495] width 78 height 16
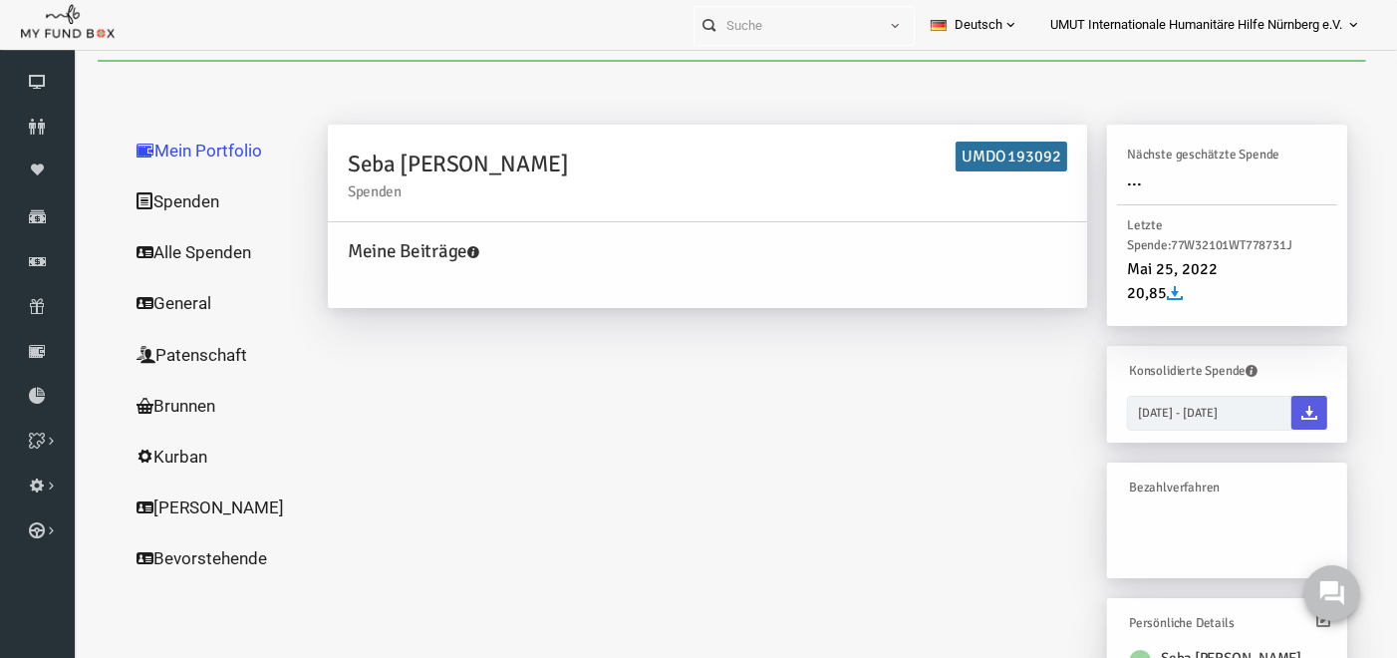
click at [190, 203] on link "Spenden" at bounding box center [191, 200] width 199 height 52
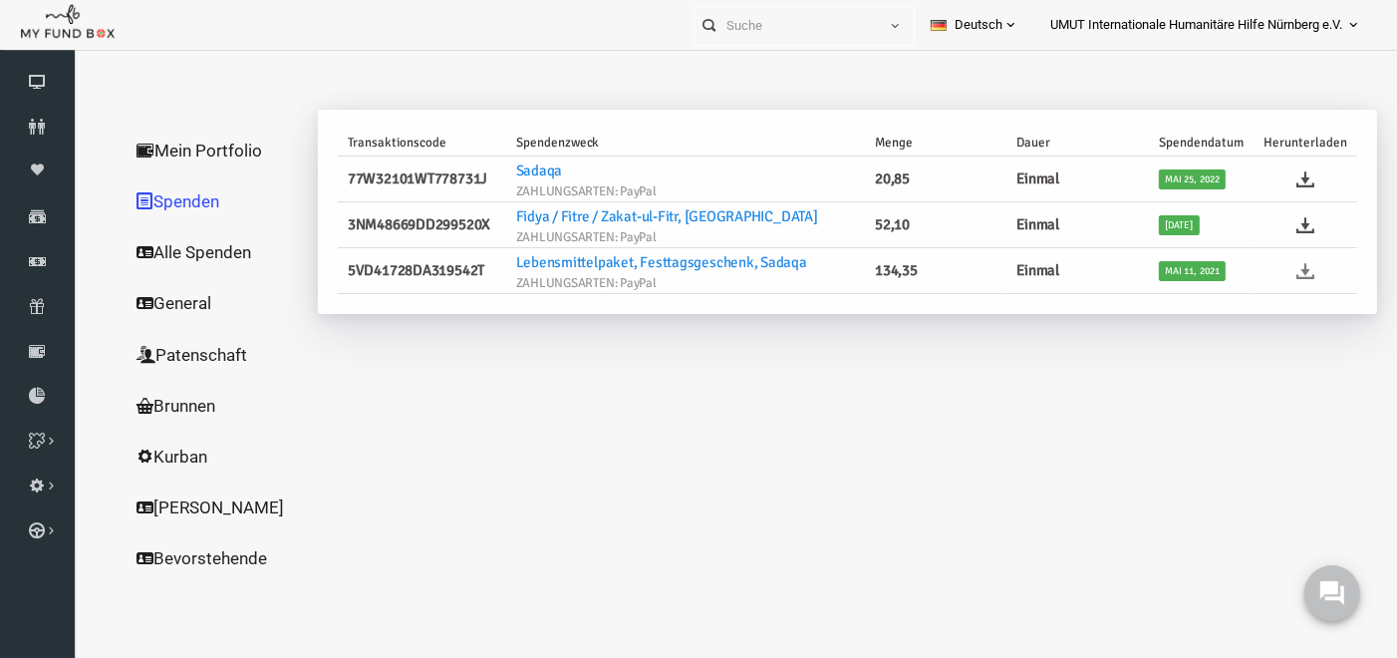
click at [1278, 269] on icon at bounding box center [1279, 270] width 18 height 18
click at [45, 249] on link "Finanz" at bounding box center [37, 261] width 75 height 44
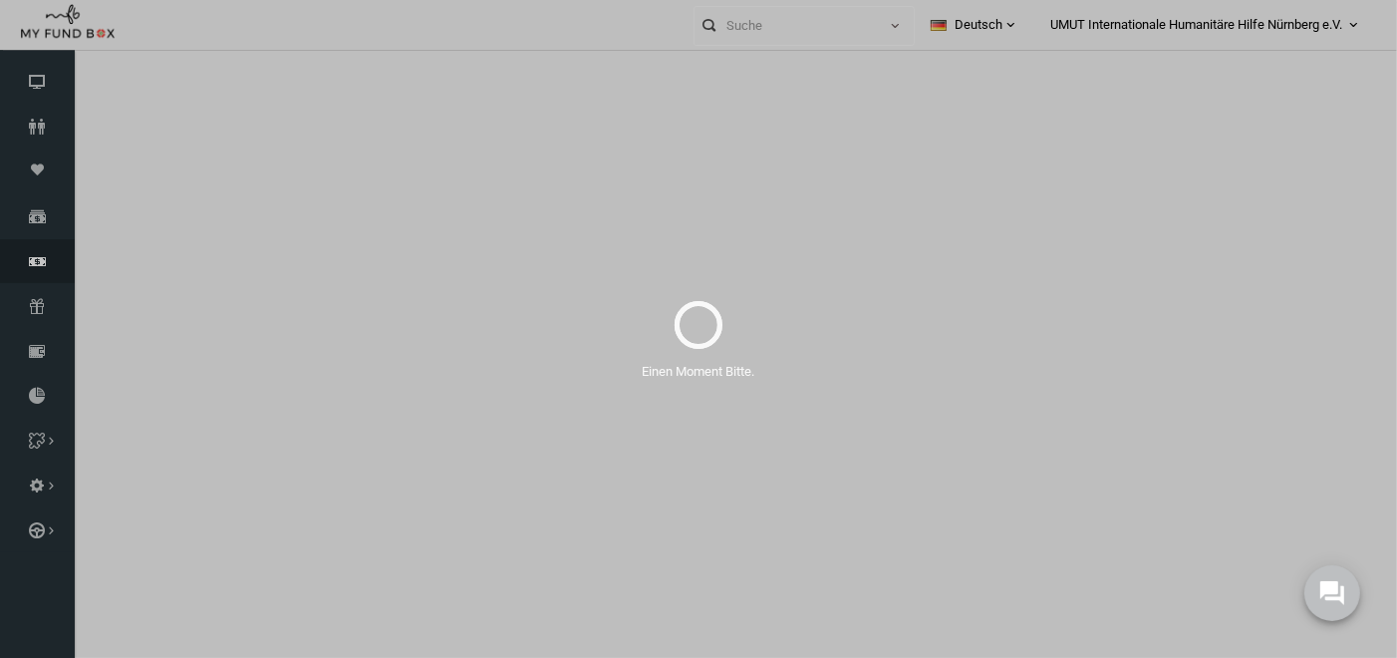
select select "100"
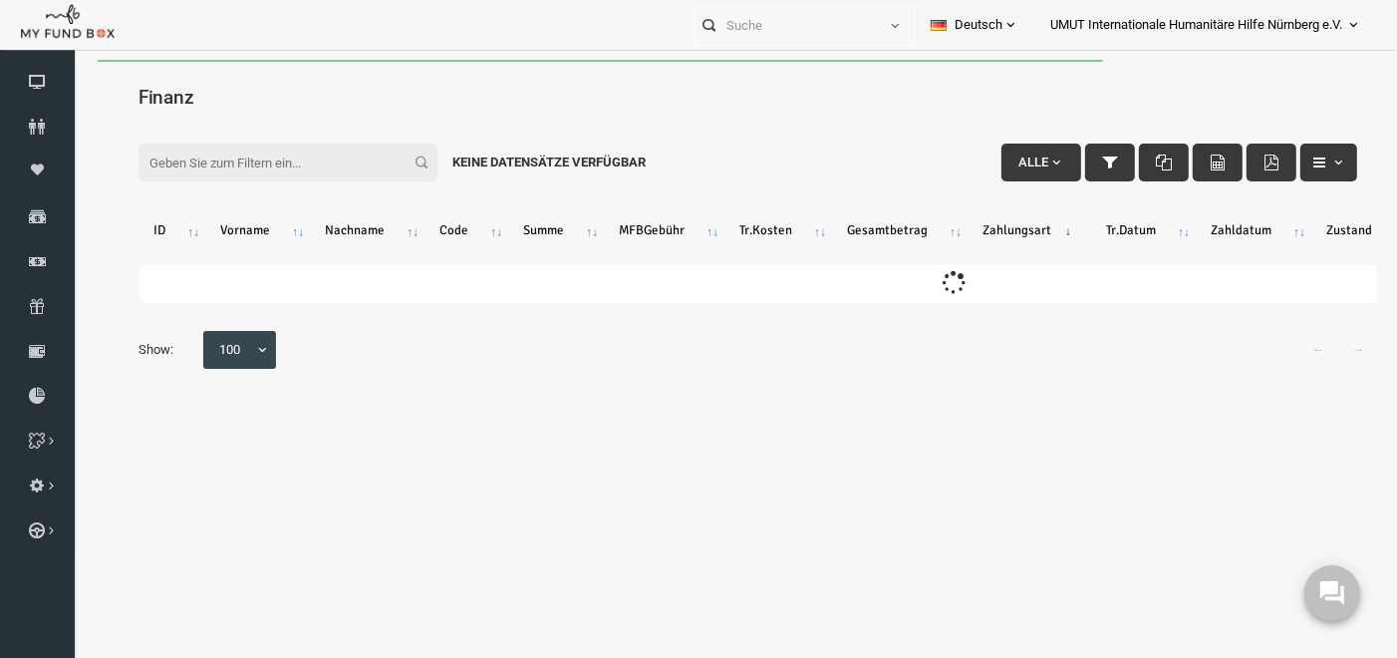
click at [228, 166] on input "Filter:" at bounding box center [261, 162] width 299 height 38
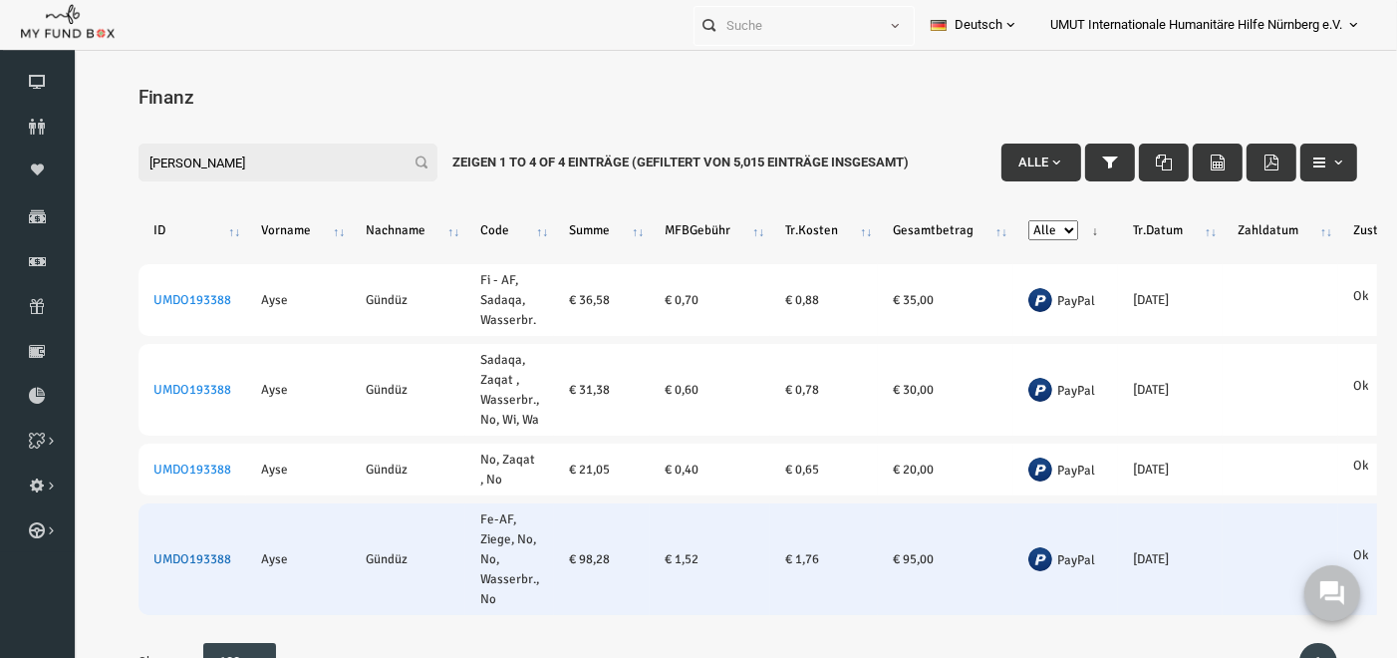
type input "[PERSON_NAME]"
click at [162, 566] on link "UMDO193388" at bounding box center [166, 558] width 78 height 16
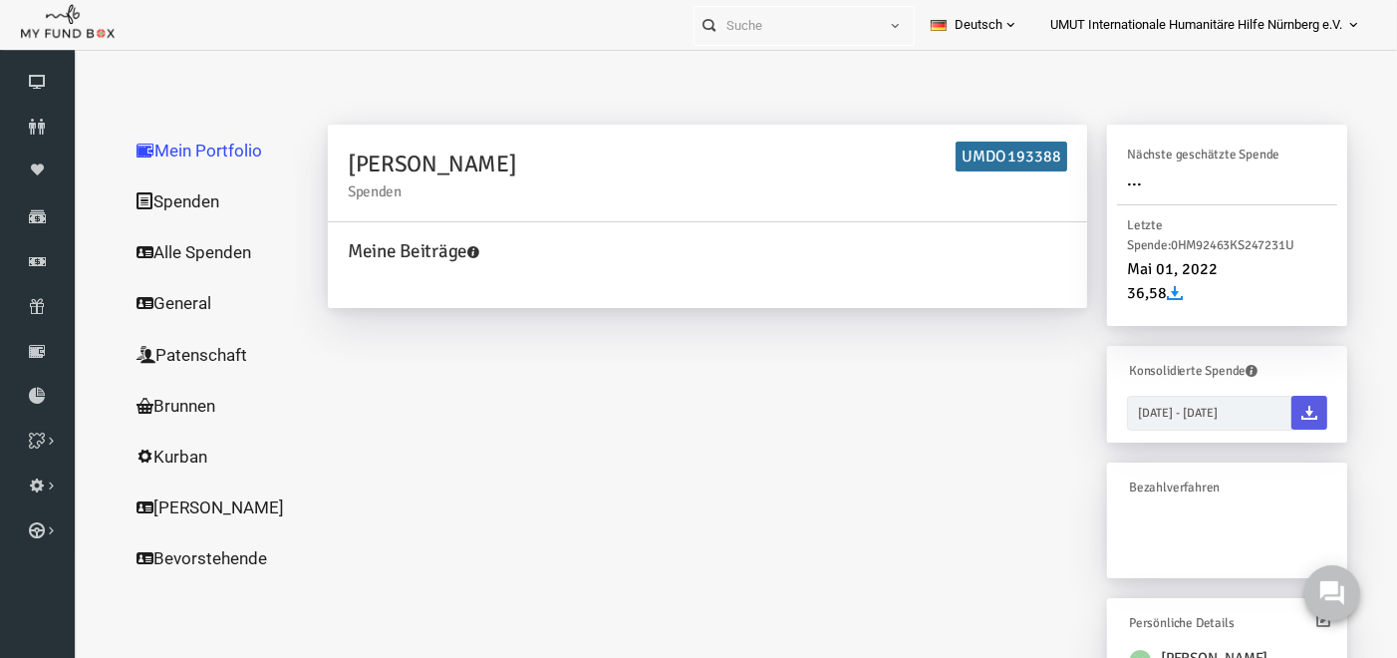
click at [165, 183] on link "Spenden" at bounding box center [191, 200] width 199 height 52
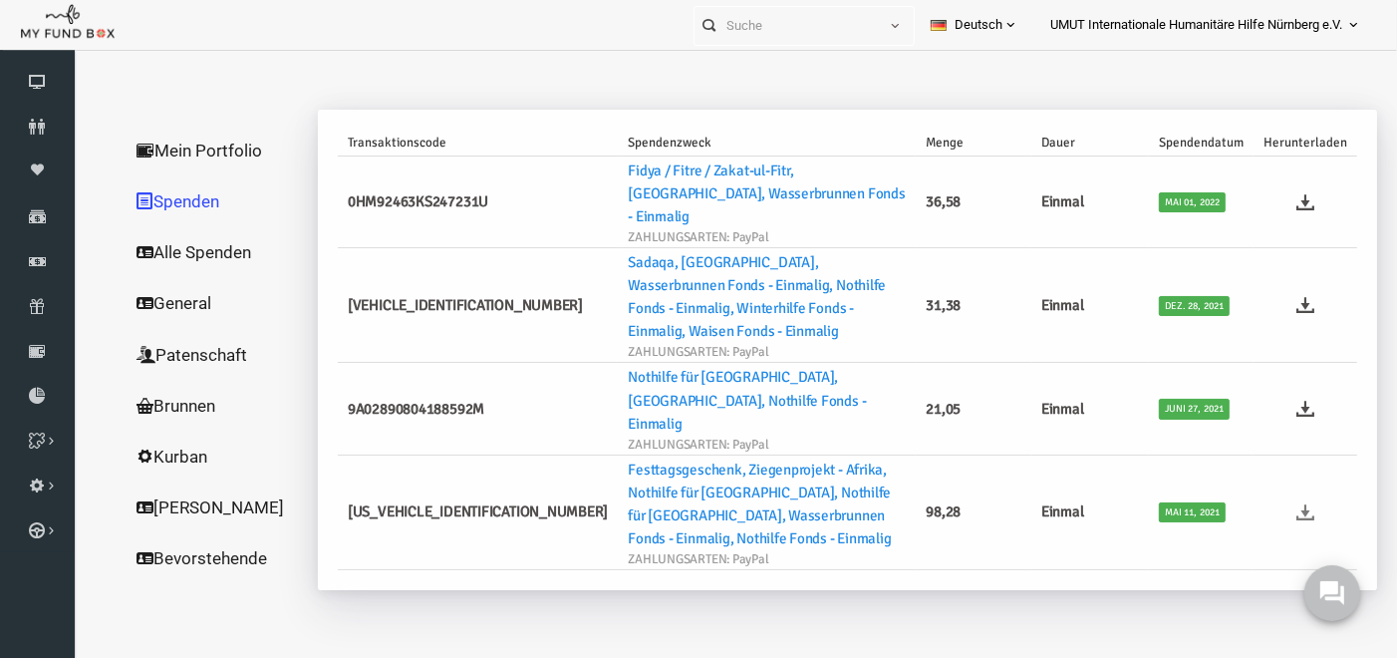
click at [1281, 502] on icon at bounding box center [1279, 511] width 18 height 18
click at [31, 253] on icon at bounding box center [37, 261] width 75 height 16
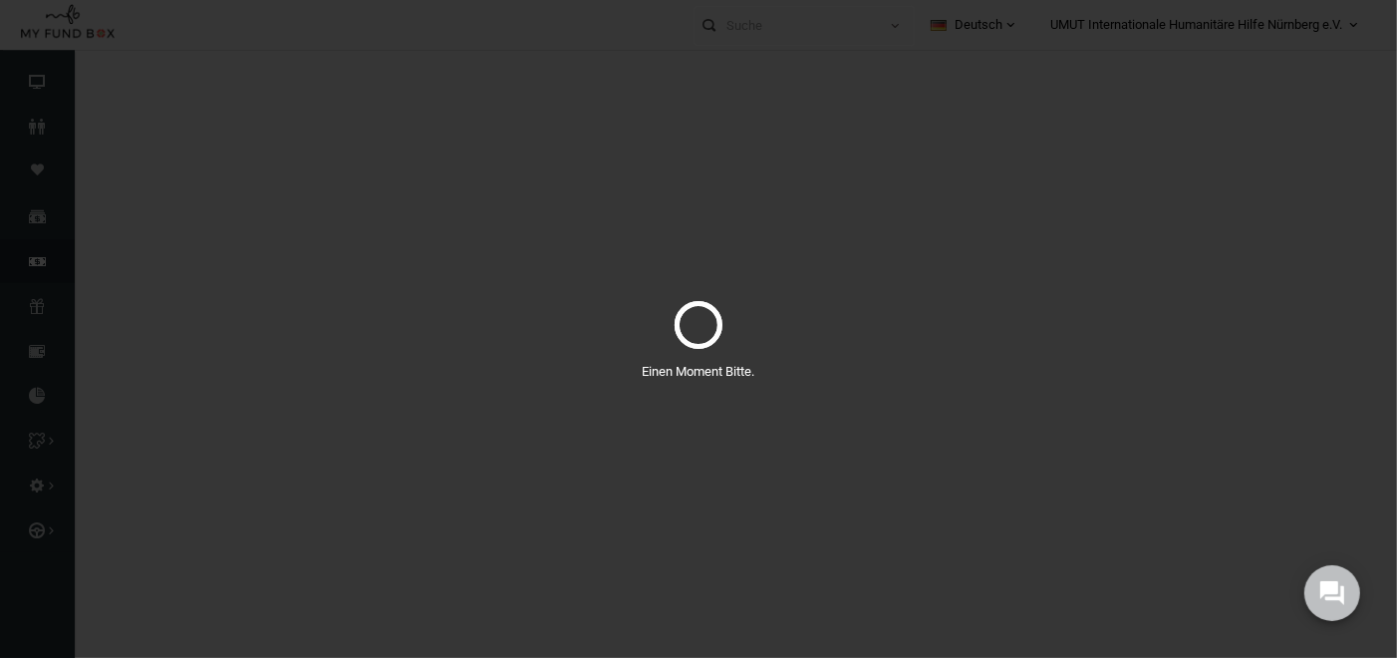
select select "100"
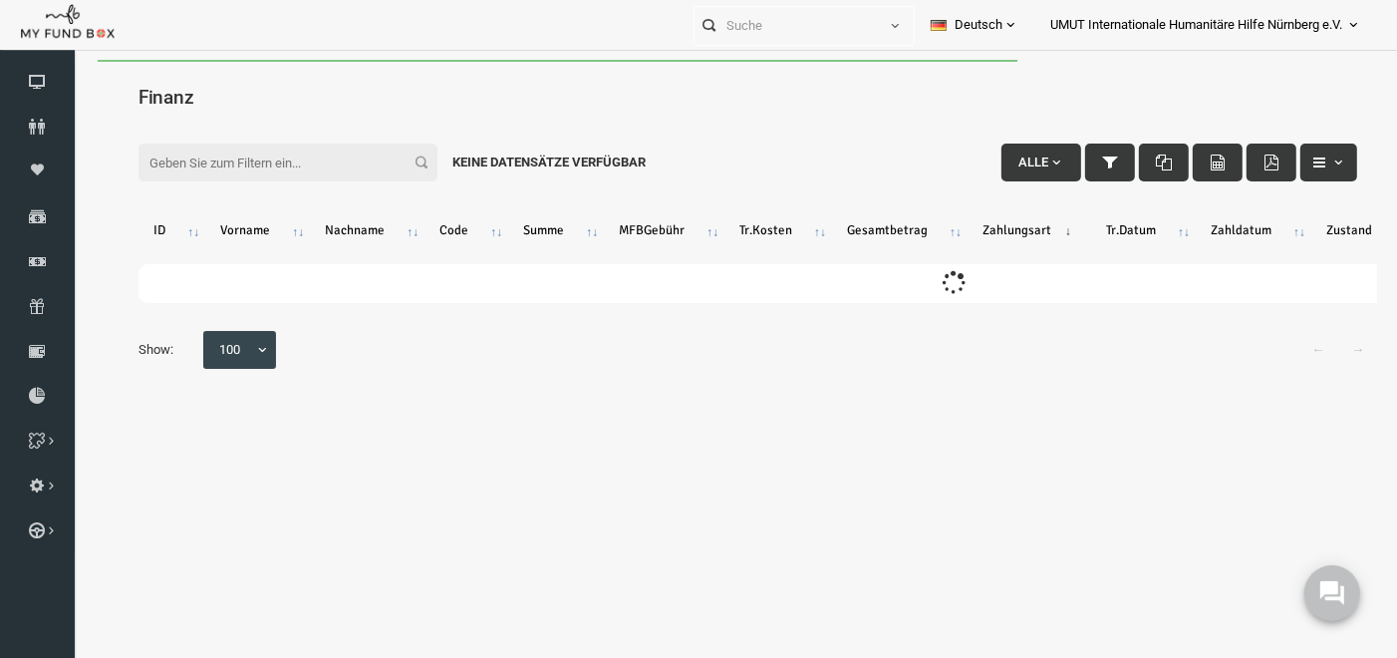
click at [252, 177] on input "Filter:" at bounding box center [261, 162] width 299 height 38
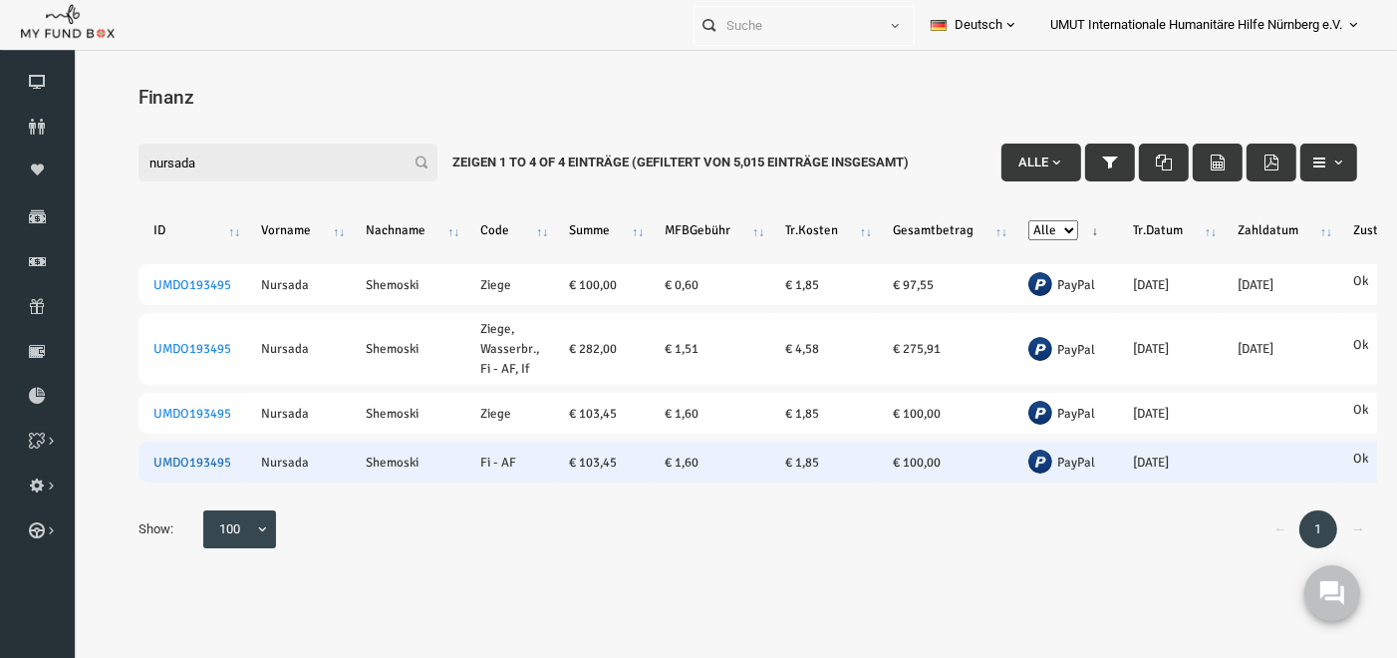
type input "nursada"
click at [147, 455] on link "UMDO193495" at bounding box center [166, 461] width 78 height 16
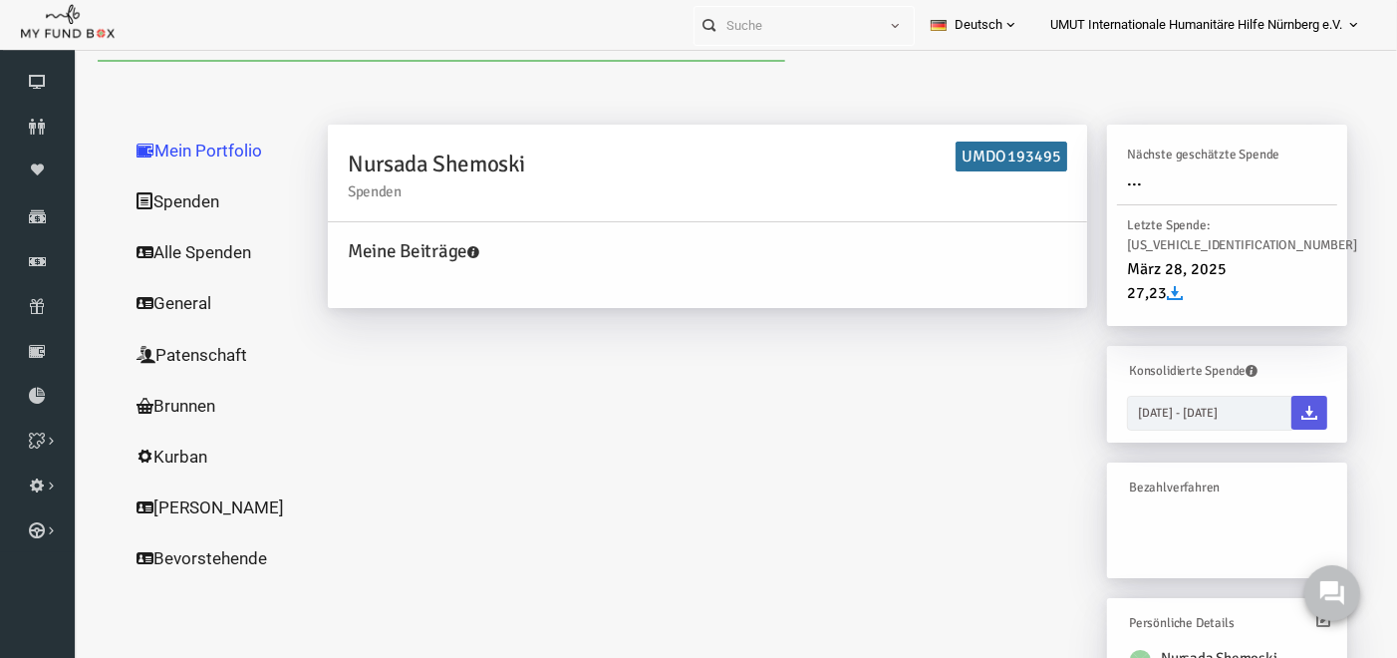
click at [148, 200] on link "Spenden" at bounding box center [191, 200] width 199 height 52
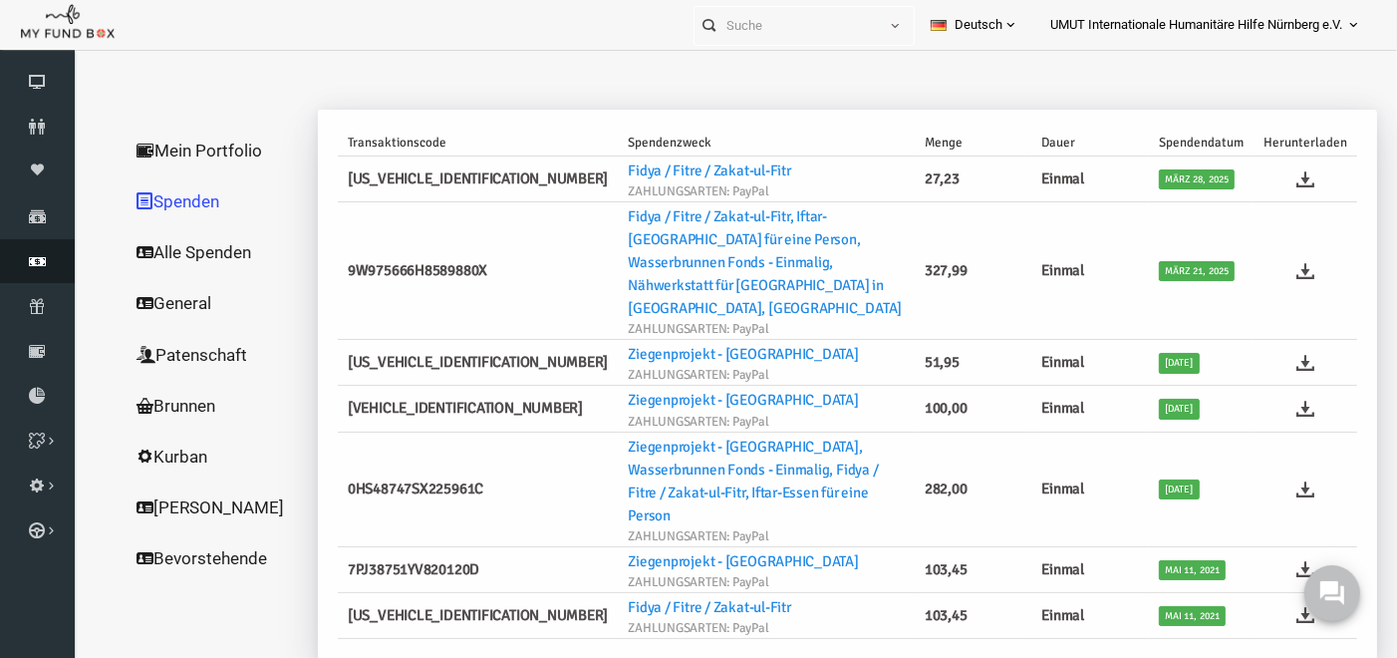
click at [35, 271] on link "Finanz" at bounding box center [37, 261] width 75 height 44
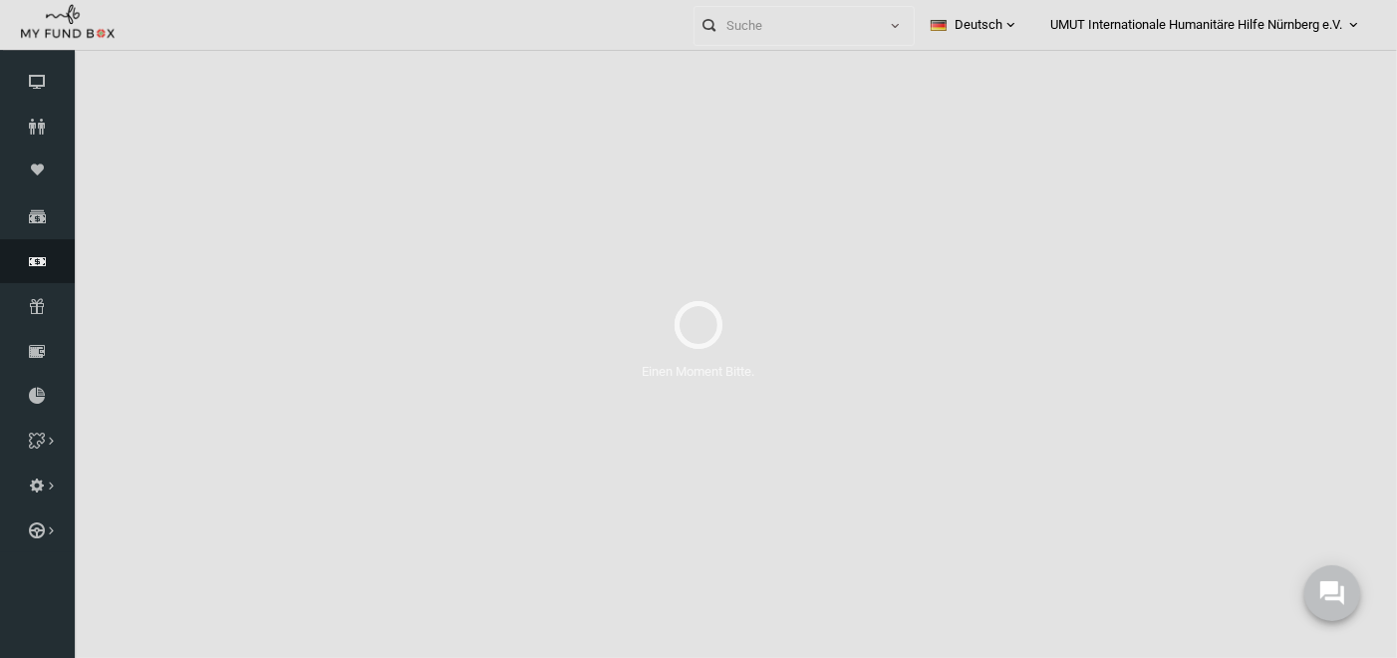
select select "100"
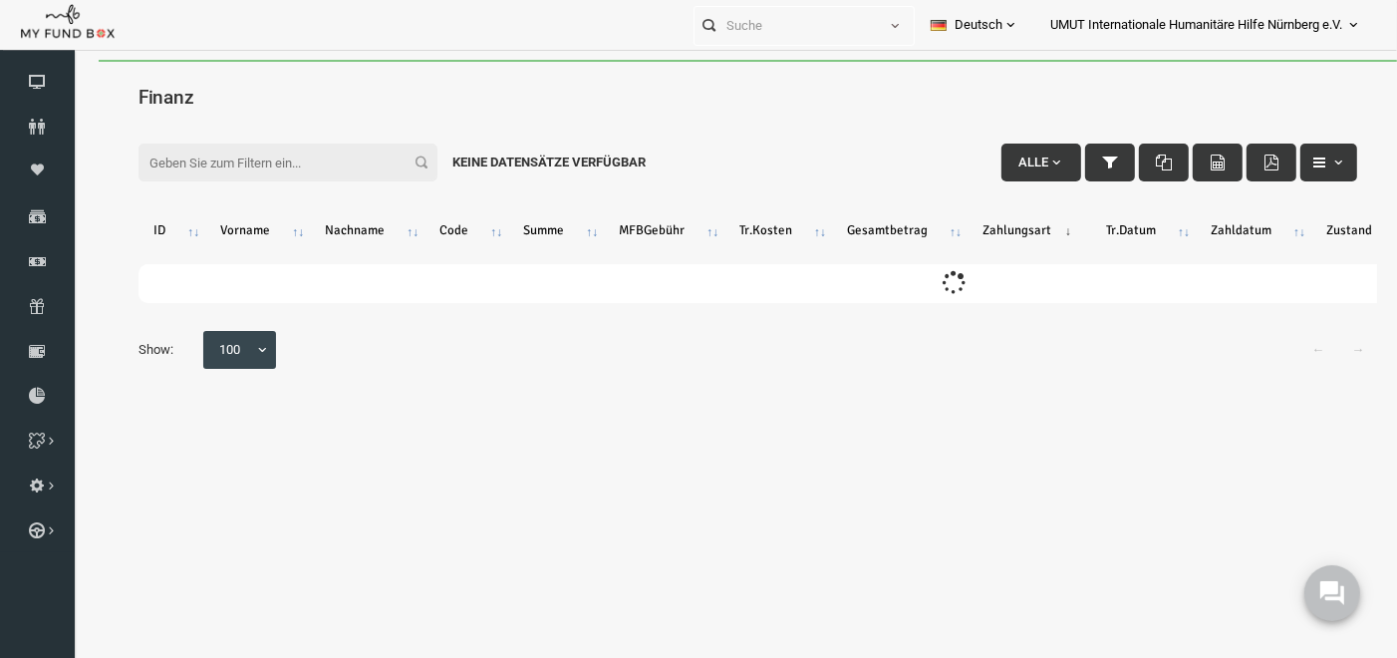
click at [200, 155] on input "Filter:" at bounding box center [261, 162] width 299 height 38
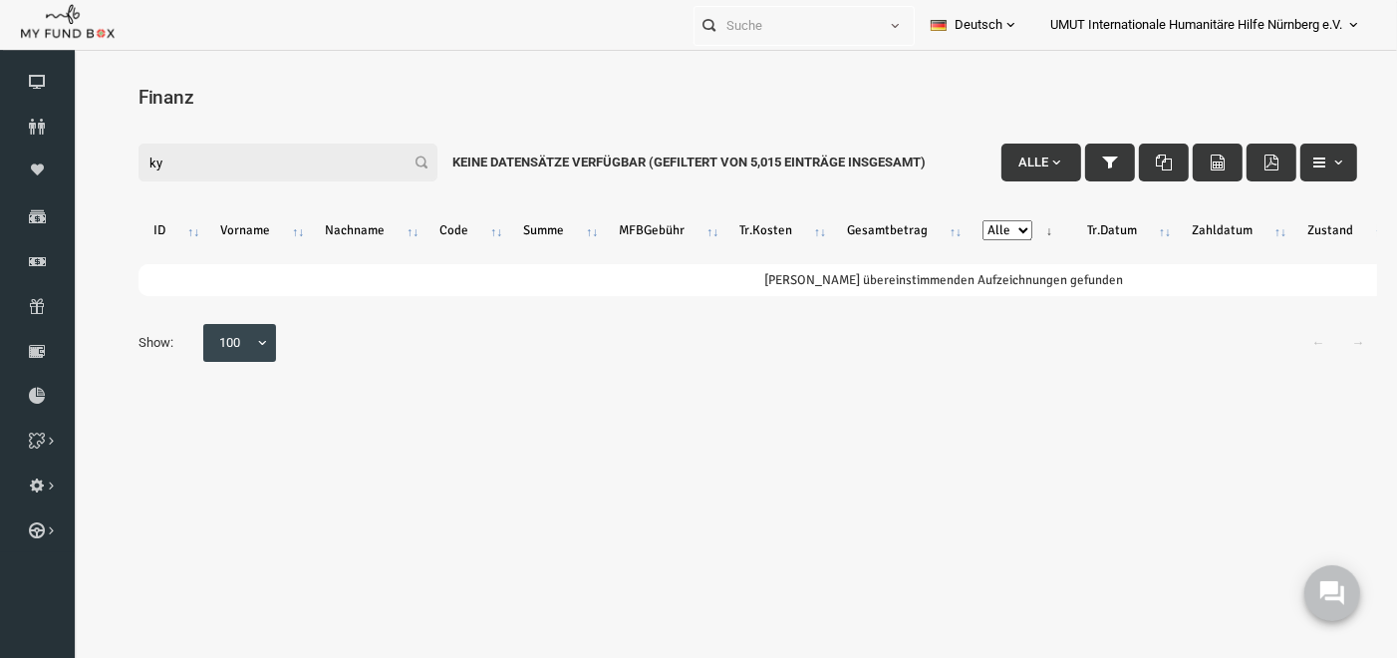
type input "k"
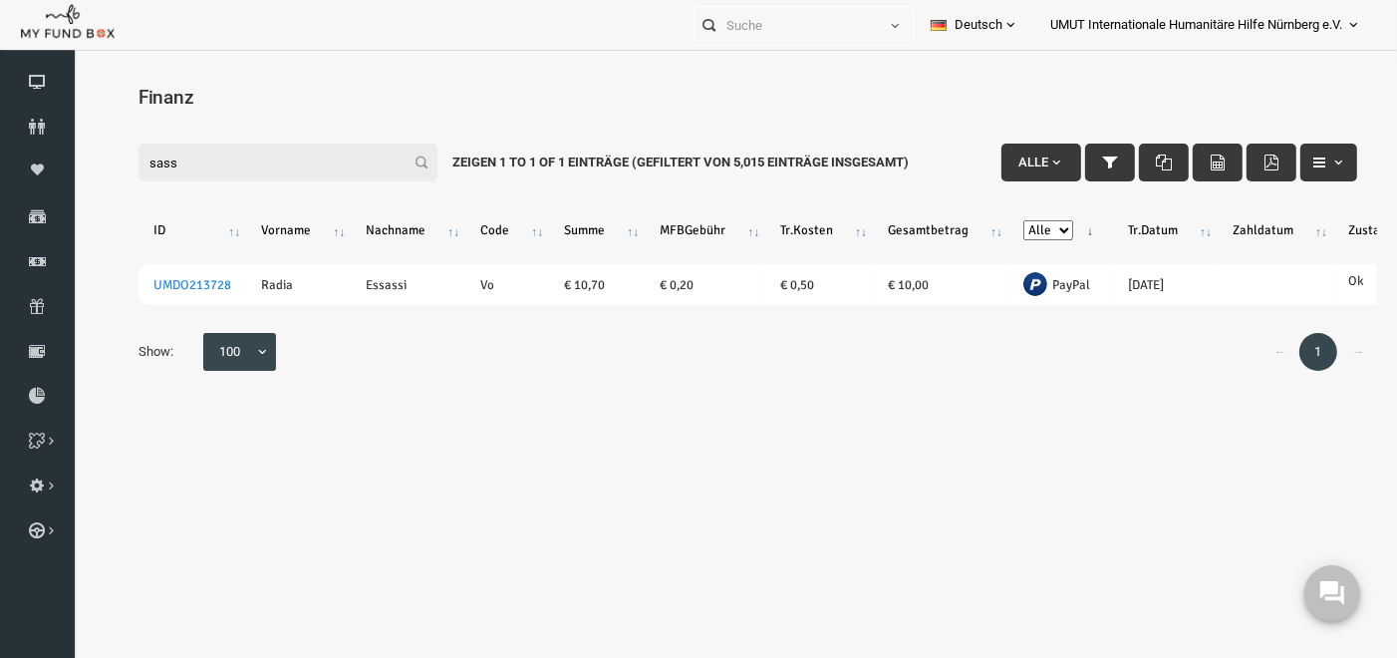
drag, startPoint x: 119, startPoint y: 146, endPoint x: 67, endPoint y: 140, distance: 52.3
click at [72, 140] on html "Spender nicht gefunden Patenschaft nicht gefunden Partner nicht gefunden !!!! B…" at bounding box center [721, 388] width 1299 height 658
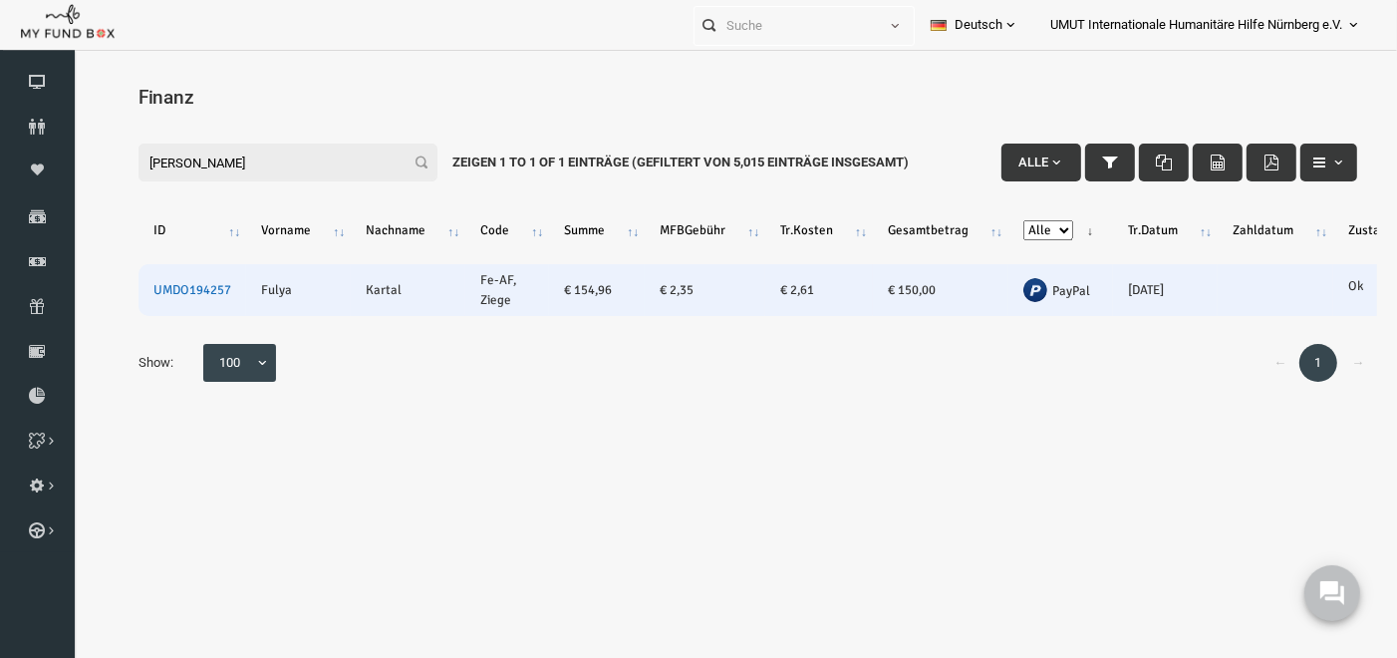
type input "[PERSON_NAME]"
click at [184, 289] on link "UMDO194257" at bounding box center [166, 289] width 78 height 16
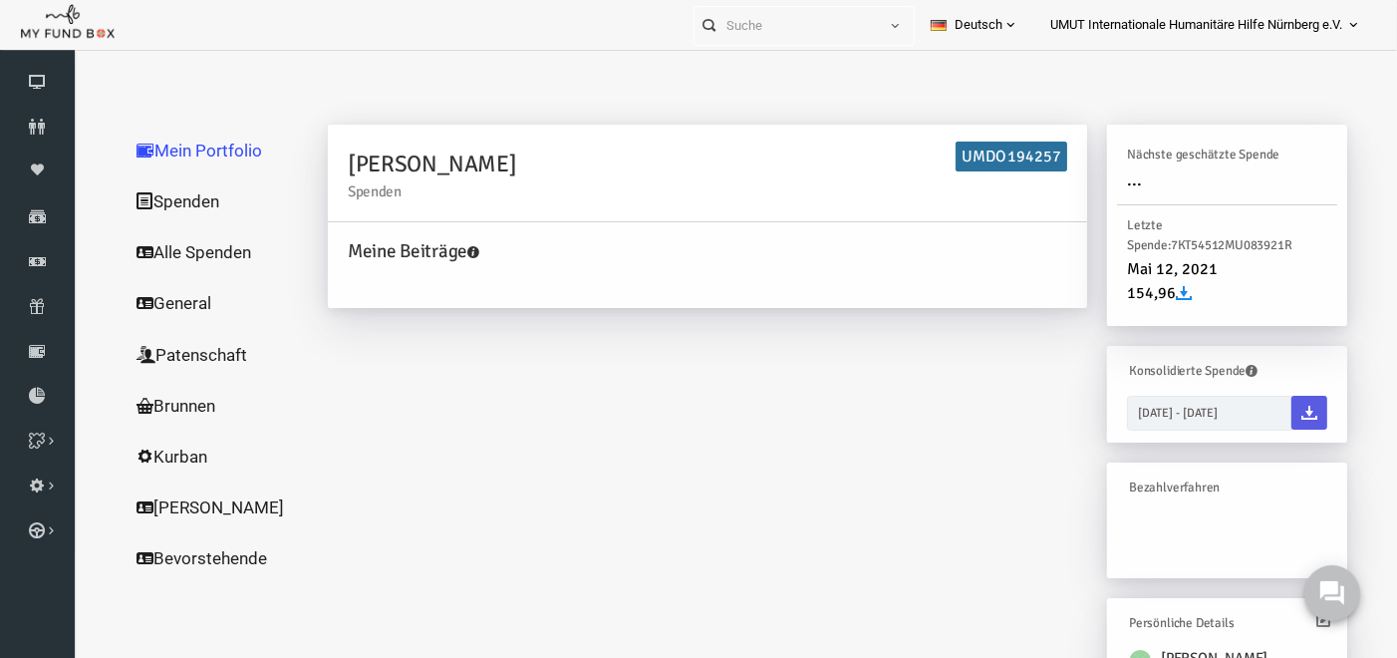
click at [163, 192] on link "Spenden" at bounding box center [191, 200] width 199 height 52
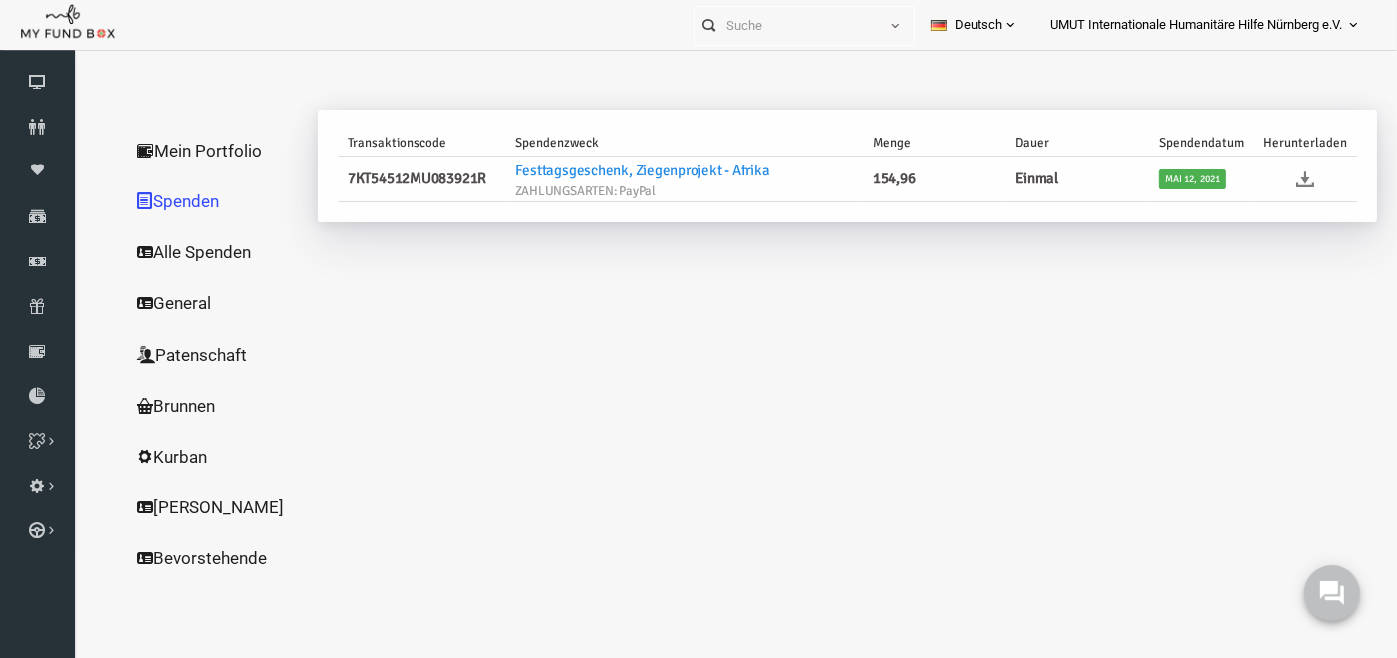
click at [1279, 173] on icon at bounding box center [1279, 178] width 18 height 18
click at [52, 264] on icon at bounding box center [37, 261] width 75 height 16
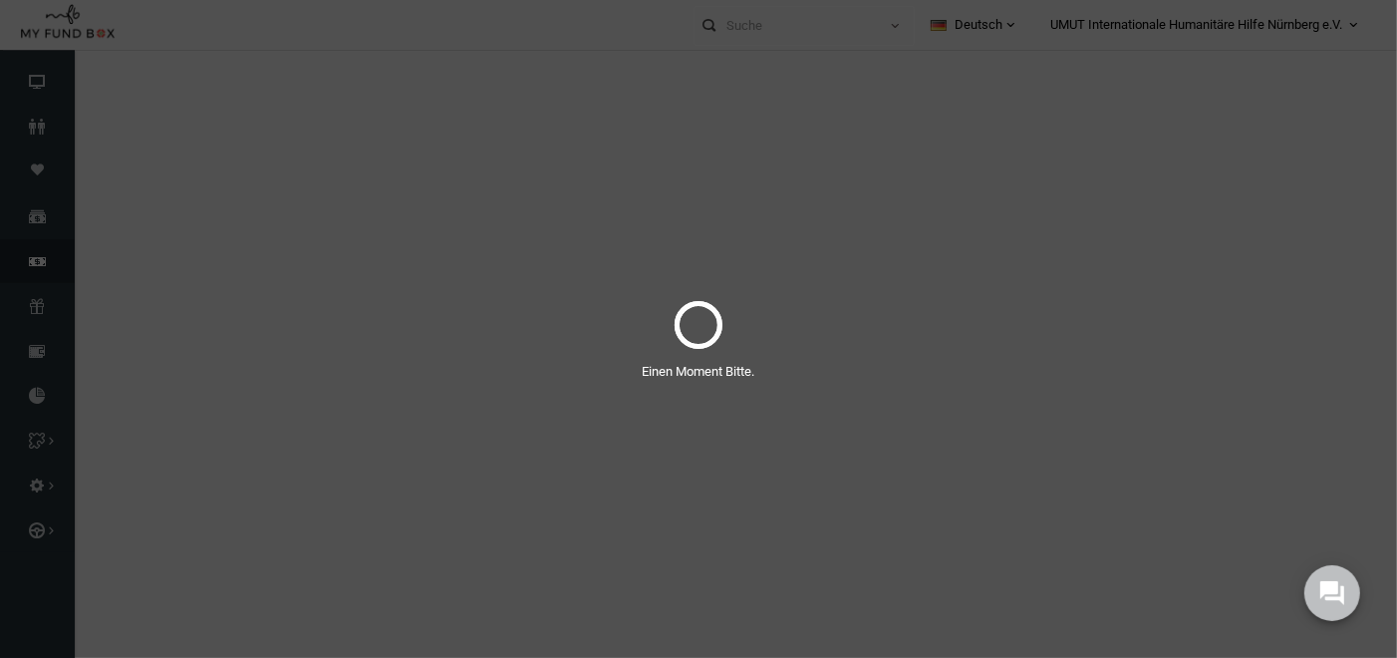
select select "100"
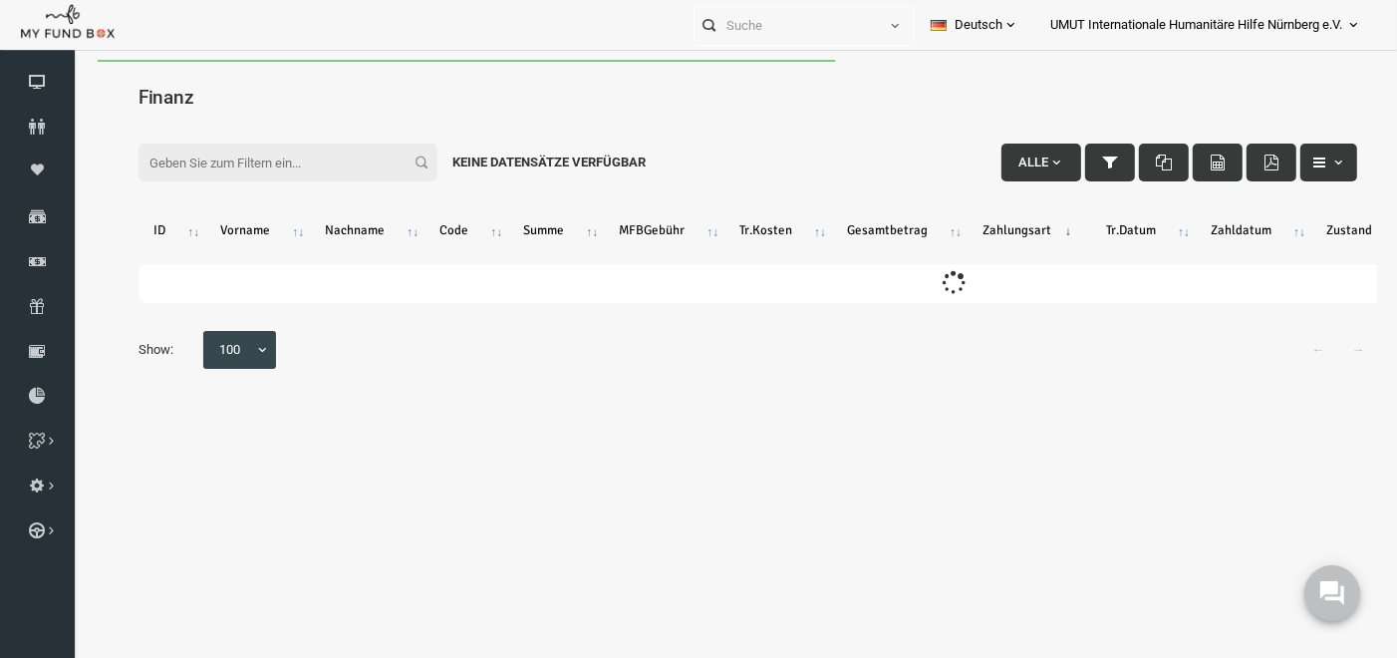
click at [235, 169] on input "Filter:" at bounding box center [261, 162] width 299 height 38
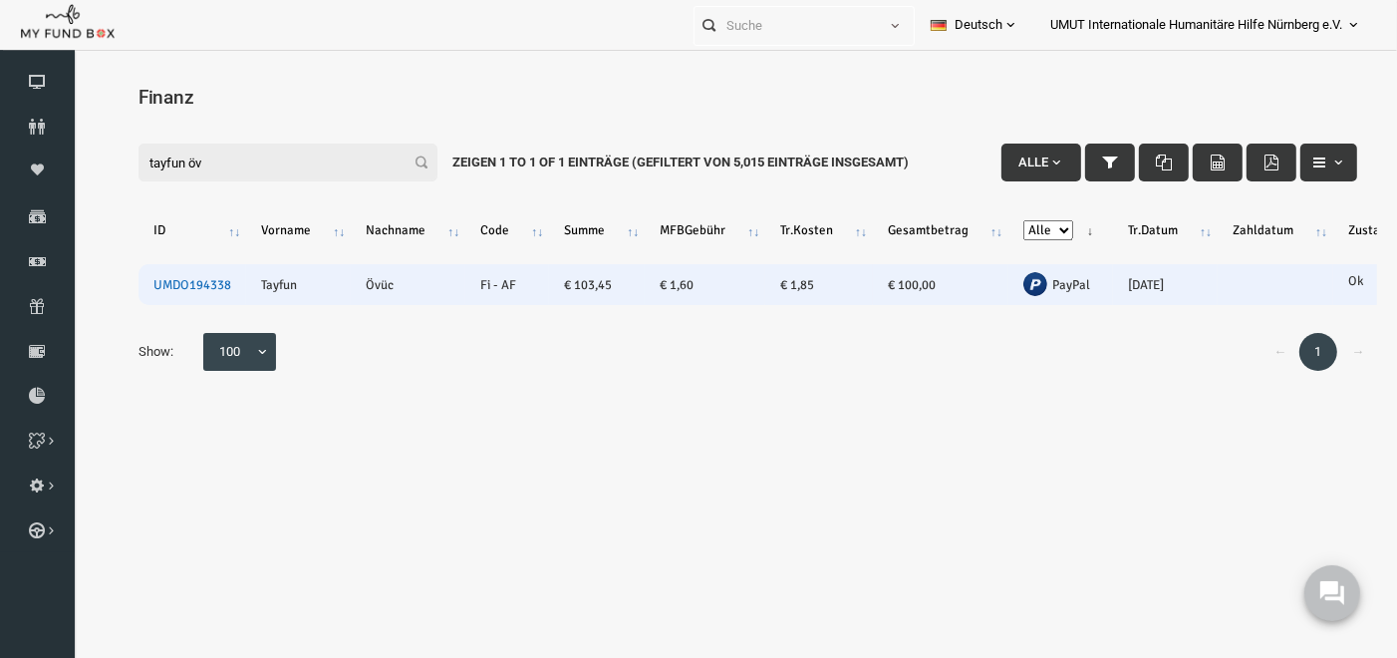
type input "tayfun öv"
click at [194, 284] on link "UMDO194338" at bounding box center [166, 284] width 78 height 16
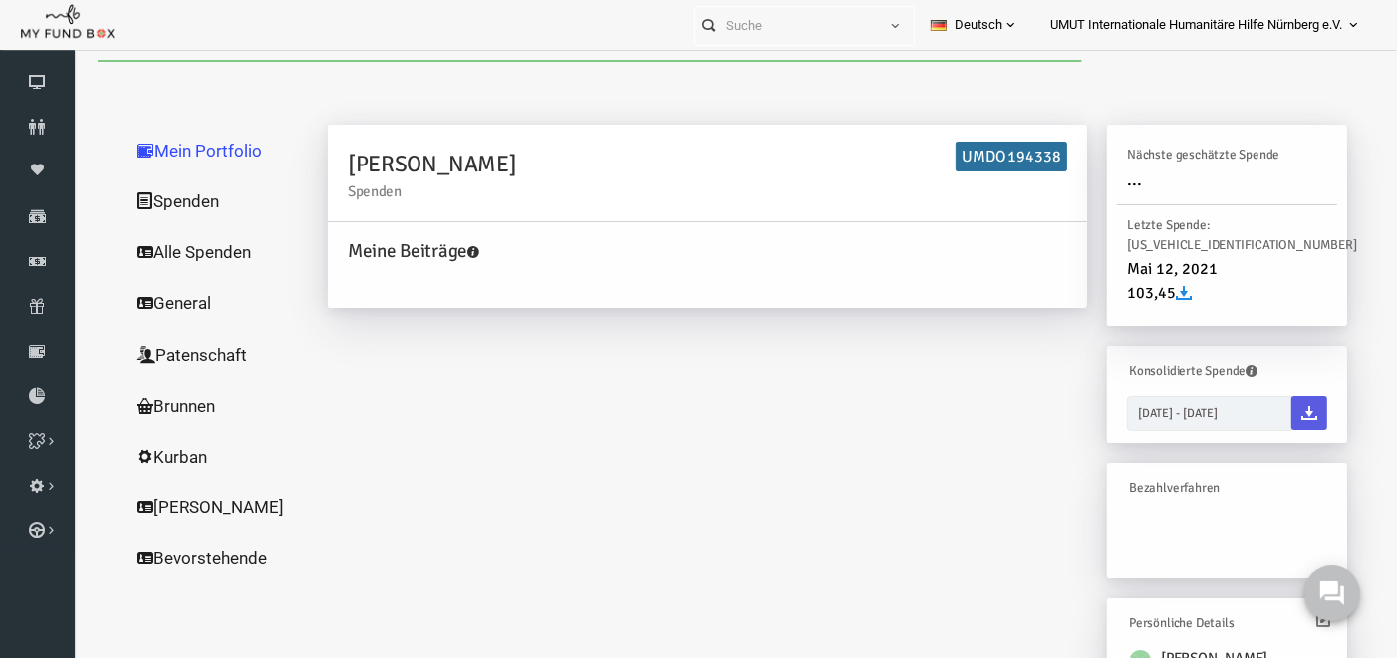
click at [154, 202] on link "Spenden" at bounding box center [191, 200] width 199 height 52
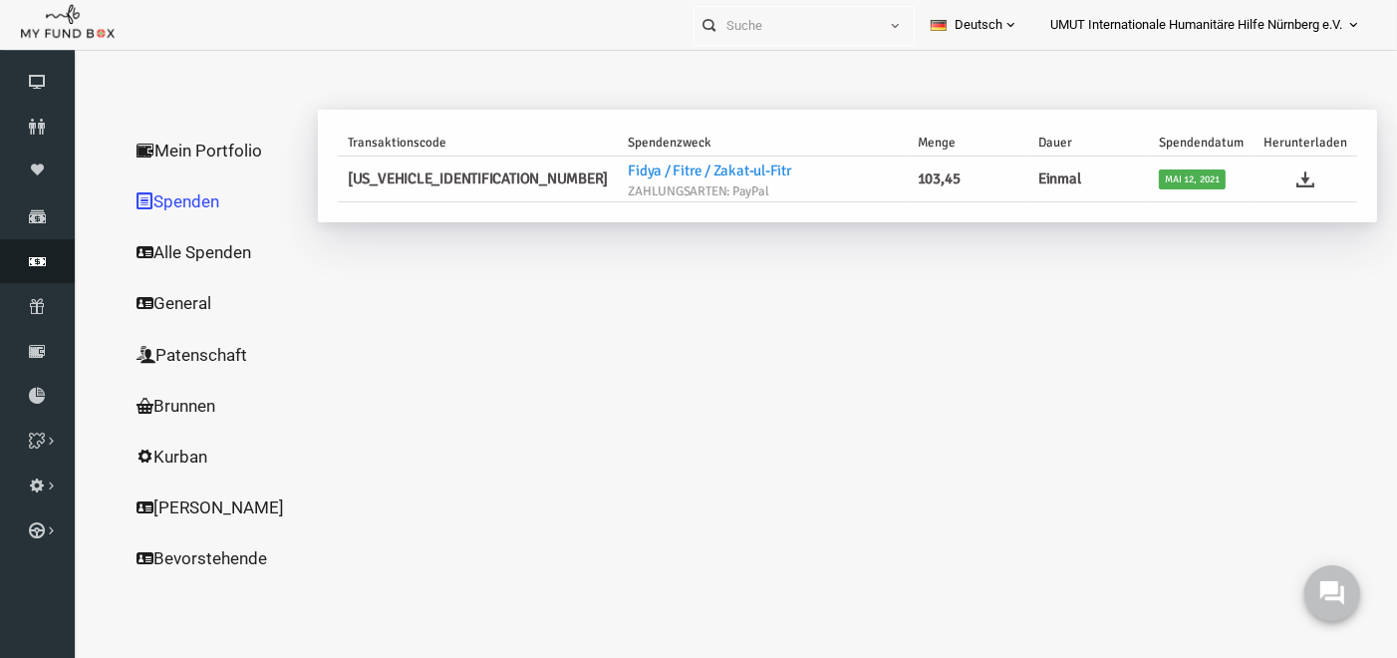
click at [34, 261] on icon at bounding box center [37, 261] width 75 height 16
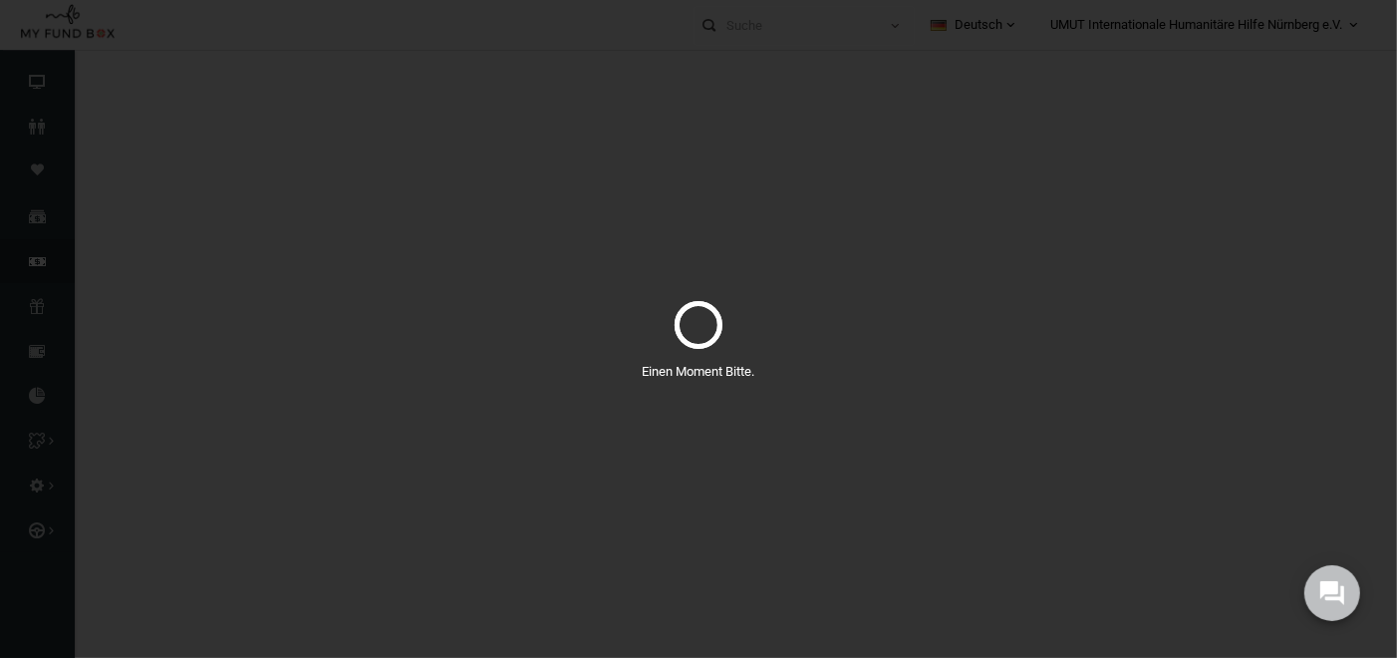
select select "100"
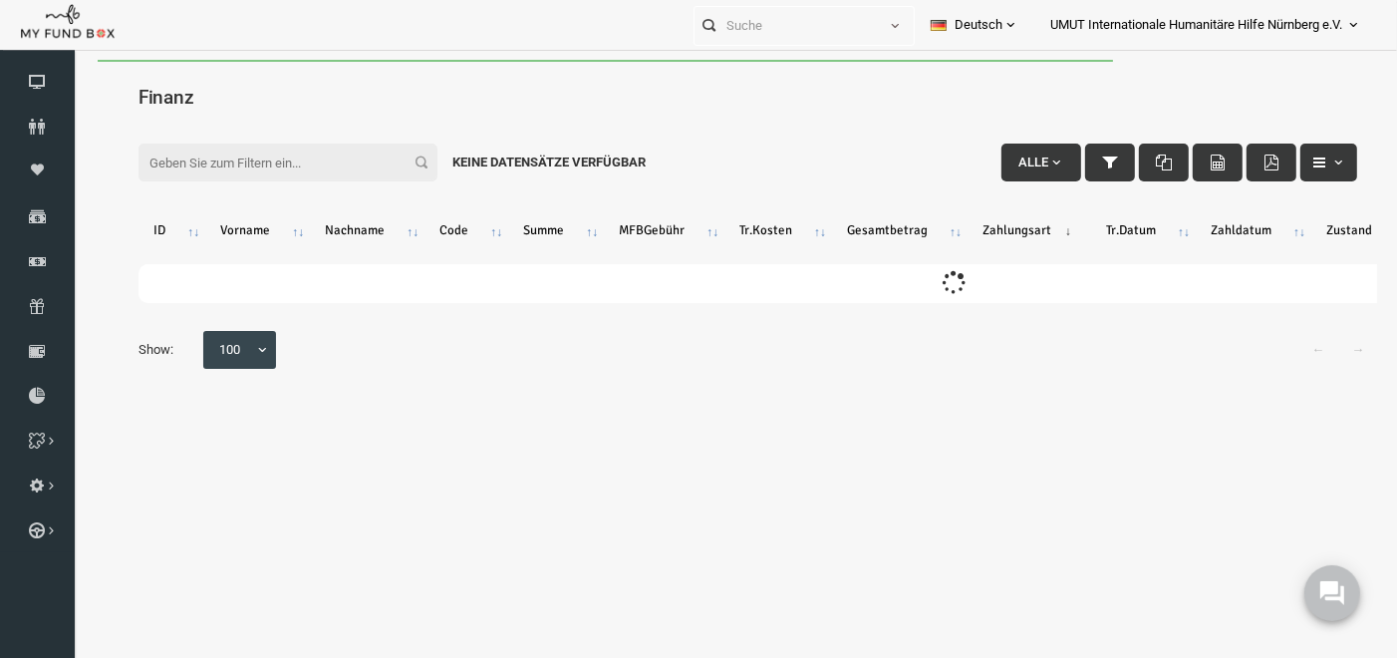
click at [256, 165] on input "Filter:" at bounding box center [261, 162] width 299 height 38
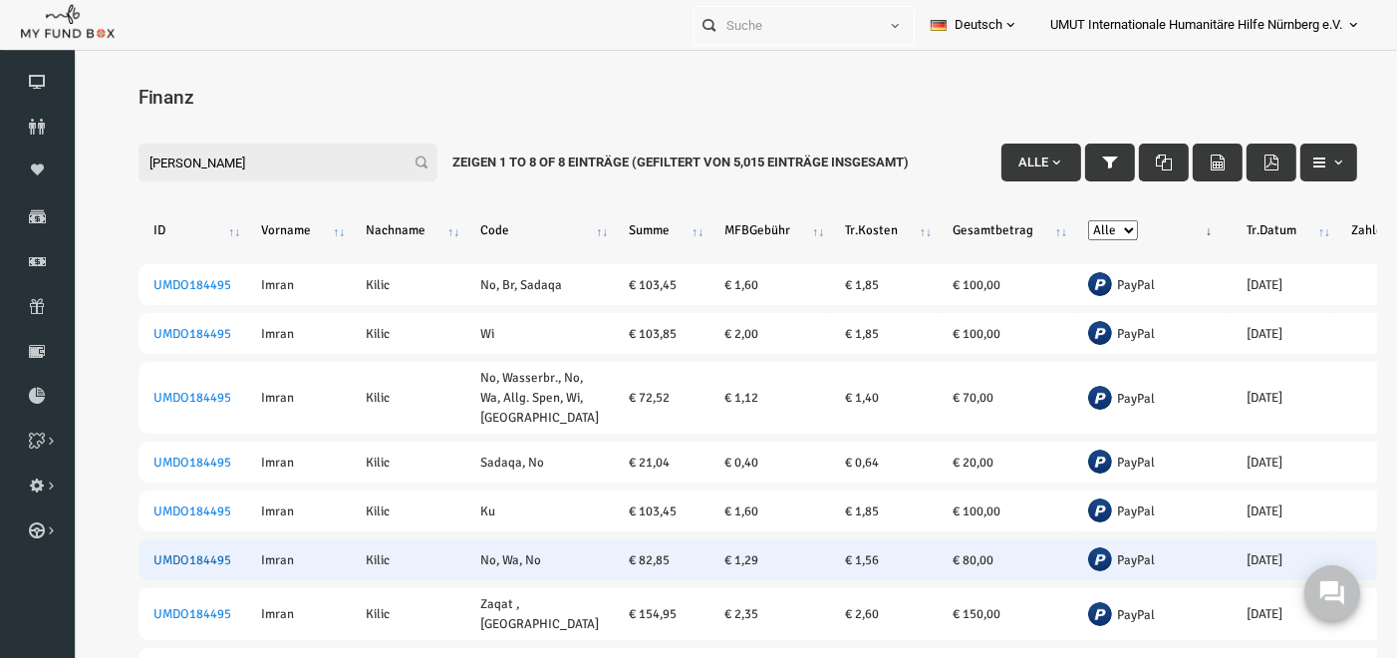
type input "[PERSON_NAME]"
click at [167, 567] on link "UMDO184495" at bounding box center [166, 559] width 78 height 16
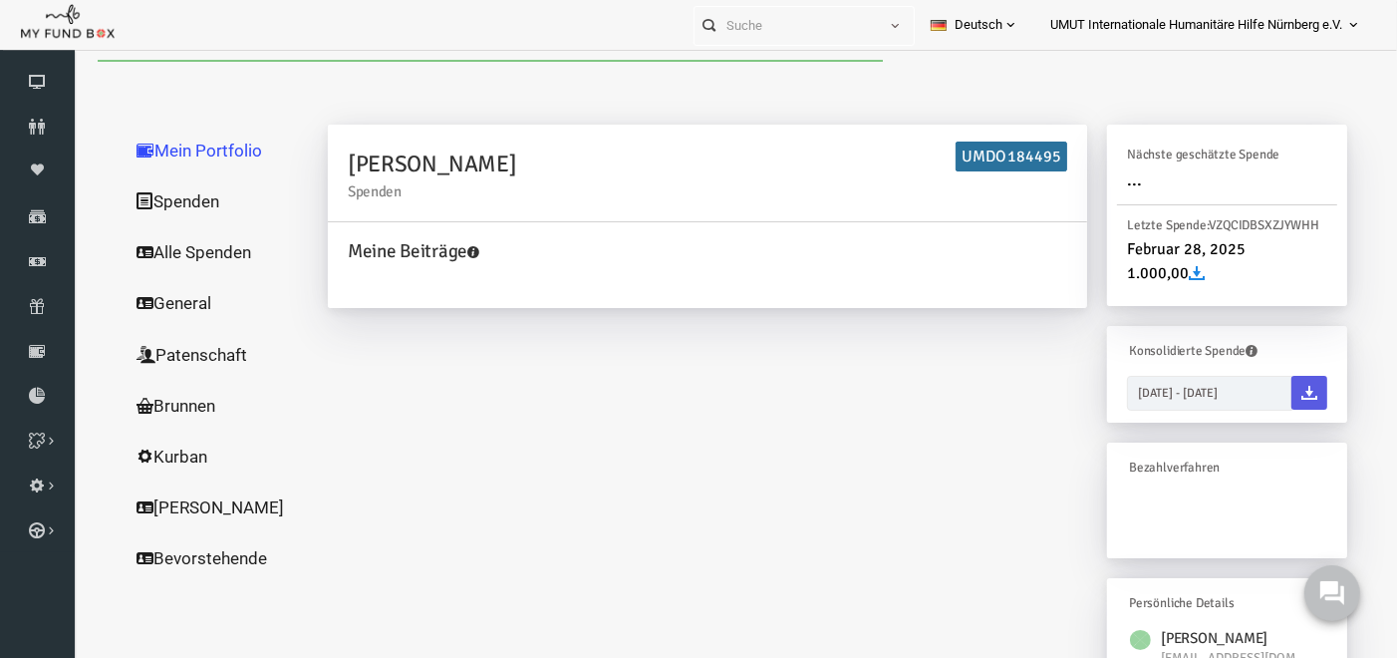
click at [145, 200] on link "Spenden" at bounding box center [191, 200] width 199 height 52
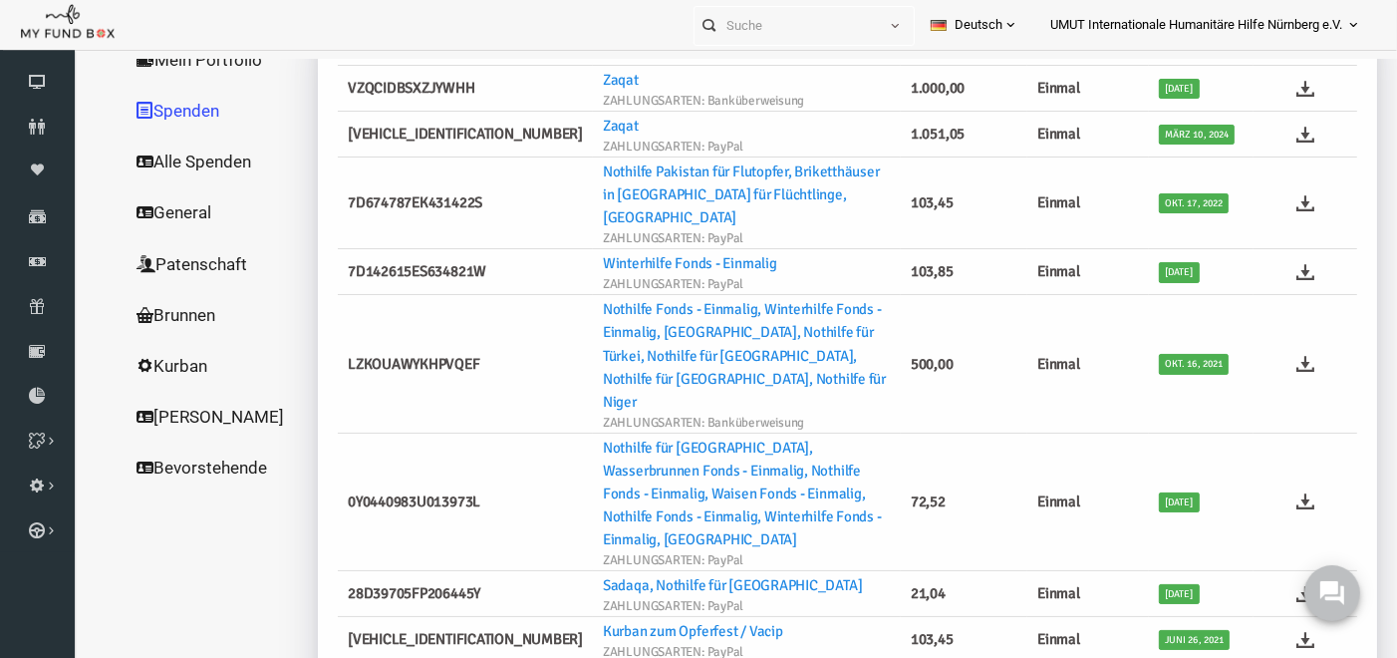
scroll to position [116, 0]
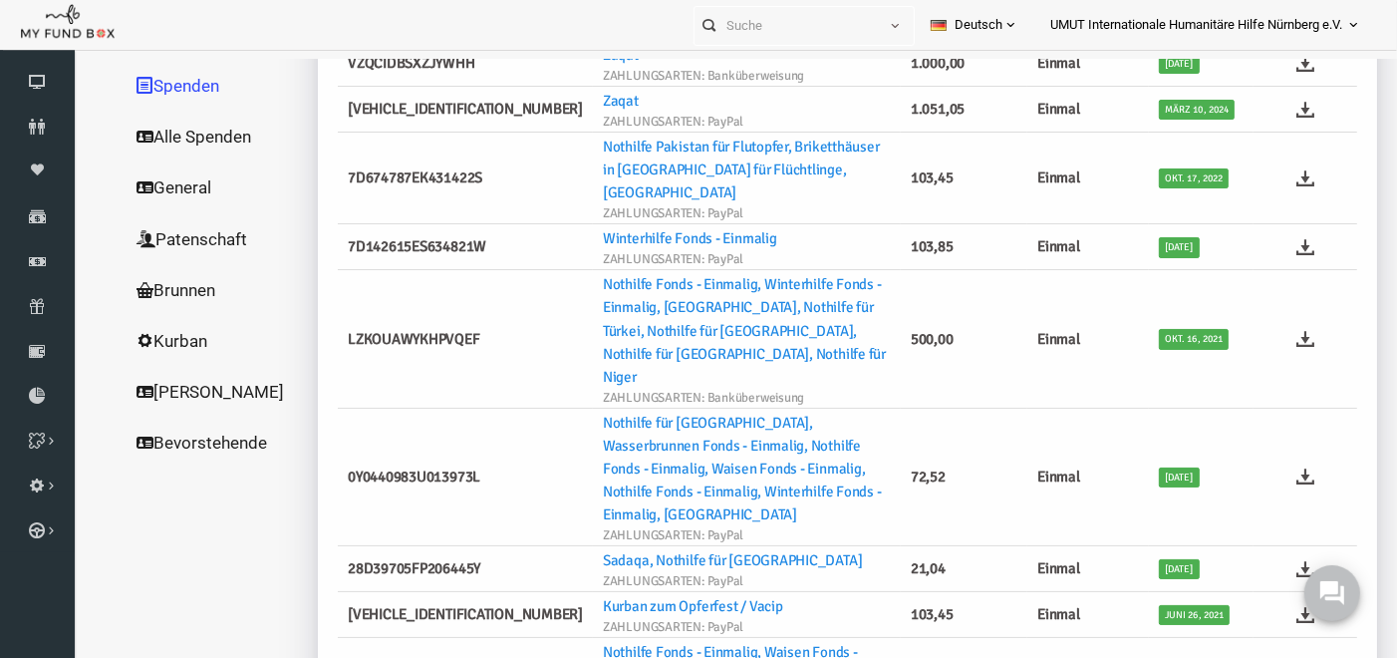
click at [1293, 579] on body "0" at bounding box center [1332, 592] width 90 height 90
click at [1270, 657] on icon at bounding box center [1279, 671] width 18 height 18
click at [45, 244] on link "Finanz" at bounding box center [37, 261] width 75 height 44
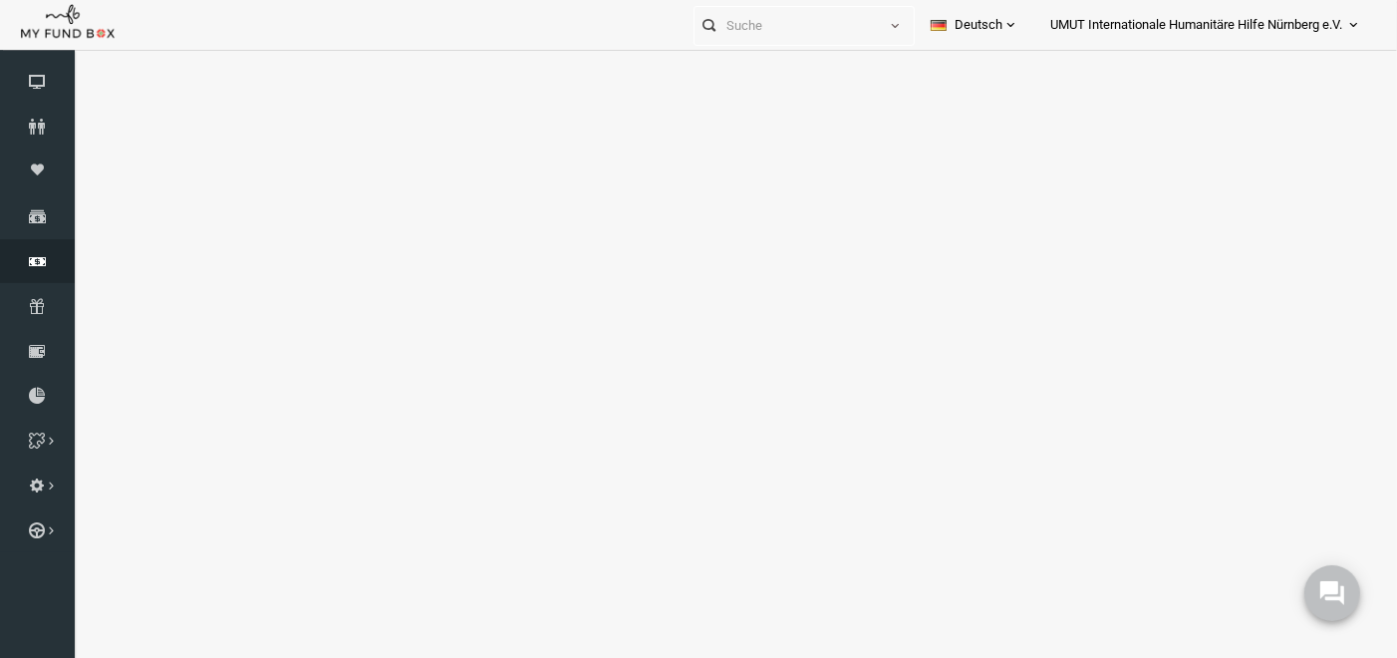
select select "100"
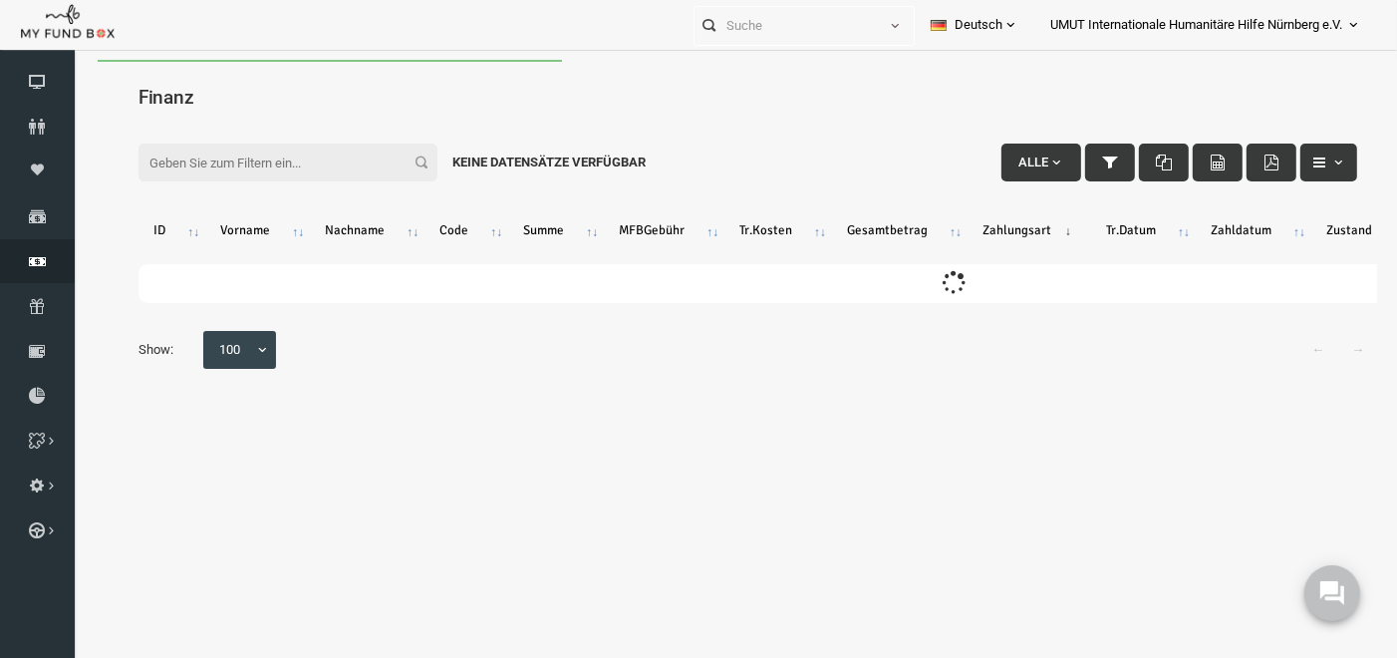
scroll to position [0, 0]
click at [245, 154] on input "Filter:" at bounding box center [261, 162] width 299 height 38
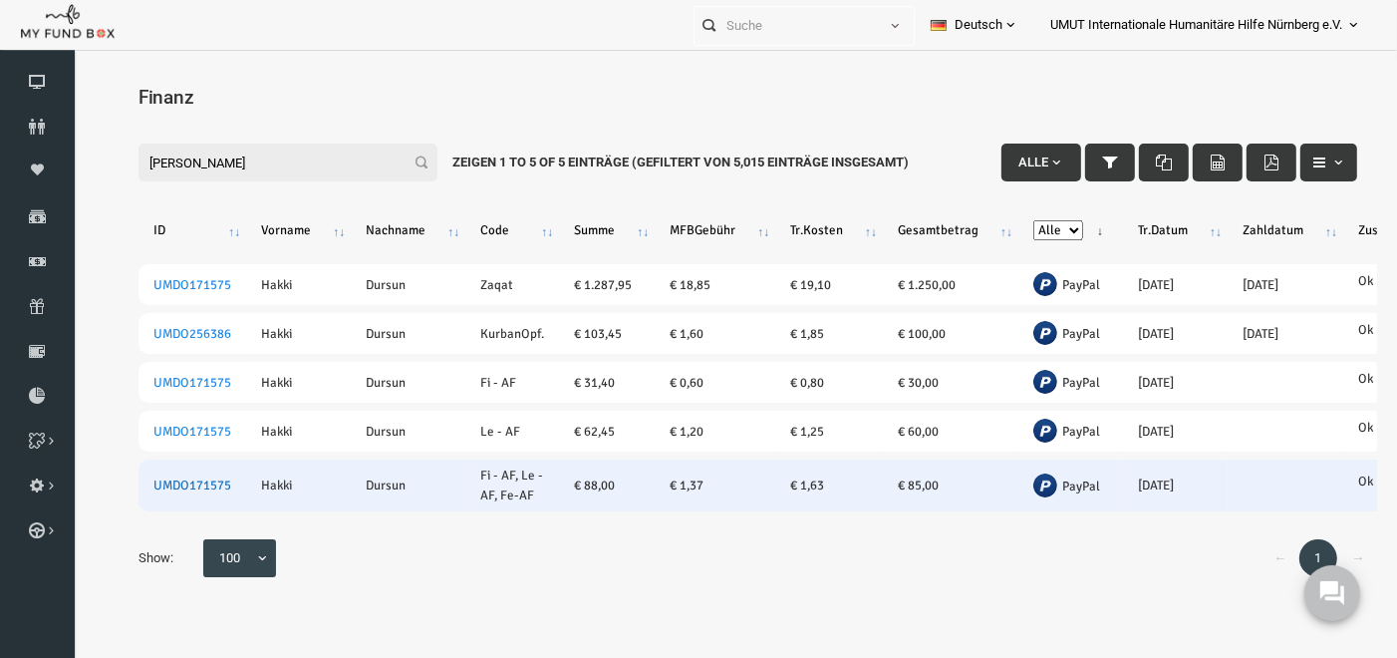
type input "[PERSON_NAME]"
click at [176, 480] on link "UMDO171575" at bounding box center [166, 484] width 78 height 16
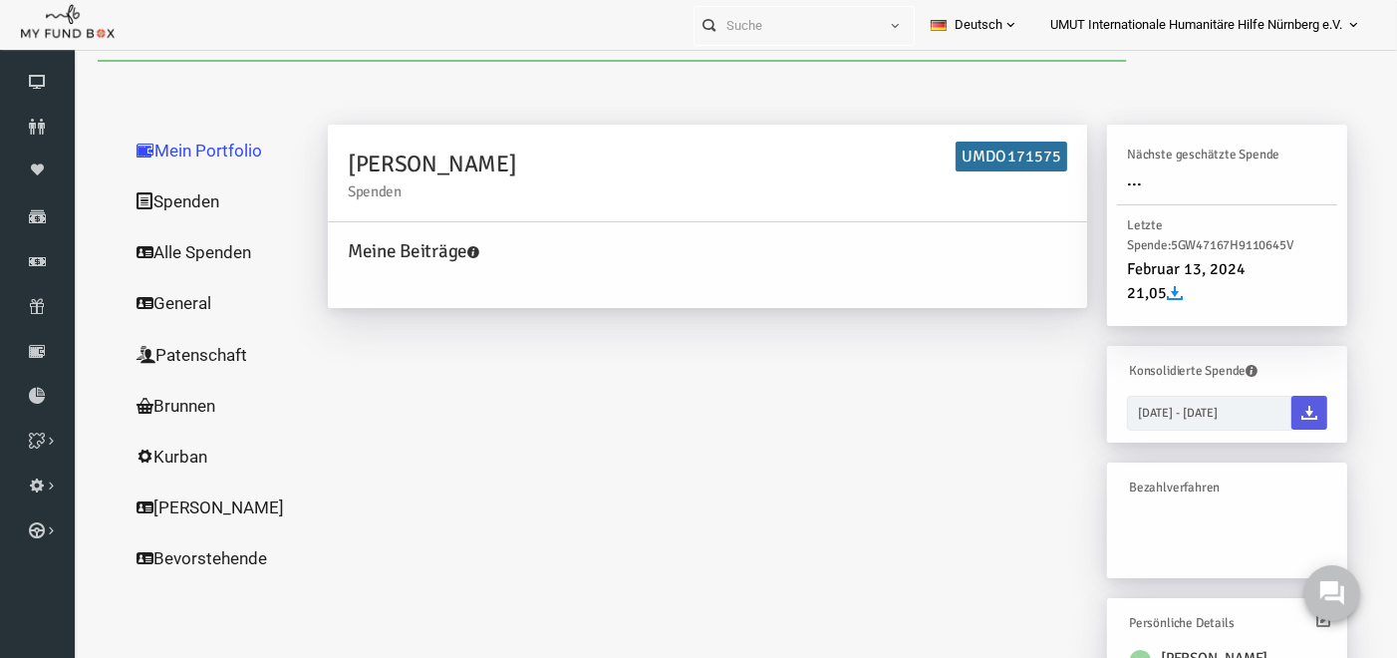
click at [140, 199] on link "Spenden" at bounding box center [191, 200] width 199 height 52
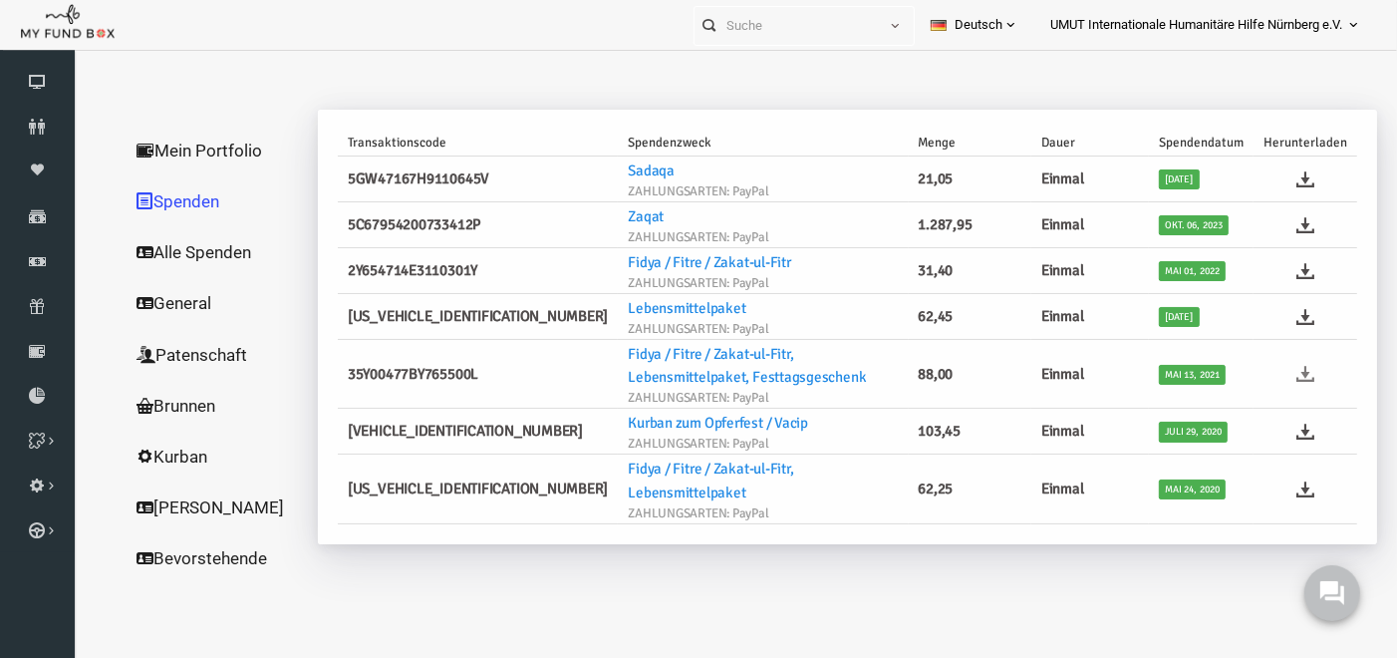
click at [1275, 371] on icon at bounding box center [1279, 373] width 18 height 18
